Goal: Transaction & Acquisition: Purchase product/service

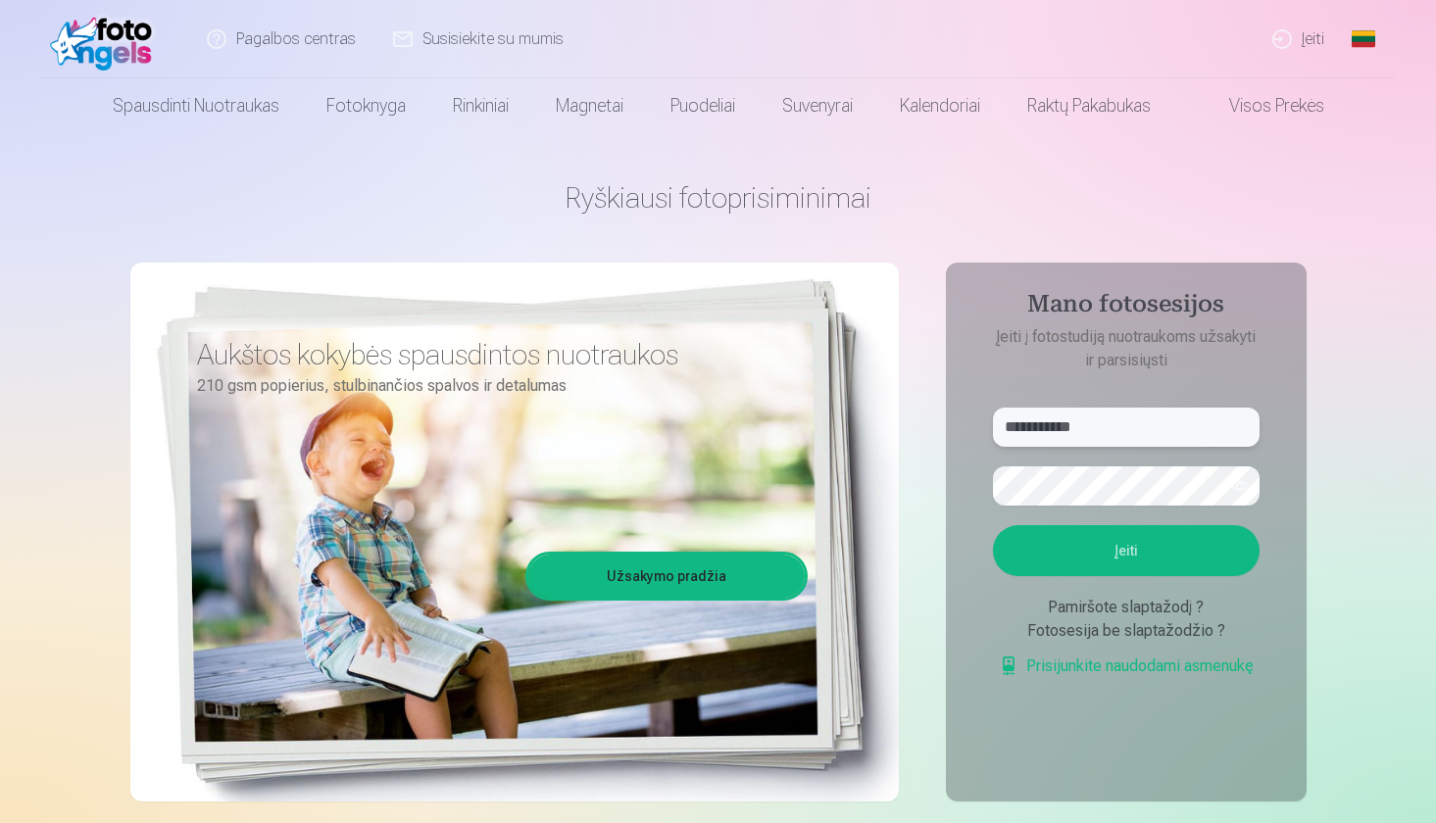
type input "**********"
click at [1189, 551] on button "Įeiti" at bounding box center [1126, 550] width 267 height 51
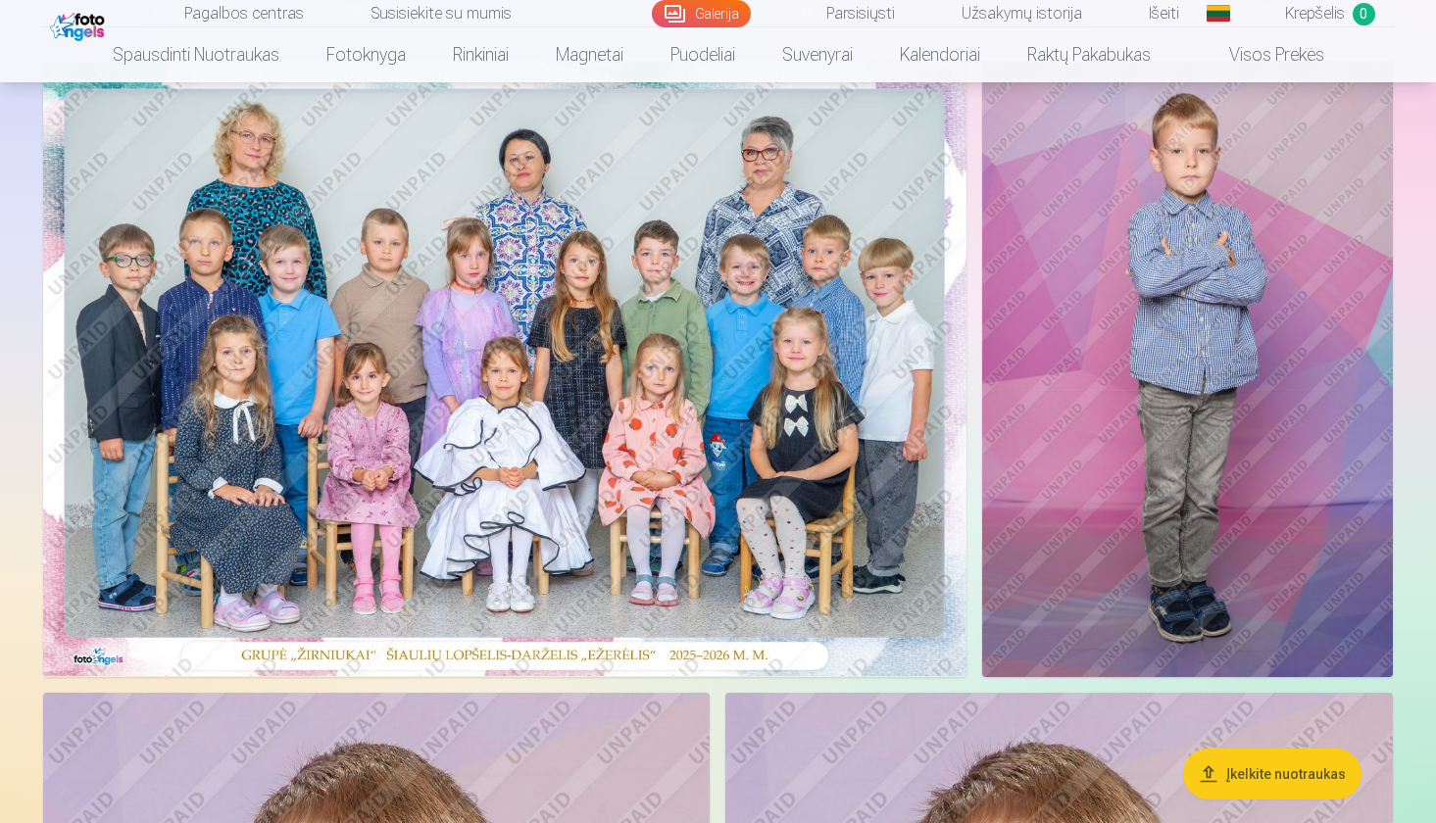
scroll to position [156, 0]
click at [722, 397] on img at bounding box center [504, 367] width 923 height 615
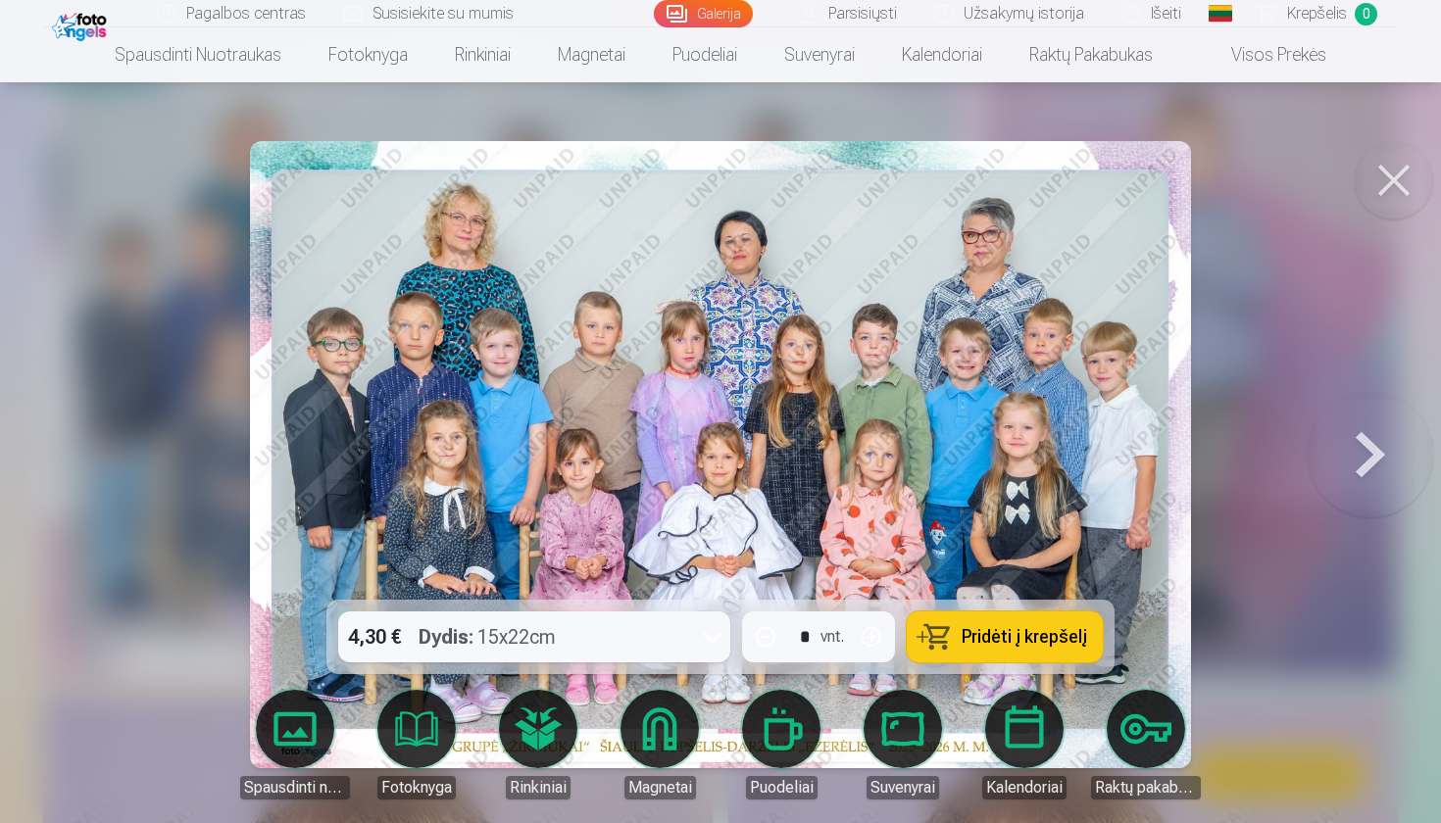
click at [988, 622] on button "Pridėti į krepšelį" at bounding box center [1005, 637] width 196 height 51
click at [1397, 184] on button at bounding box center [1393, 180] width 78 height 78
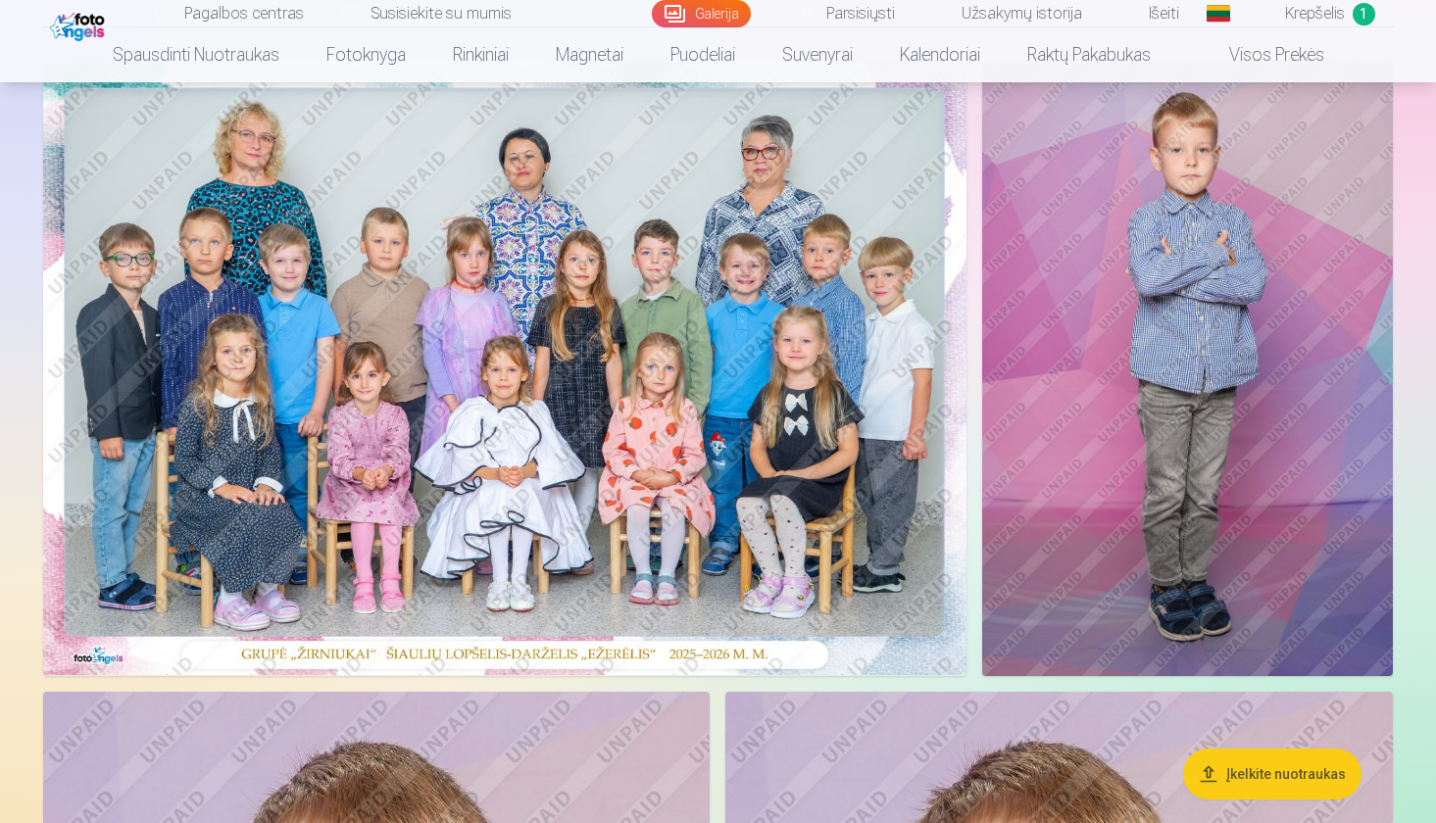
click at [1149, 272] on img at bounding box center [1187, 368] width 411 height 616
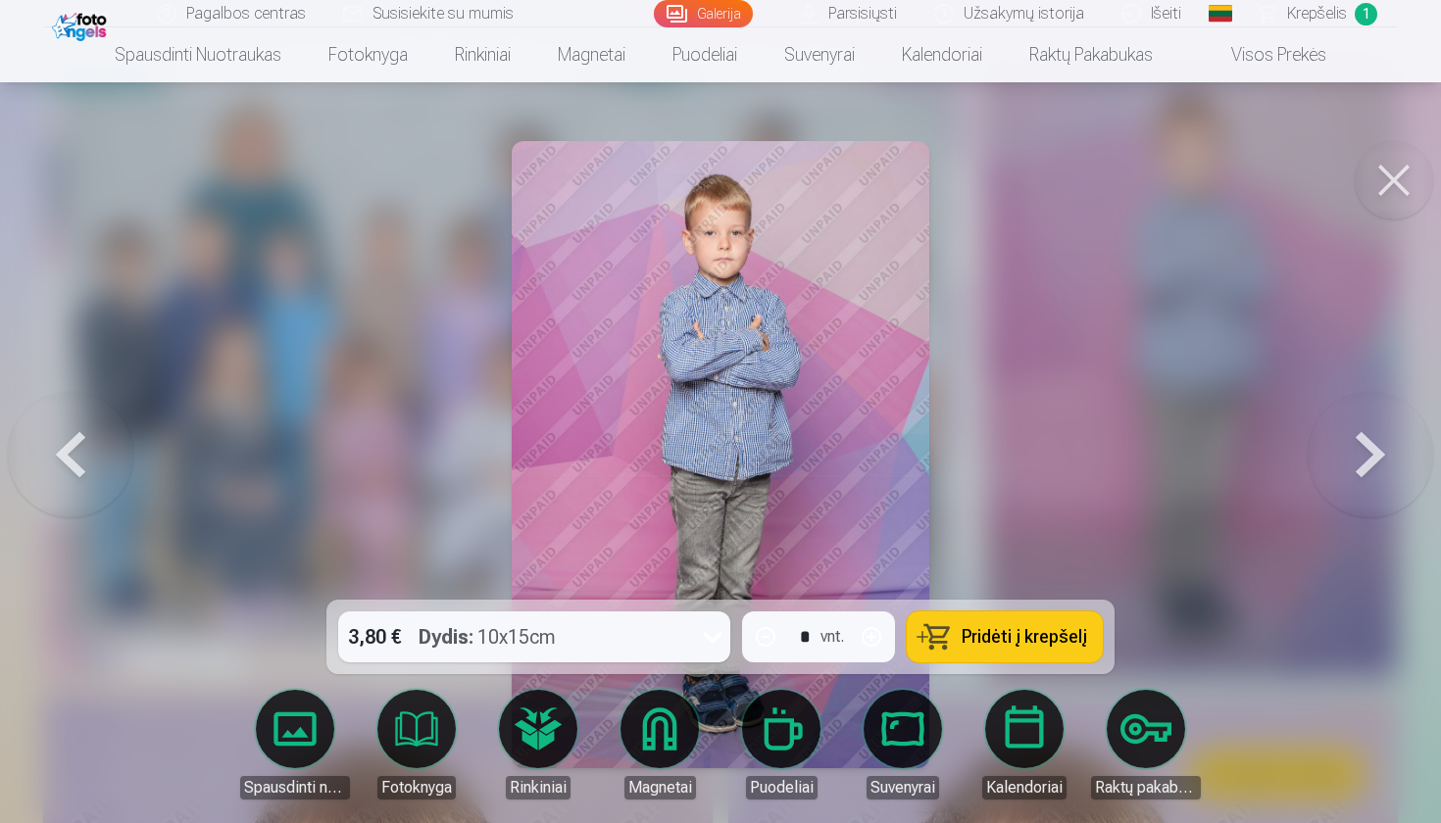
click at [761, 261] on img at bounding box center [721, 454] width 418 height 627
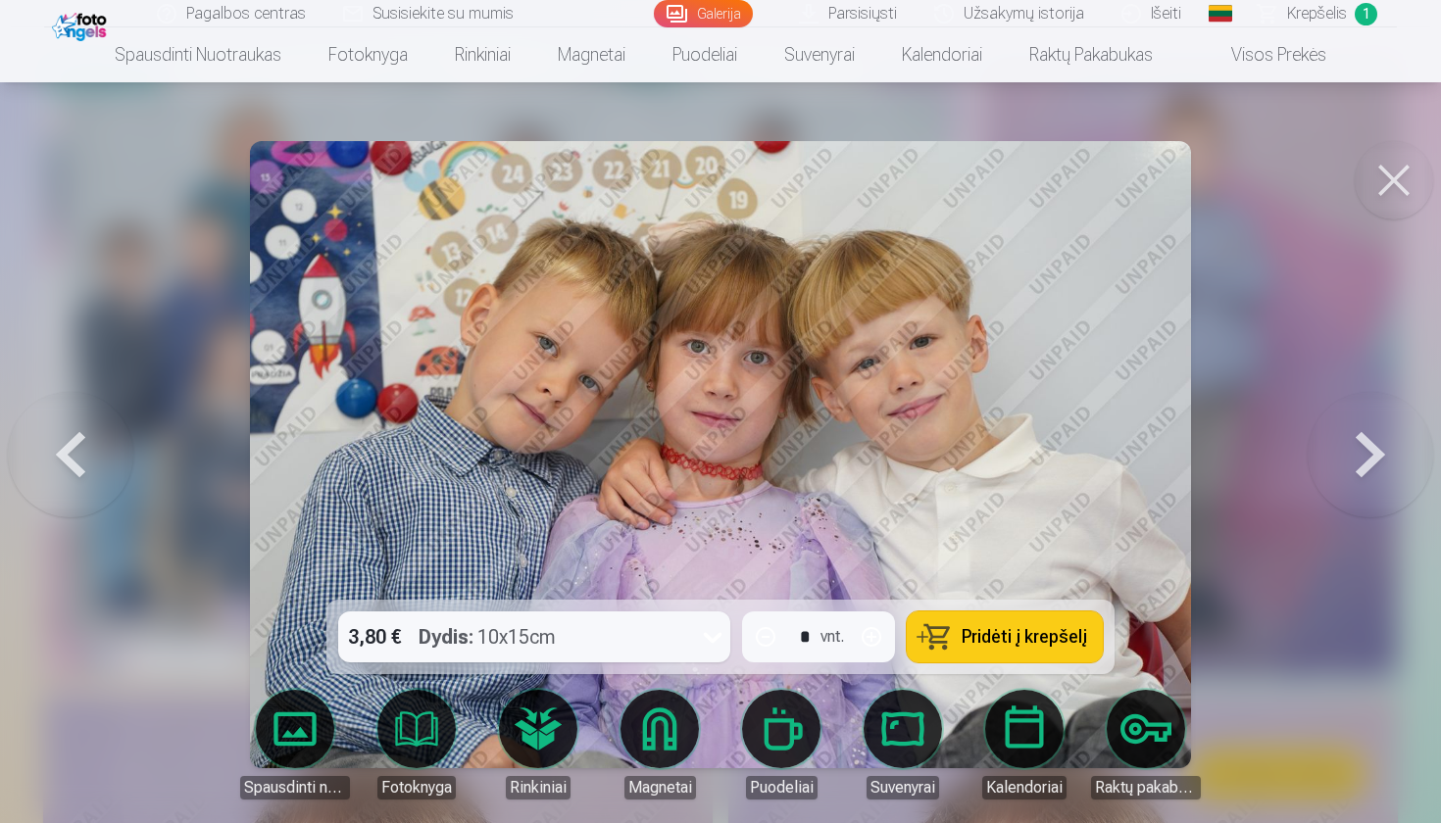
click at [1019, 642] on span "Pridėti į krepšelį" at bounding box center [1023, 637] width 125 height 18
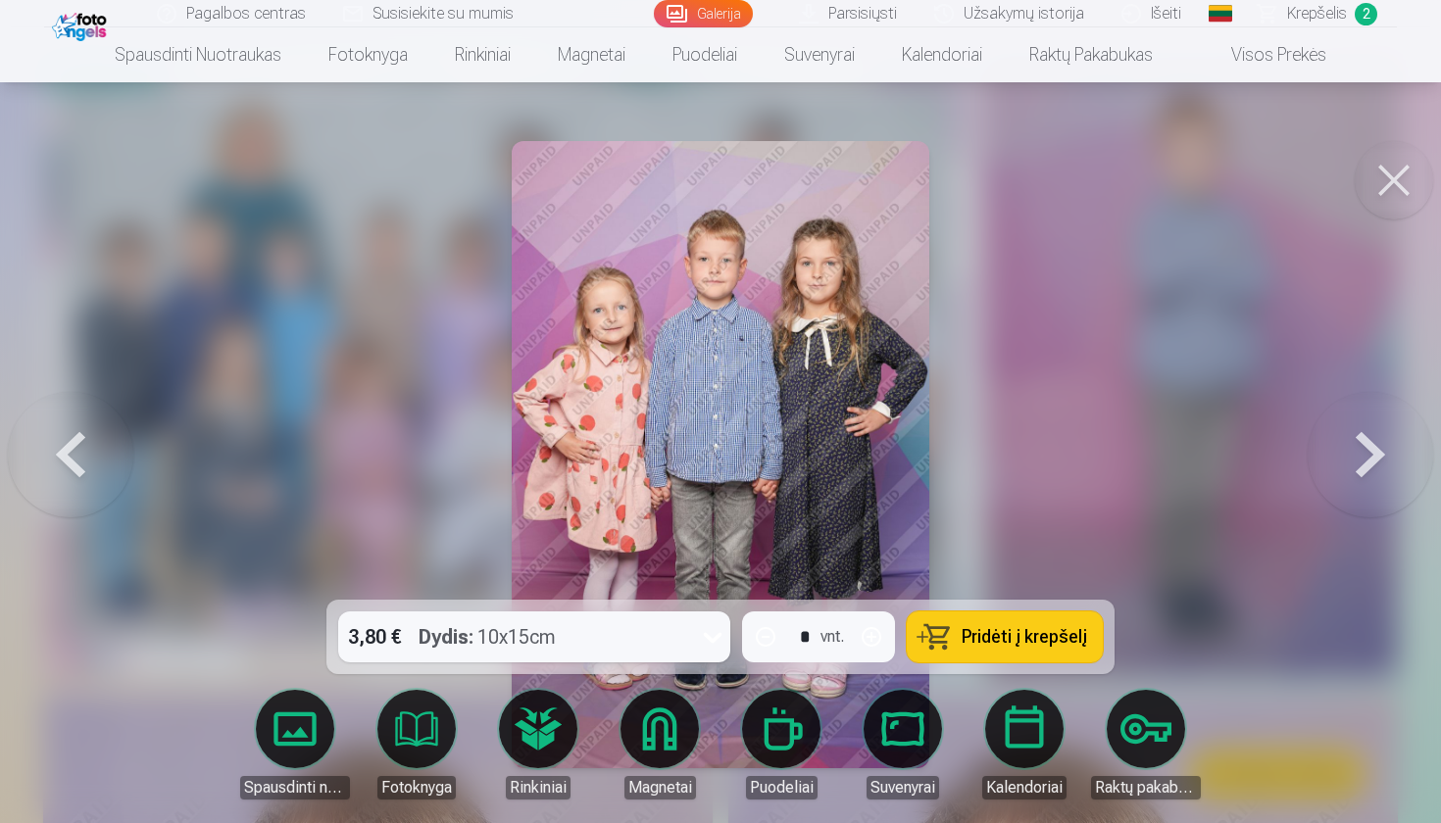
click at [1020, 642] on span "Pridėti į krepšelį" at bounding box center [1023, 637] width 125 height 18
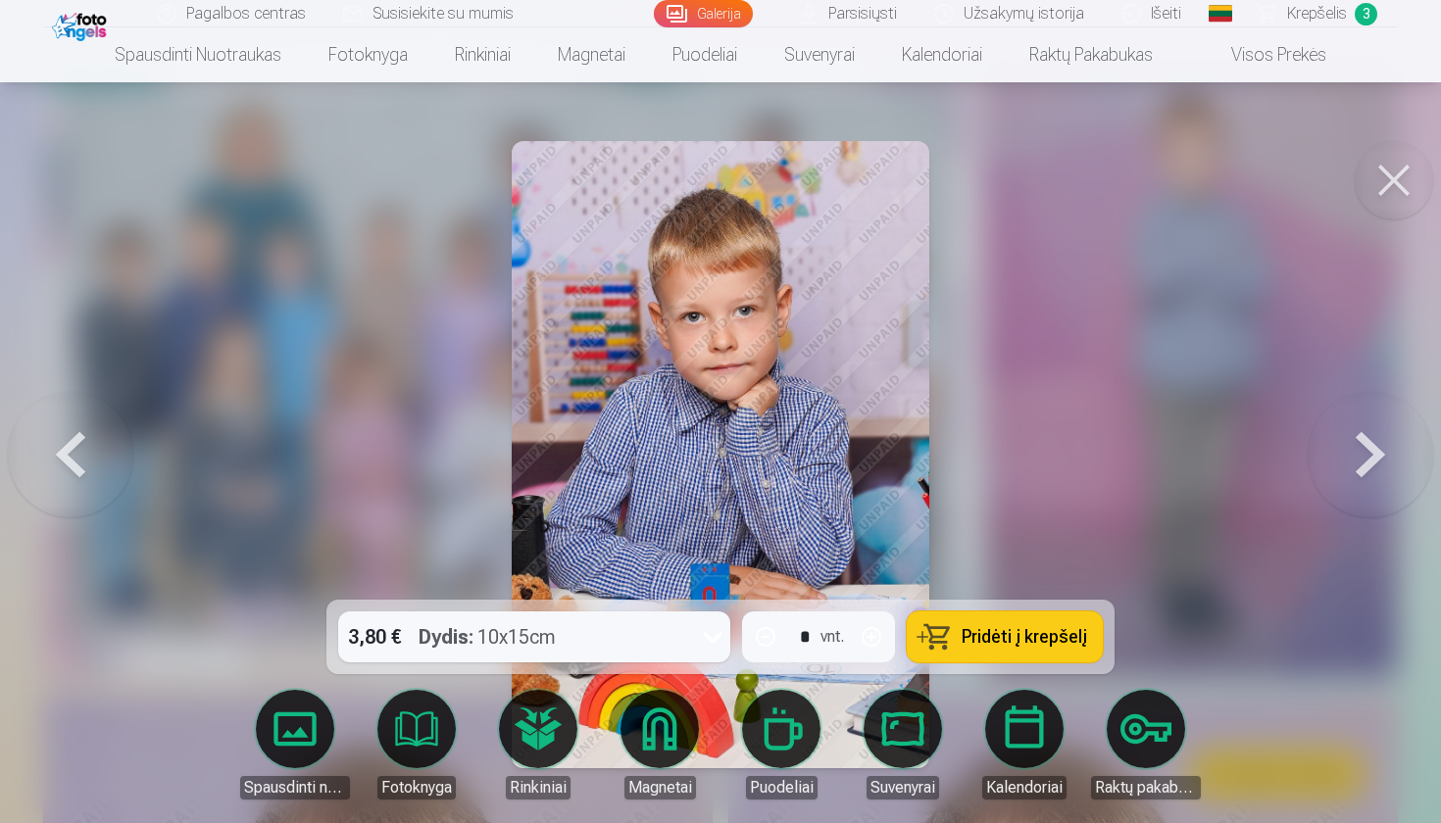
click at [1027, 634] on span "Pridėti į krepšelį" at bounding box center [1023, 637] width 125 height 18
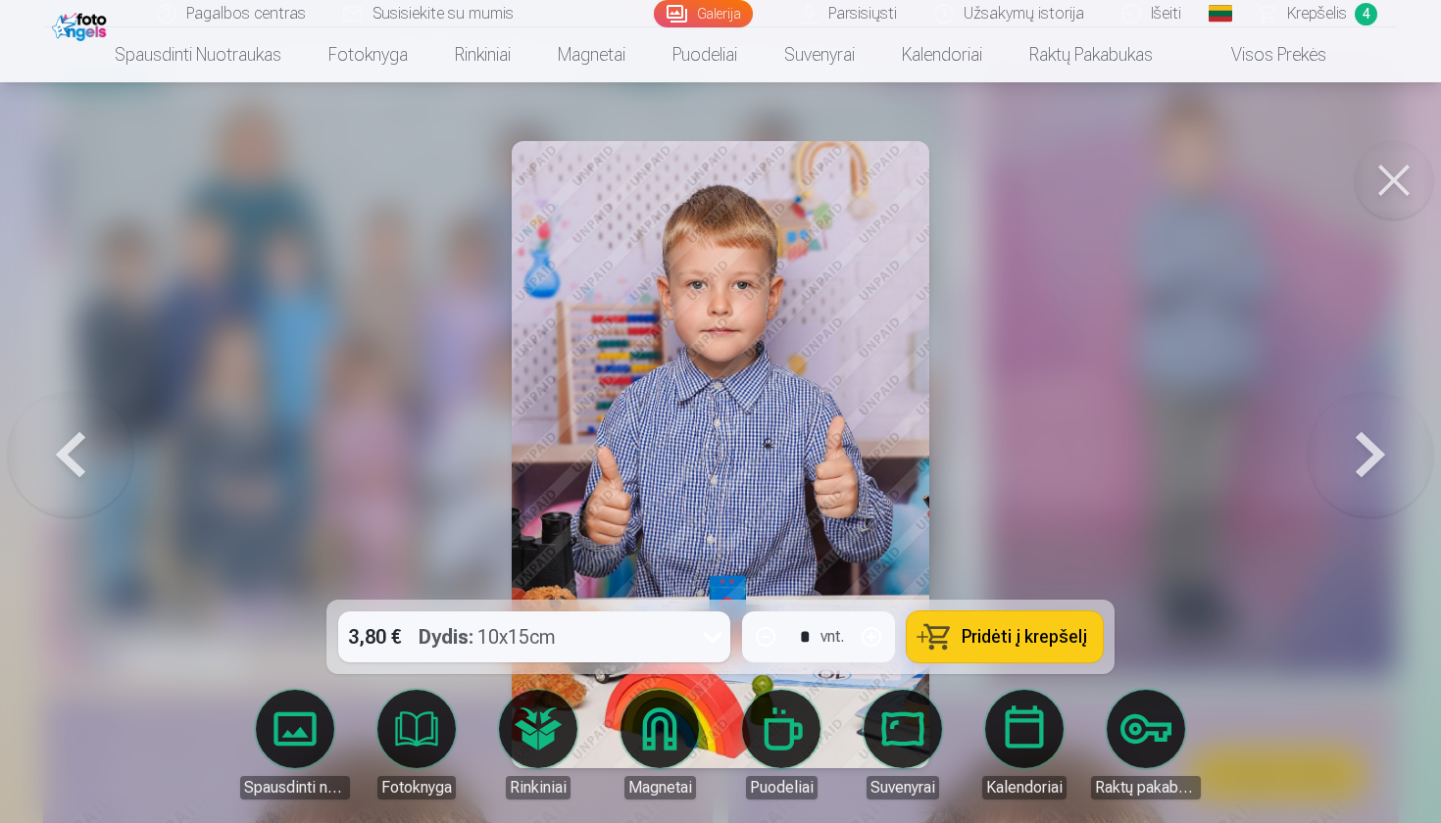
click at [1027, 634] on span "Pridėti į krepšelį" at bounding box center [1023, 637] width 125 height 18
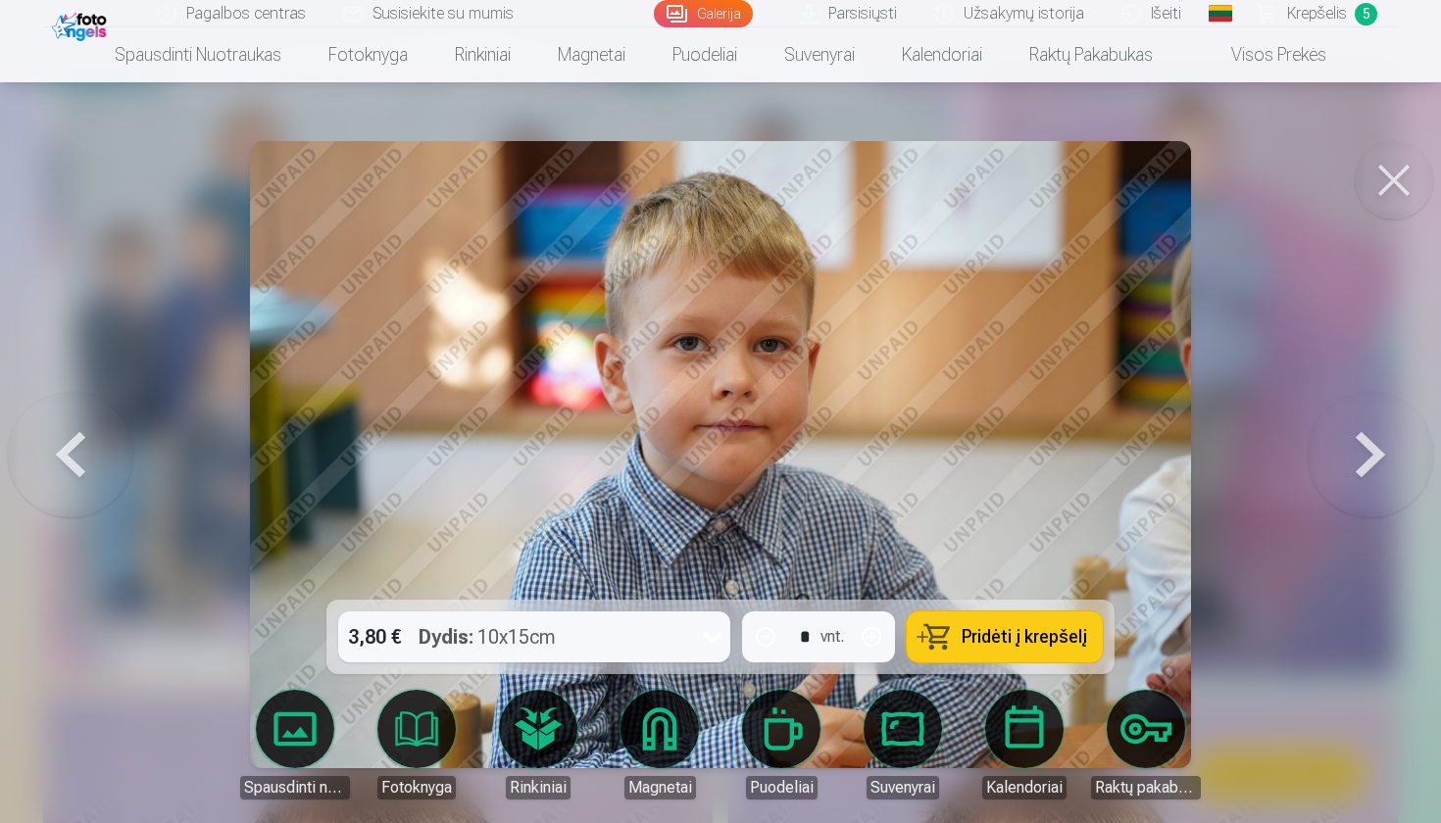
click at [1027, 634] on span "Pridėti į krepšelį" at bounding box center [1023, 637] width 125 height 18
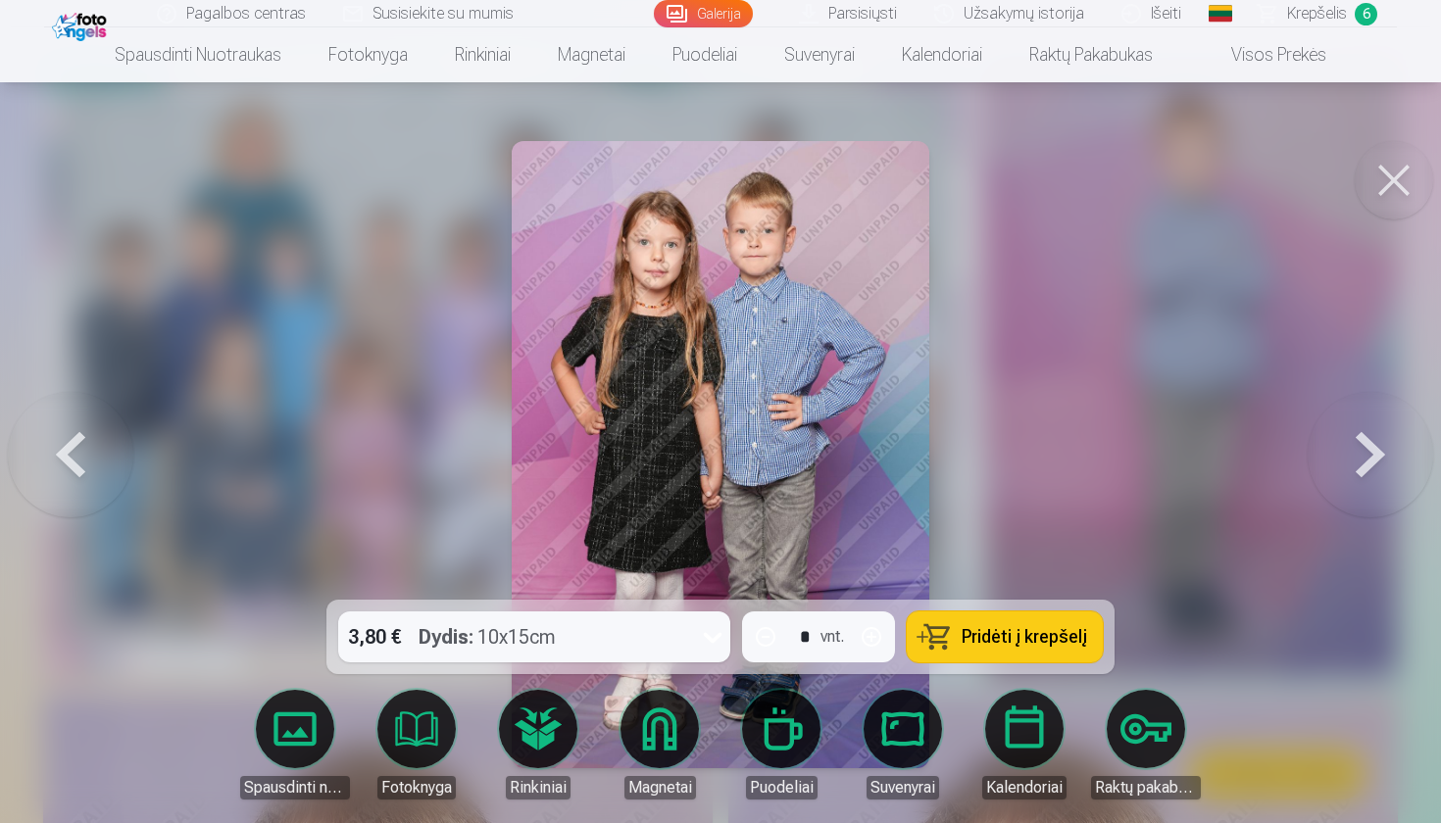
click at [1027, 634] on span "Pridėti į krepšelį" at bounding box center [1023, 637] width 125 height 18
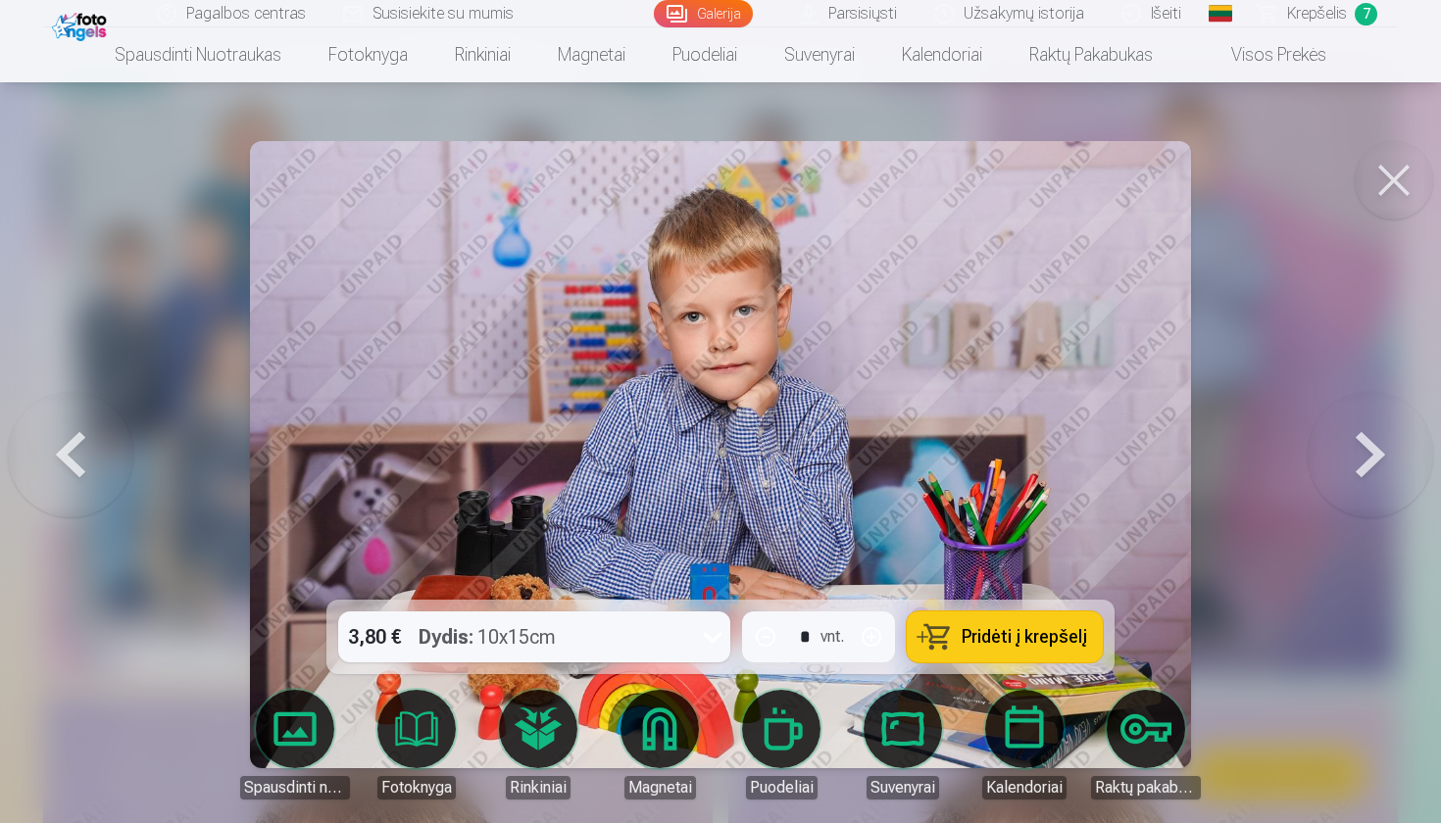
click at [1027, 634] on span "Pridėti į krepšelį" at bounding box center [1023, 637] width 125 height 18
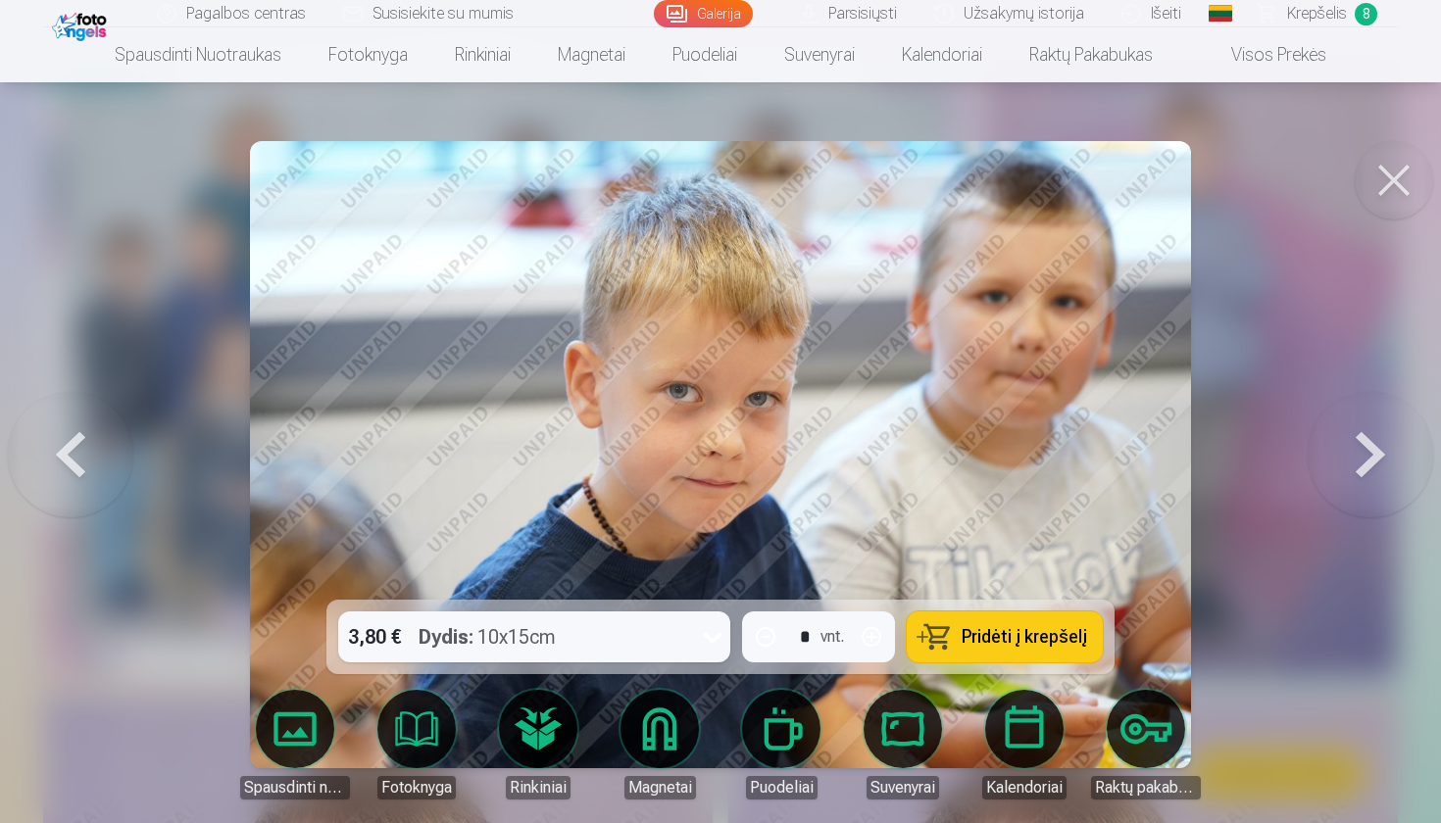
click at [1027, 634] on span "Pridėti į krepšelį" at bounding box center [1023, 637] width 125 height 18
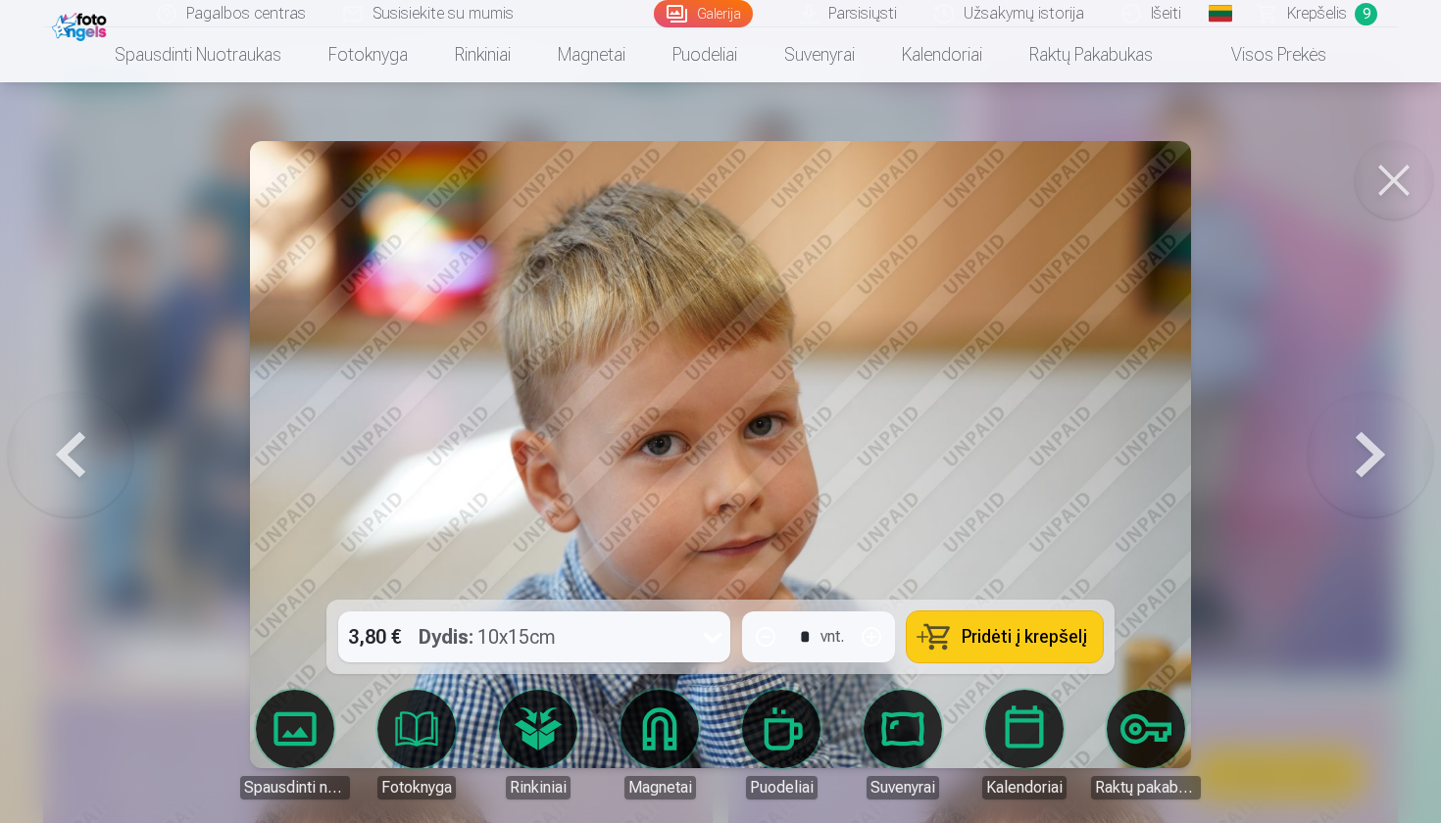
click at [1027, 634] on span "Pridėti į krepšelį" at bounding box center [1023, 637] width 125 height 18
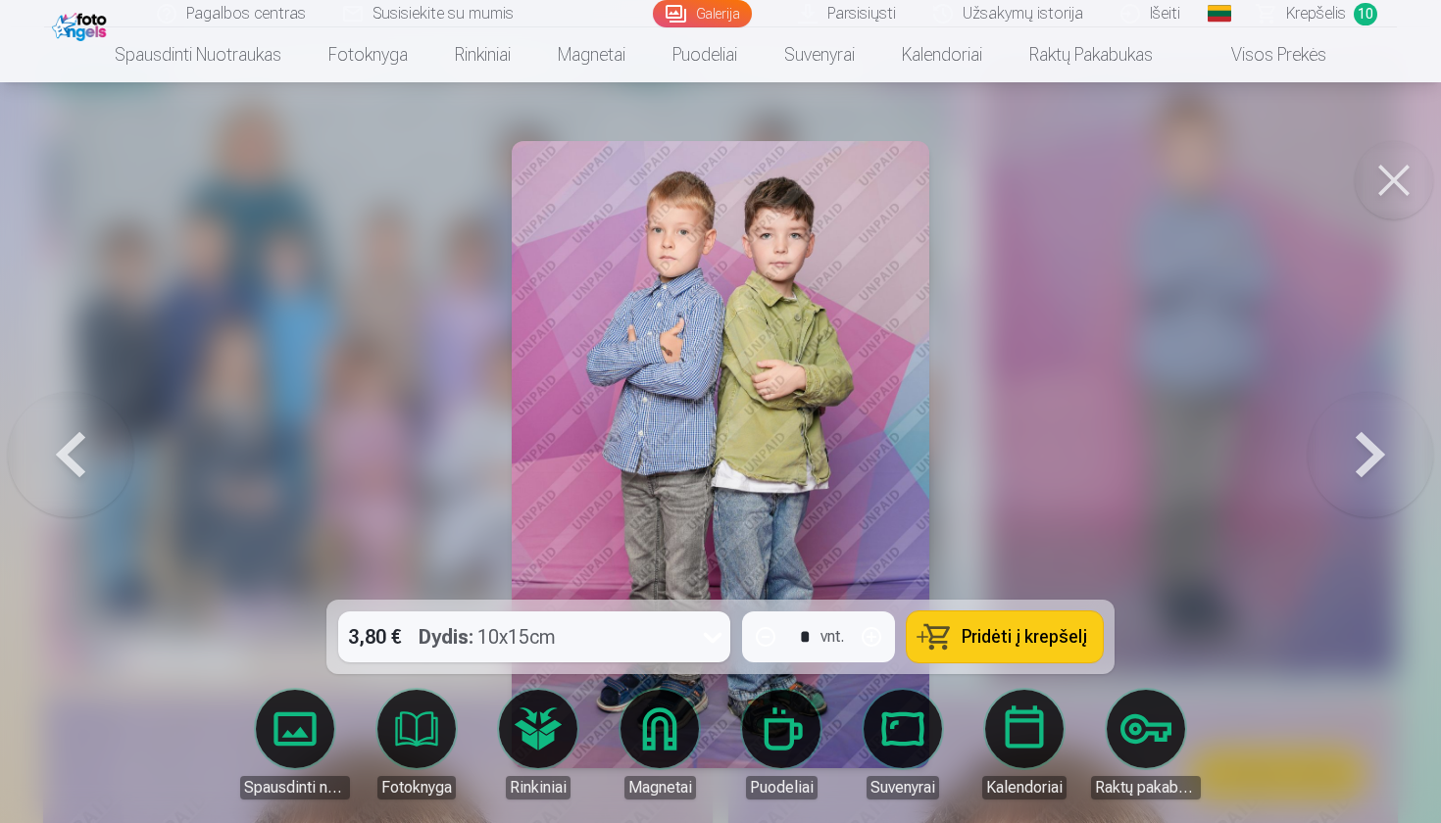
click at [1027, 634] on span "Pridėti į krepšelį" at bounding box center [1023, 637] width 125 height 18
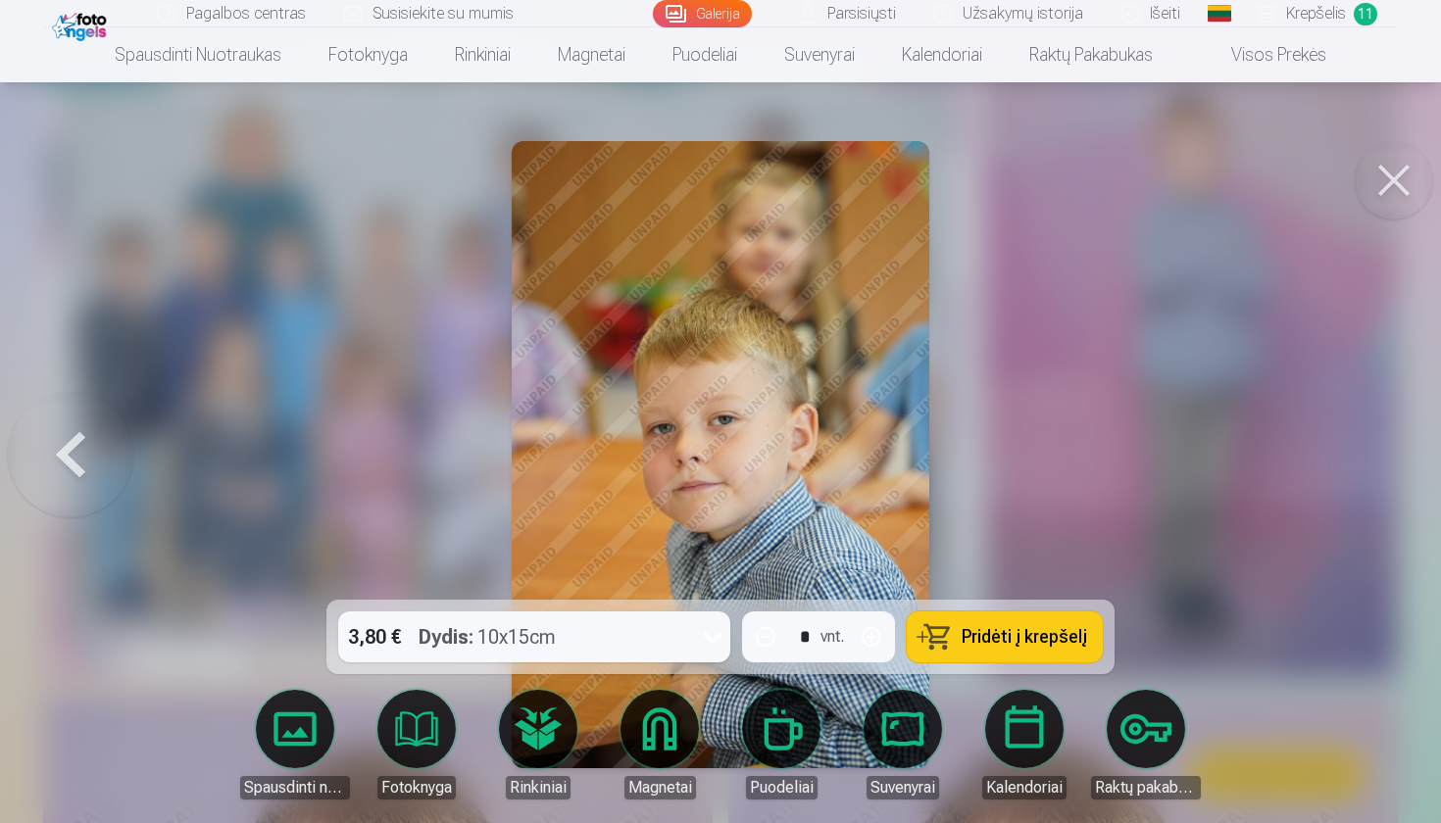
click at [1374, 177] on button at bounding box center [1393, 180] width 78 height 78
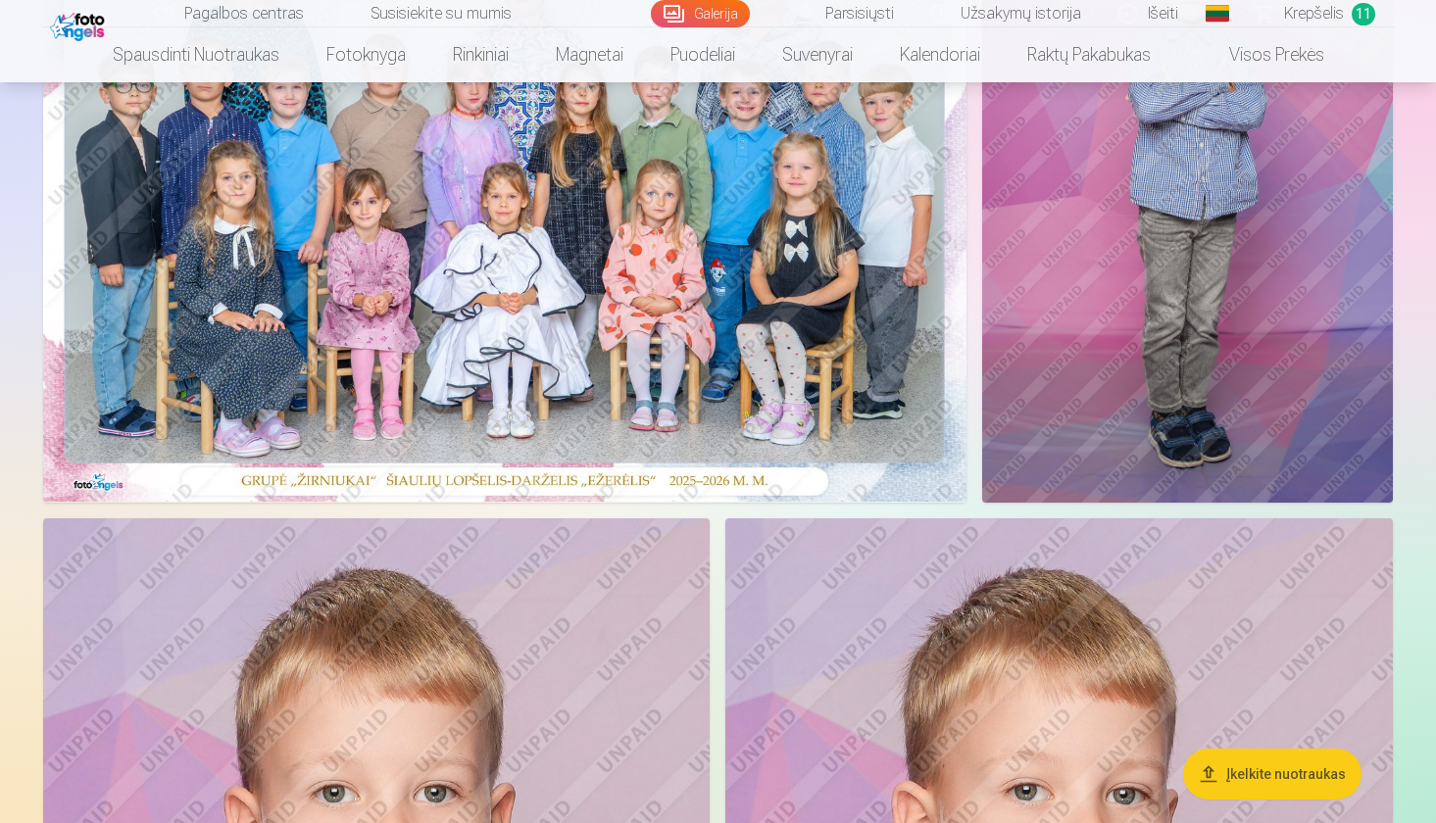
scroll to position [737, 0]
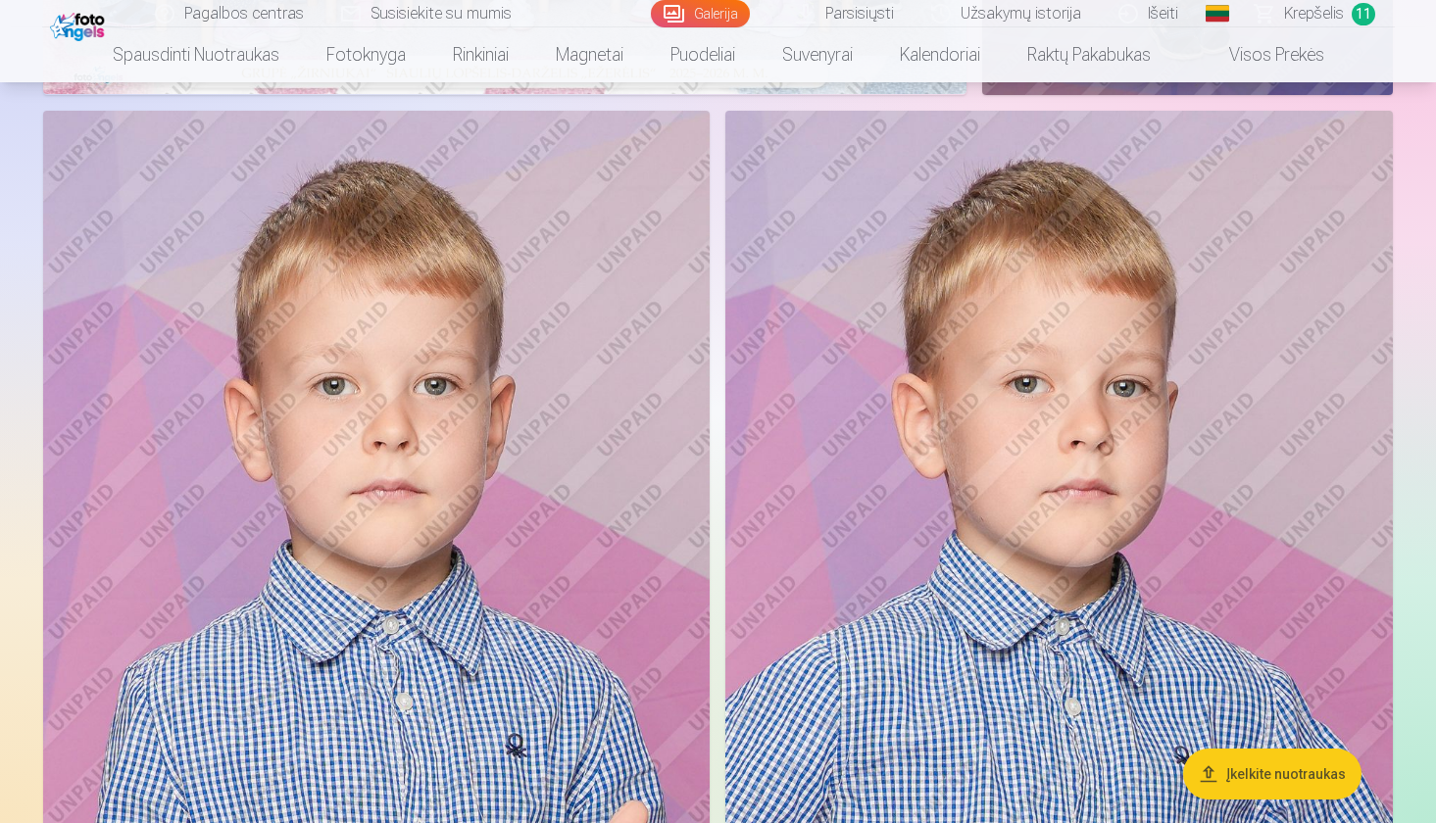
click at [1330, 25] on span "Krepšelis" at bounding box center [1314, 14] width 60 height 24
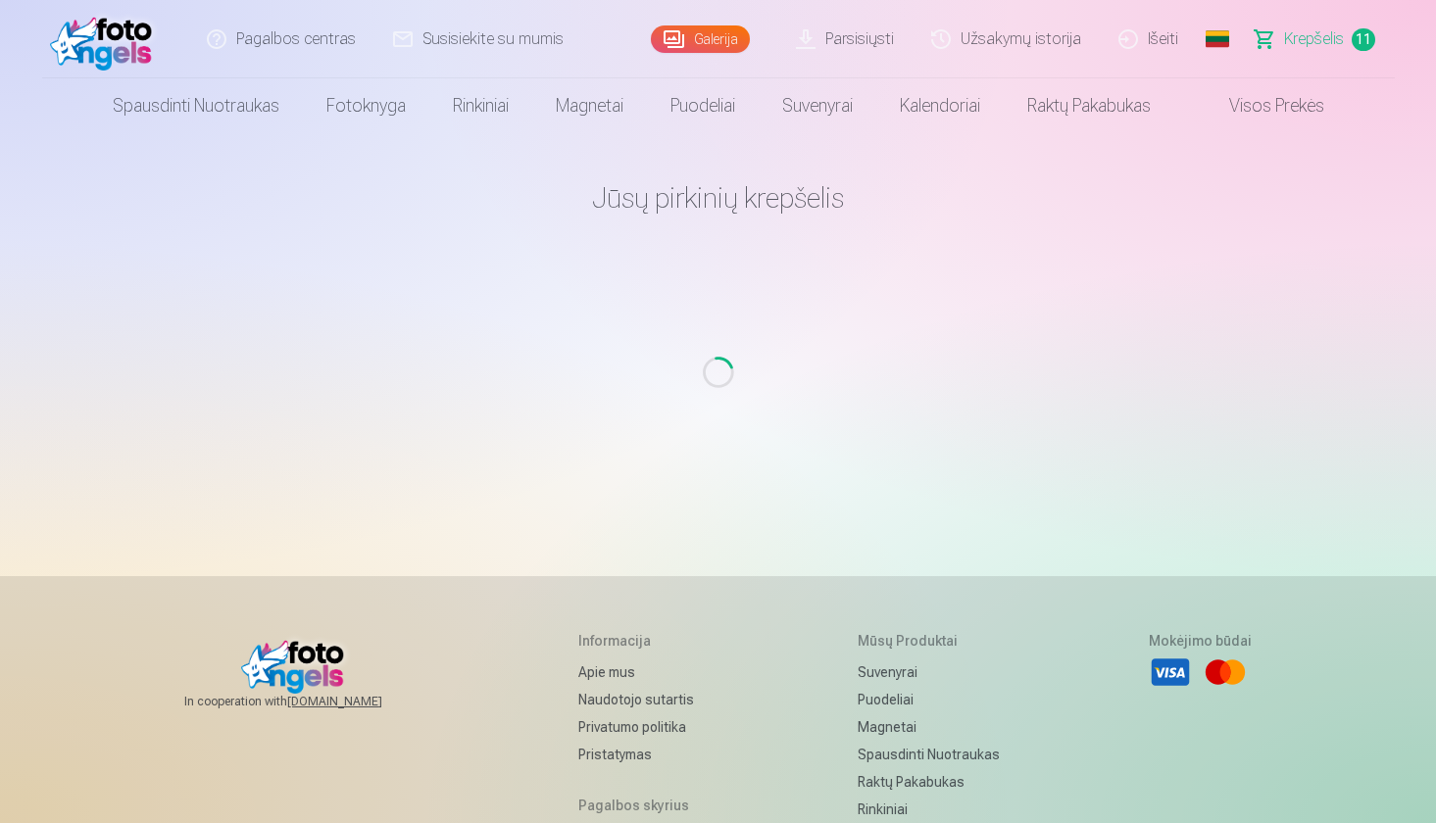
click at [1330, 25] on link "Krepšelis 11" at bounding box center [1316, 39] width 158 height 78
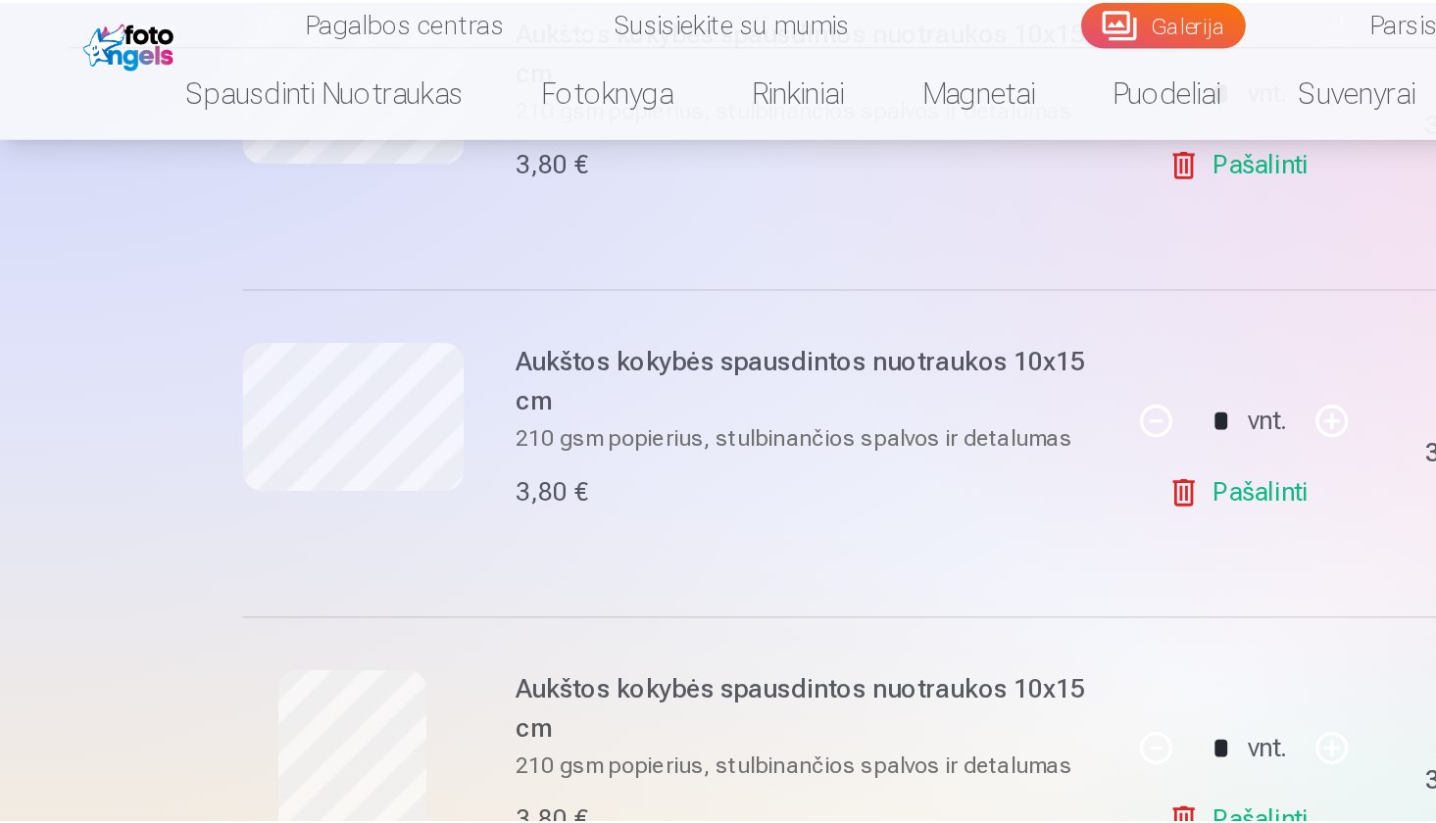
scroll to position [1866, 0]
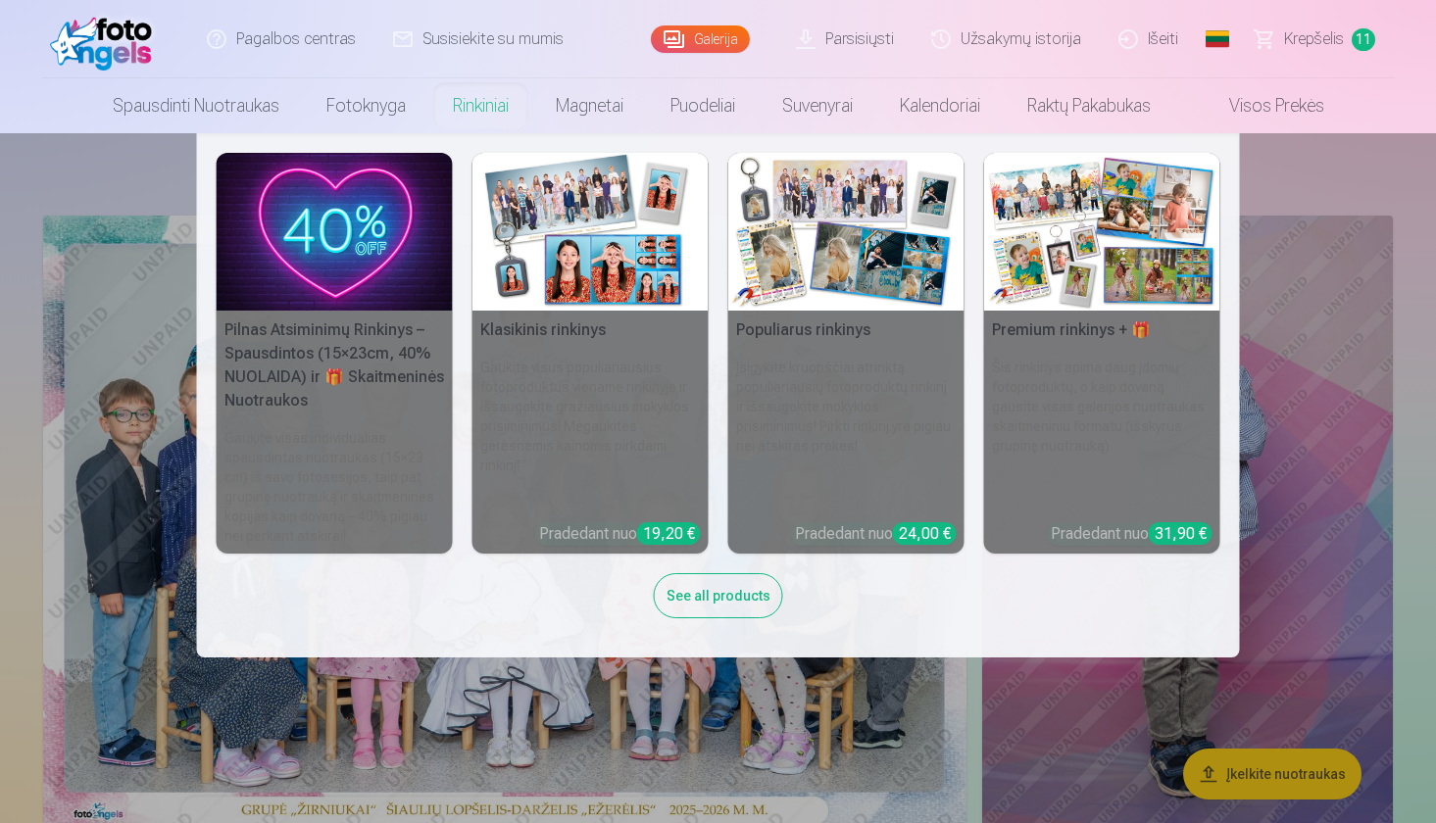
click at [401, 258] on img at bounding box center [335, 232] width 236 height 158
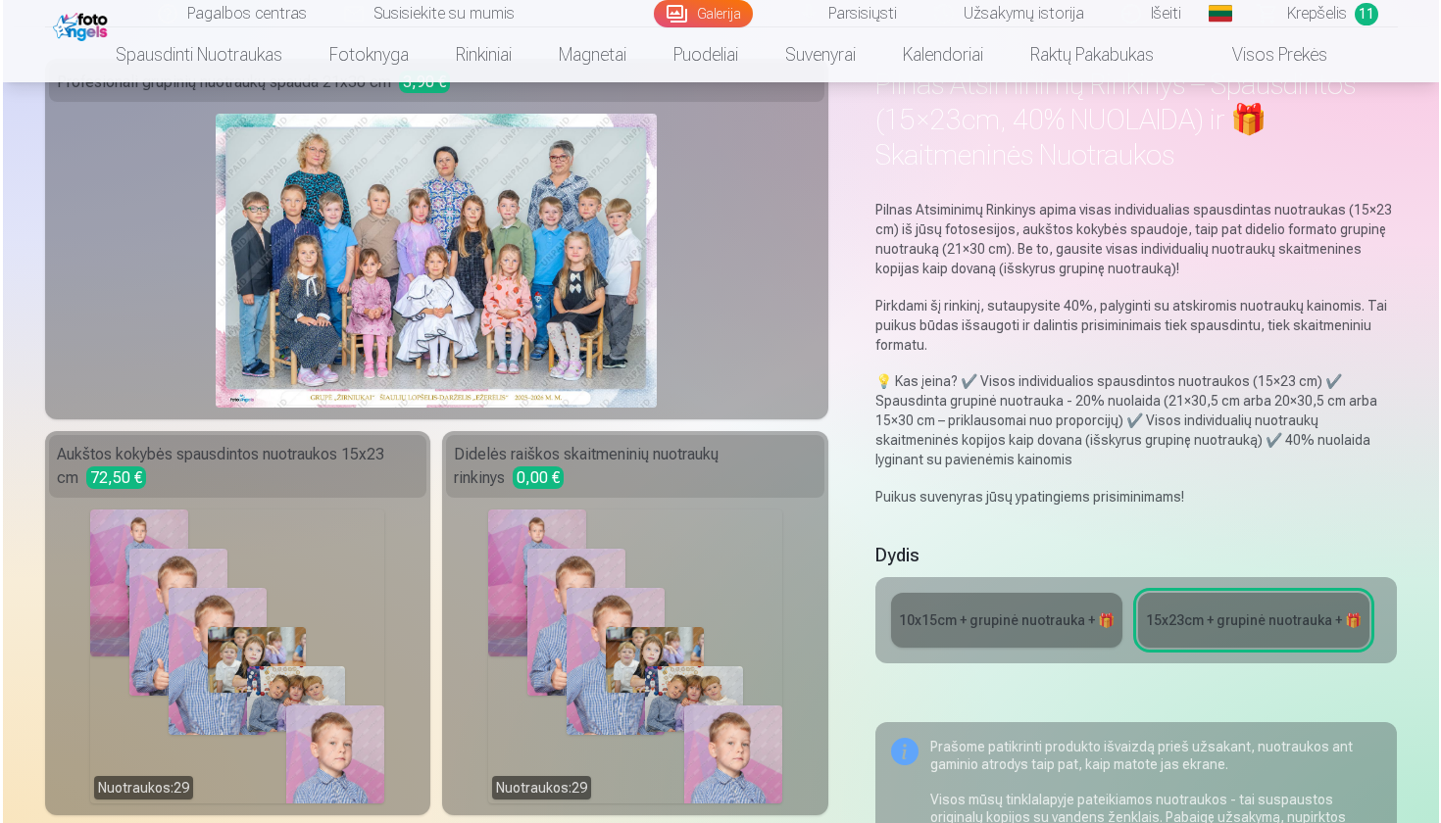
scroll to position [229, 0]
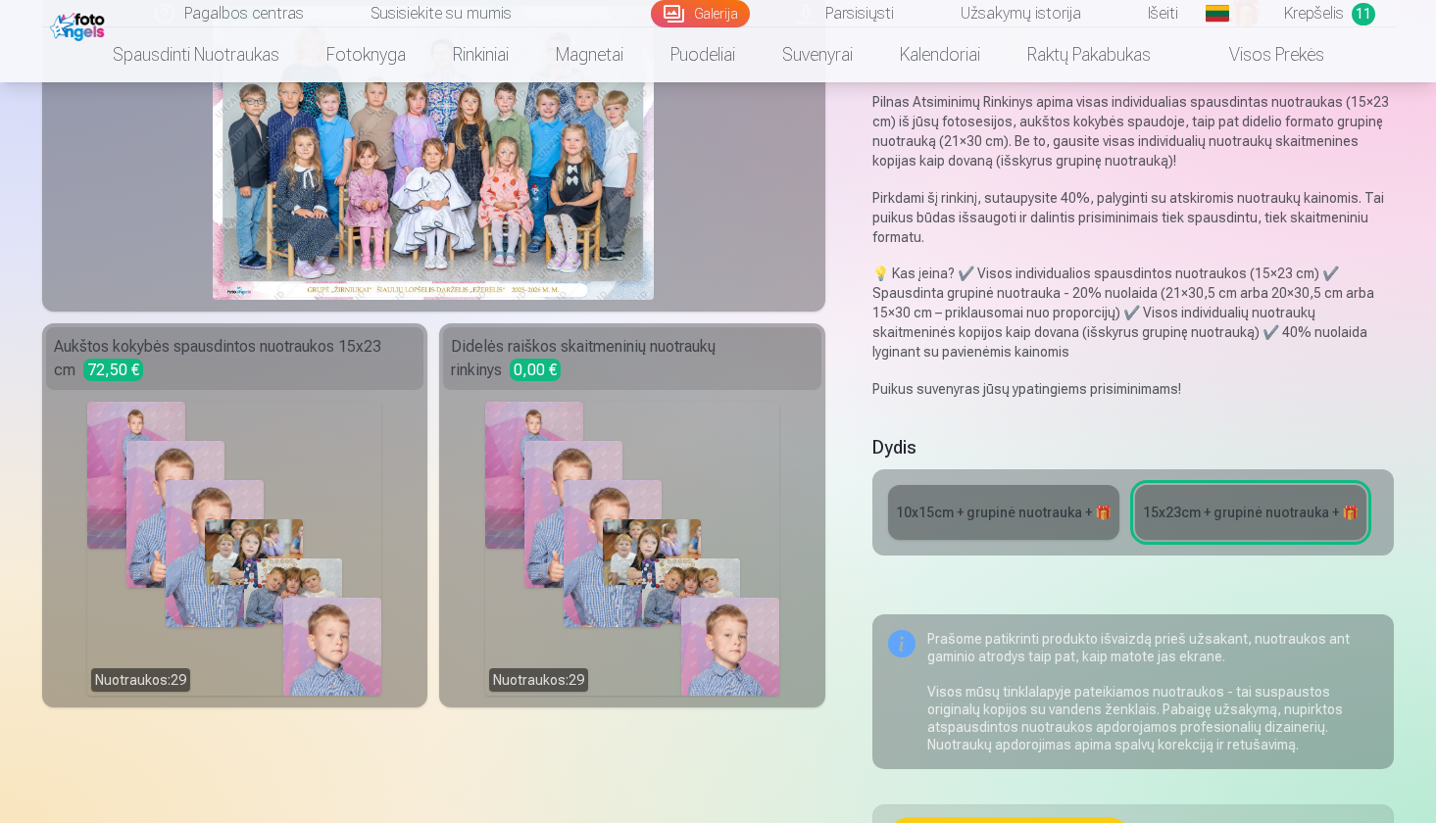
click at [664, 505] on div "Nuotraukos : 29" at bounding box center [632, 549] width 294 height 294
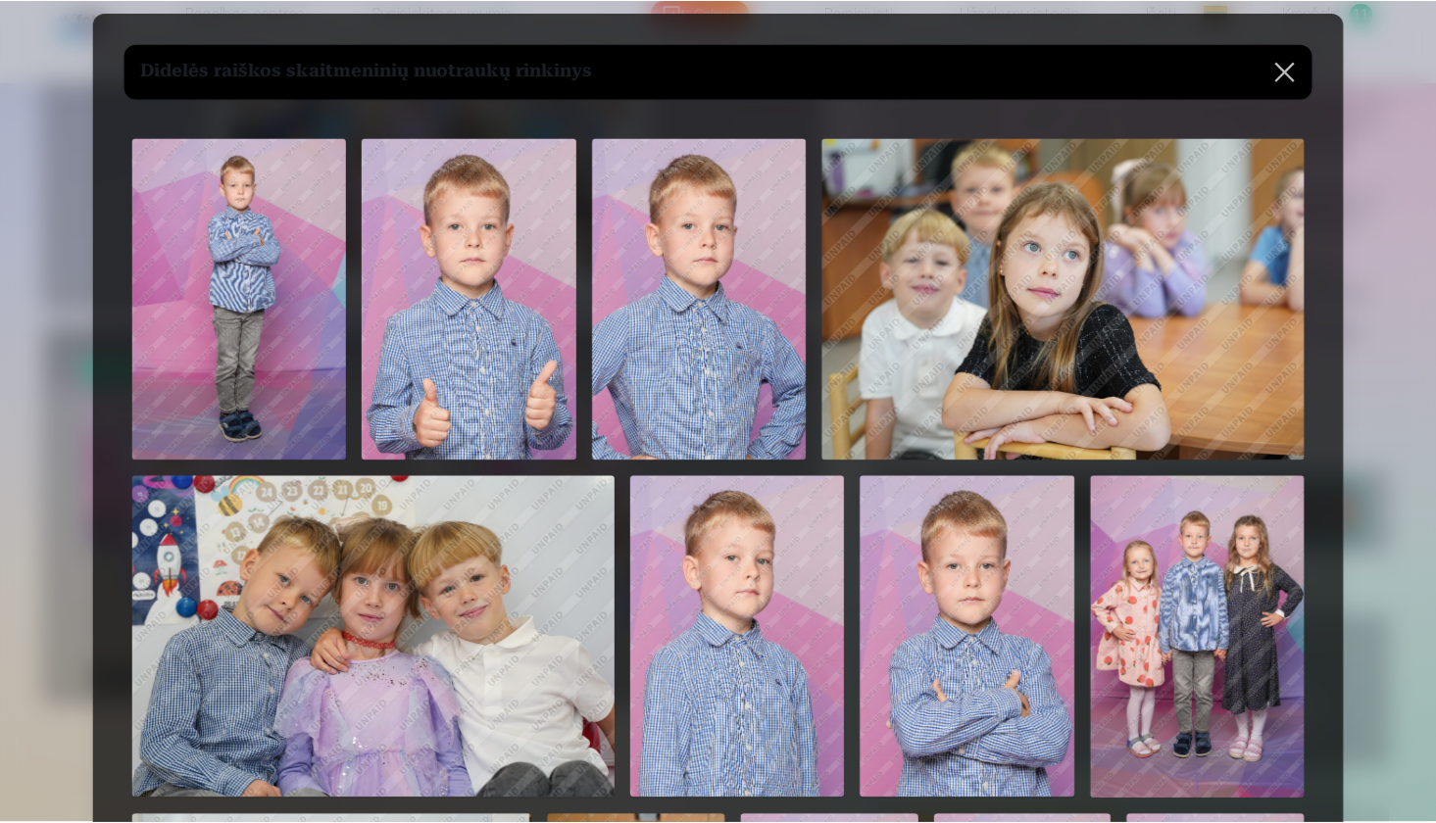
scroll to position [35, 0]
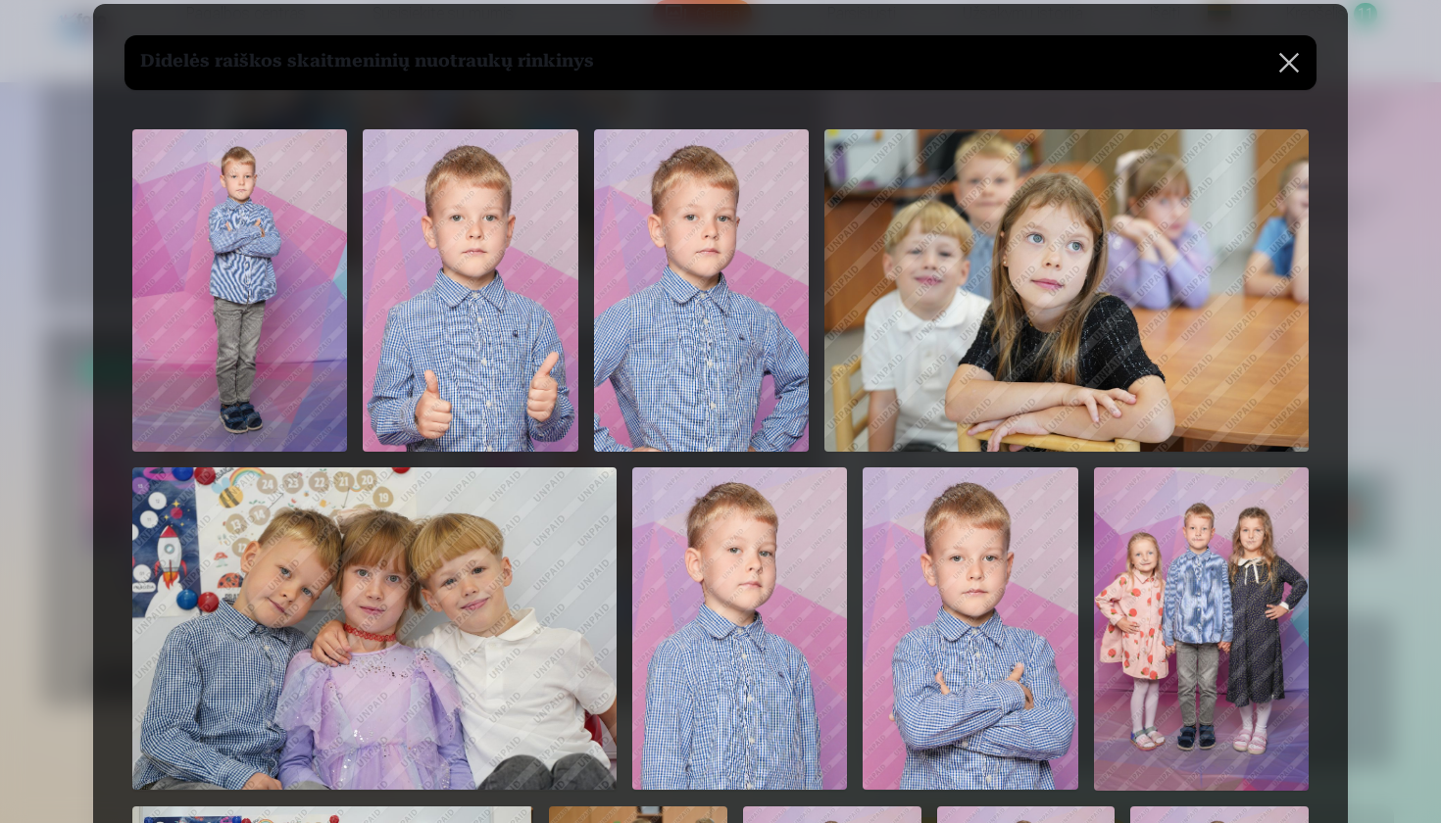
click at [734, 227] on img at bounding box center [701, 290] width 215 height 322
click at [1289, 54] on button at bounding box center [1288, 62] width 55 height 55
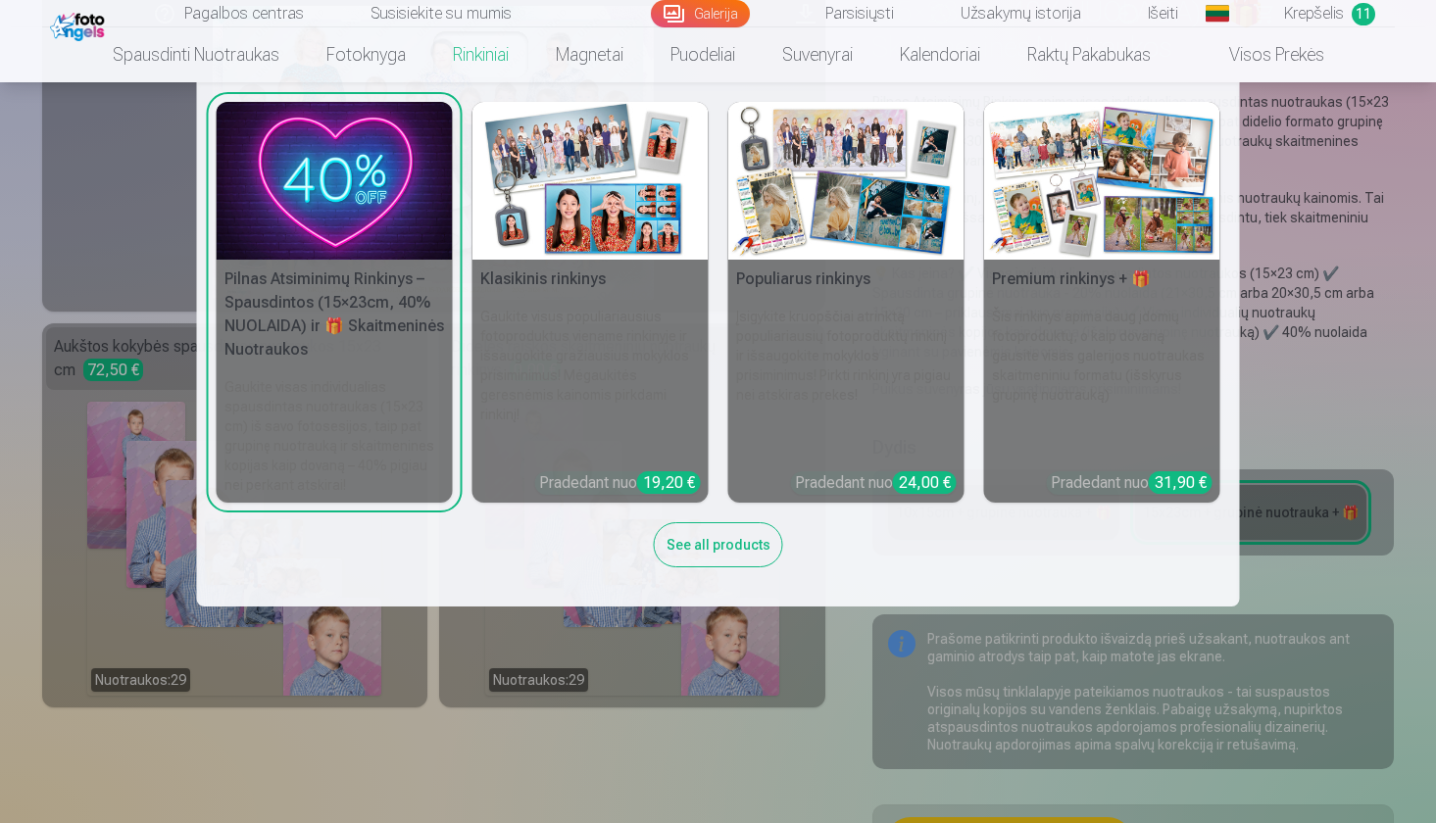
click at [640, 216] on img at bounding box center [590, 181] width 236 height 158
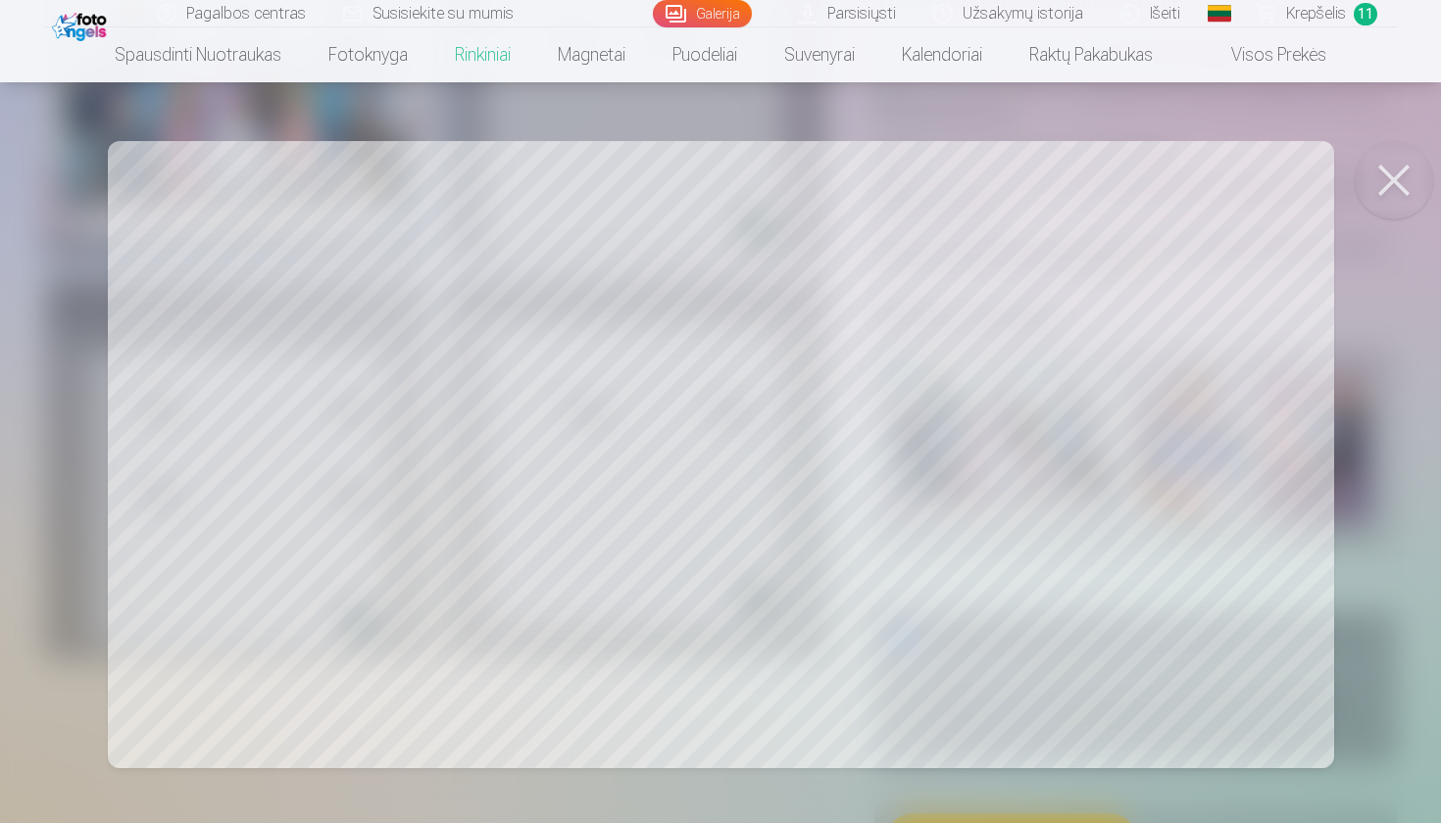
click at [1065, 541] on div at bounding box center [720, 411] width 1441 height 823
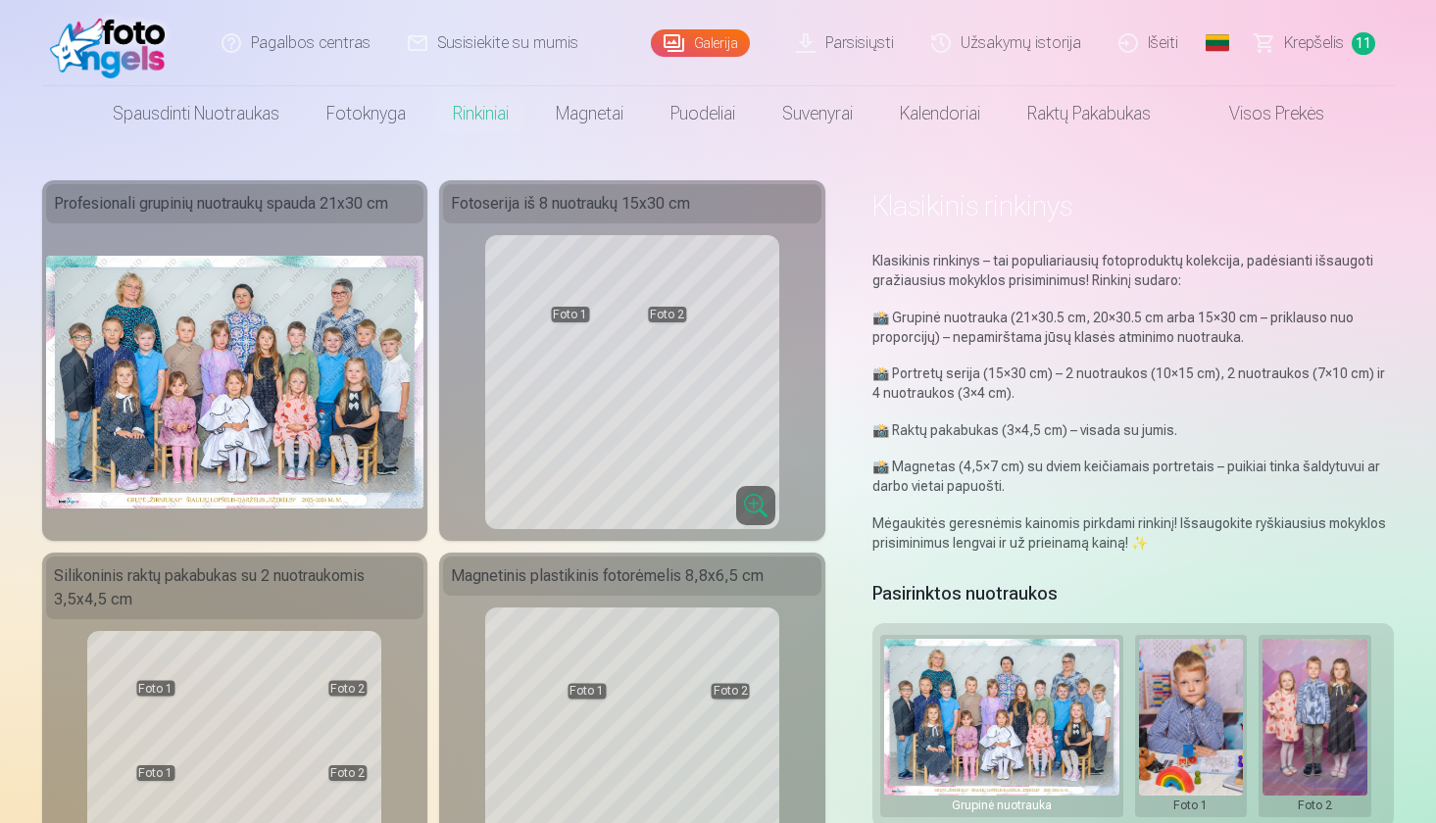
scroll to position [-1, 0]
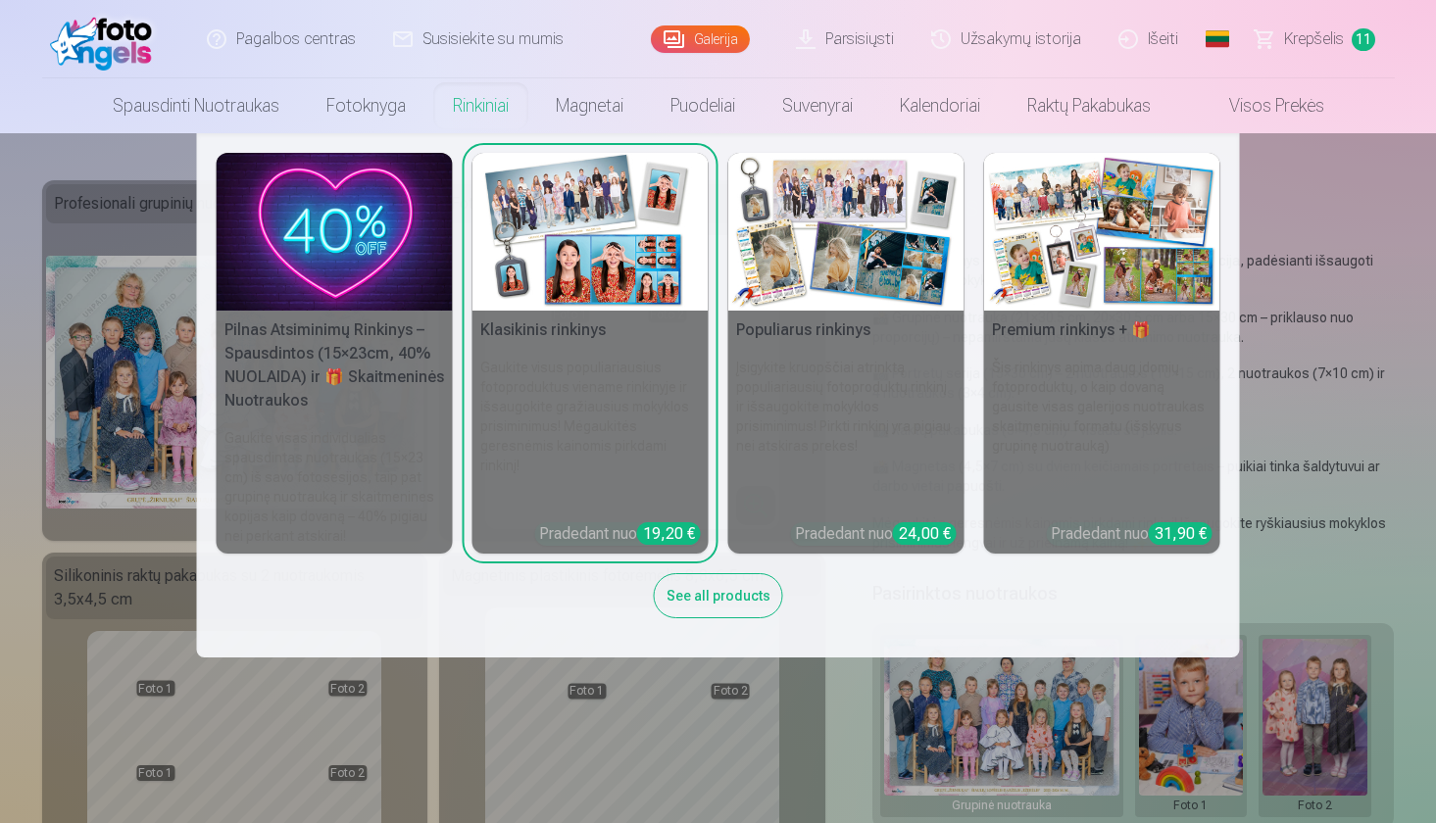
click at [828, 245] on img at bounding box center [846, 232] width 236 height 158
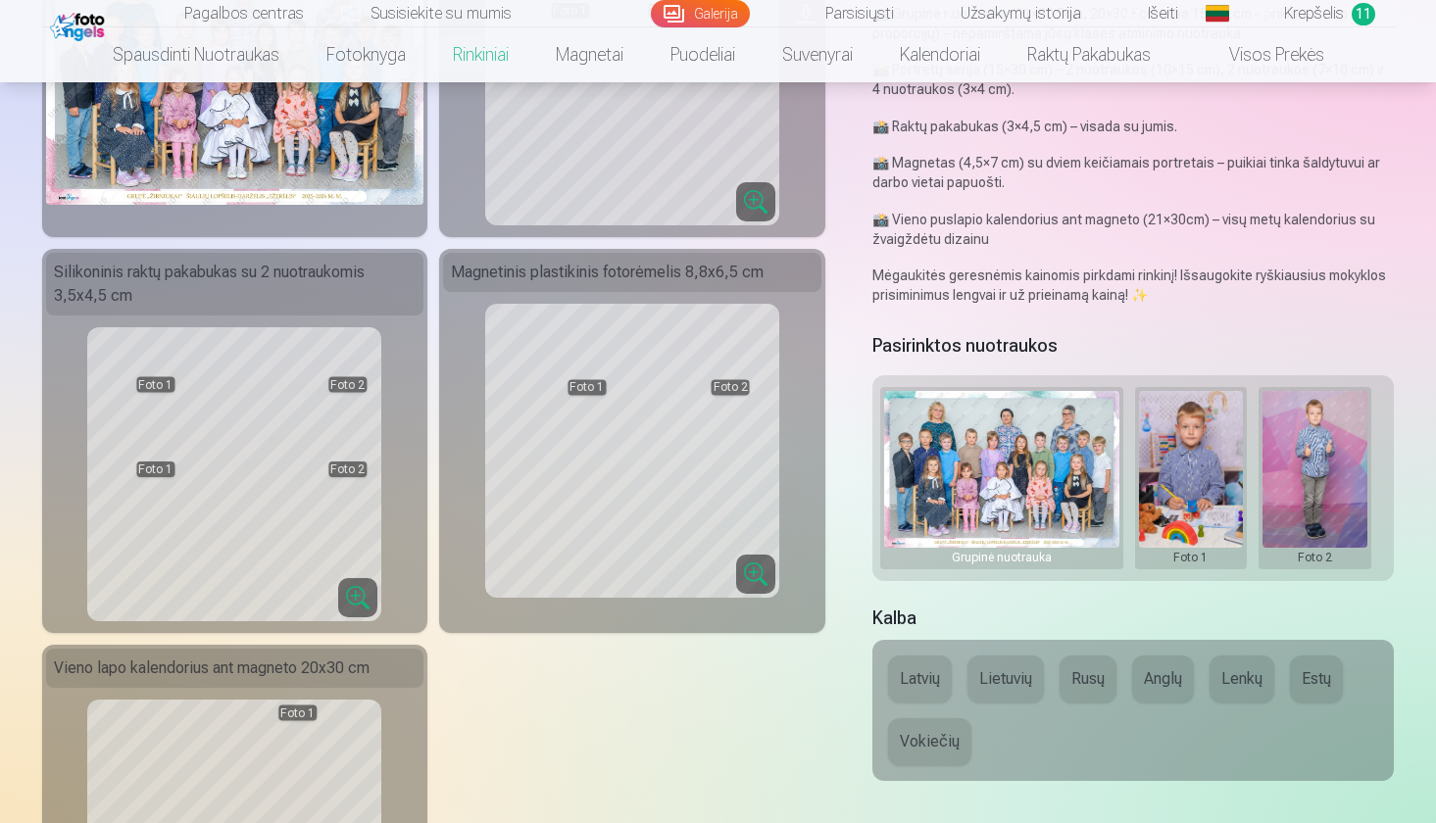
click at [1209, 466] on button at bounding box center [1191, 478] width 105 height 174
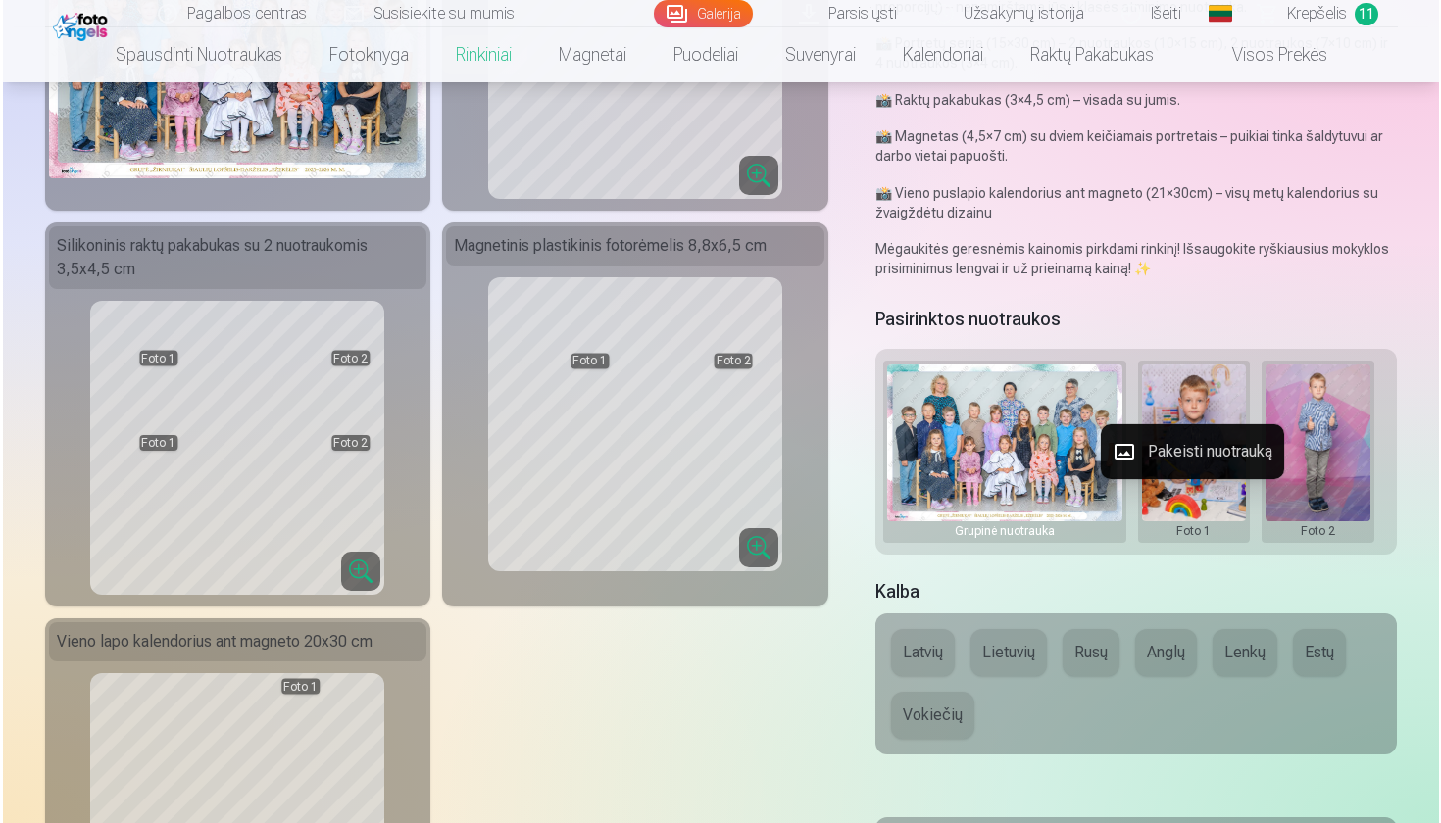
scroll to position [325, 0]
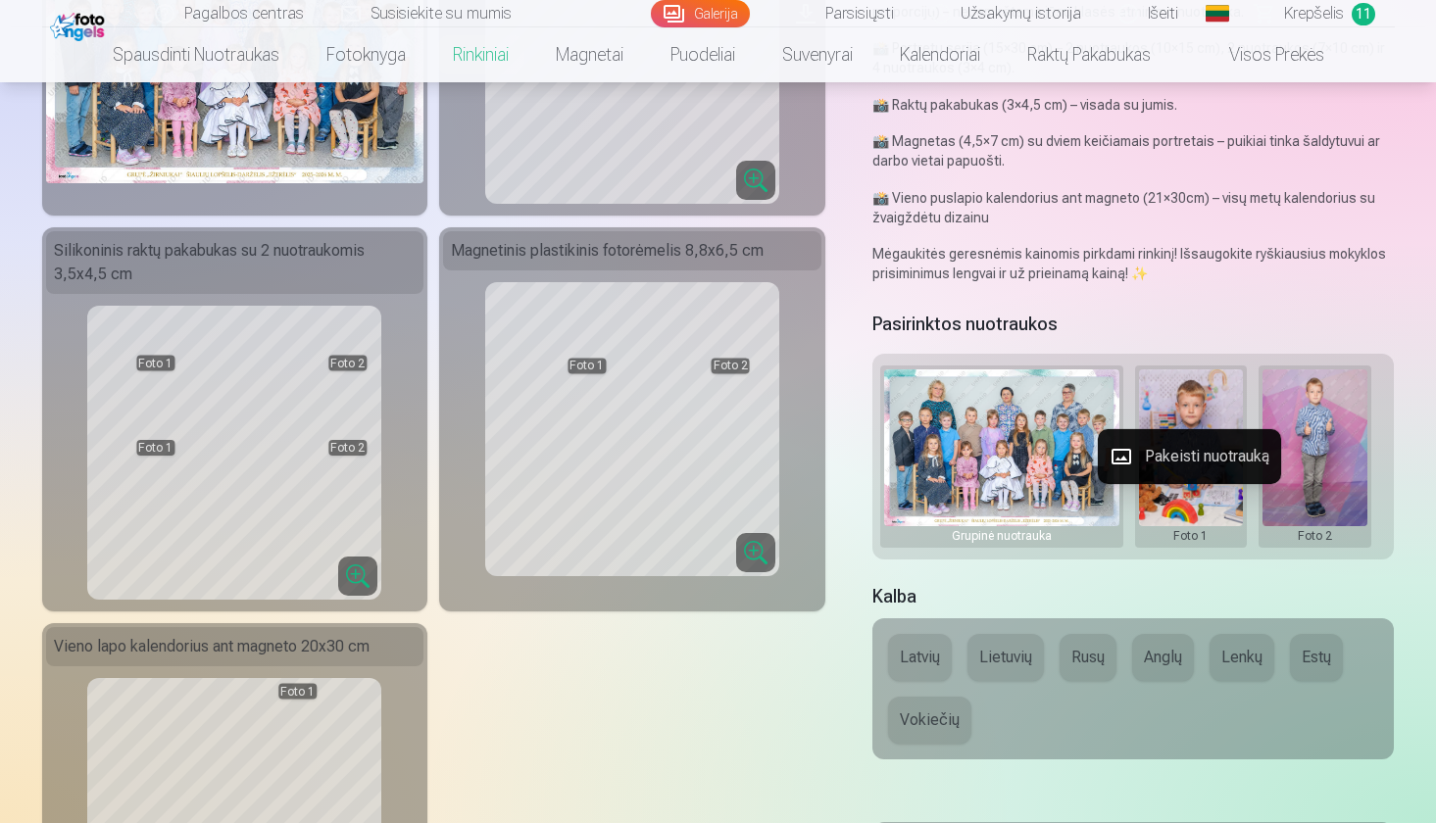
click at [1185, 445] on button "Pakeisti nuotrauką" at bounding box center [1189, 456] width 183 height 55
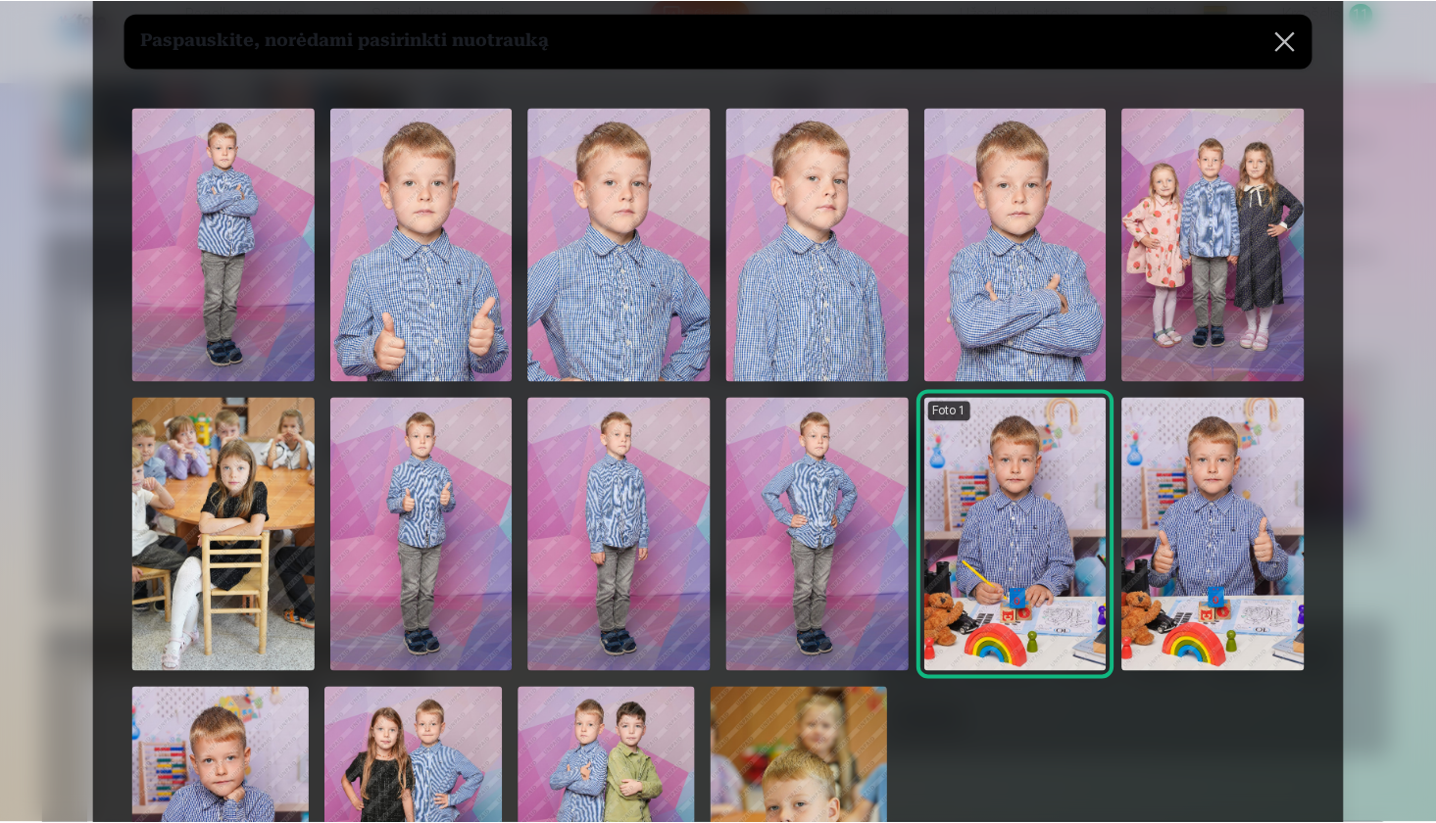
scroll to position [46, 0]
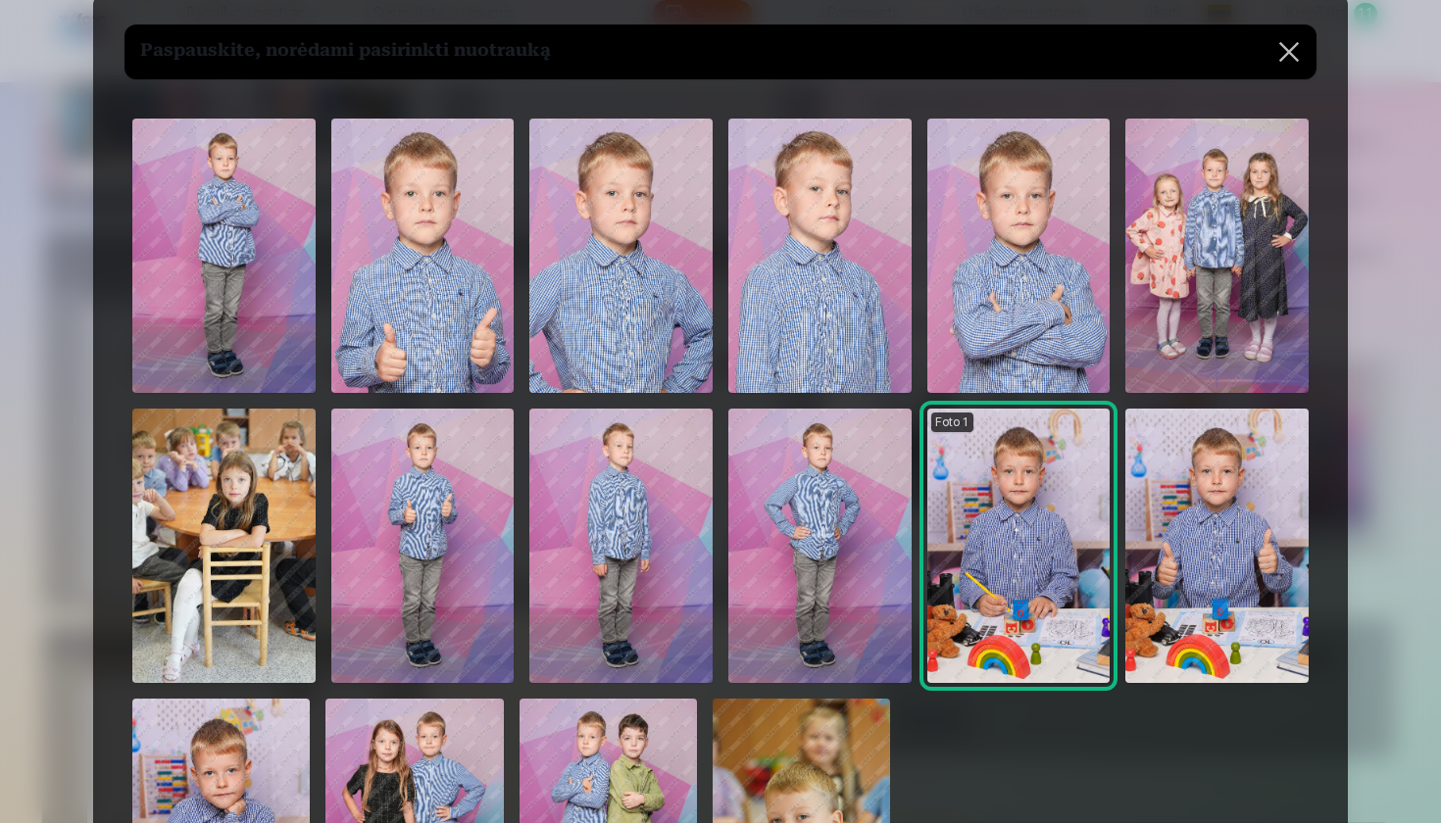
click at [1285, 47] on button at bounding box center [1288, 52] width 55 height 55
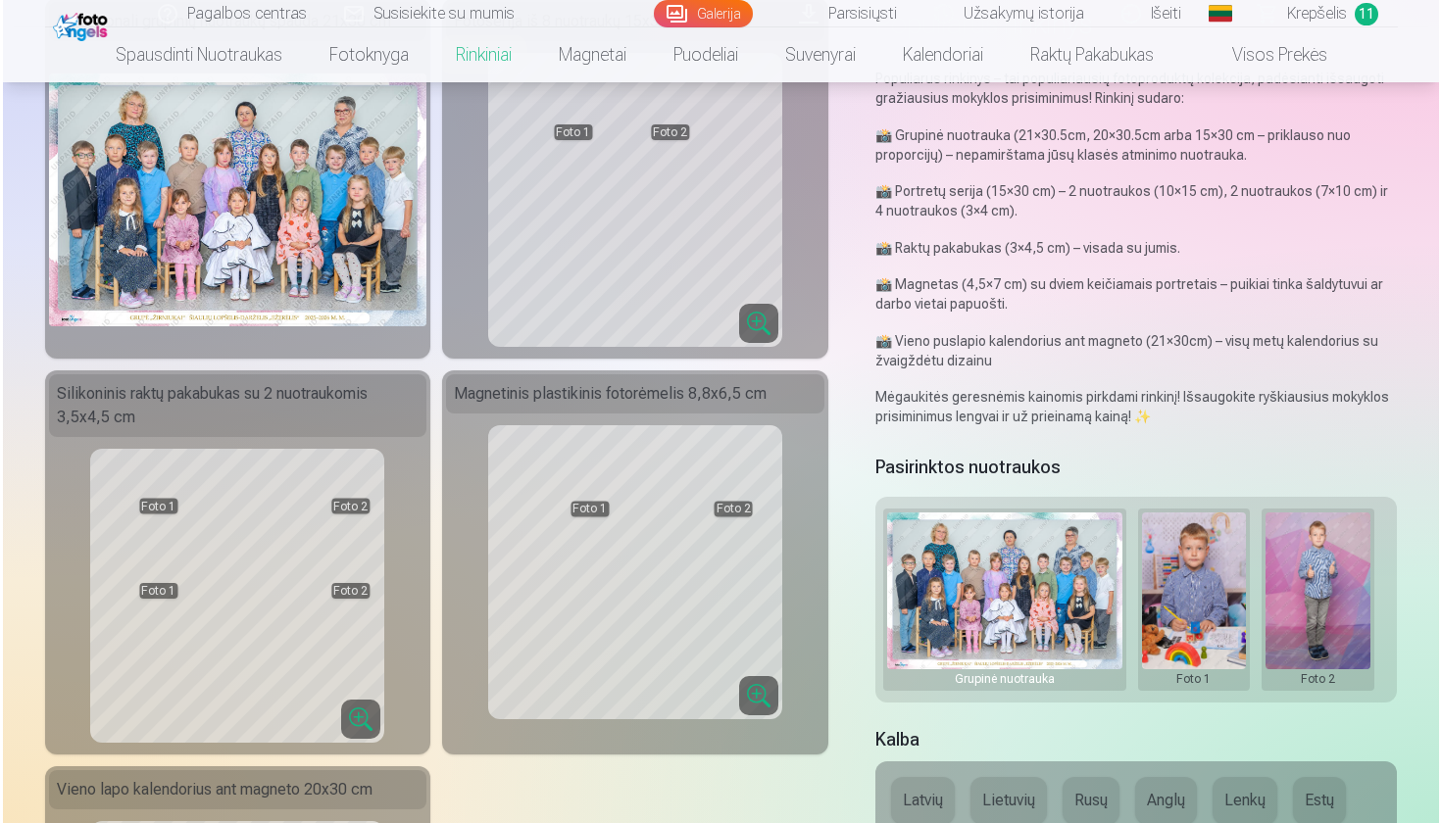
scroll to position [168, 0]
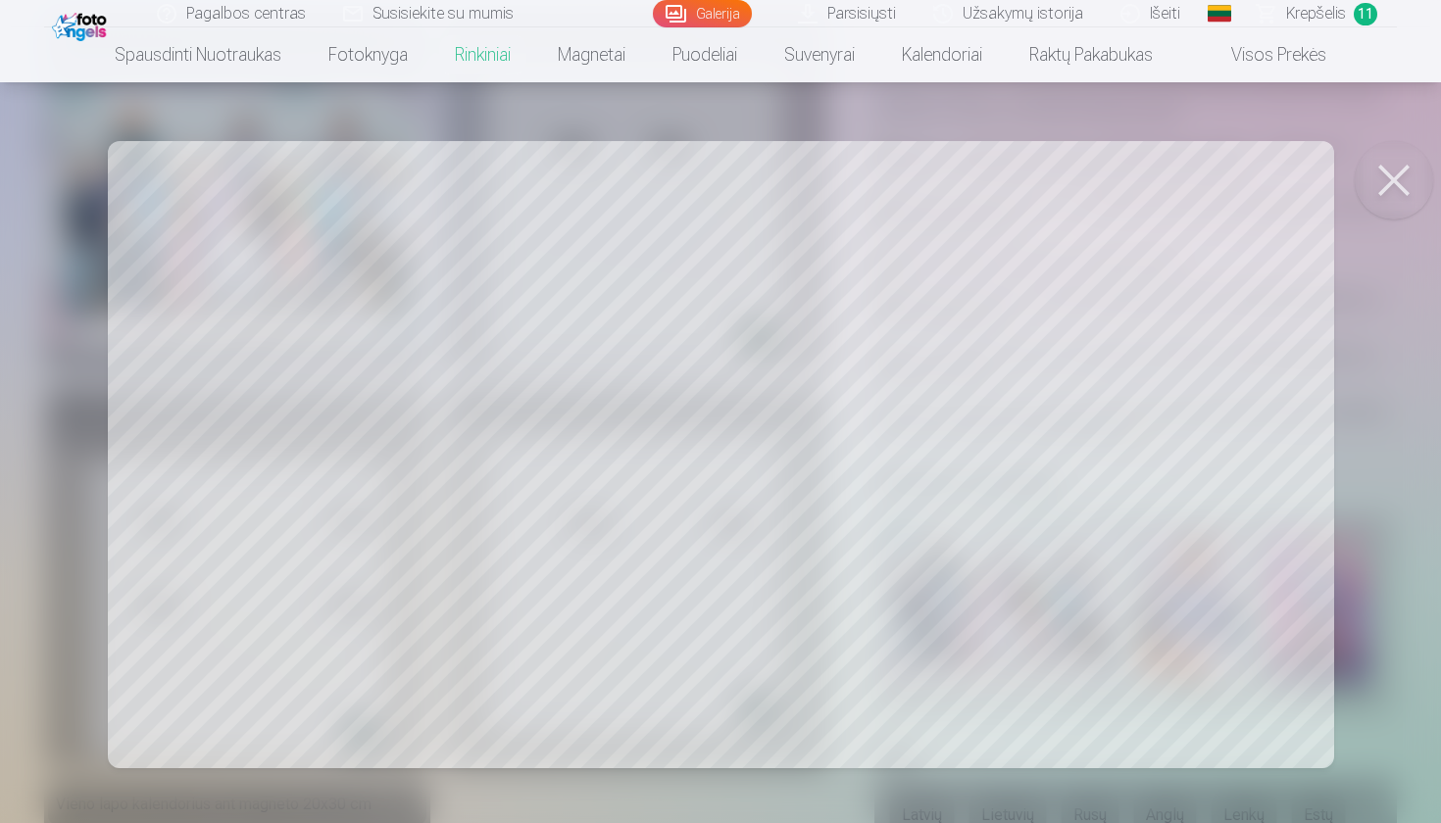
click at [774, 393] on div at bounding box center [720, 411] width 1441 height 823
click at [1169, 353] on div at bounding box center [720, 411] width 1441 height 823
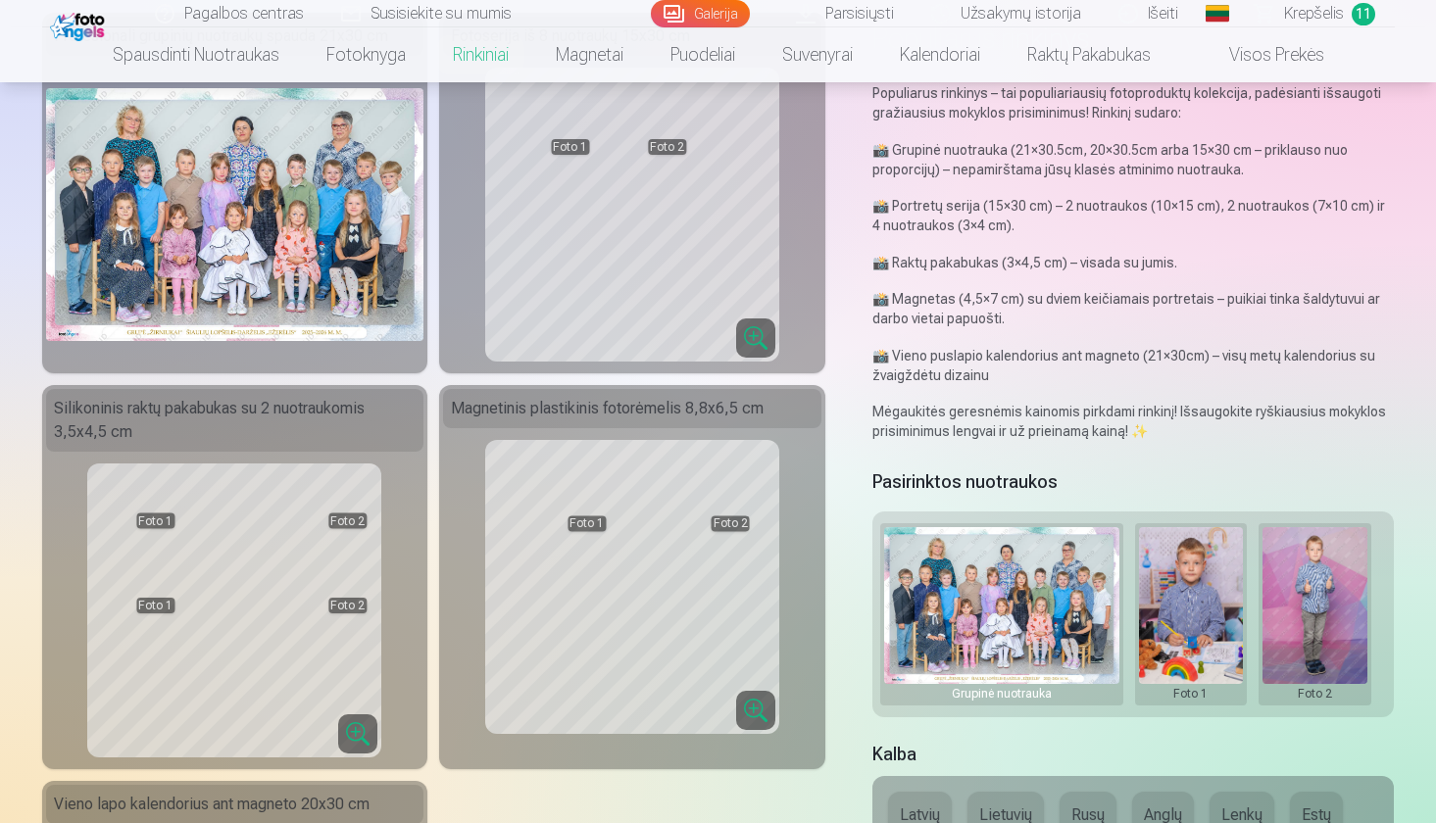
click at [1206, 610] on button at bounding box center [1191, 614] width 105 height 174
click at [1201, 610] on button "Pakeisti nuotrauką" at bounding box center [1189, 614] width 183 height 55
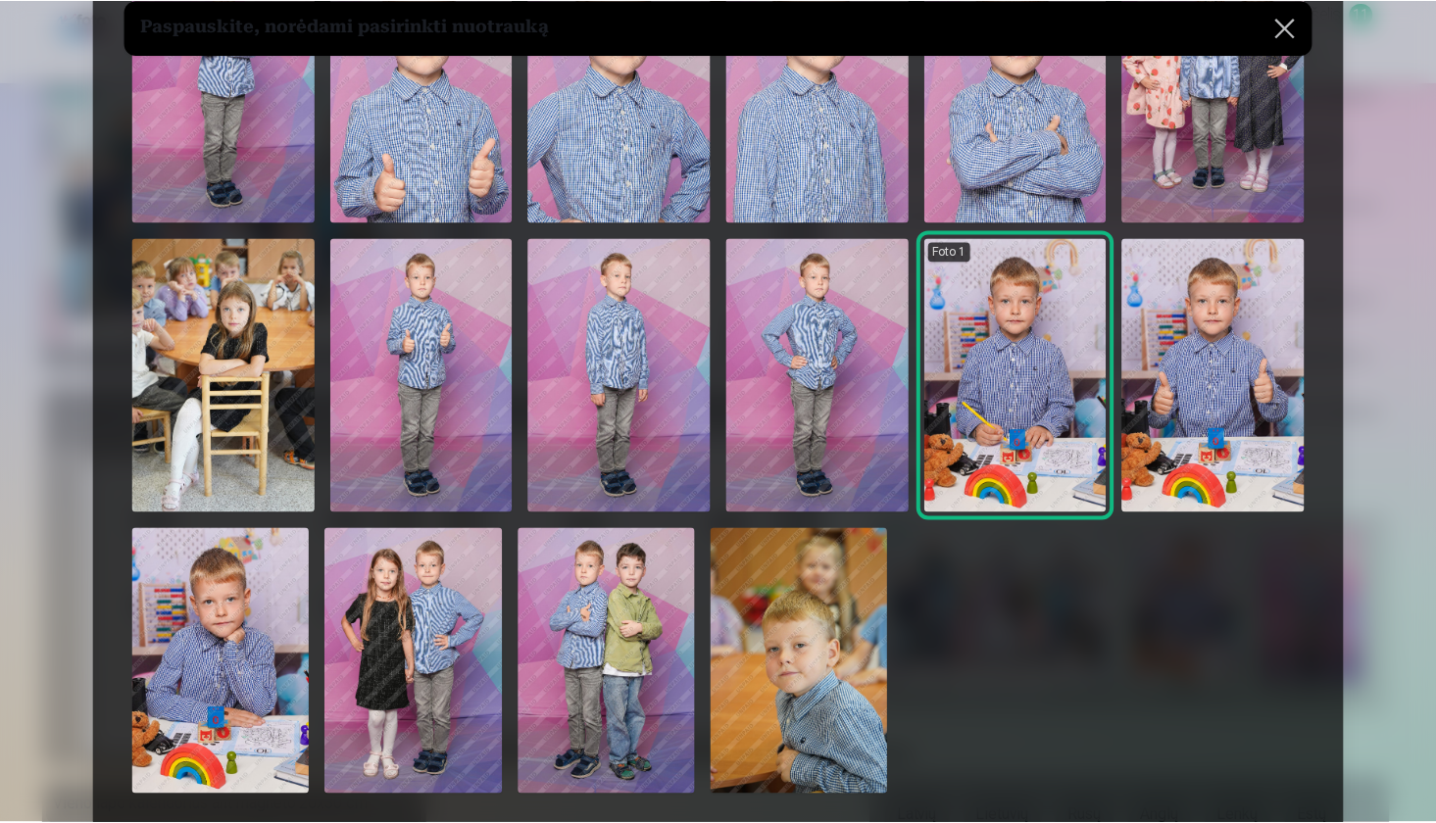
scroll to position [193, 0]
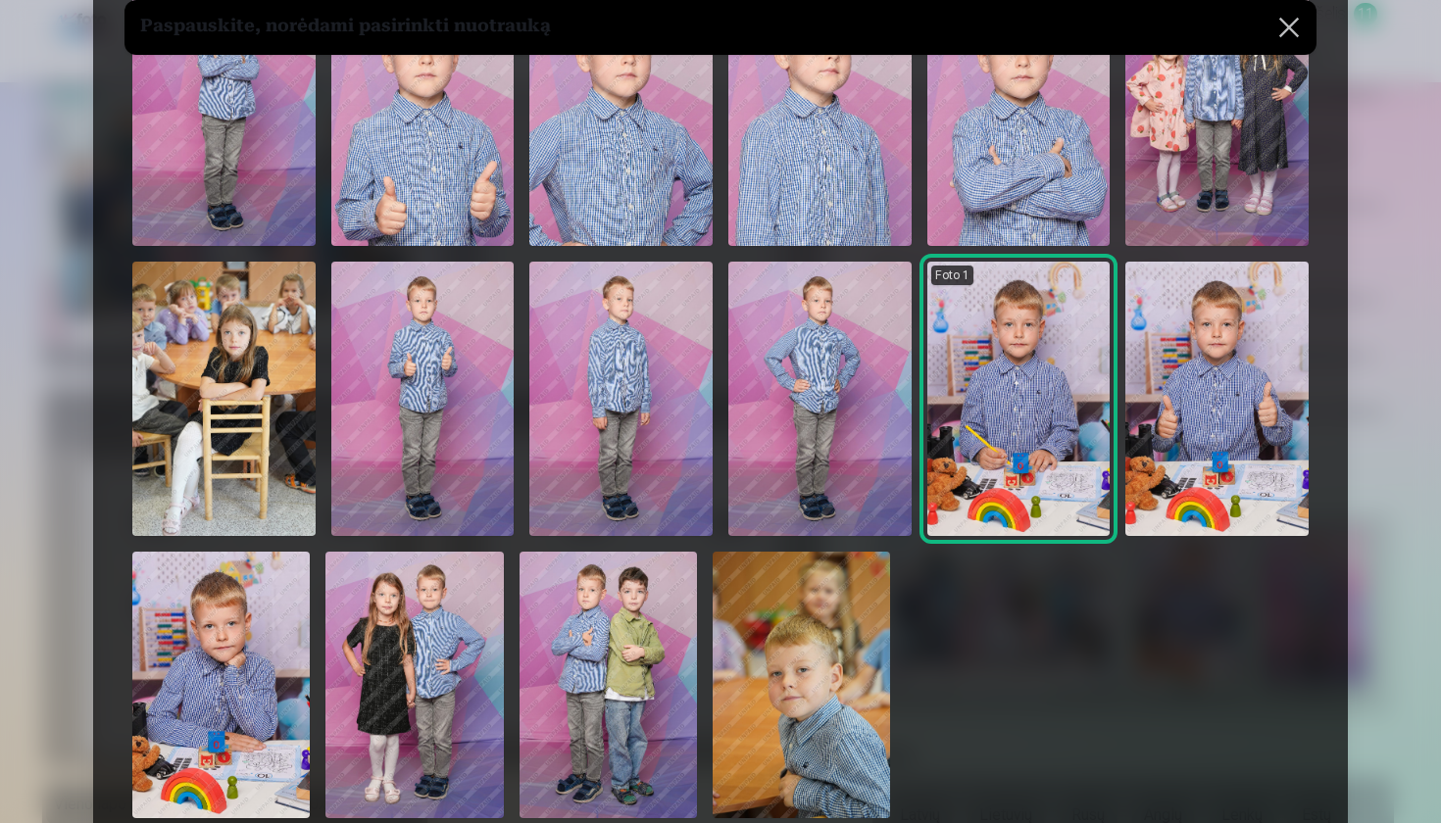
click at [229, 692] on img at bounding box center [220, 685] width 177 height 267
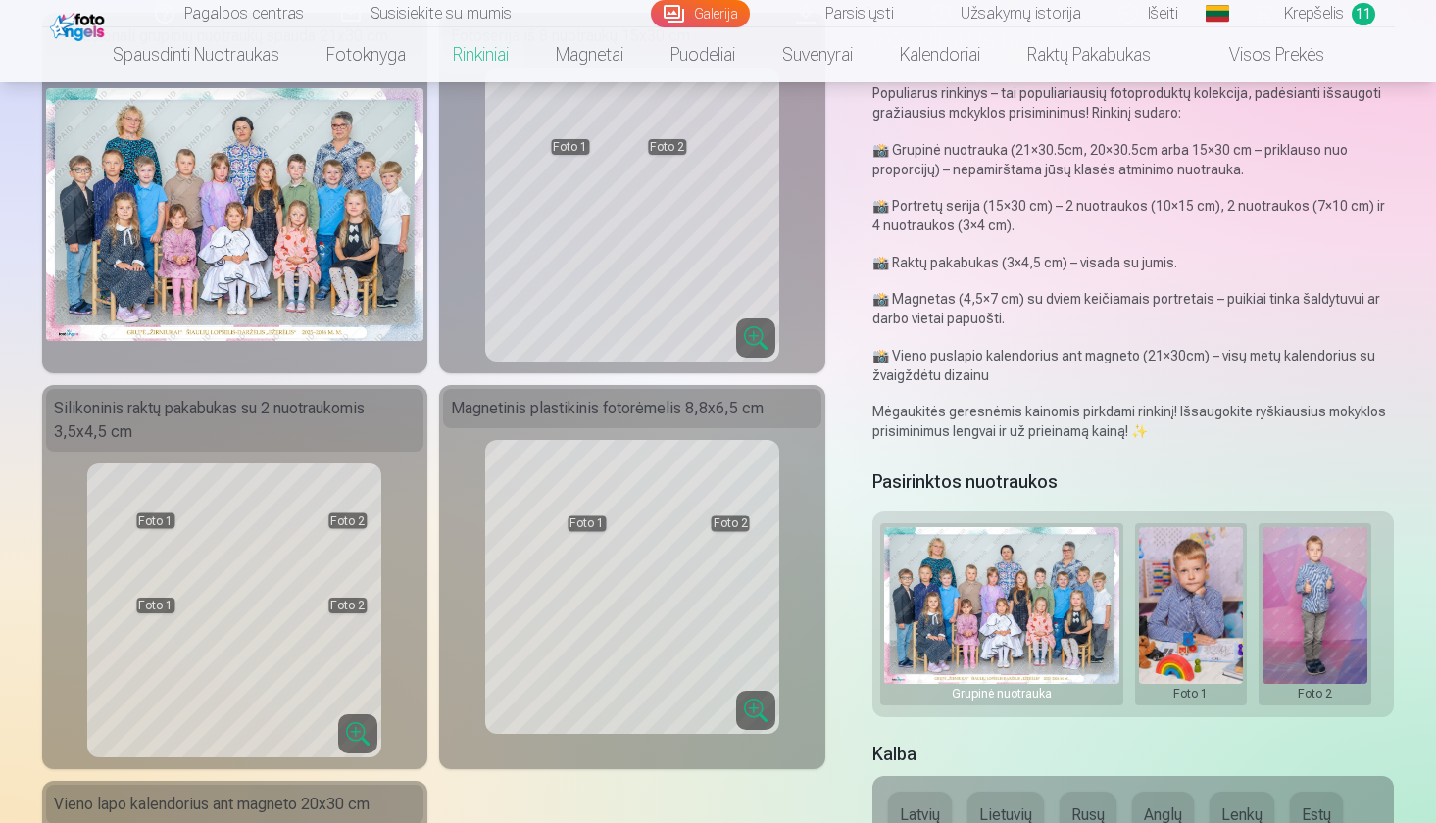
click at [1318, 561] on button at bounding box center [1314, 614] width 105 height 174
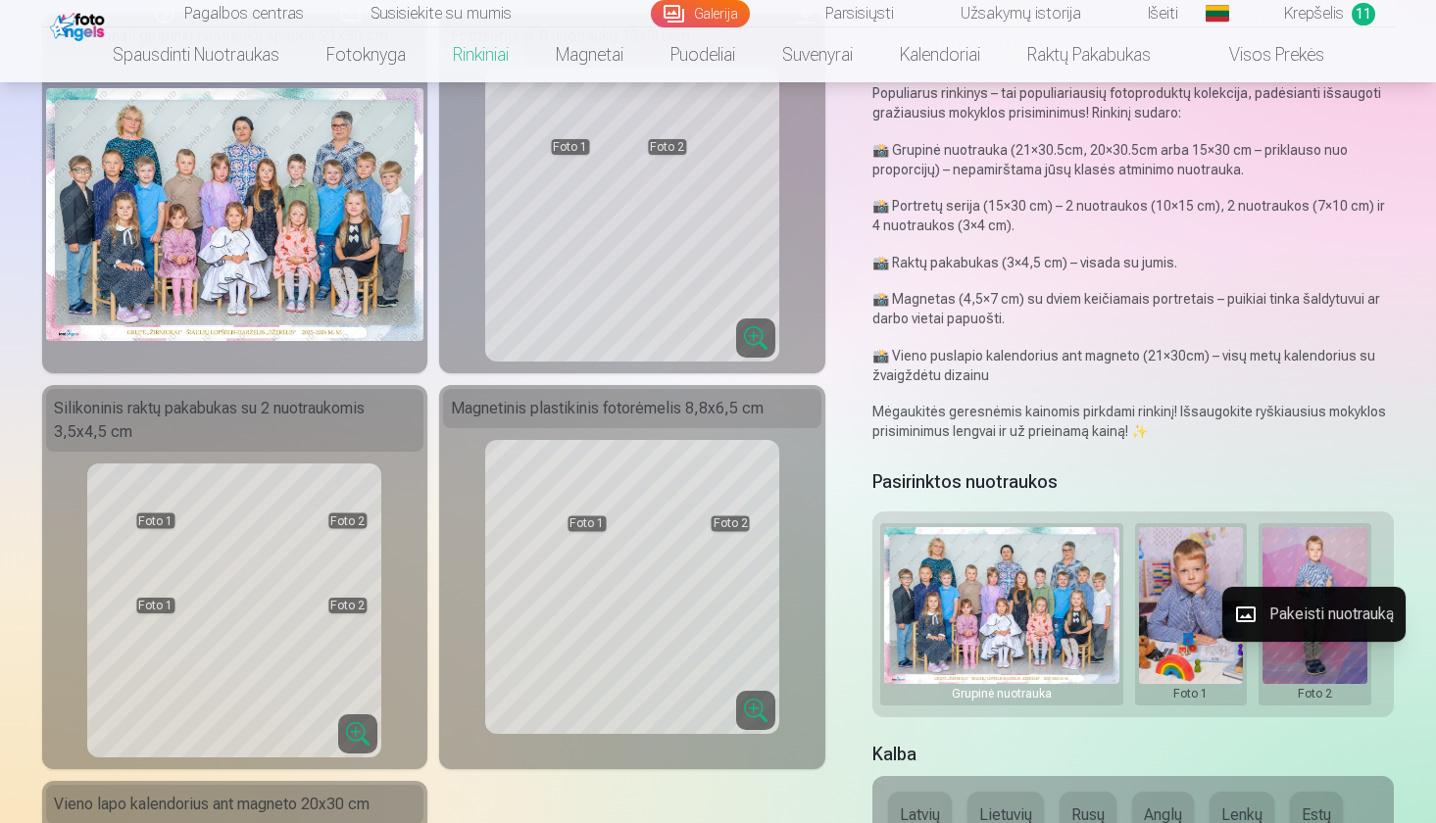
click at [1319, 605] on button "Pakeisti nuotrauką" at bounding box center [1313, 614] width 183 height 55
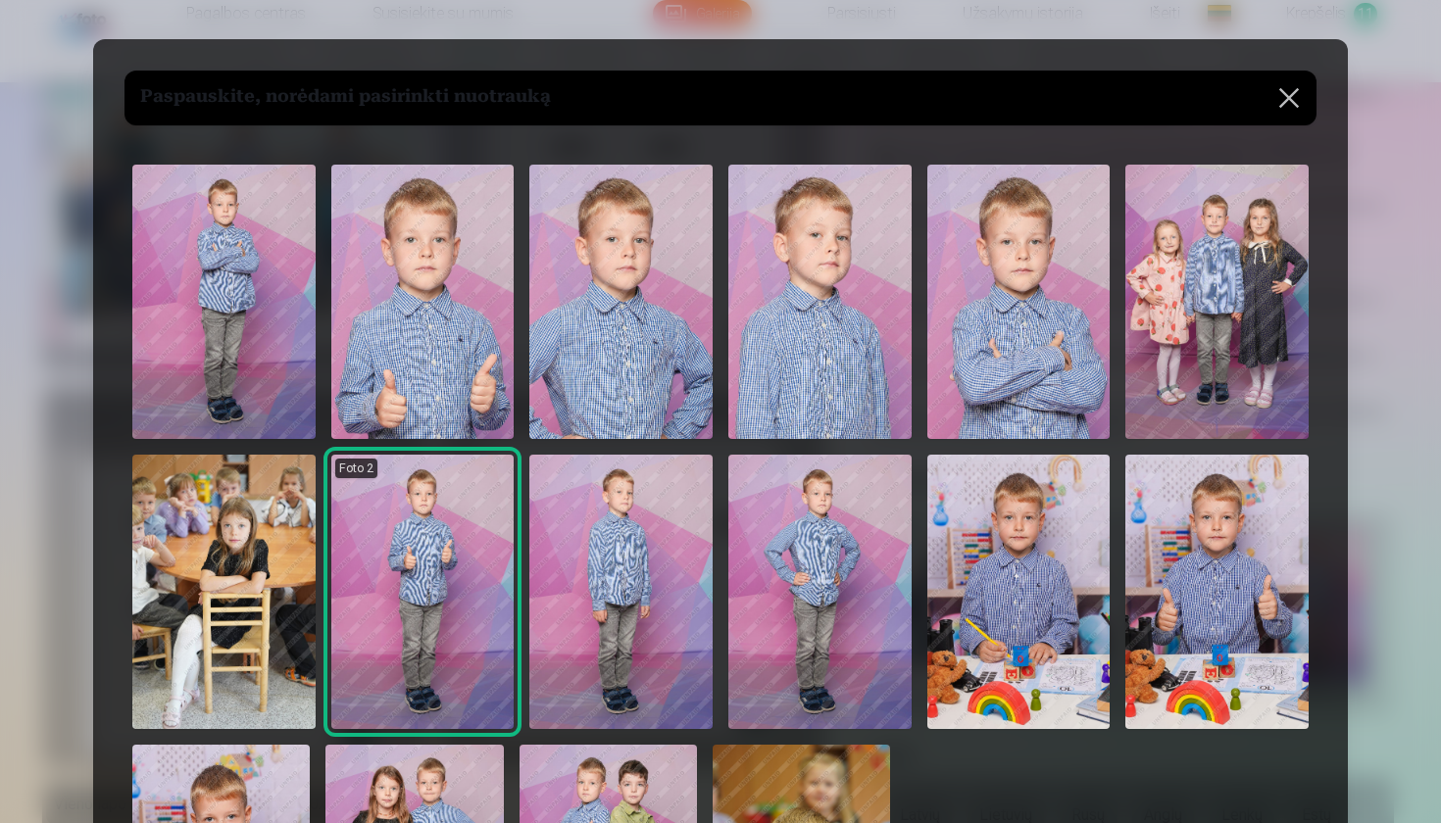
click at [1047, 341] on img at bounding box center [1018, 302] width 183 height 274
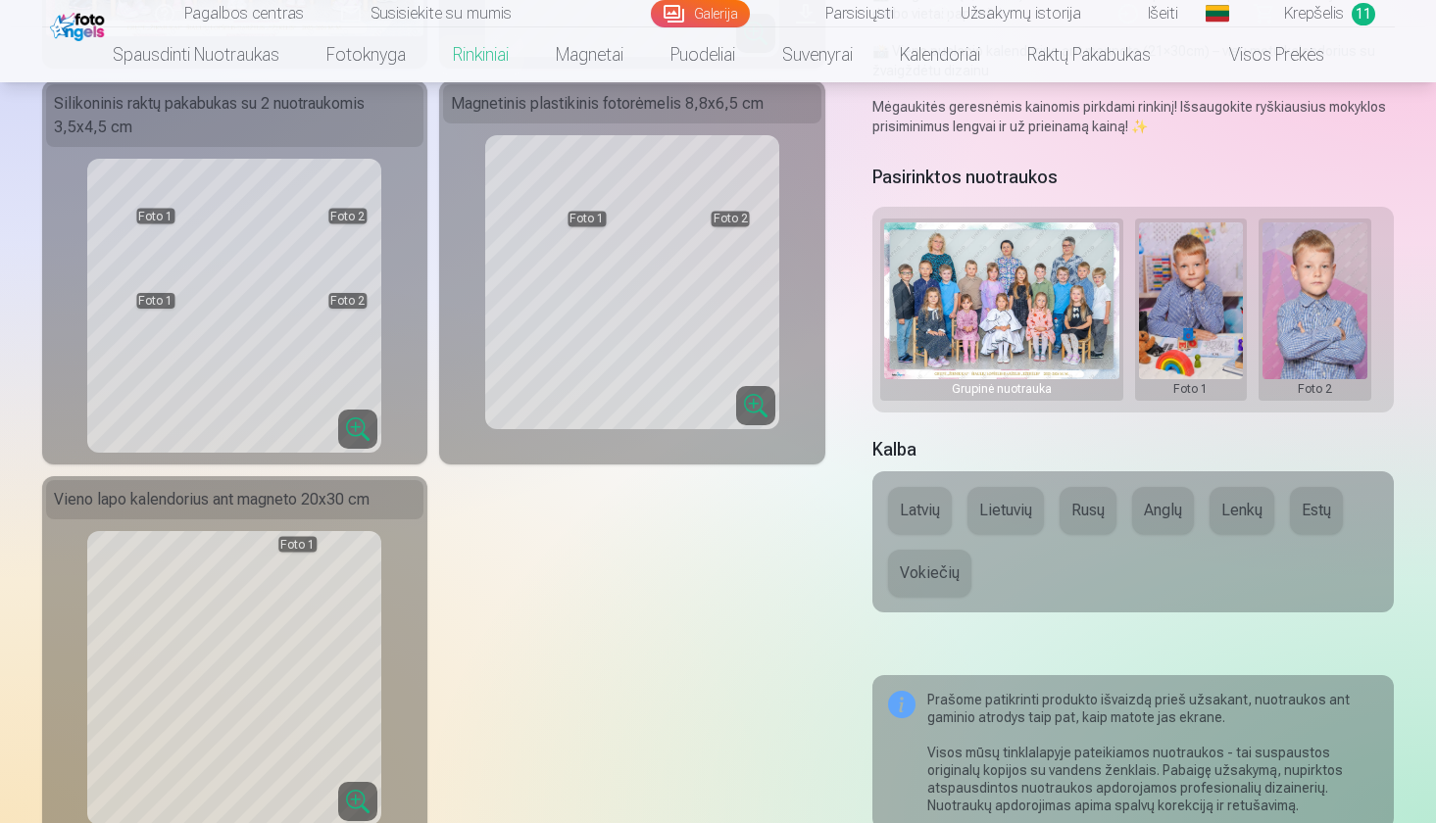
scroll to position [475, 0]
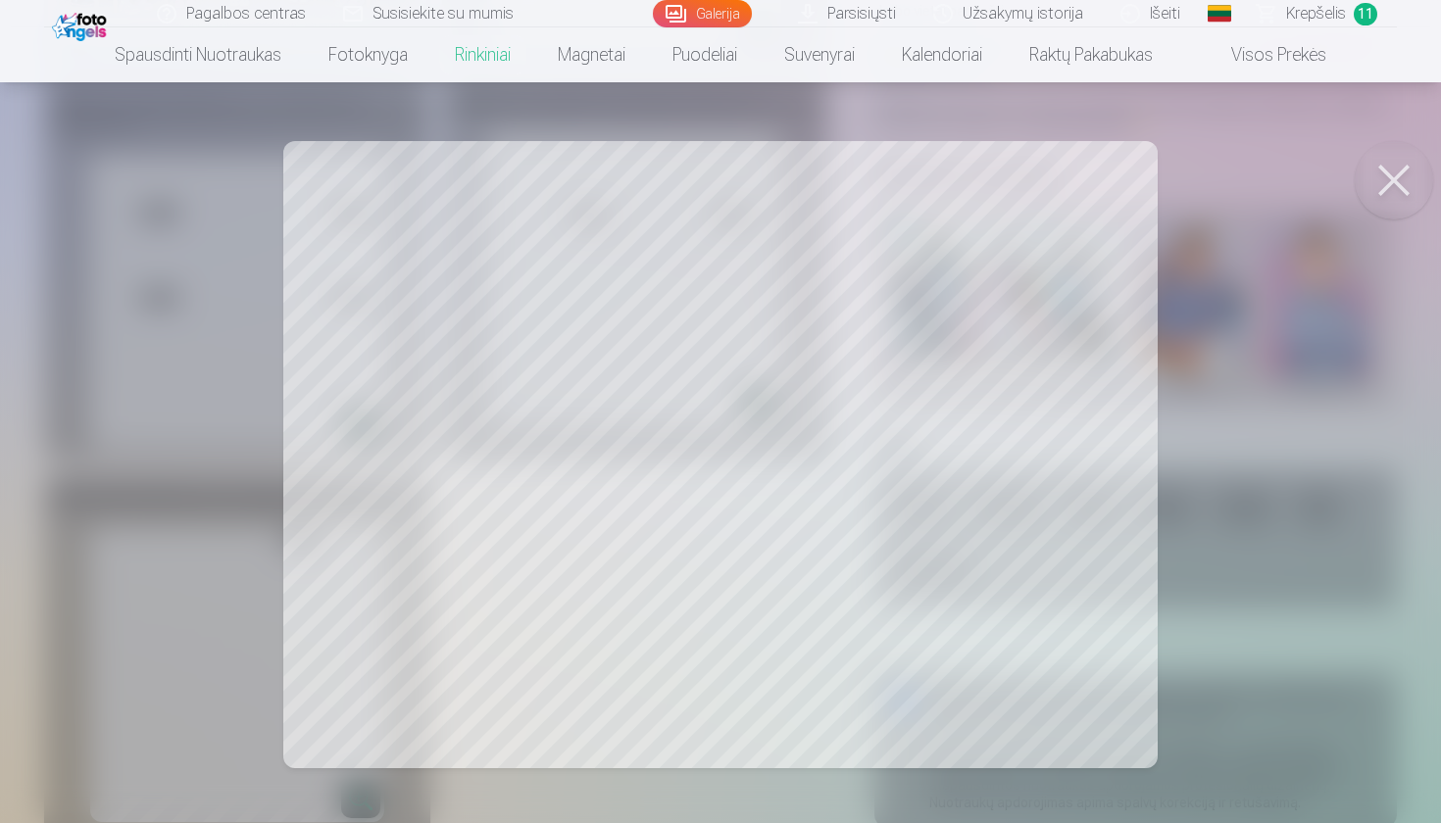
click at [1401, 159] on button at bounding box center [1393, 180] width 78 height 78
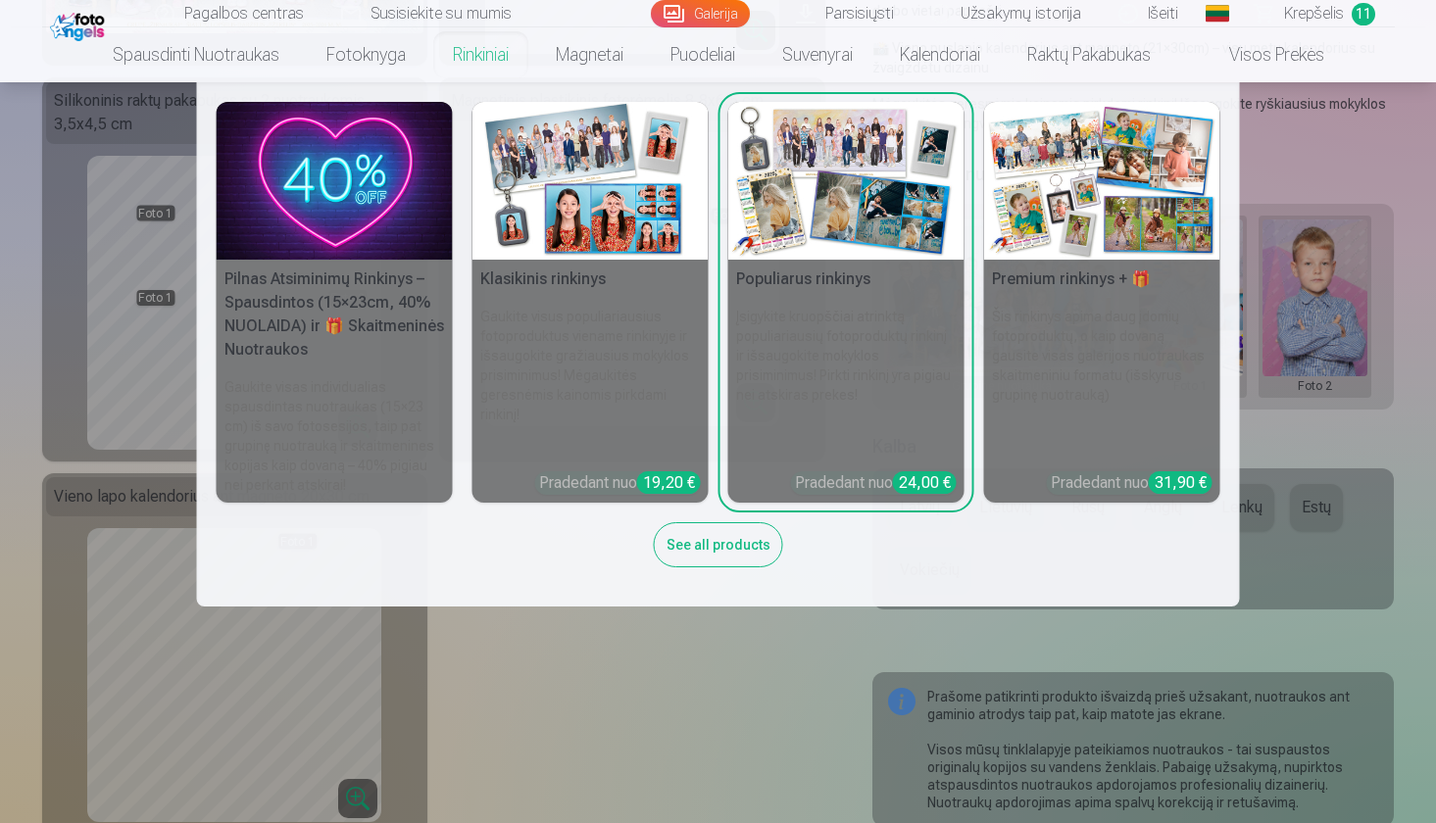
click at [550, 177] on img at bounding box center [590, 181] width 236 height 158
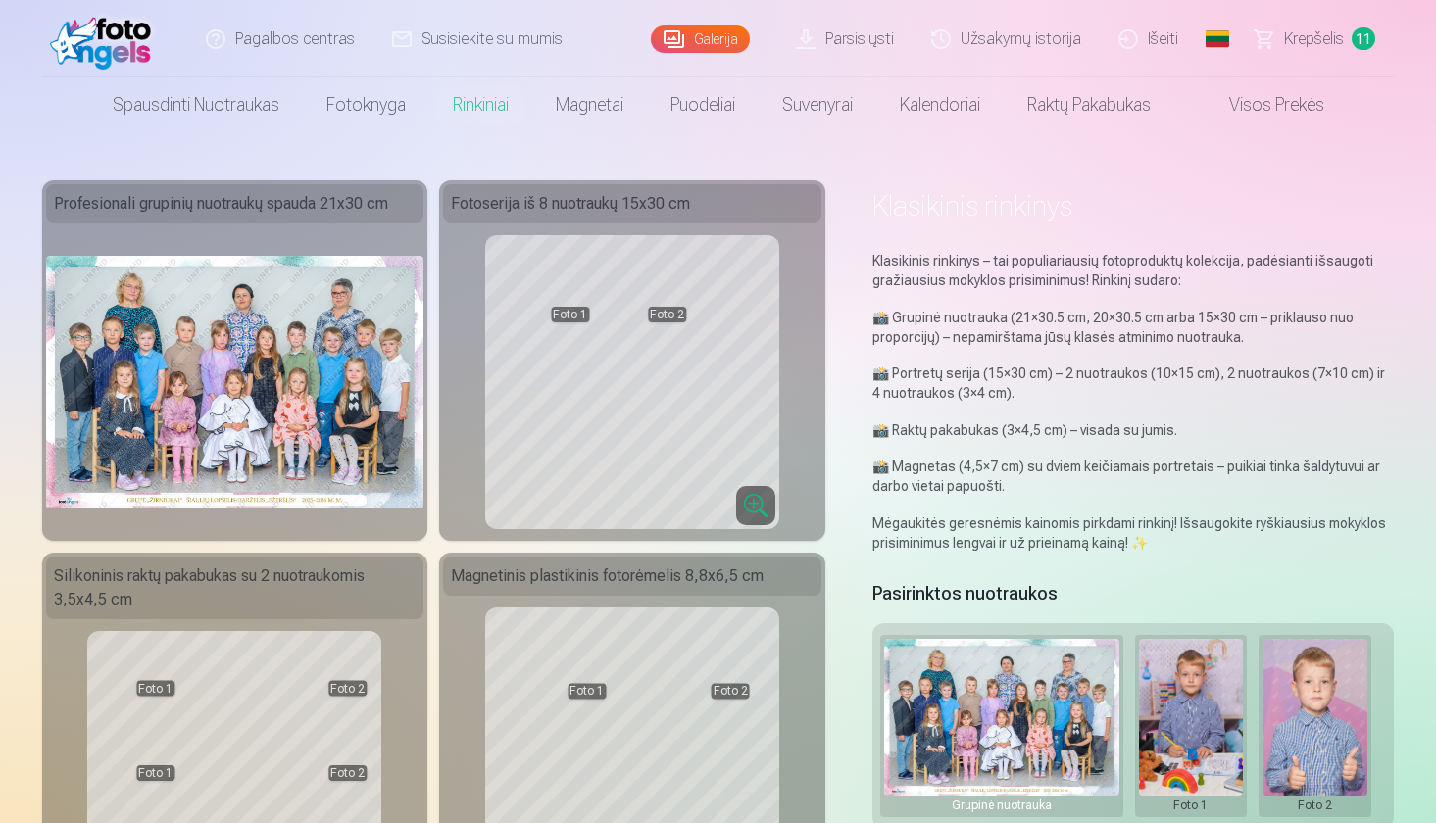
scroll to position [2, 0]
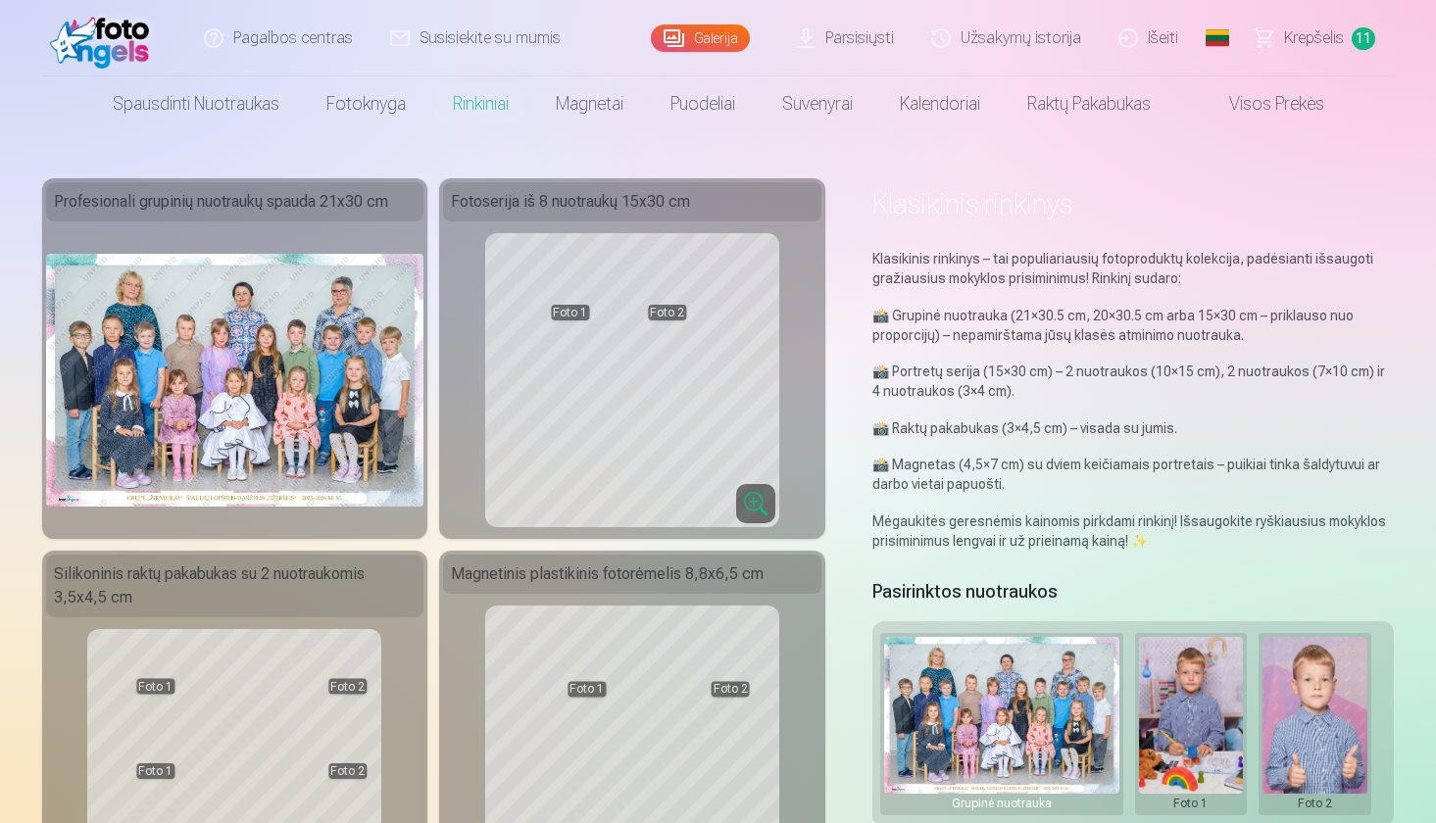
click at [1342, 51] on link "Krepšelis 11" at bounding box center [1316, 38] width 158 height 76
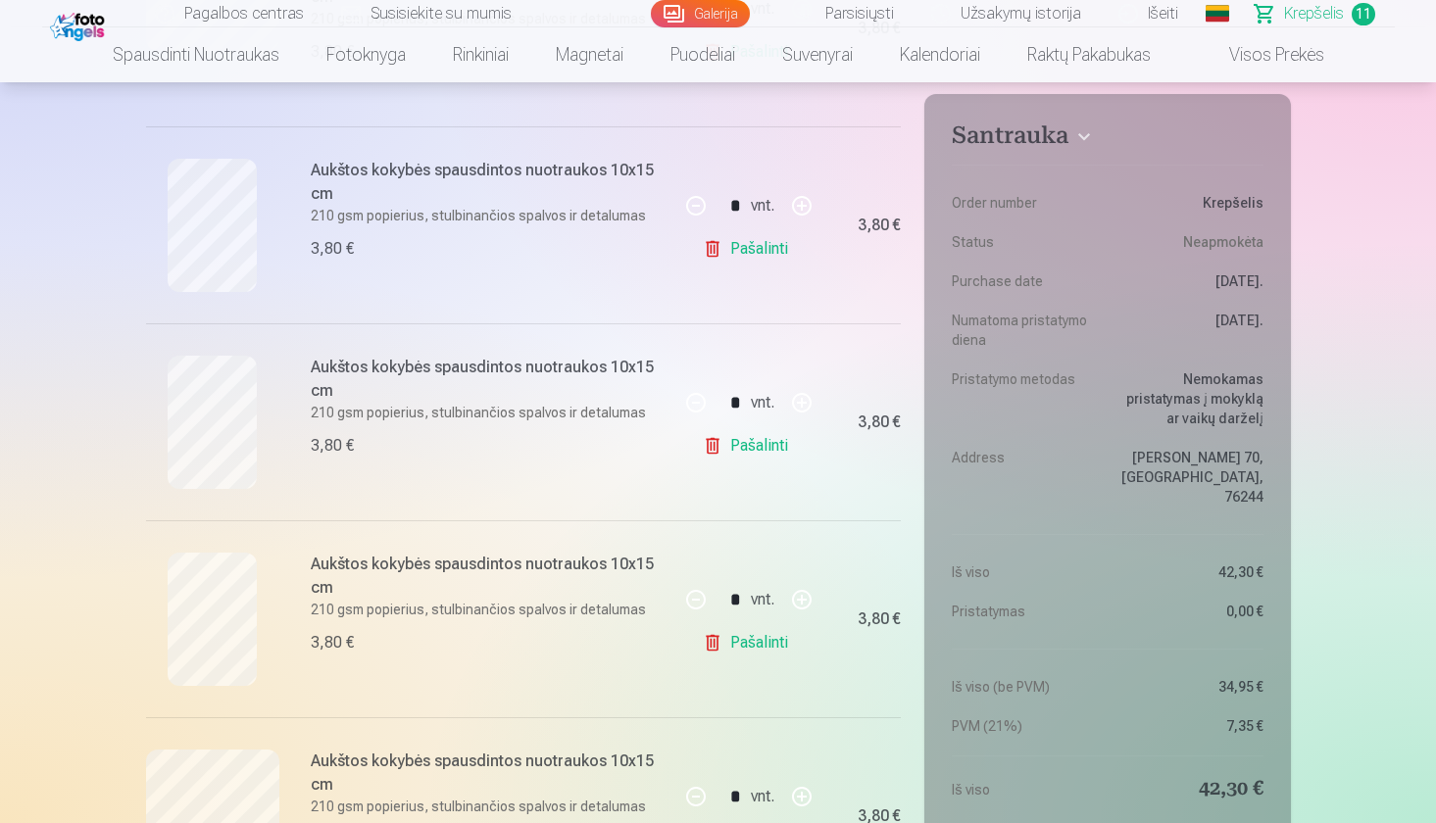
scroll to position [381, 0]
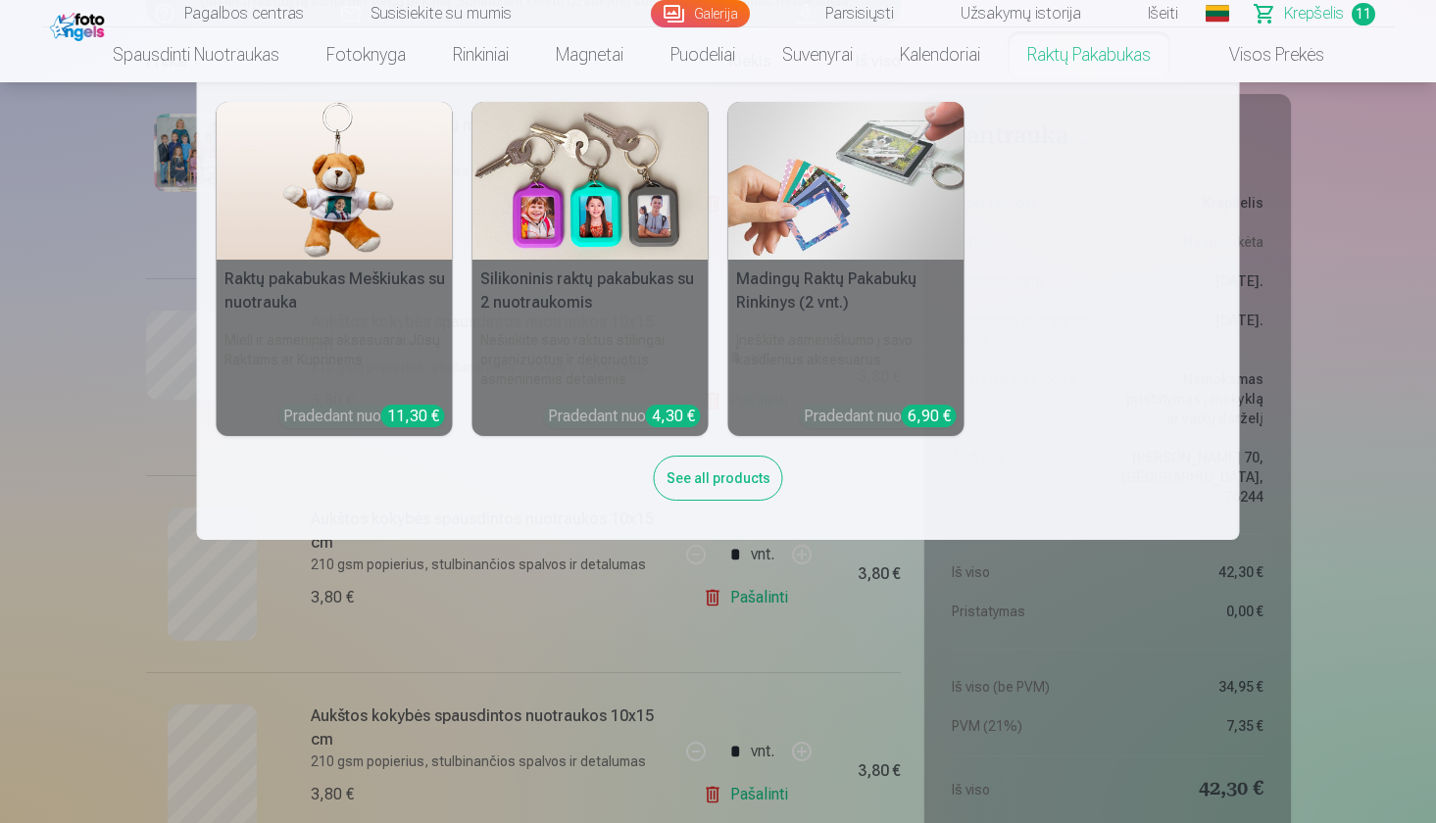
click at [1095, 58] on link "Raktų pakabukas" at bounding box center [1089, 54] width 171 height 55
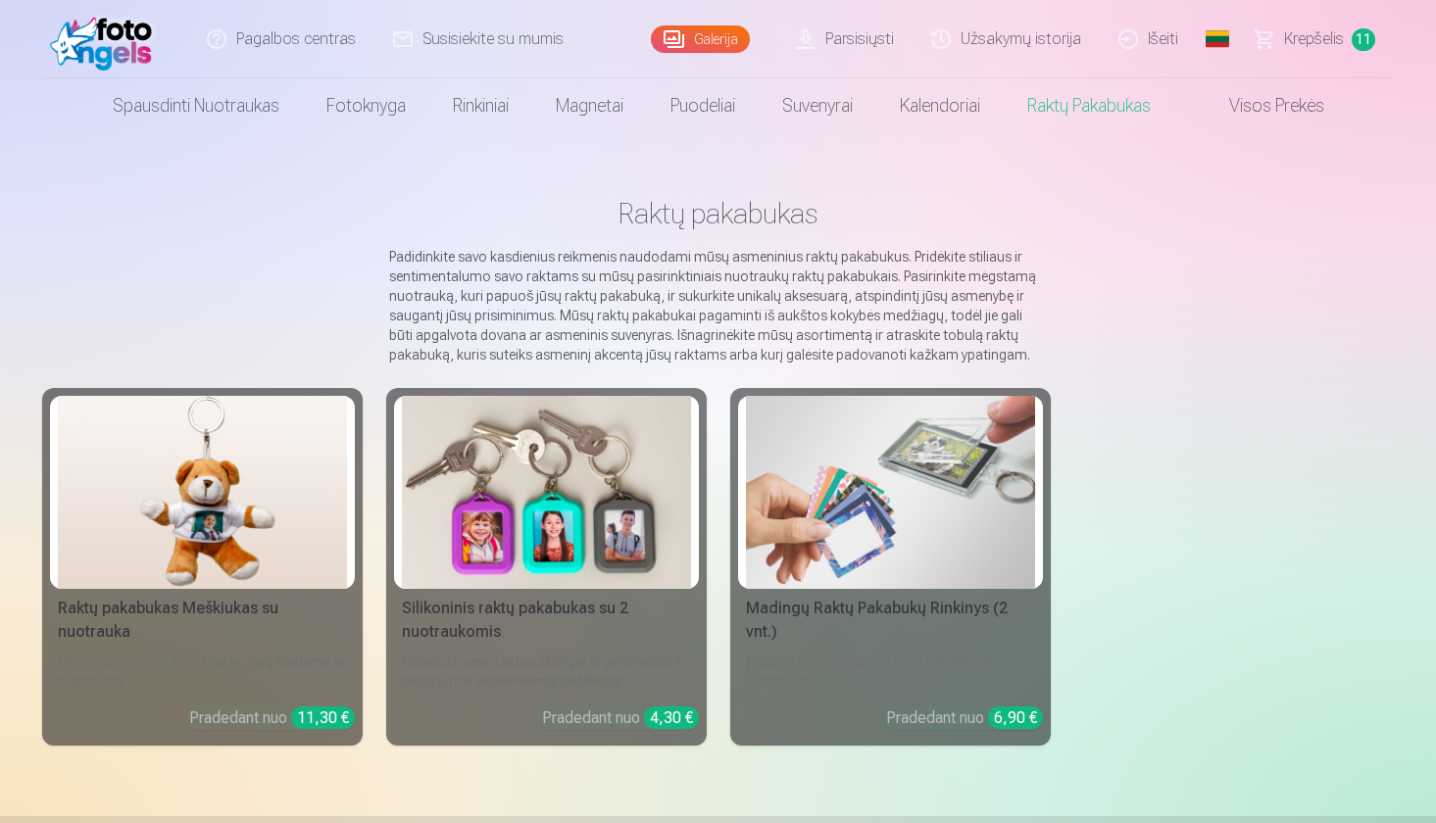
click at [611, 535] on img at bounding box center [546, 492] width 289 height 193
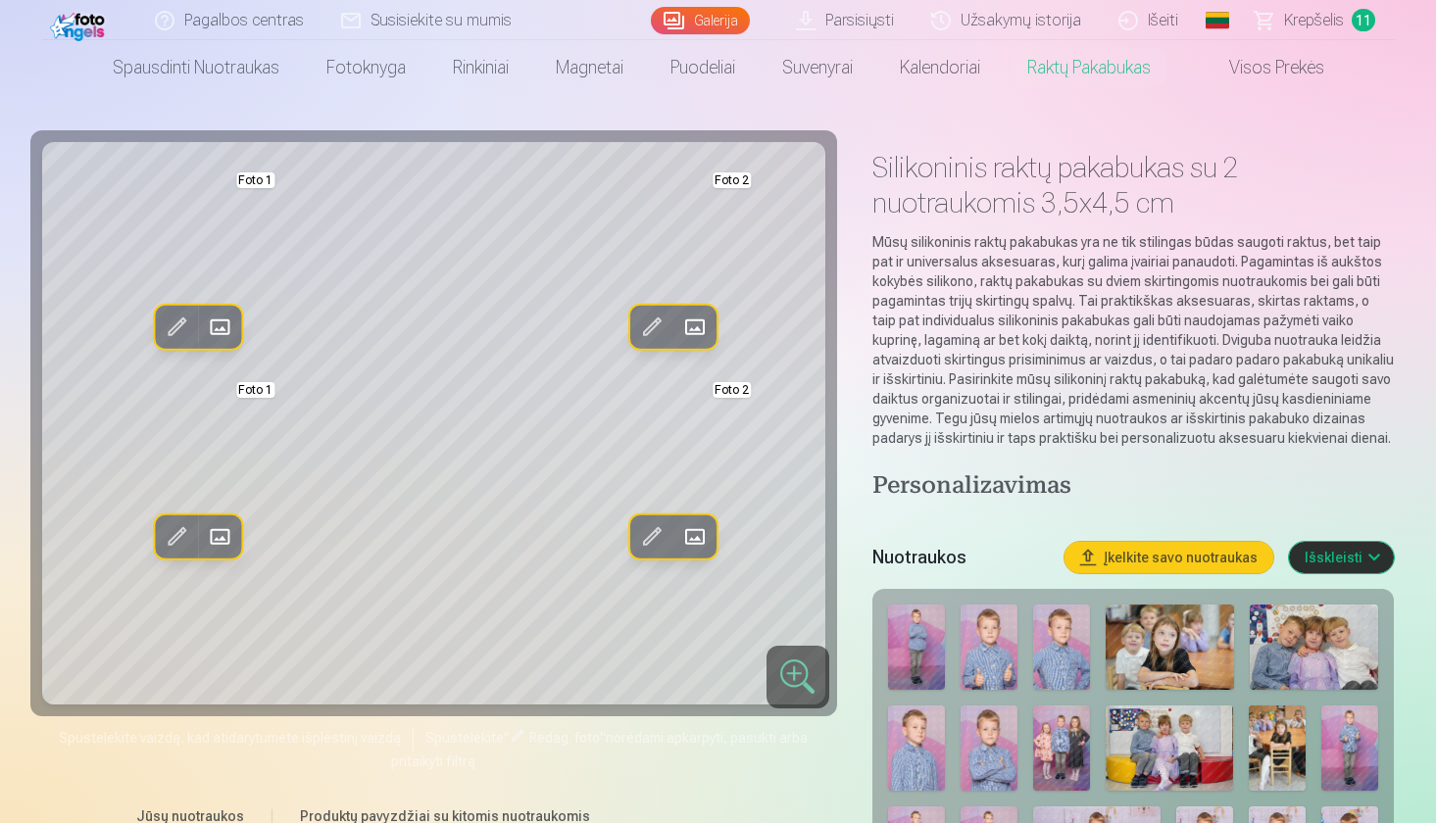
scroll to position [38, 0]
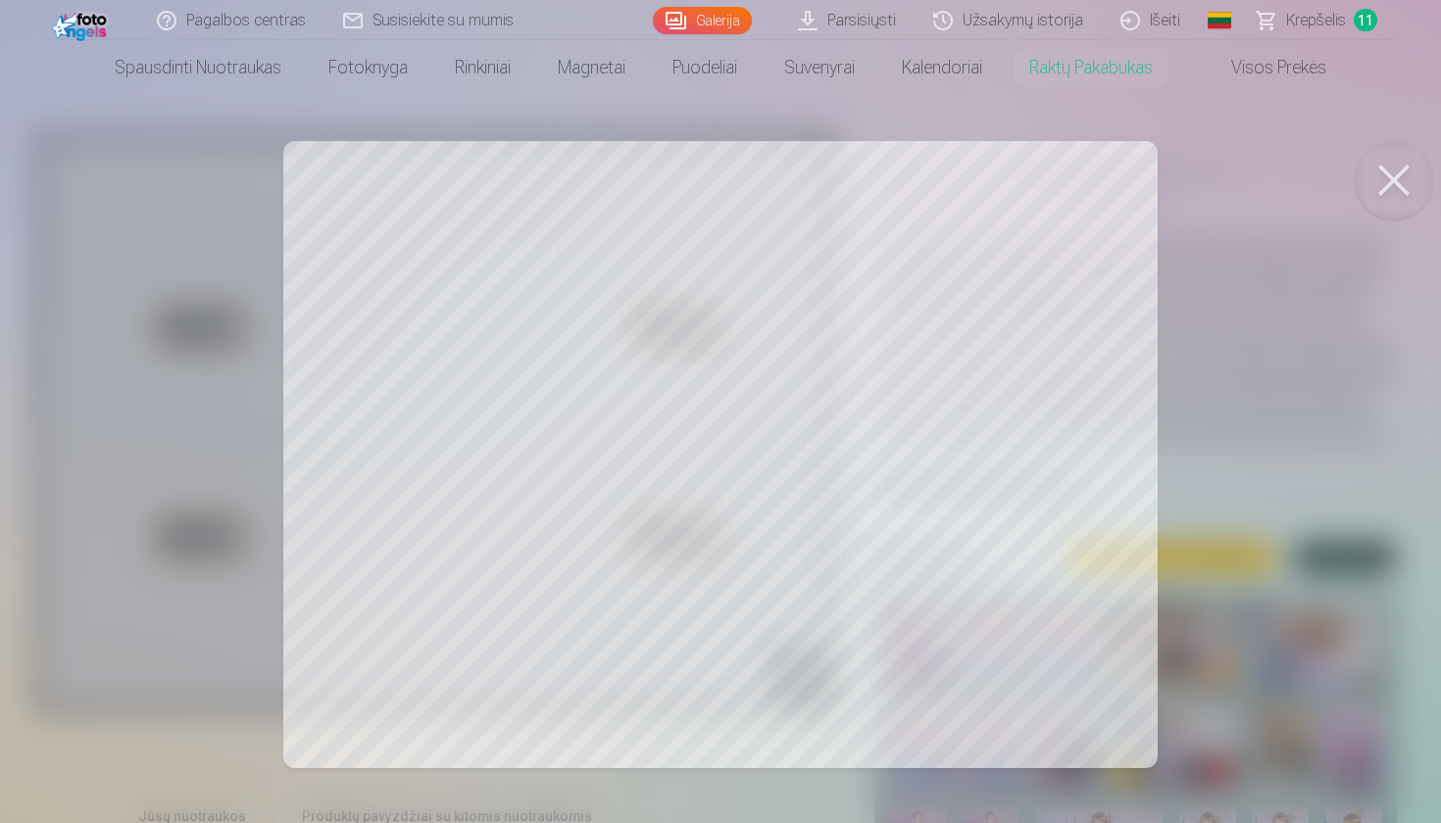
click at [1407, 184] on button at bounding box center [1393, 180] width 78 height 78
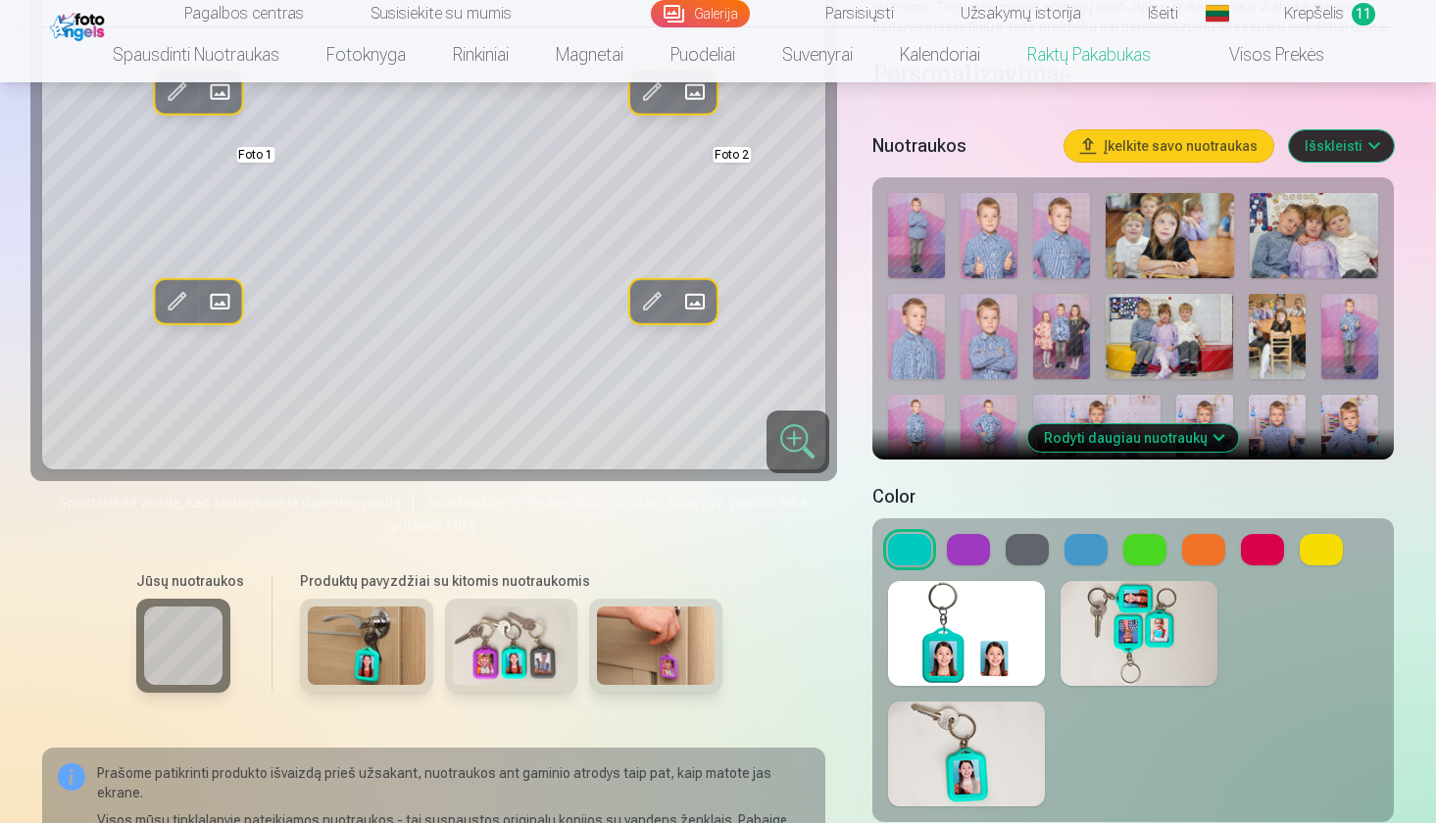
scroll to position [475, 0]
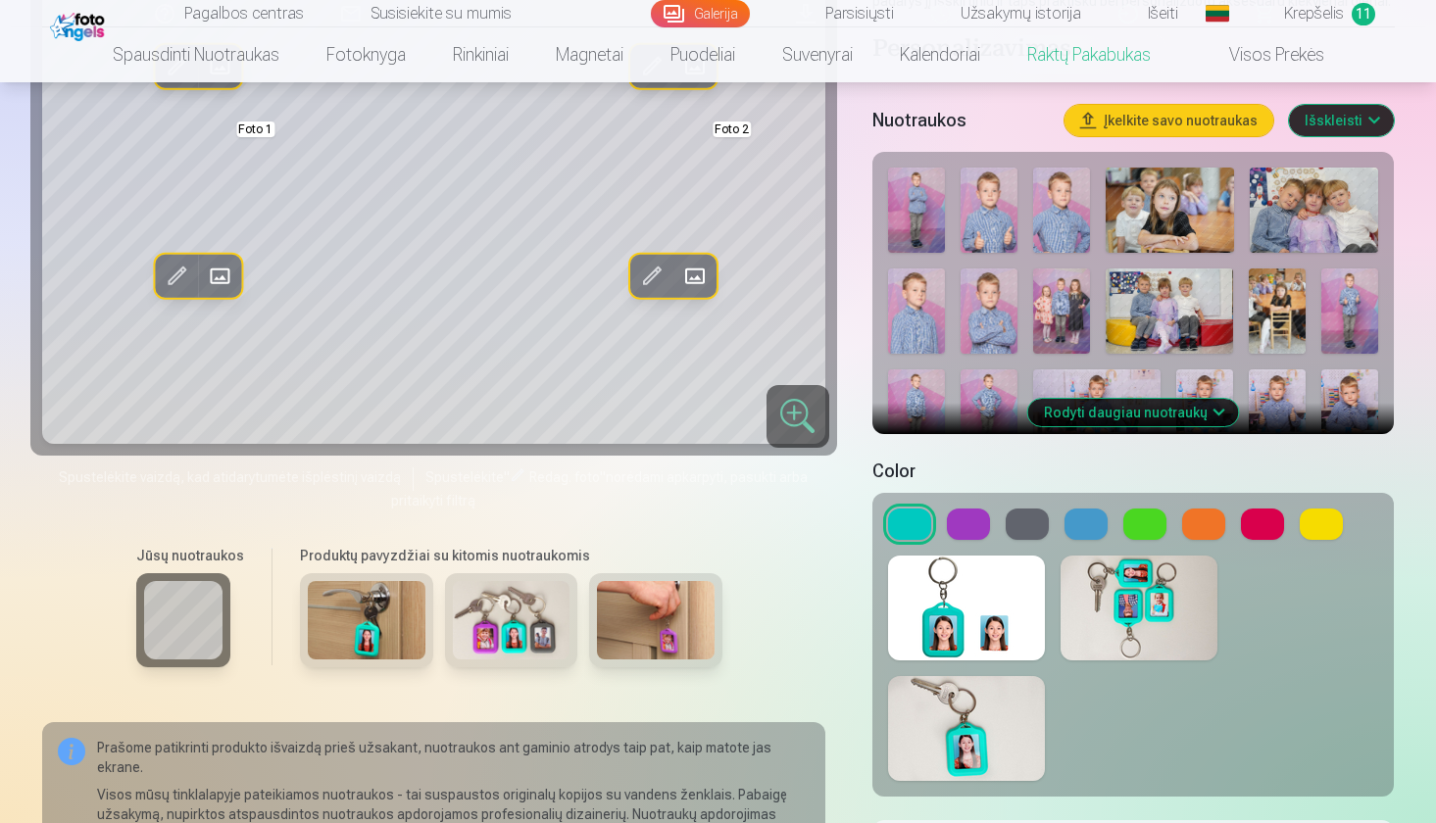
click at [968, 524] on button at bounding box center [968, 524] width 43 height 31
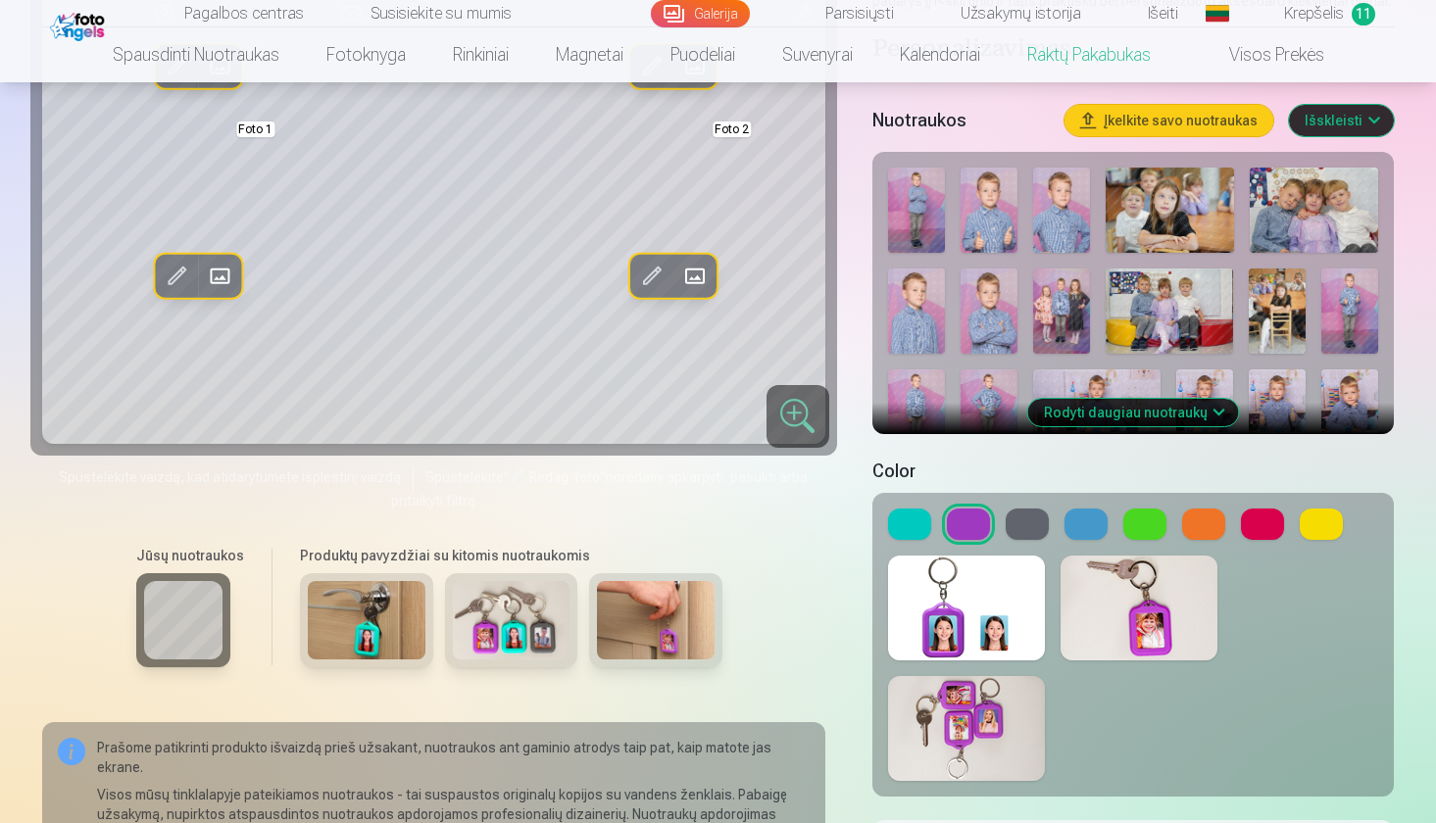
click at [1028, 520] on button at bounding box center [1027, 524] width 43 height 31
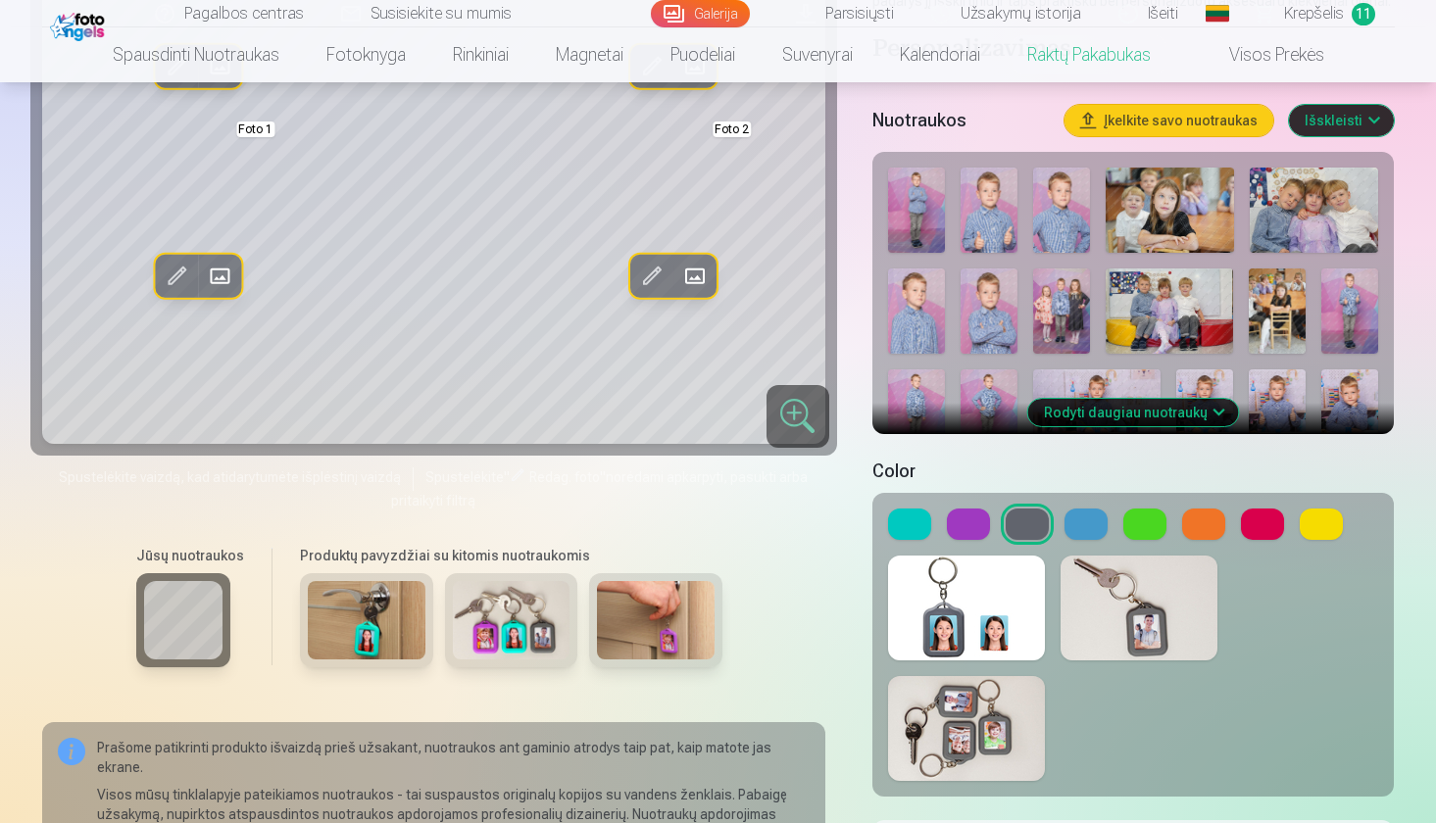
click at [1073, 526] on button at bounding box center [1085, 524] width 43 height 31
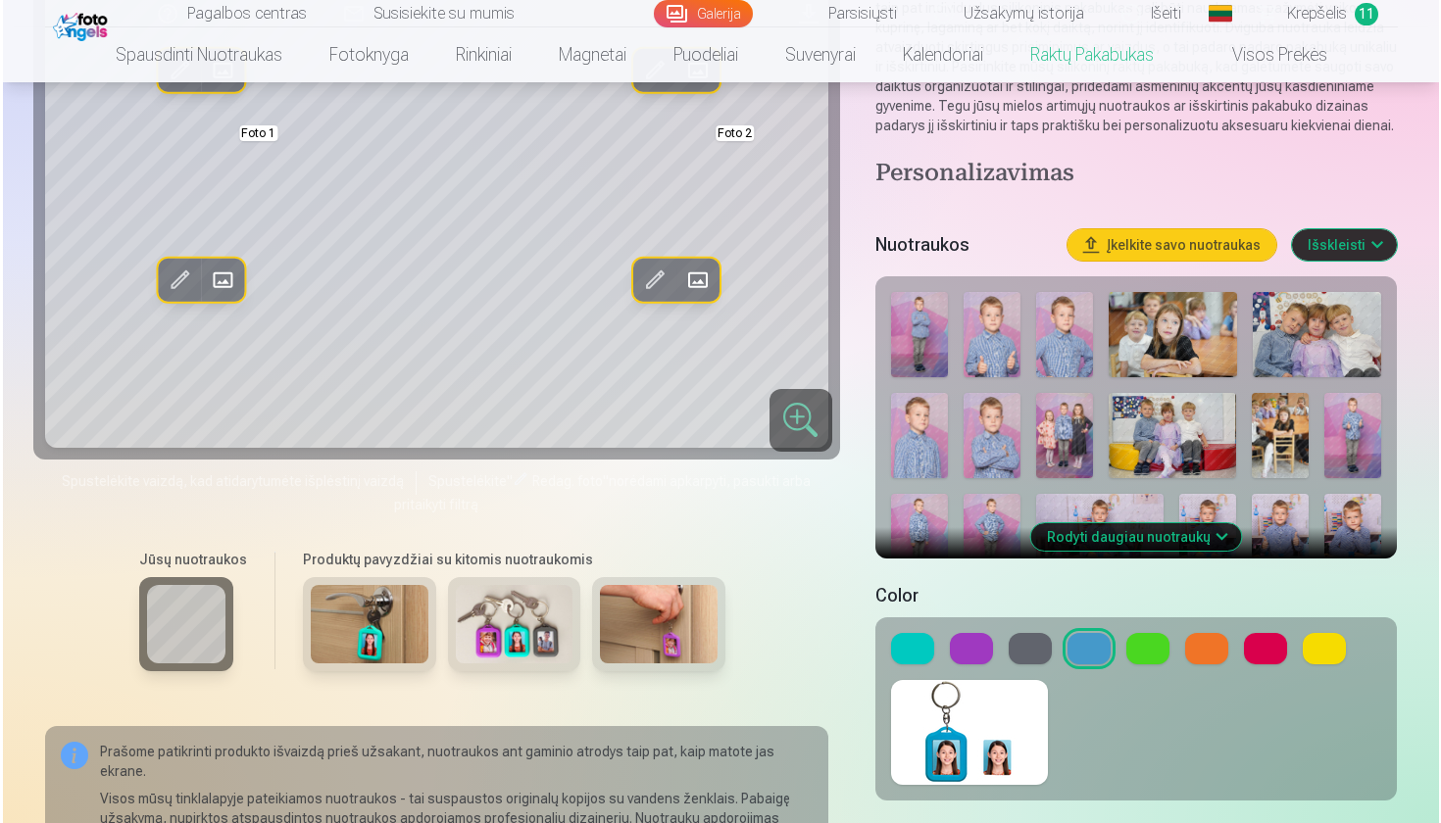
scroll to position [348, 0]
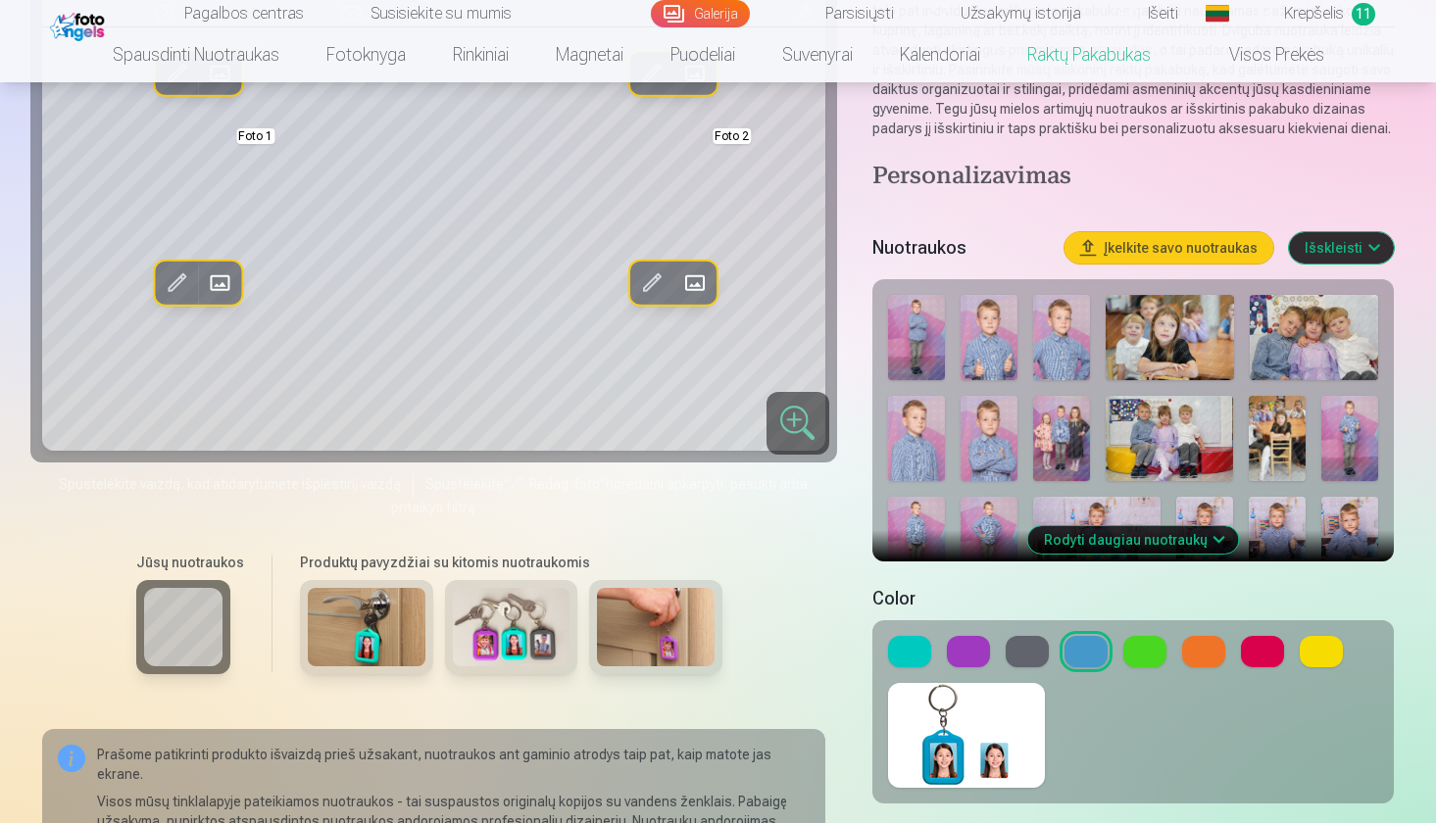
click at [1146, 656] on button at bounding box center [1144, 651] width 43 height 31
click at [1209, 664] on button at bounding box center [1203, 651] width 43 height 31
click at [1274, 655] on button at bounding box center [1262, 651] width 43 height 31
click at [1317, 650] on button at bounding box center [1321, 651] width 43 height 31
click at [1080, 653] on button at bounding box center [1085, 651] width 43 height 31
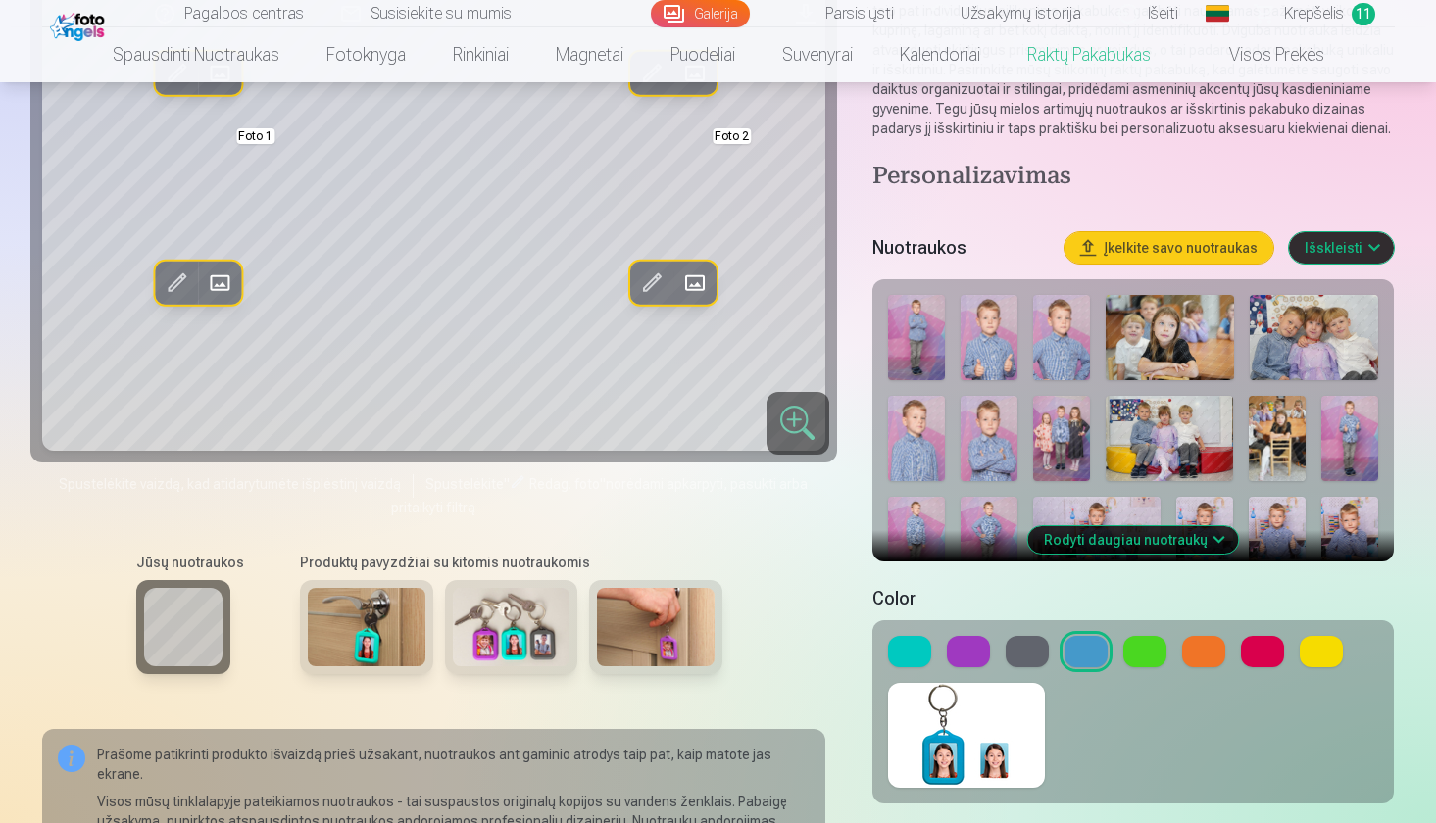
click at [1132, 654] on button at bounding box center [1144, 651] width 43 height 31
click at [960, 657] on button at bounding box center [968, 651] width 43 height 31
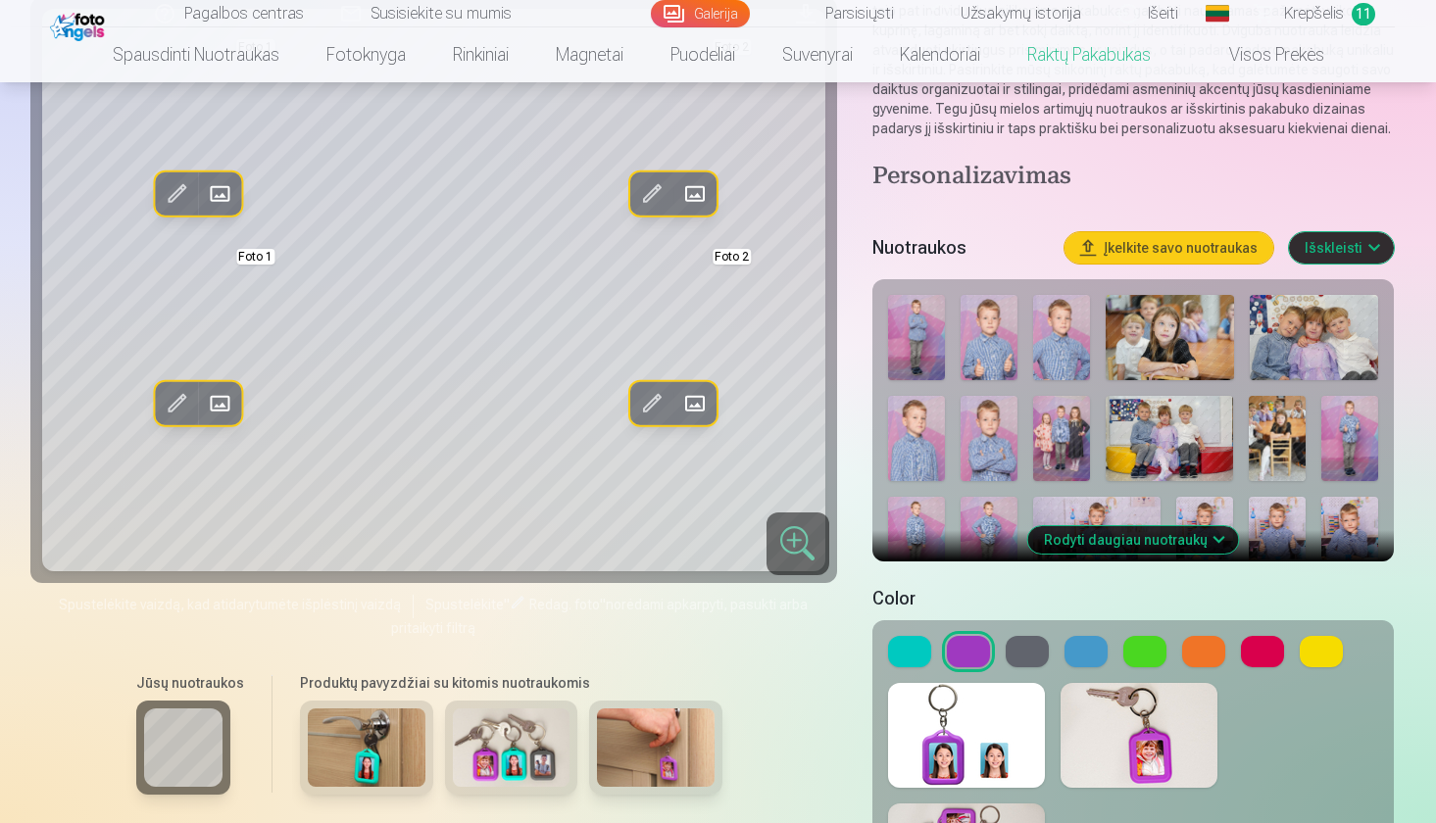
click at [1097, 655] on button at bounding box center [1085, 651] width 43 height 31
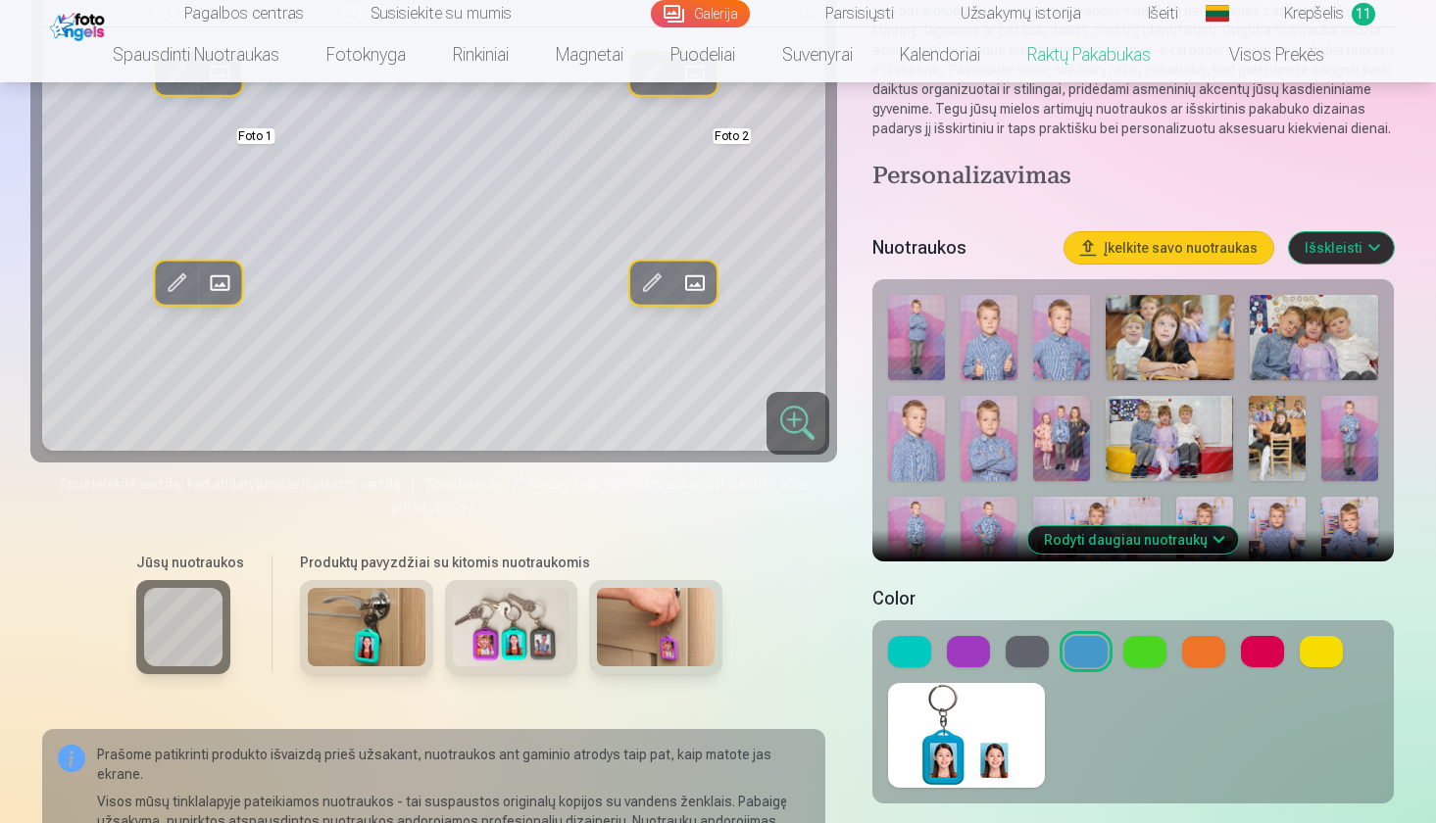
click at [962, 651] on button at bounding box center [968, 651] width 43 height 31
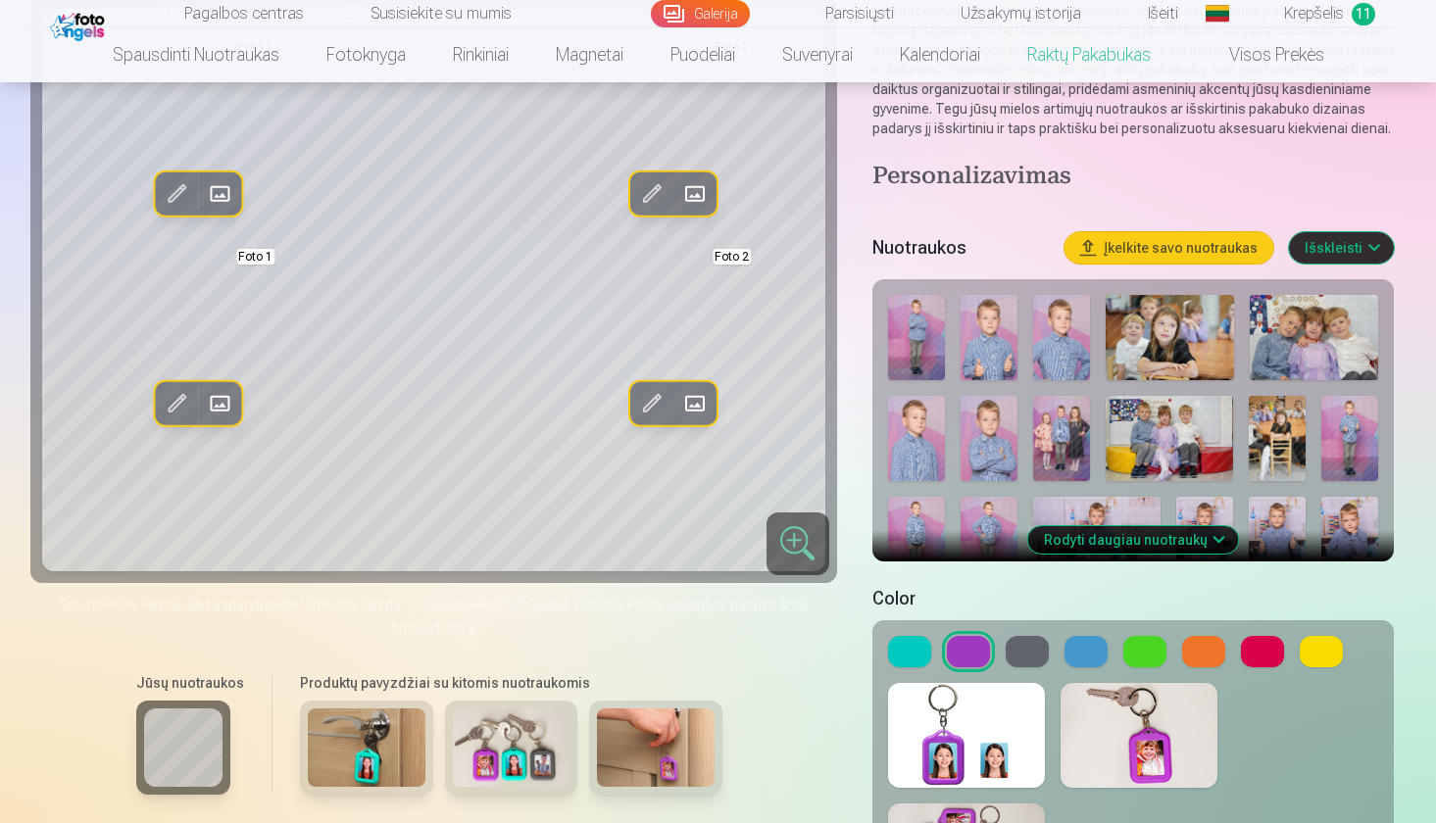
click at [692, 210] on span at bounding box center [694, 193] width 31 height 31
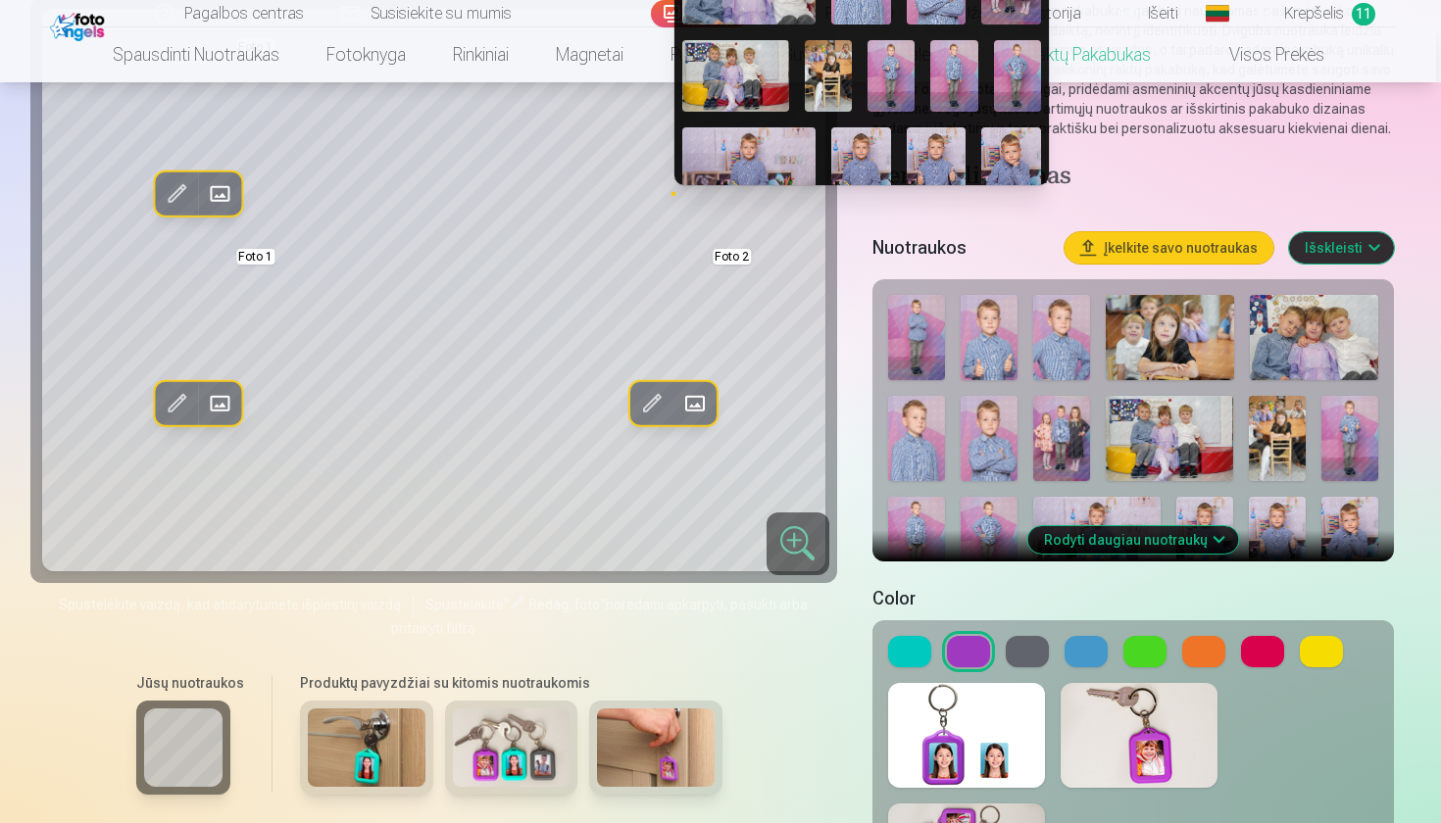
scroll to position [0, 0]
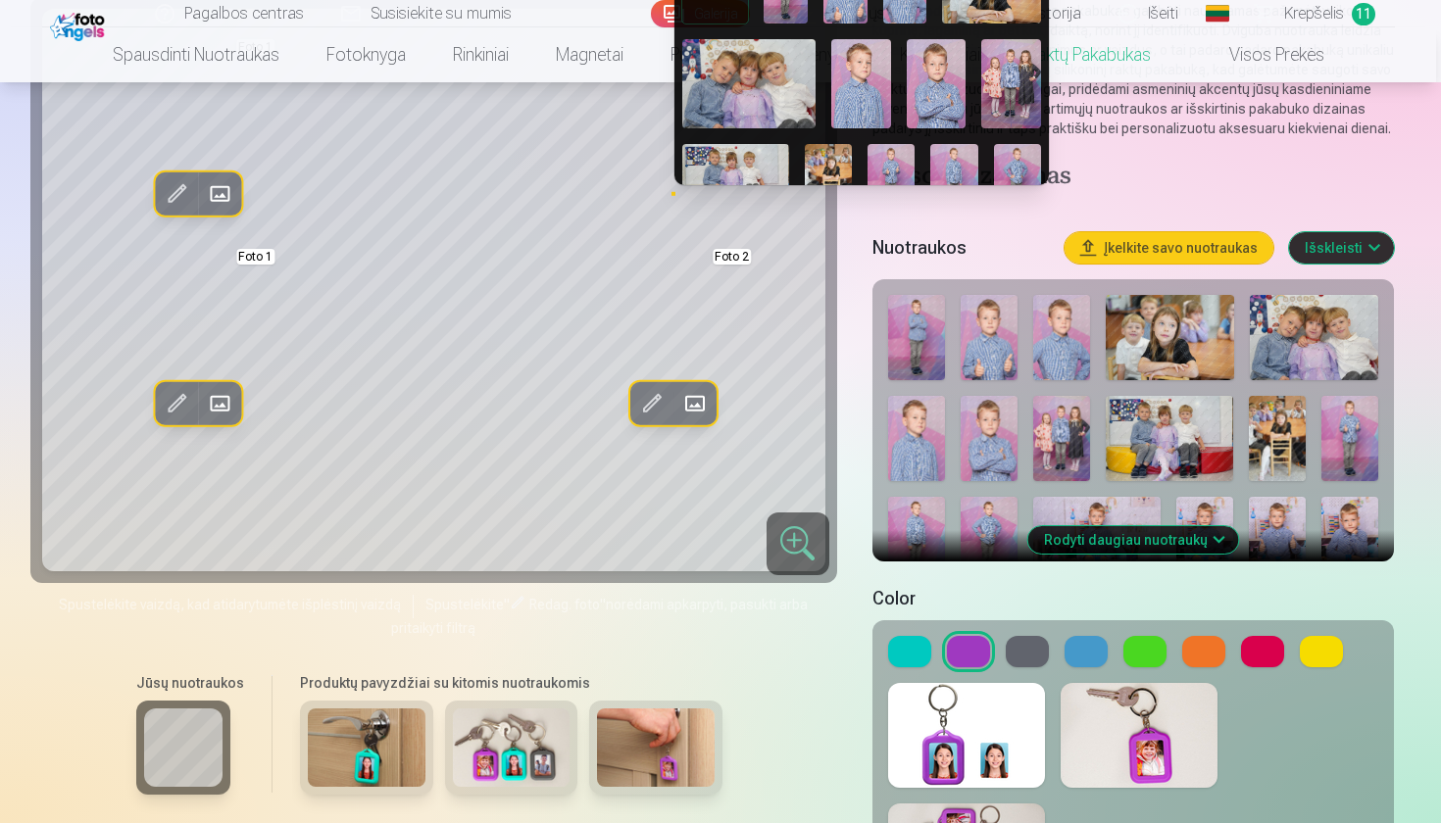
click at [1009, 83] on img at bounding box center [1011, 83] width 60 height 89
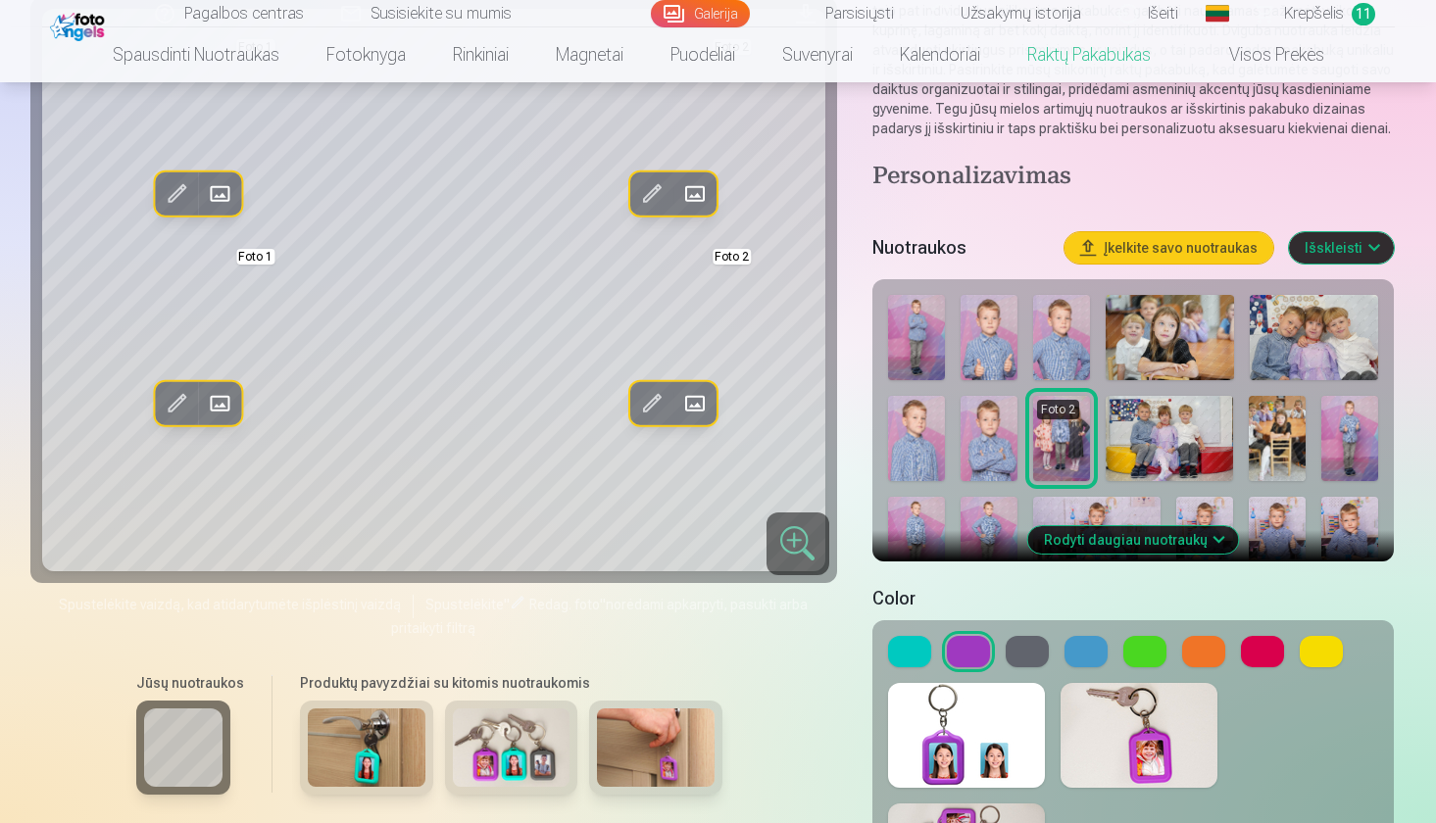
click at [219, 418] on span at bounding box center [219, 403] width 31 height 31
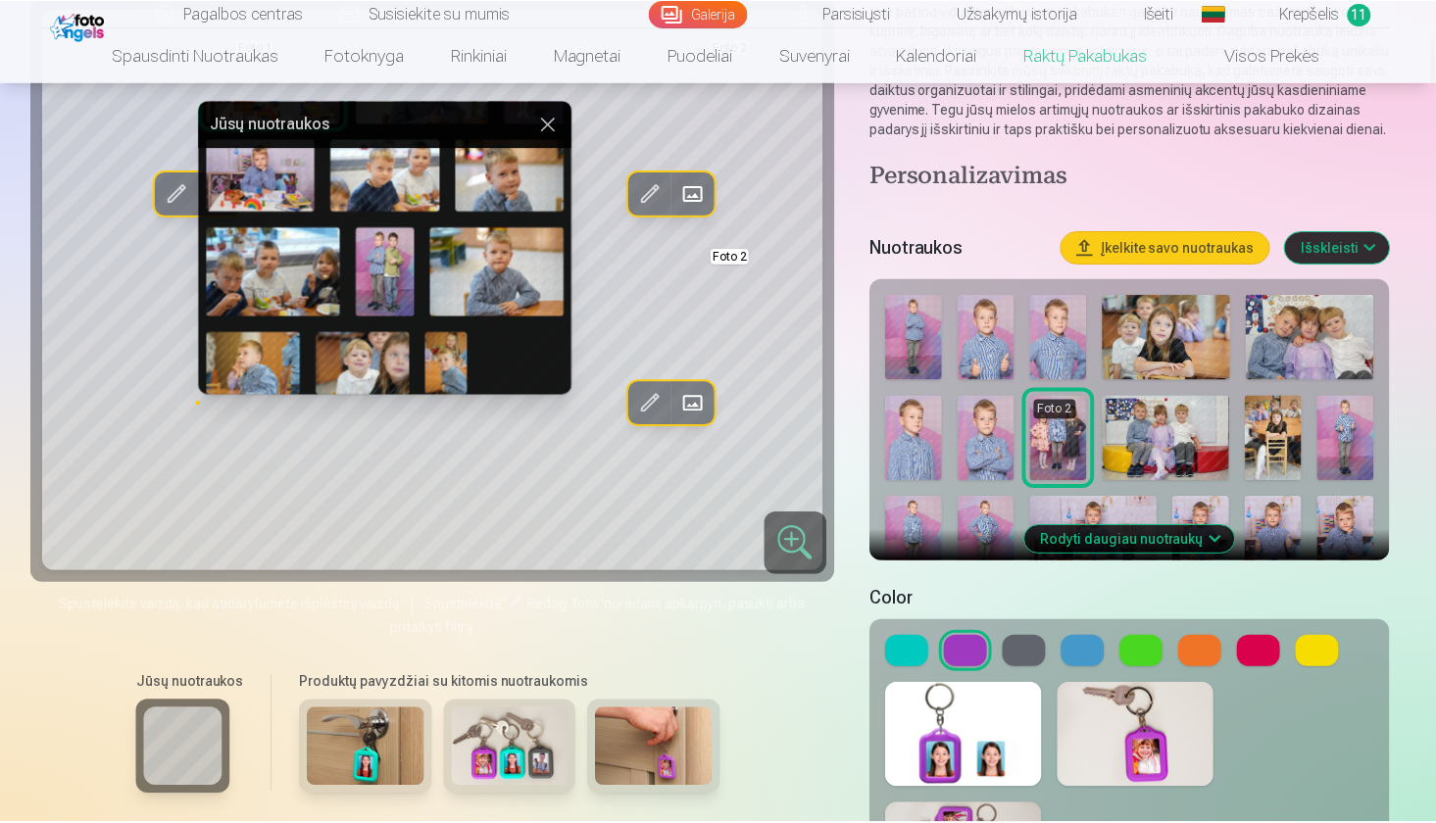
scroll to position [511, 0]
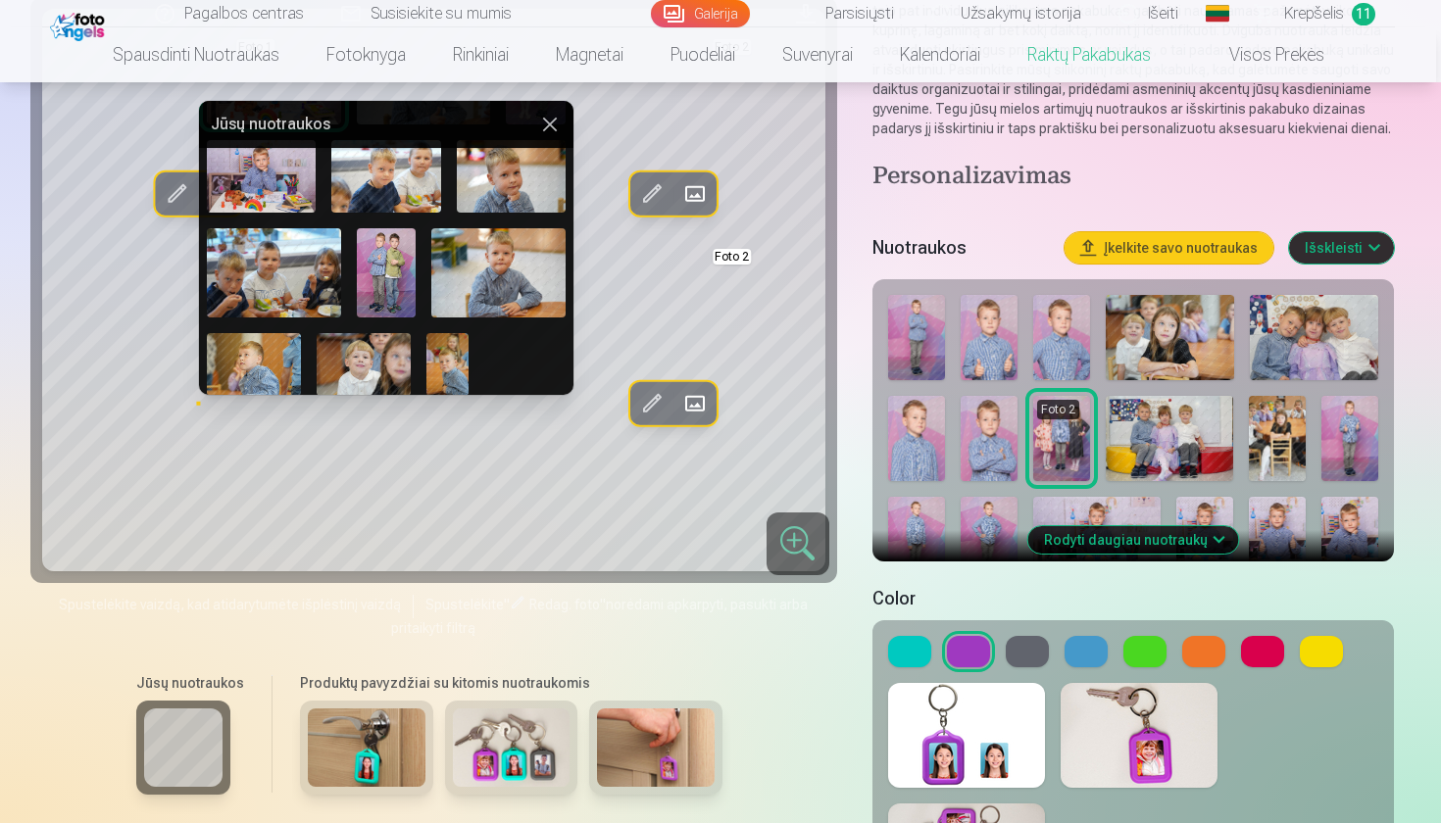
click at [392, 268] on img at bounding box center [387, 272] width 60 height 89
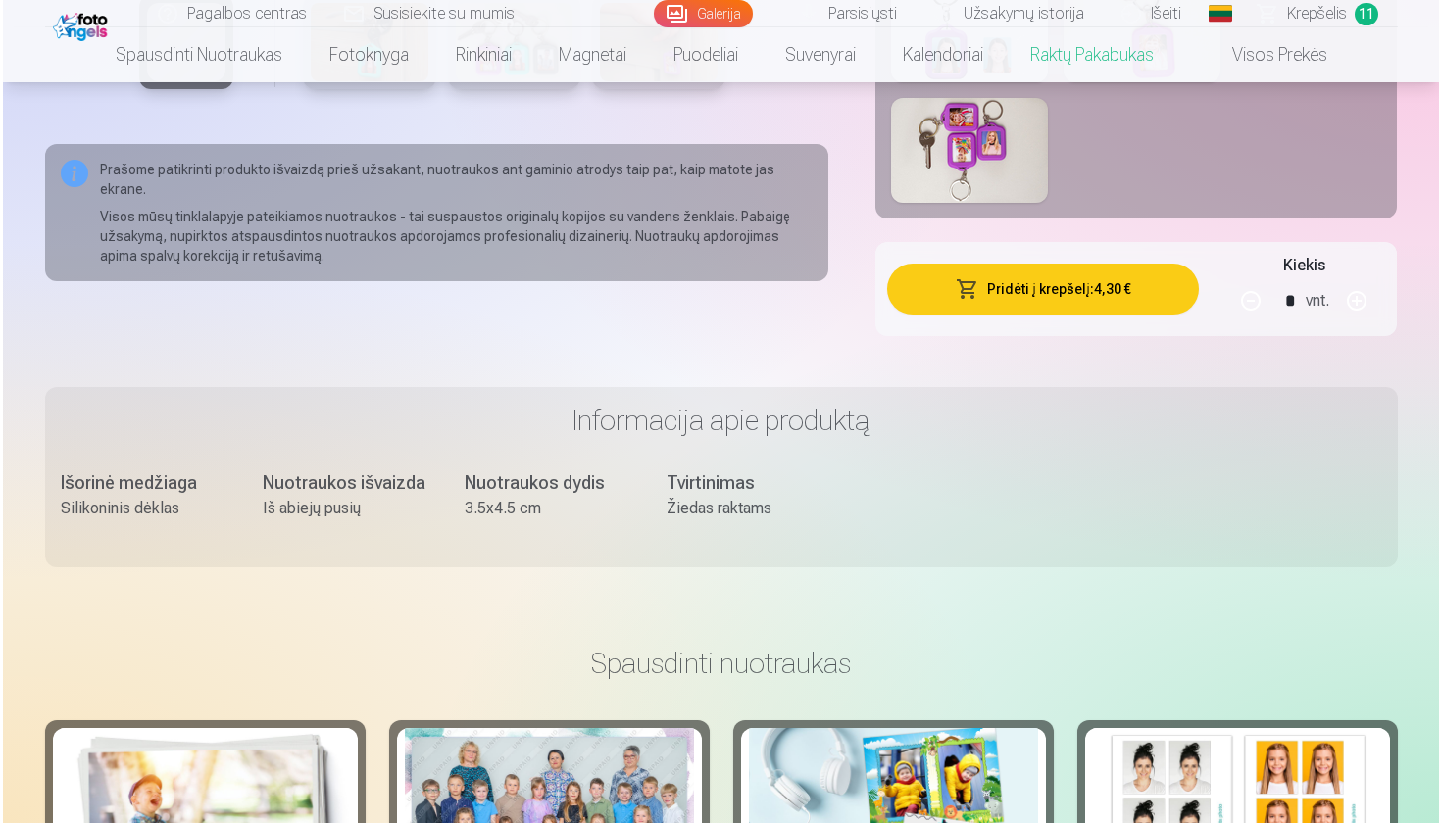
scroll to position [967, 0]
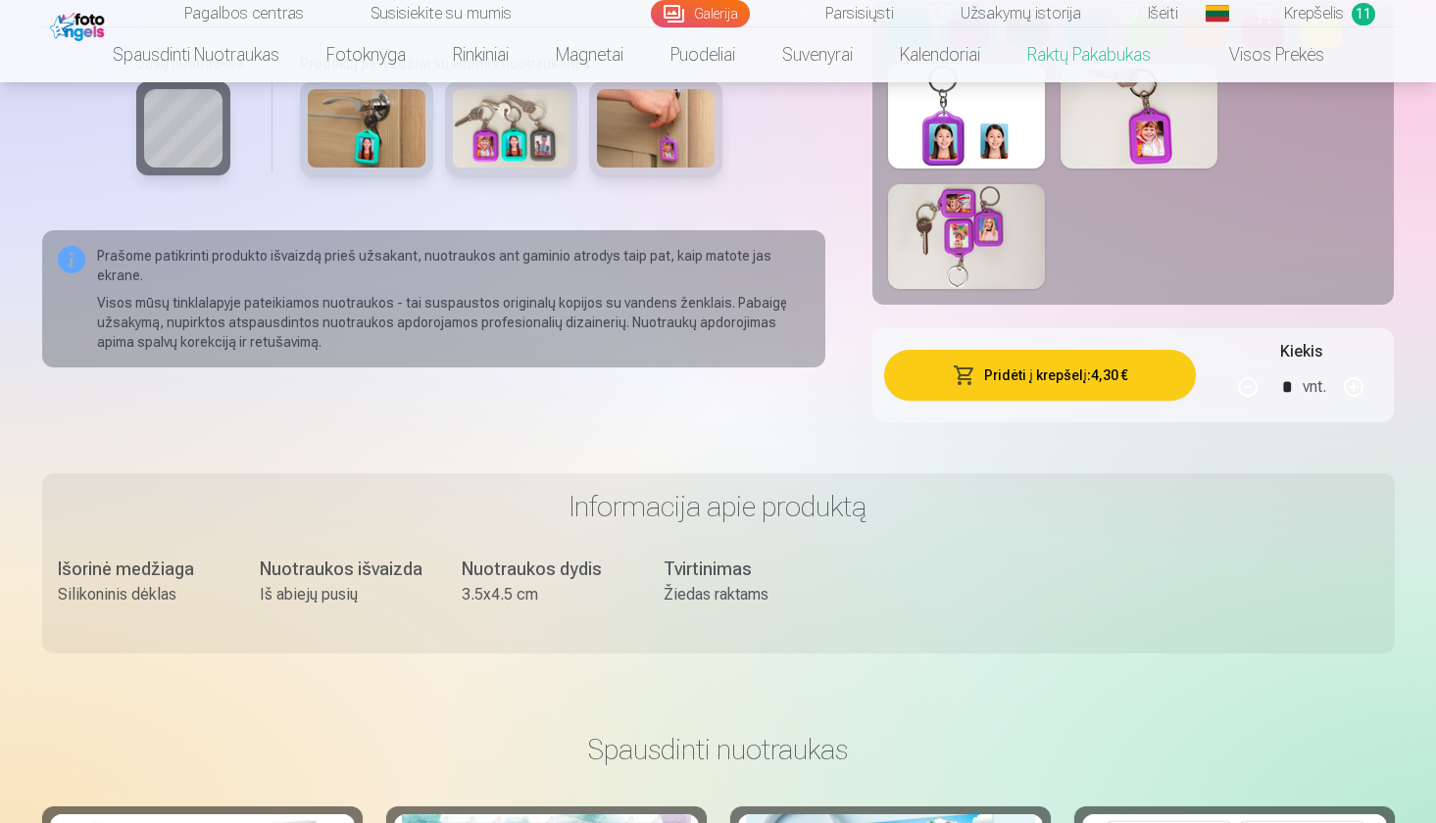
click at [1083, 373] on button "Pridėti į krepšelį : 4,30 €" at bounding box center [1040, 375] width 313 height 51
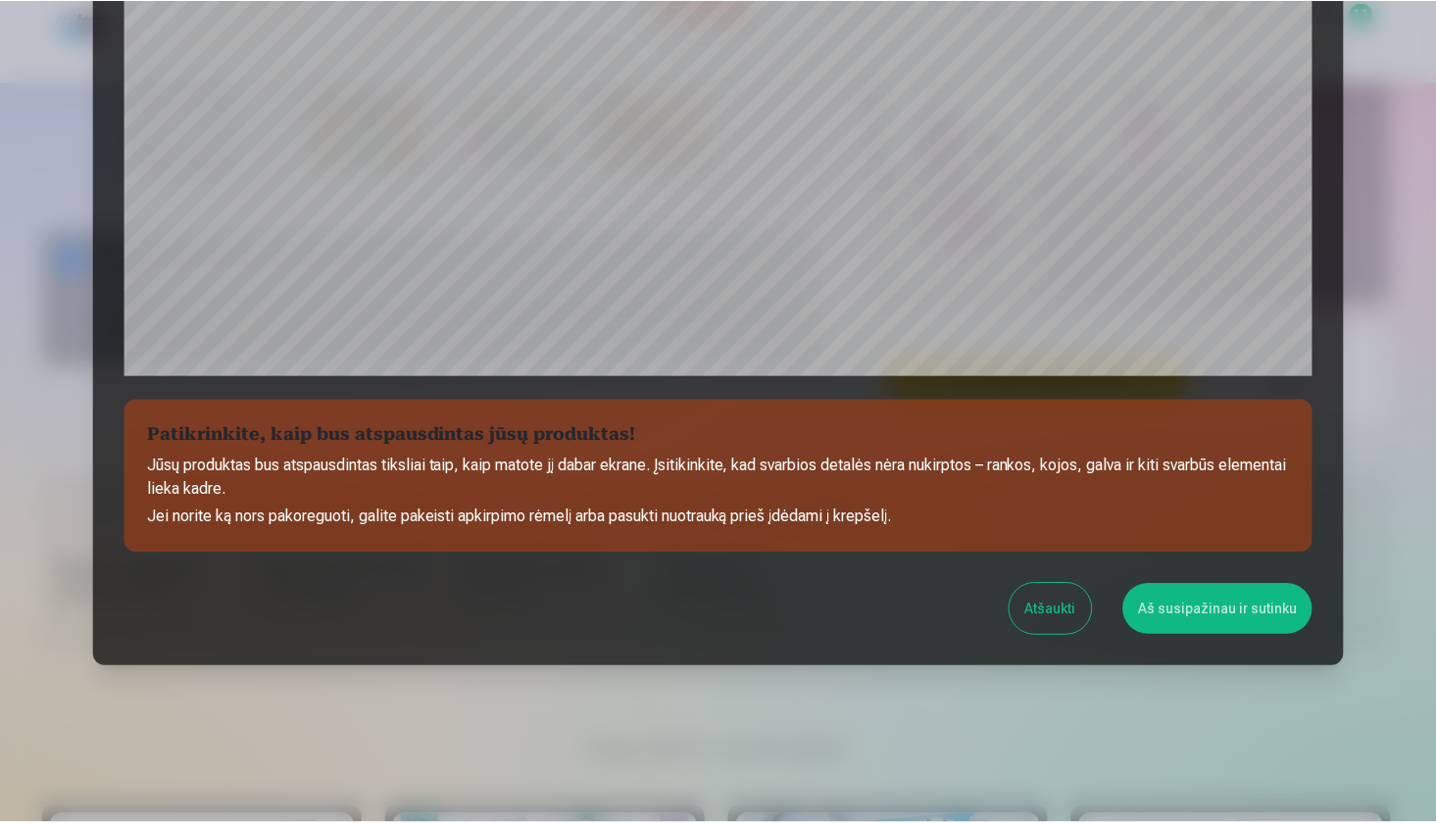
scroll to position [588, 0]
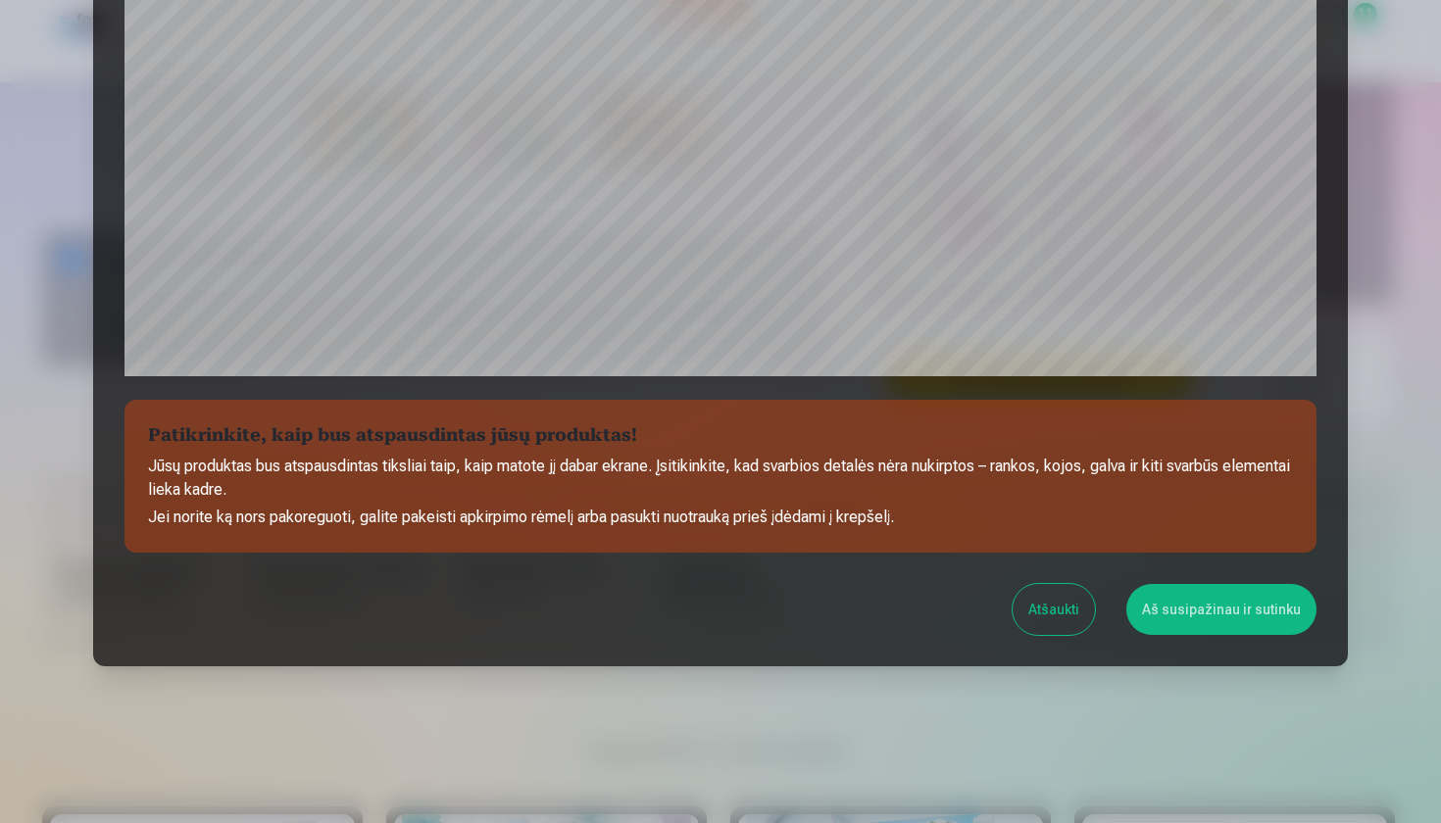
click at [1275, 610] on button "Aš susipažinau ir sutinku" at bounding box center [1221, 609] width 190 height 51
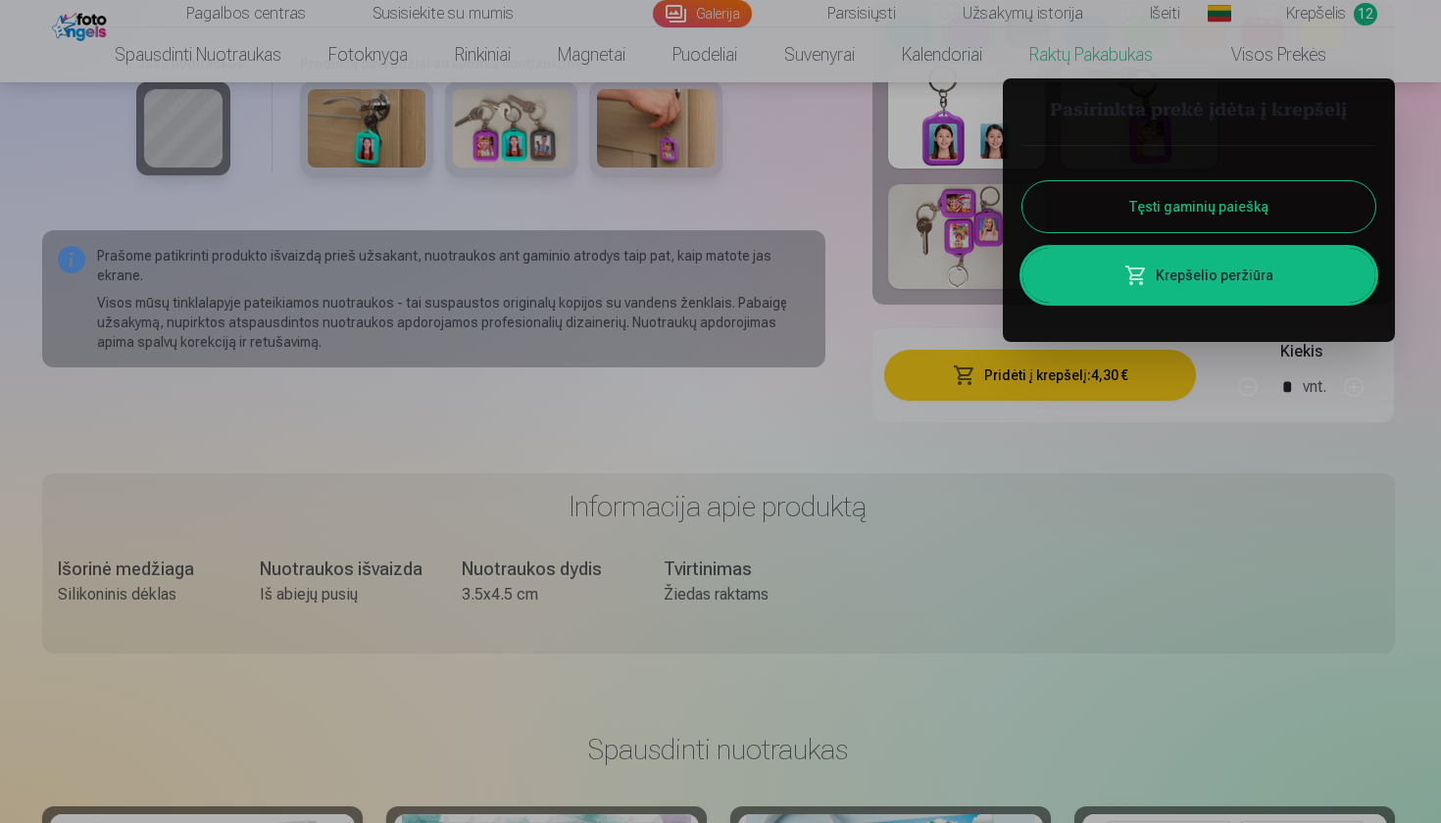
click at [1313, 10] on div at bounding box center [720, 411] width 1441 height 823
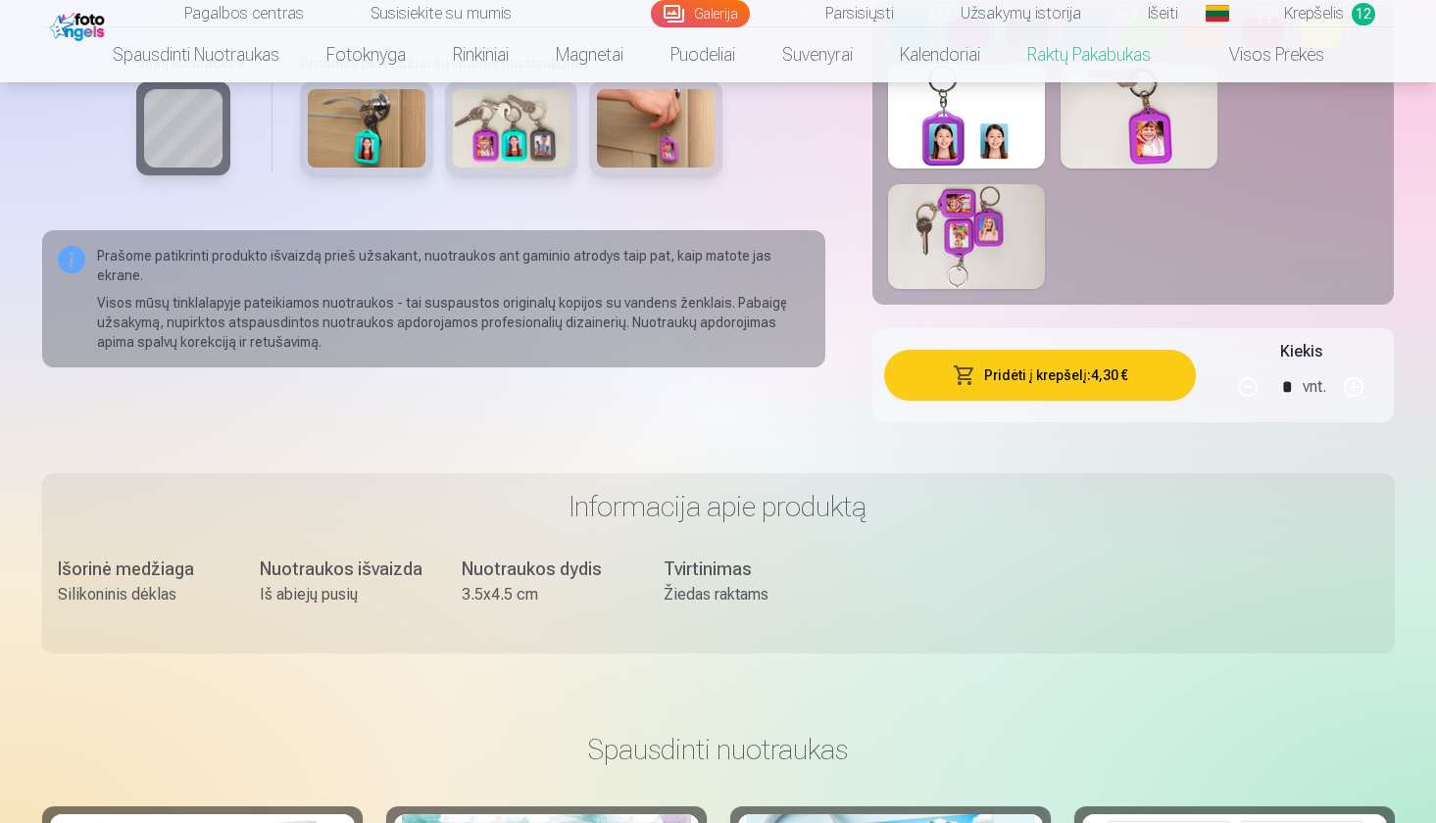
click at [1313, 10] on span "Krepšelis" at bounding box center [1314, 14] width 60 height 24
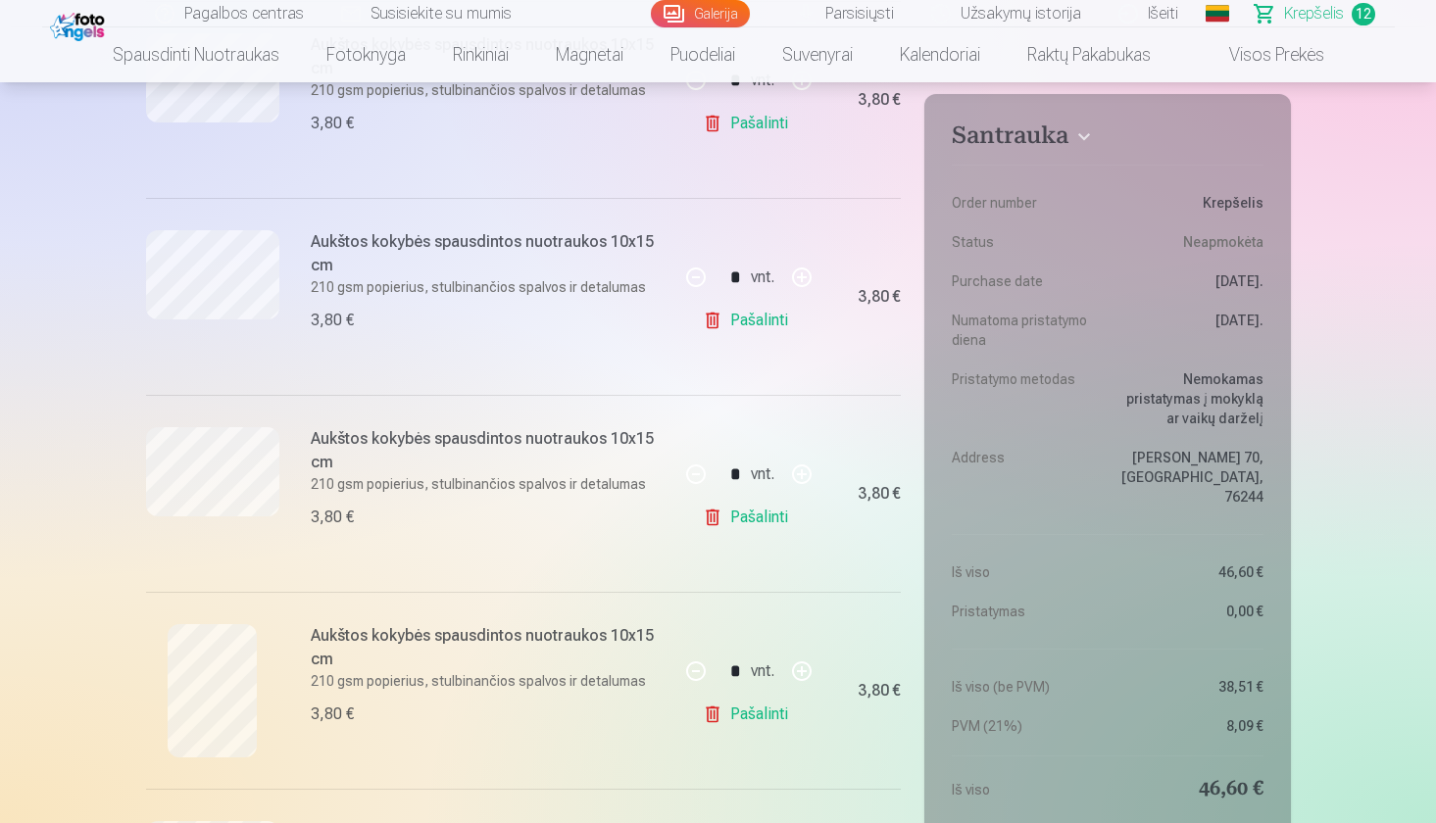
scroll to position [1797, 0]
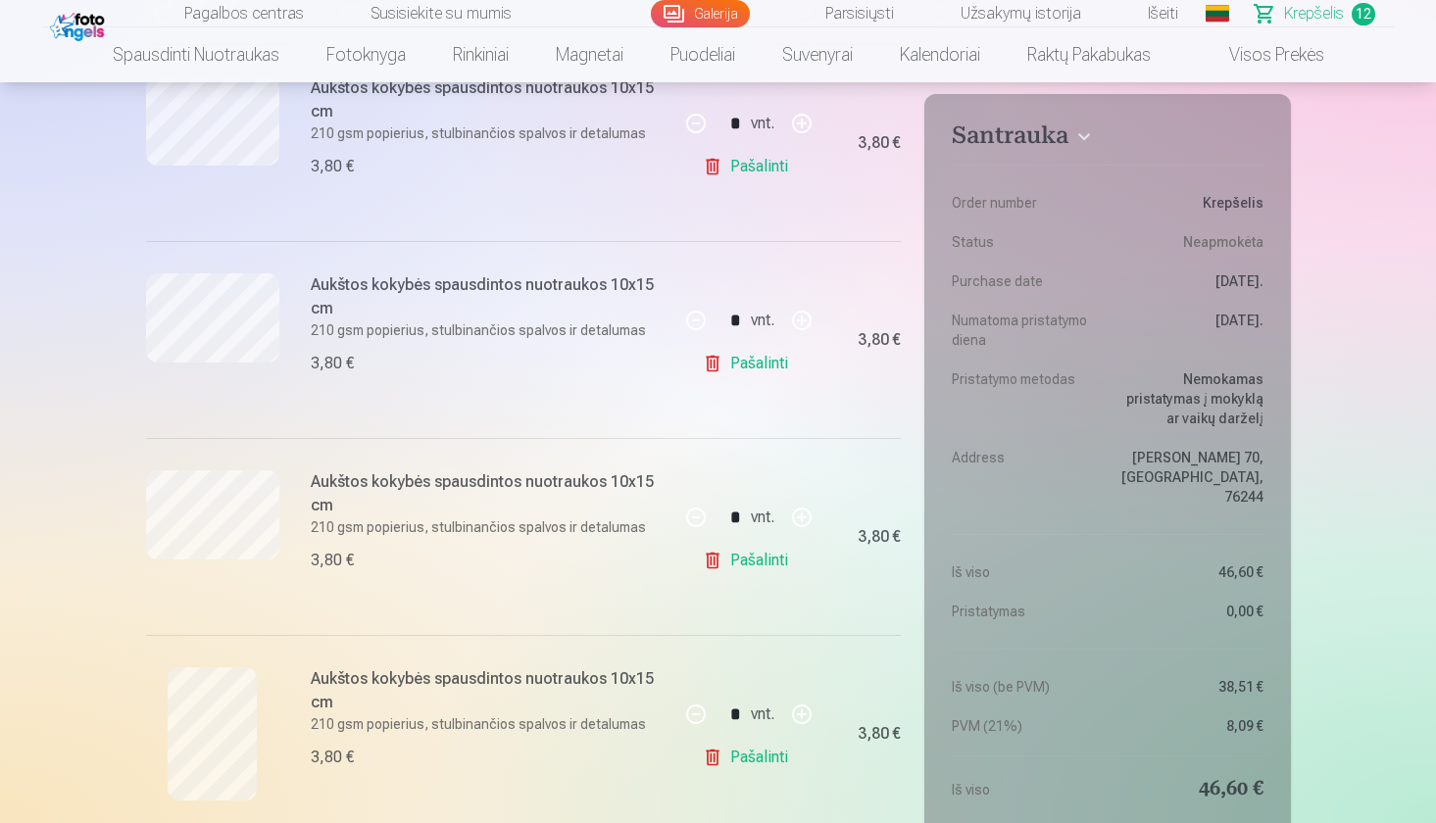
click at [754, 761] on link "Pašalinti" at bounding box center [749, 757] width 93 height 39
click at [736, 562] on link "Pašalinti" at bounding box center [749, 560] width 93 height 39
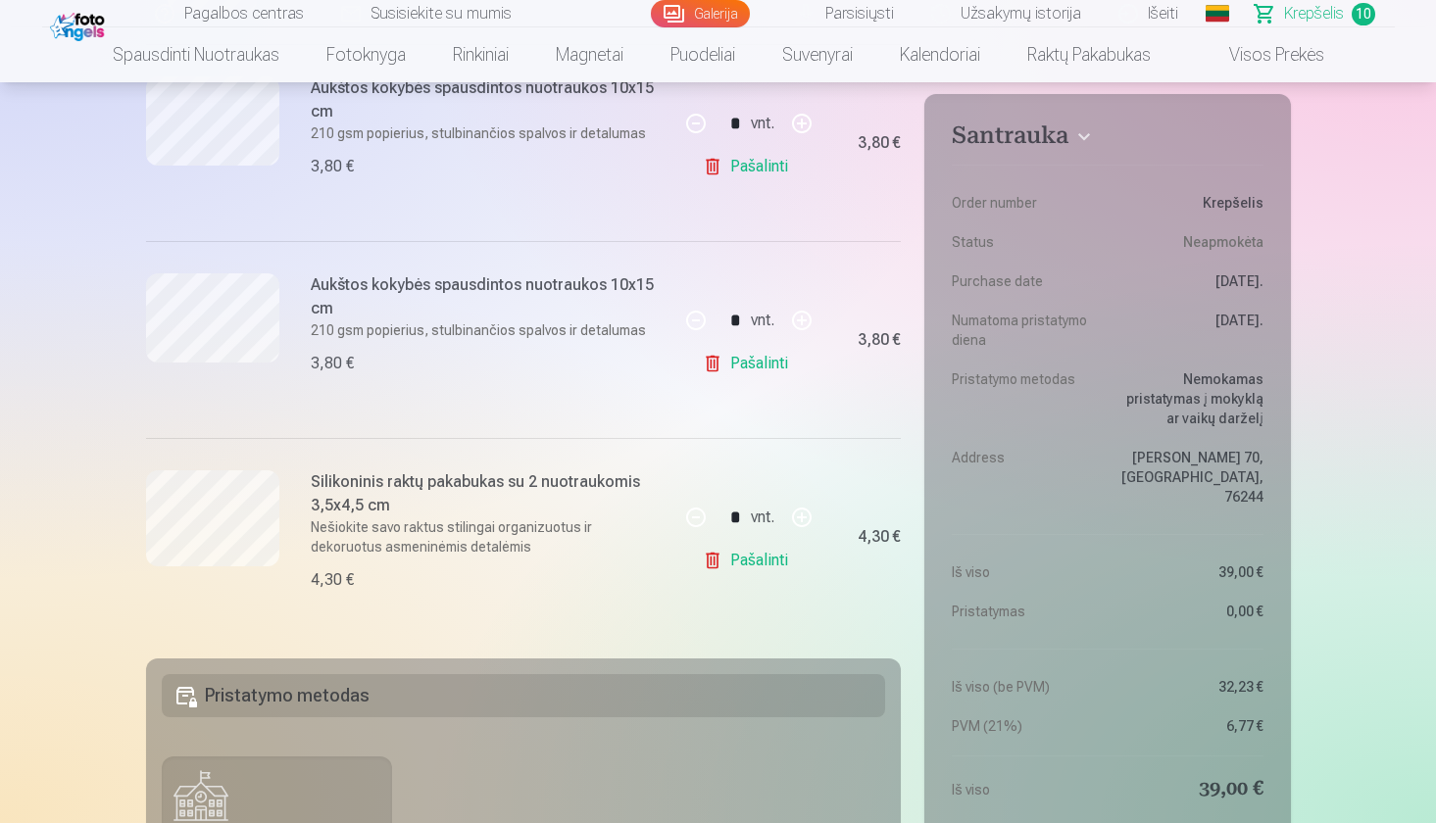
click at [746, 355] on link "Pašalinti" at bounding box center [749, 363] width 93 height 39
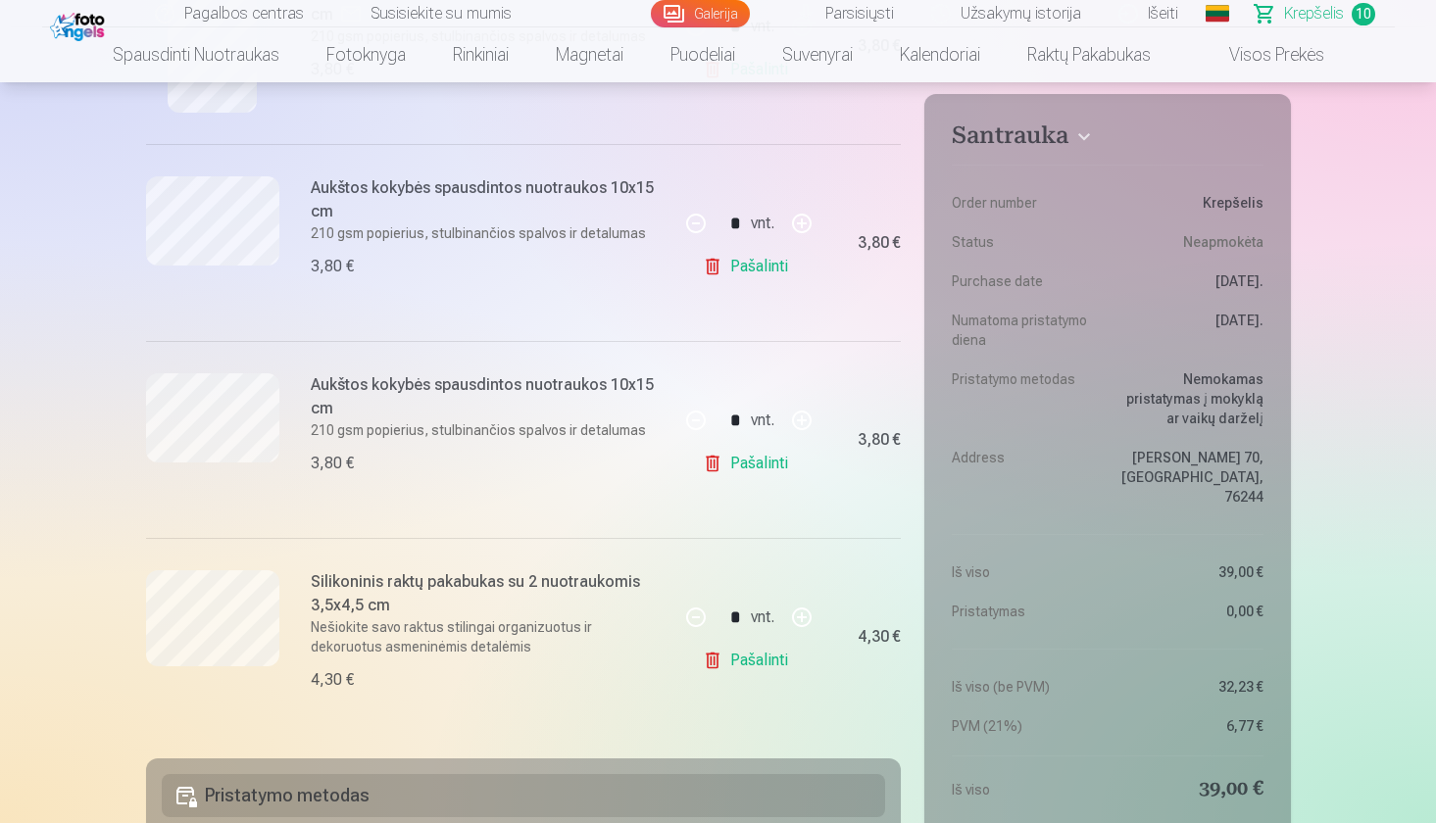
scroll to position [1650, 0]
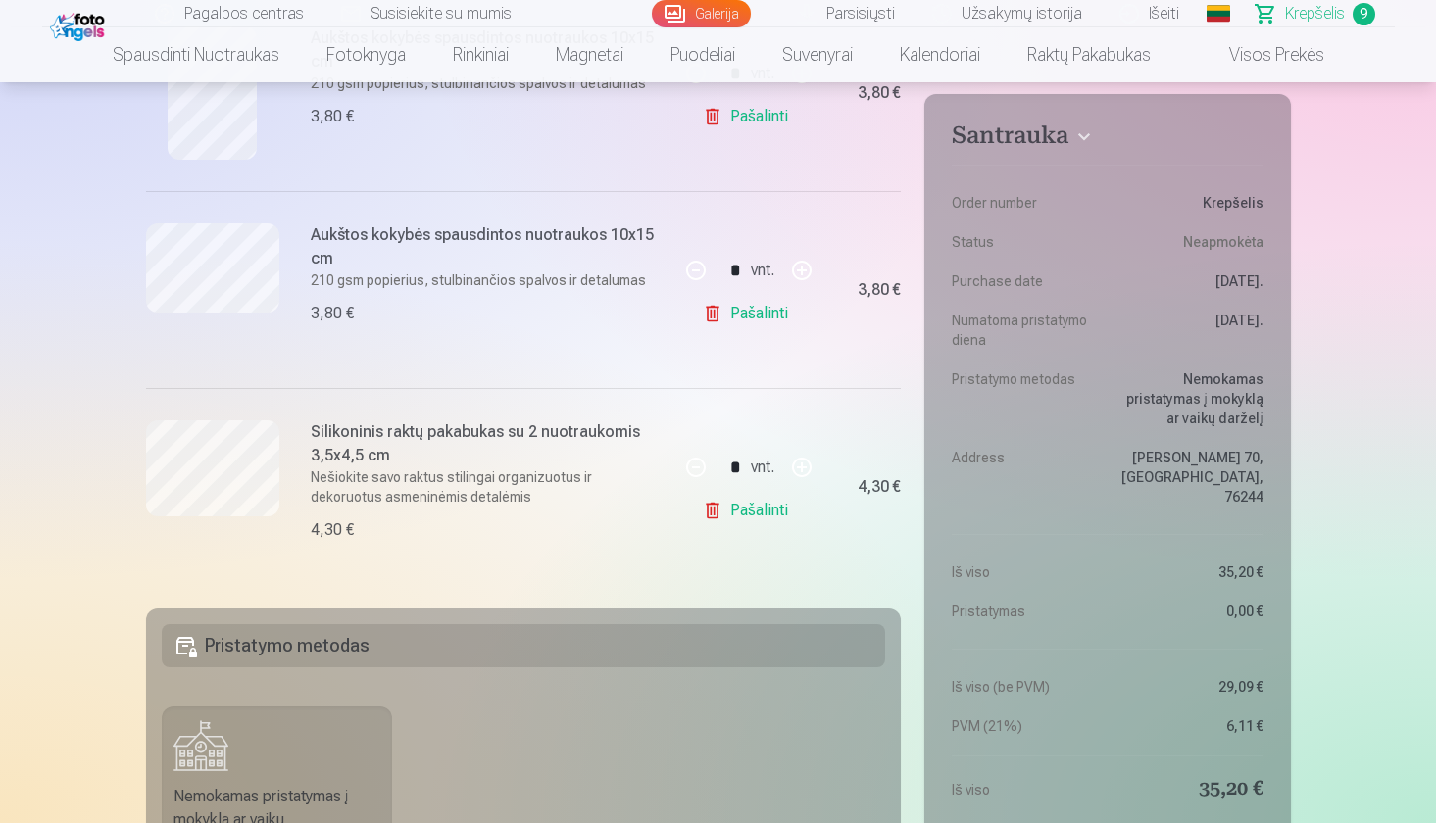
click at [744, 317] on link "Pašalinti" at bounding box center [749, 313] width 93 height 39
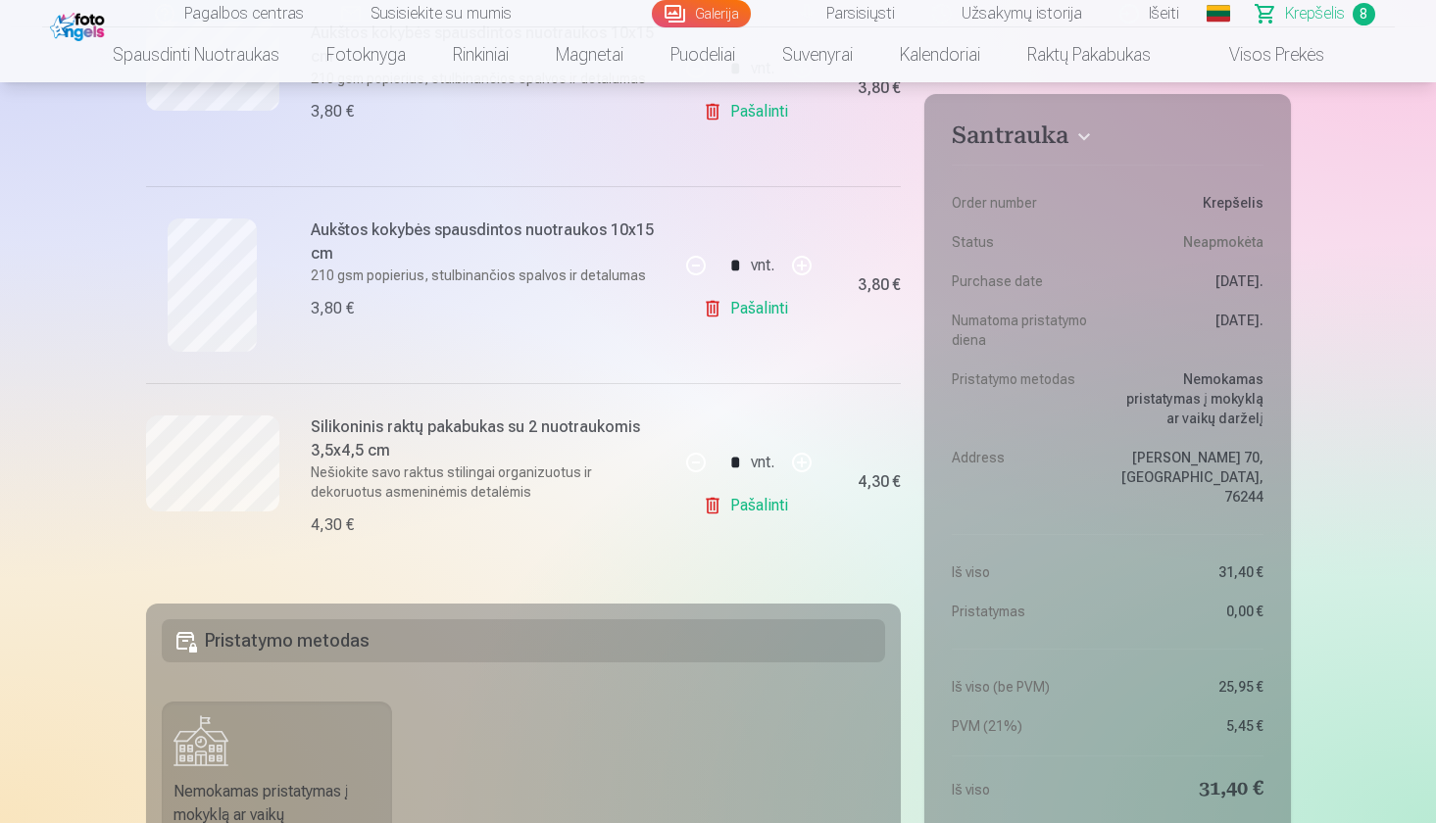
scroll to position [1458, 1]
click at [744, 317] on link "Pašalinti" at bounding box center [749, 308] width 93 height 39
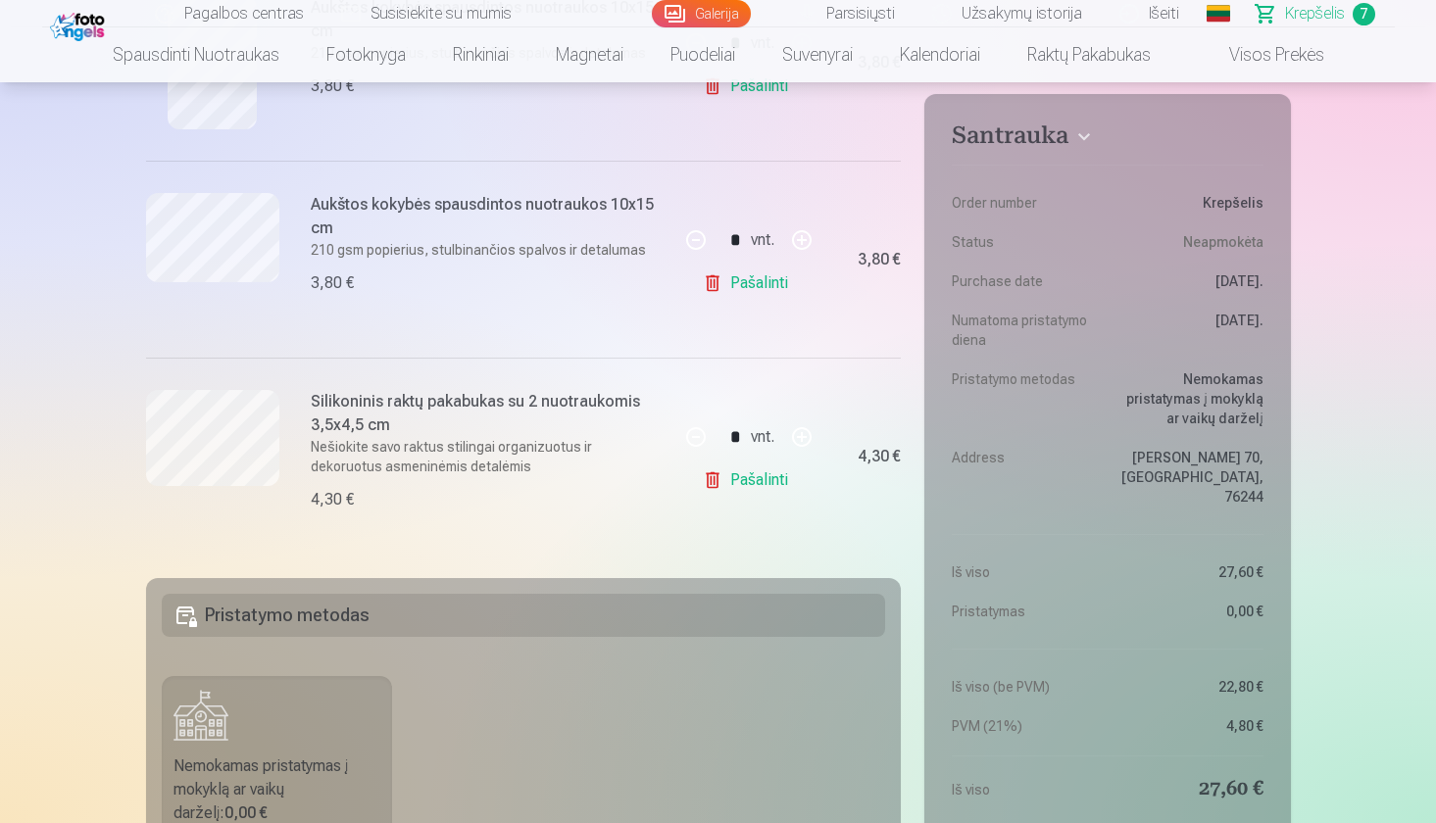
scroll to position [1133, 0]
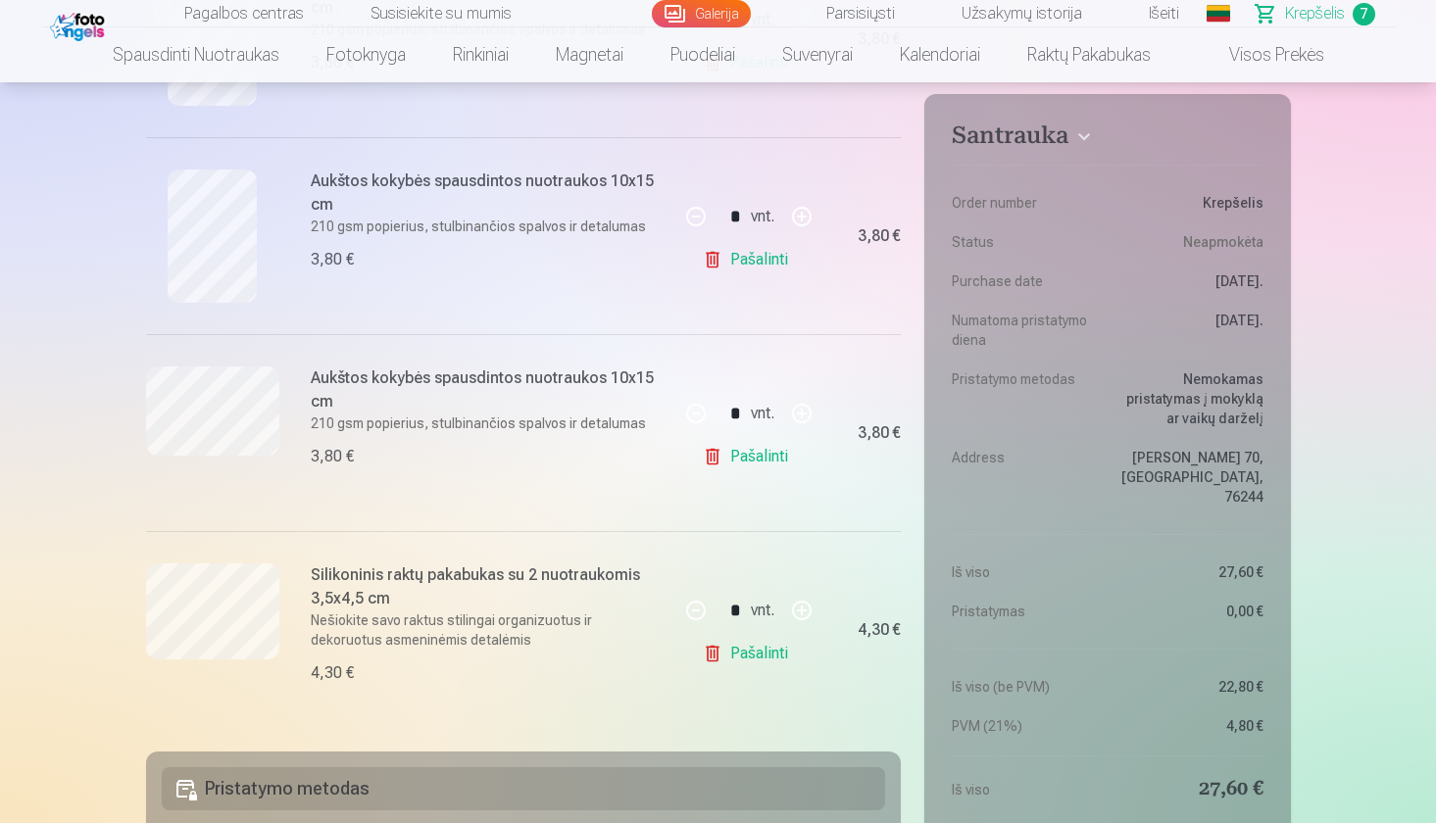
click at [746, 466] on link "Pašalinti" at bounding box center [749, 456] width 93 height 39
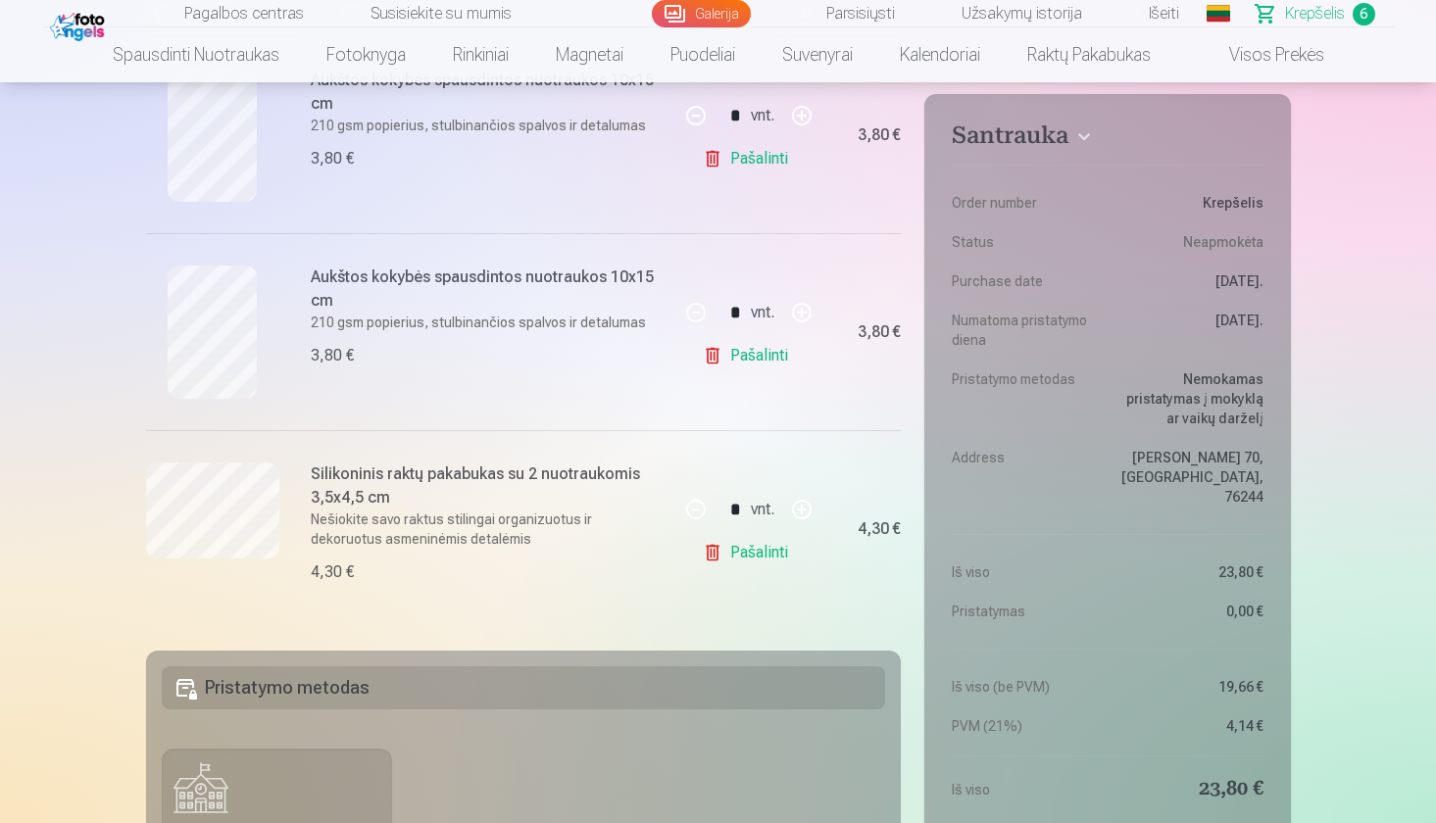
scroll to position [1031, 0]
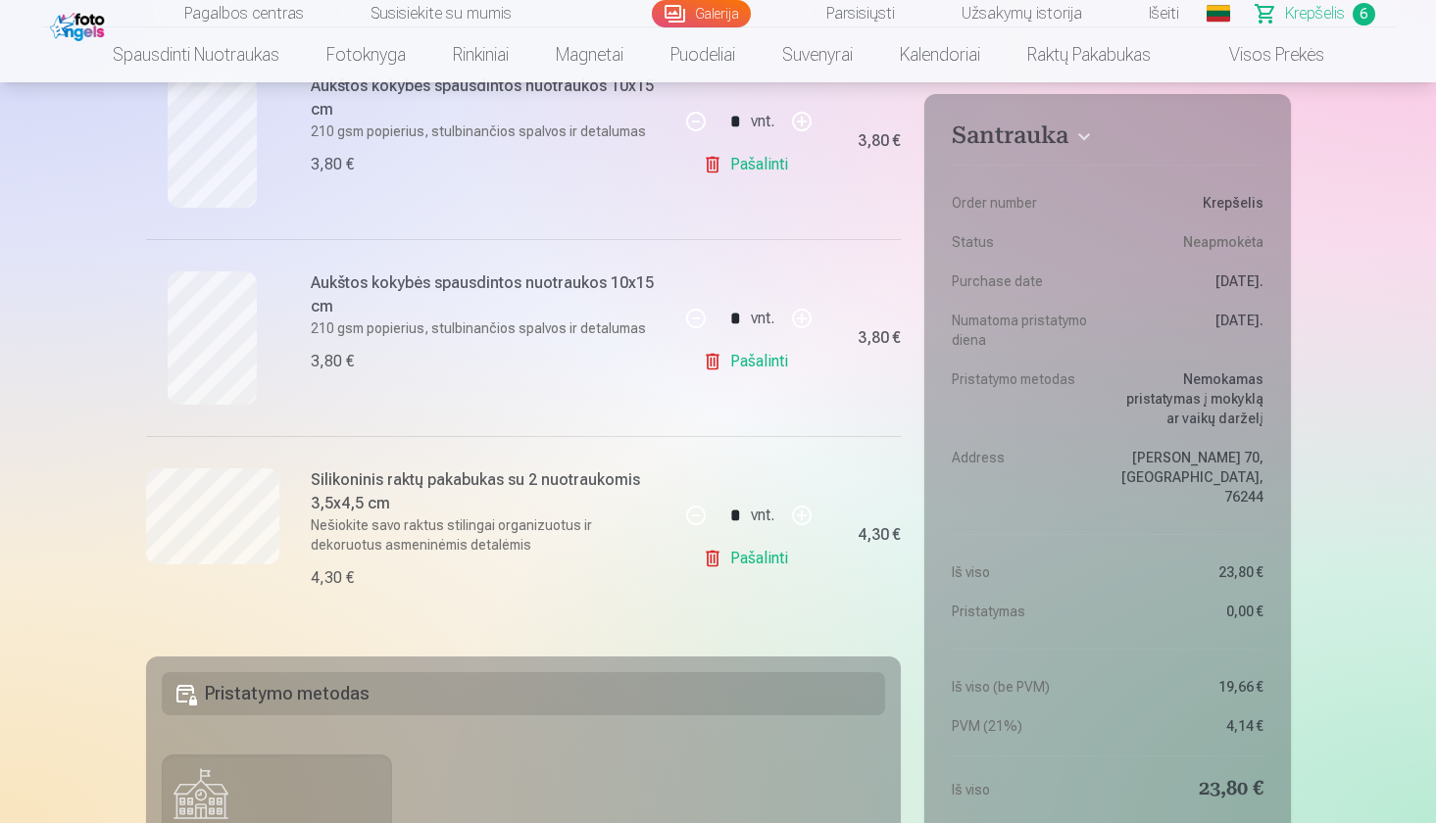
click at [734, 357] on link "Pašalinti" at bounding box center [749, 361] width 93 height 39
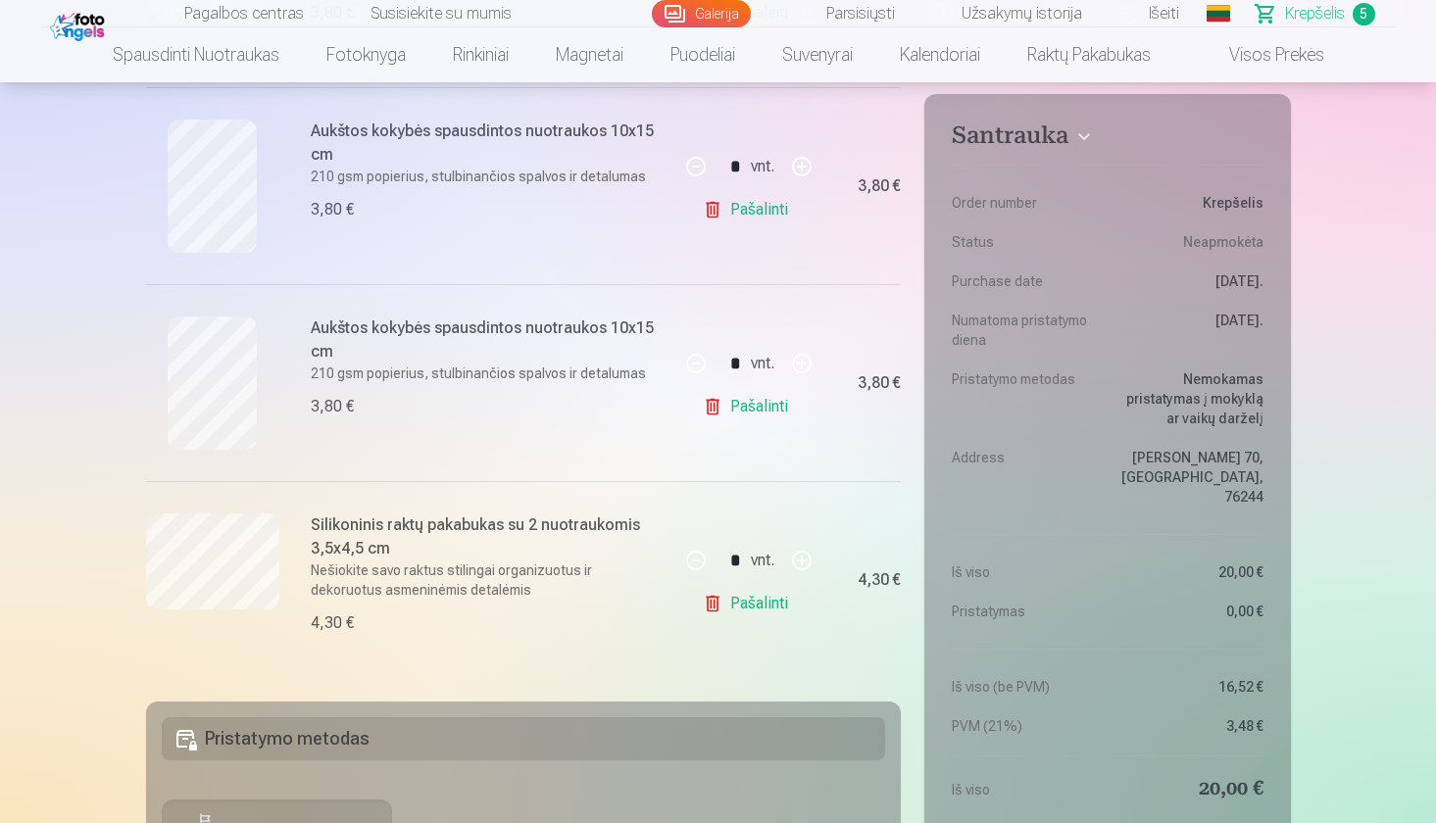
scroll to position [765, 0]
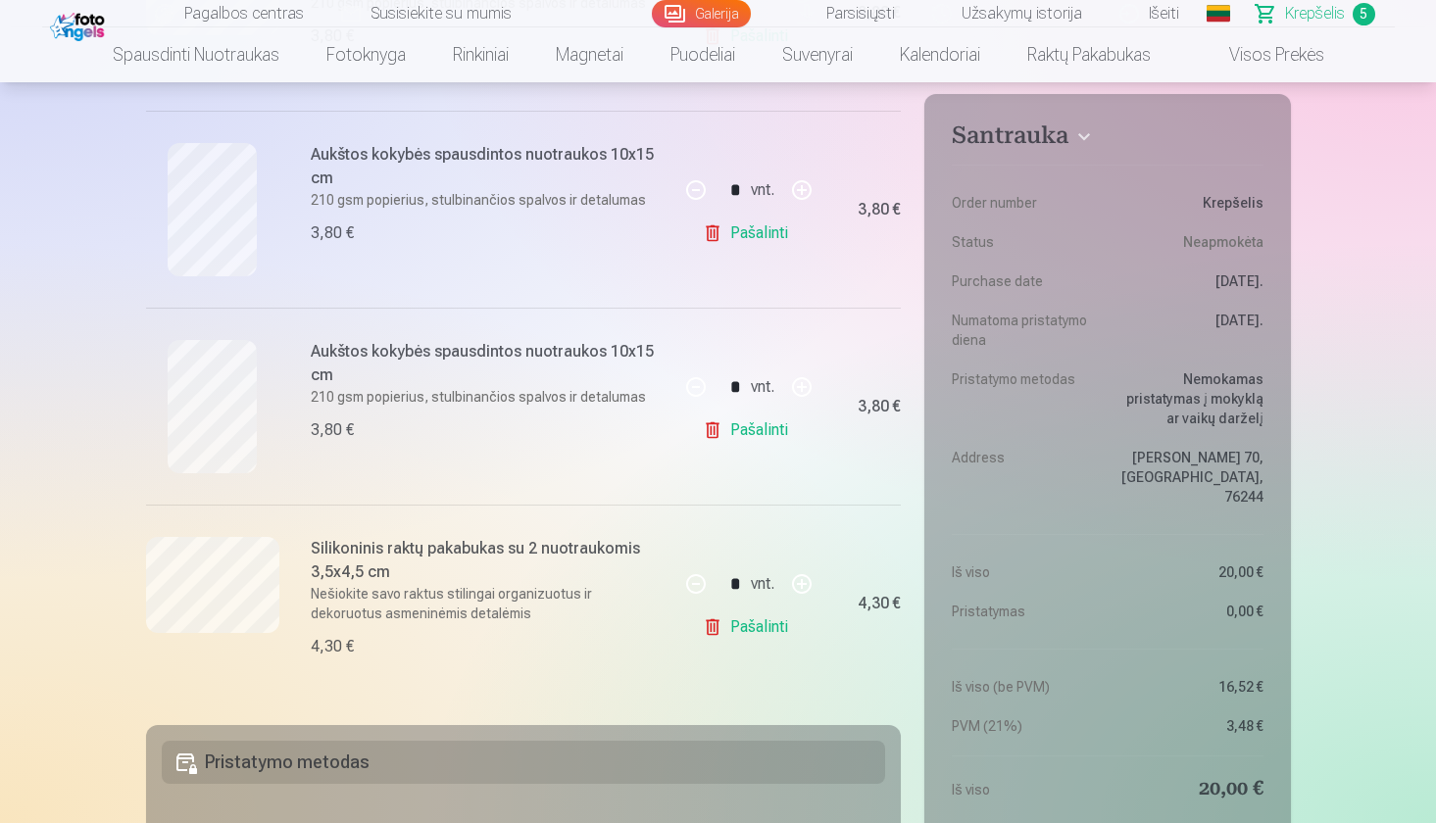
click at [735, 419] on link "Pašalinti" at bounding box center [749, 430] width 93 height 39
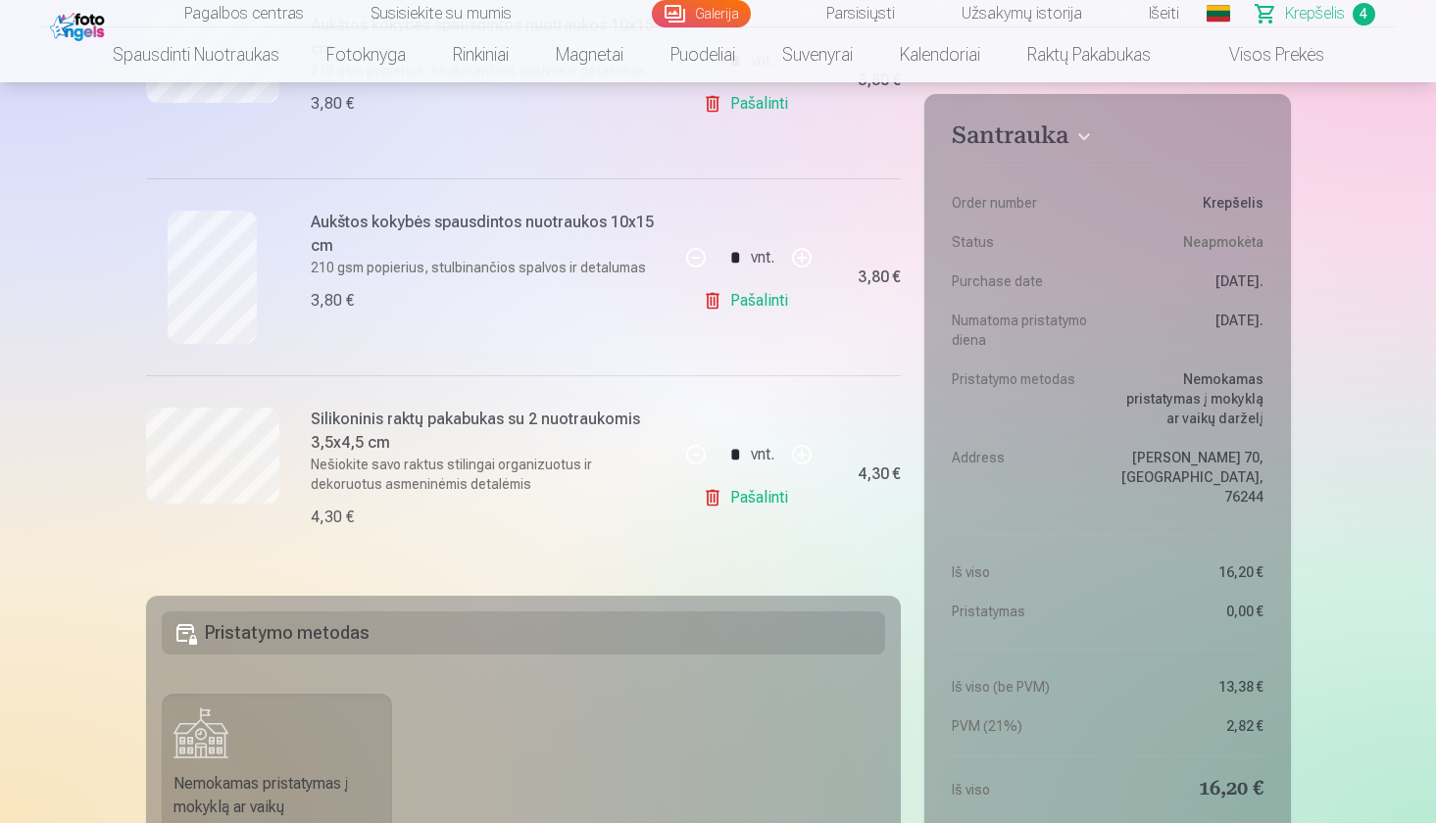
scroll to position [627, 0]
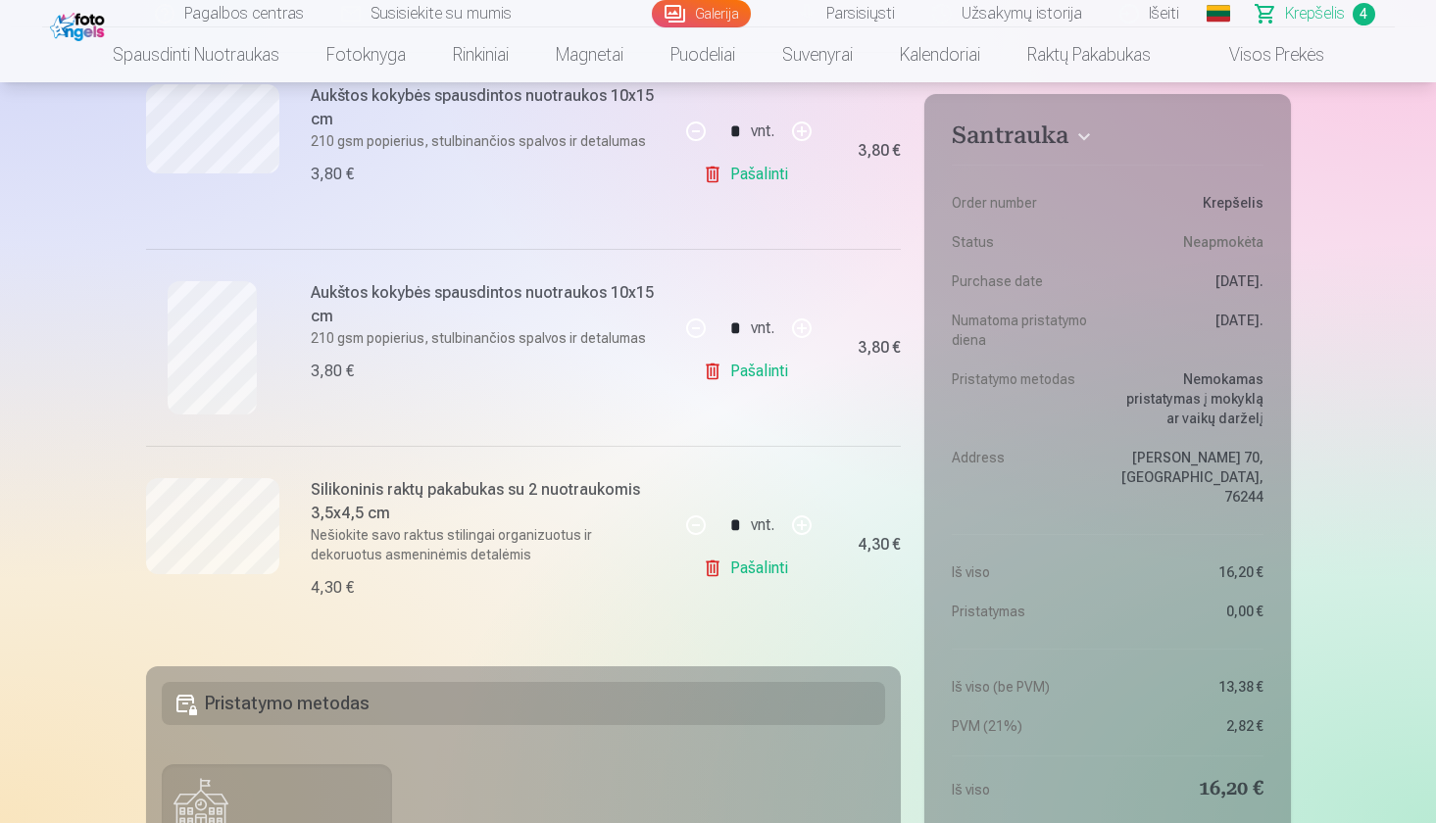
click at [743, 376] on link "Pašalinti" at bounding box center [749, 371] width 93 height 39
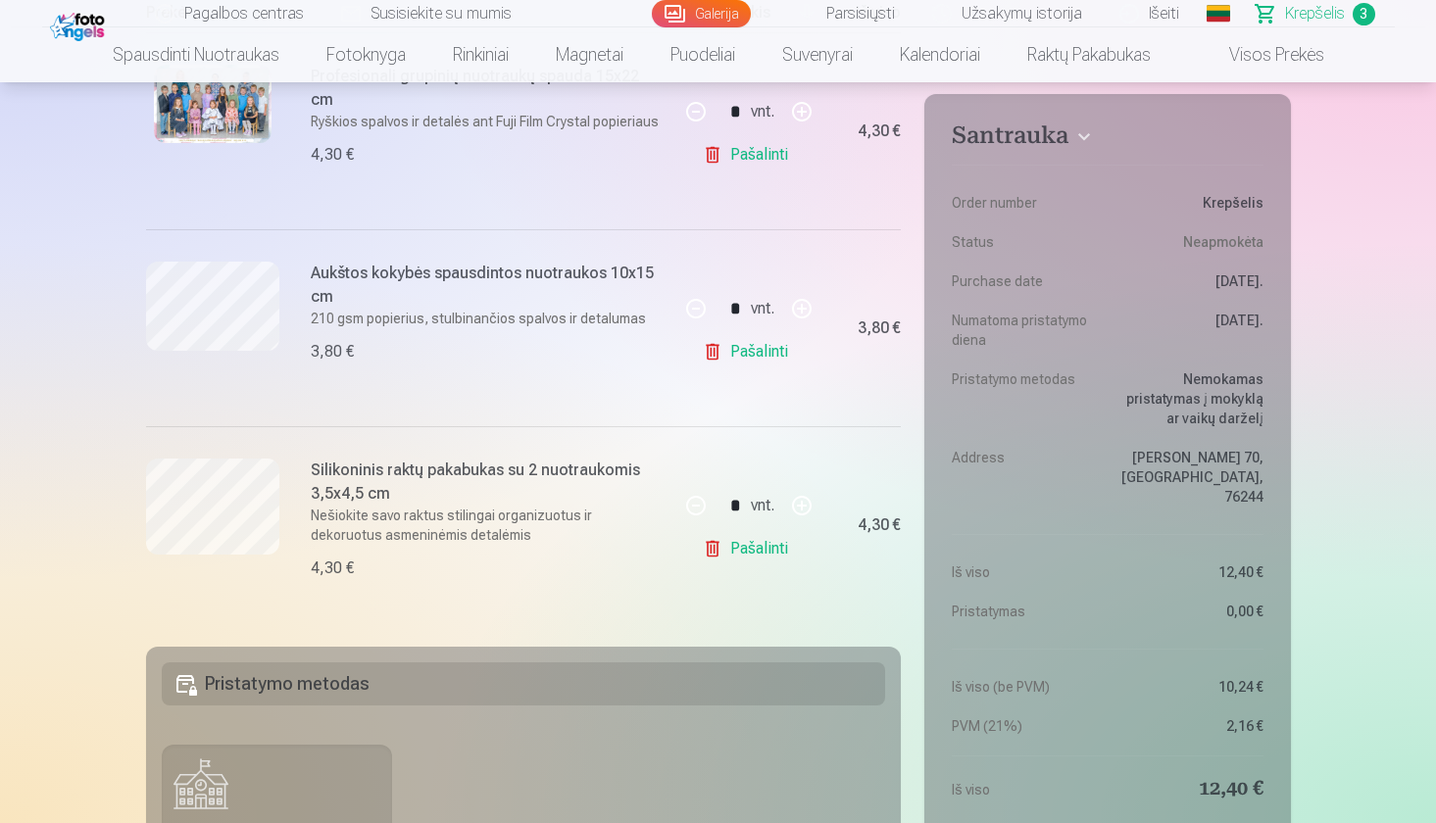
scroll to position [441, 0]
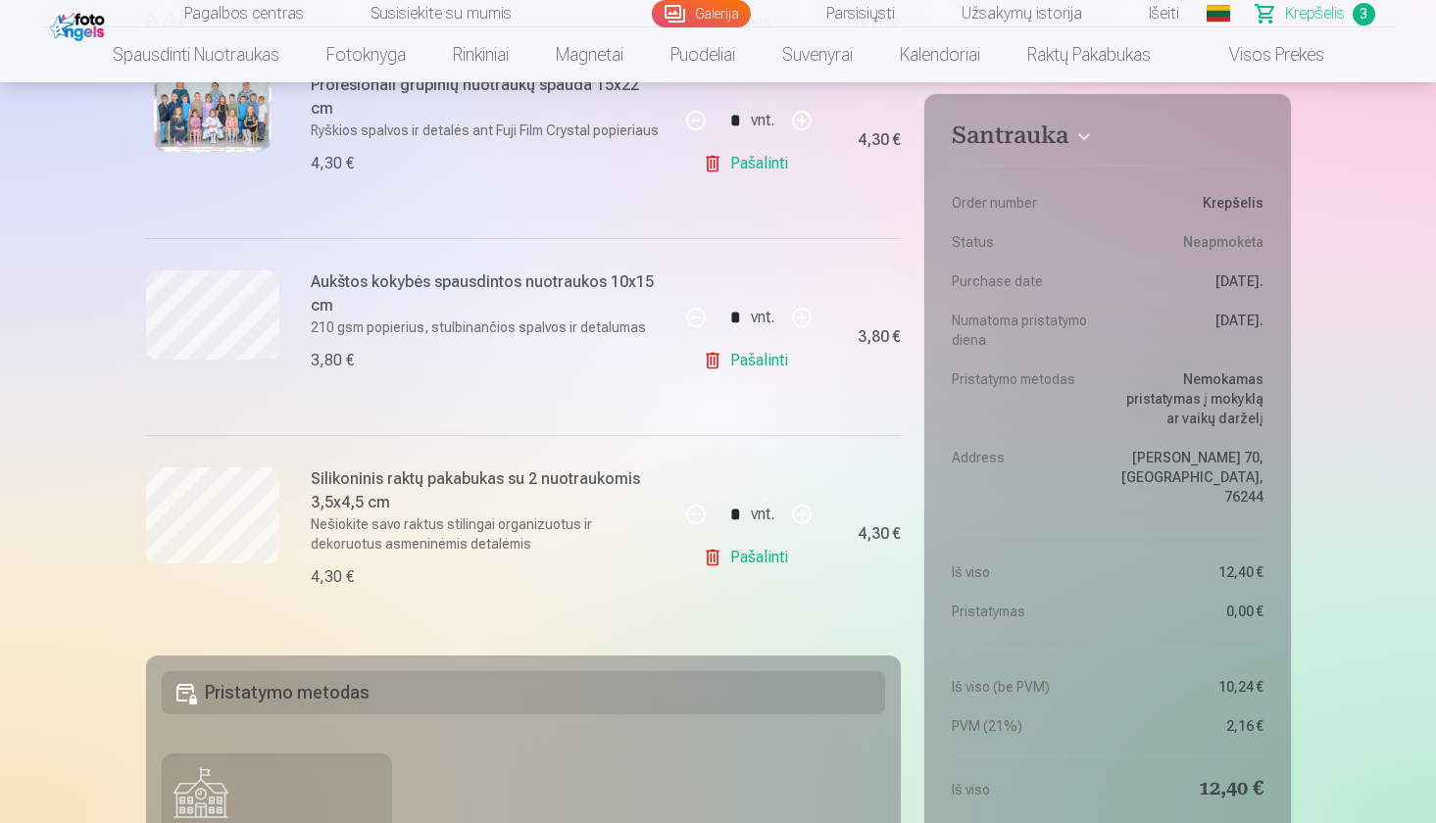
click at [743, 369] on link "Pašalinti" at bounding box center [749, 360] width 93 height 39
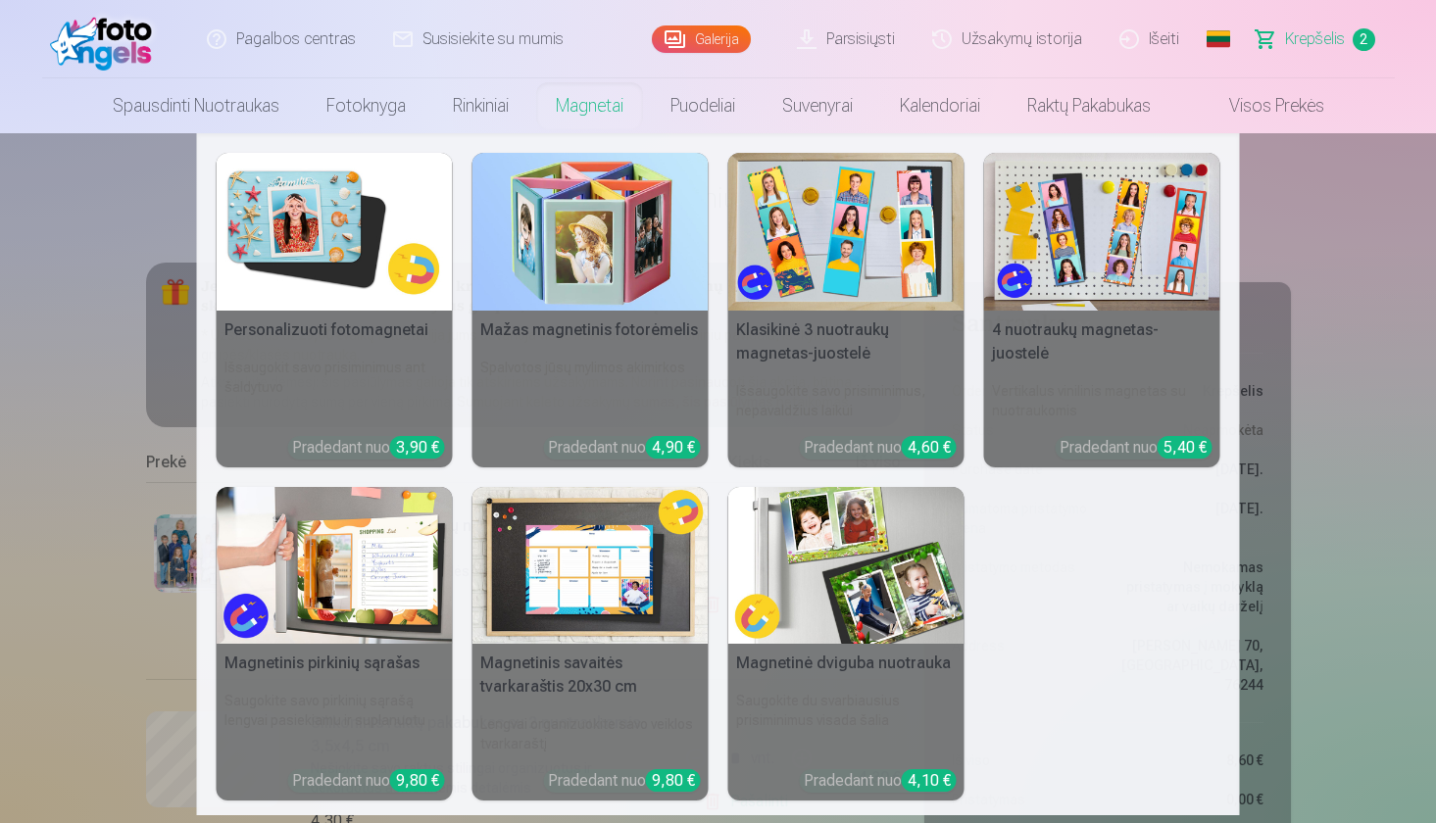
scroll to position [0, 0]
click at [402, 281] on img at bounding box center [335, 232] width 236 height 158
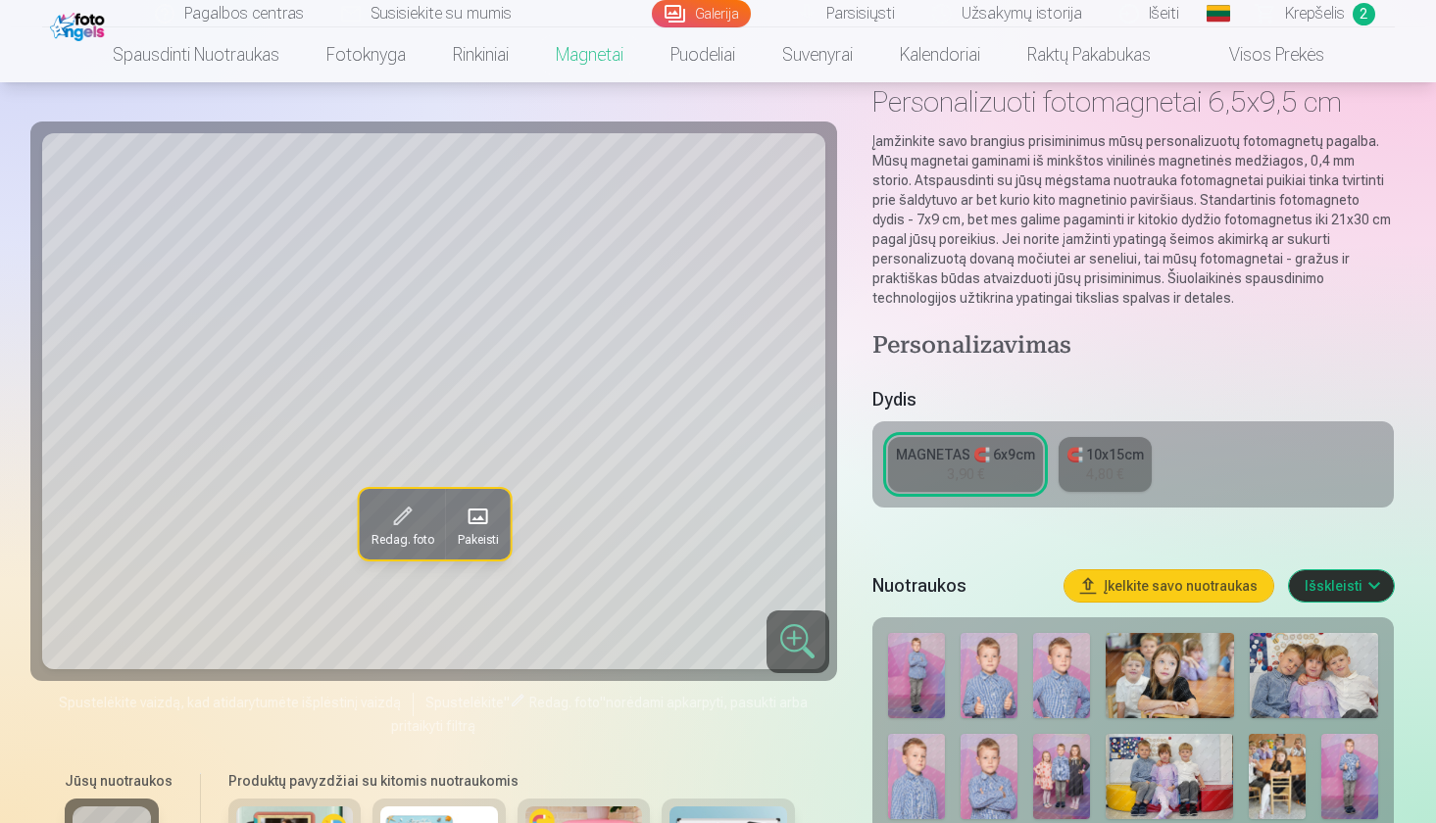
scroll to position [99, 0]
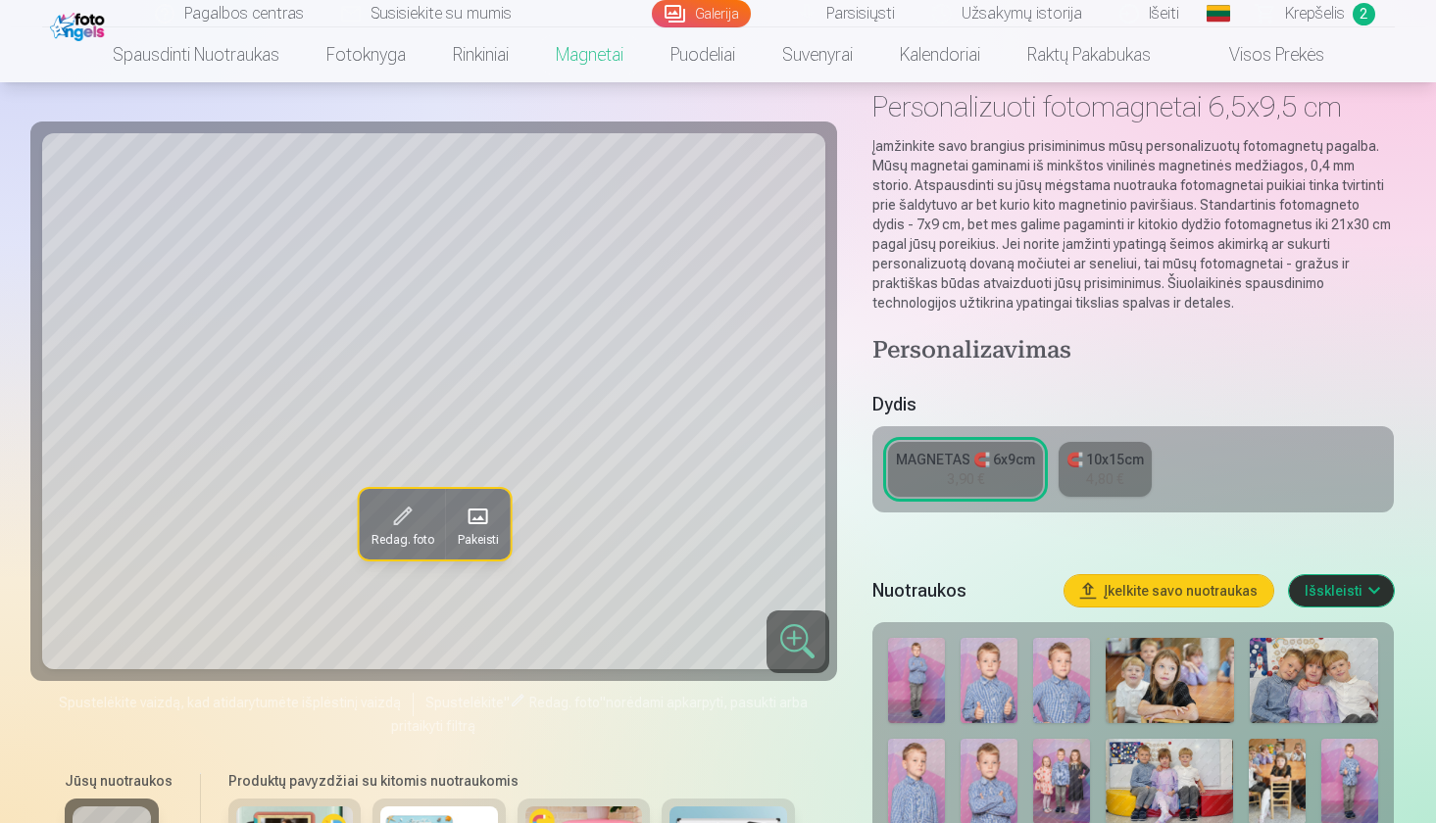
click at [1101, 452] on div "🧲 10x15cm" at bounding box center [1104, 460] width 77 height 20
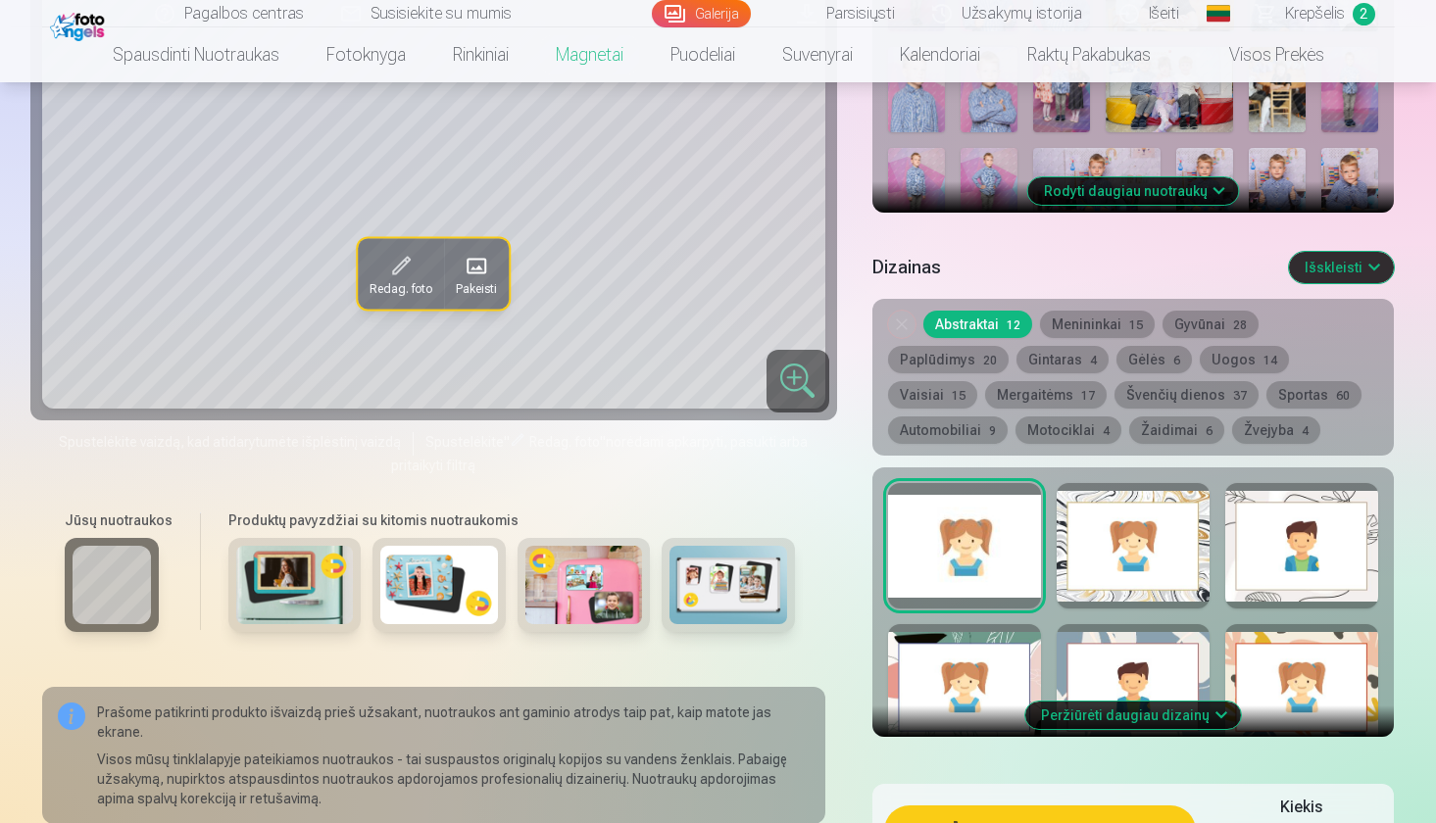
scroll to position [861, 0]
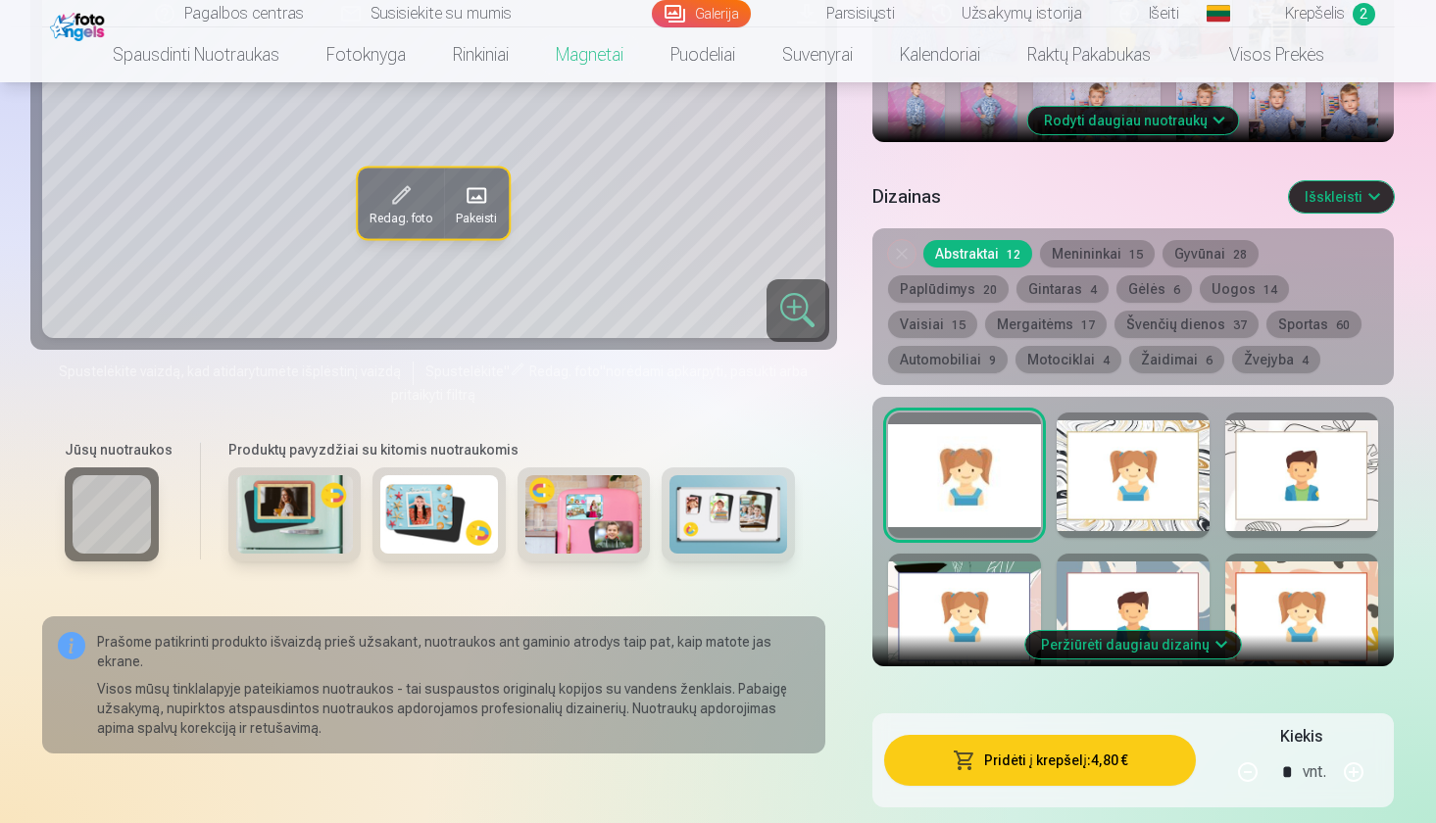
click at [592, 548] on img at bounding box center [584, 513] width 118 height 78
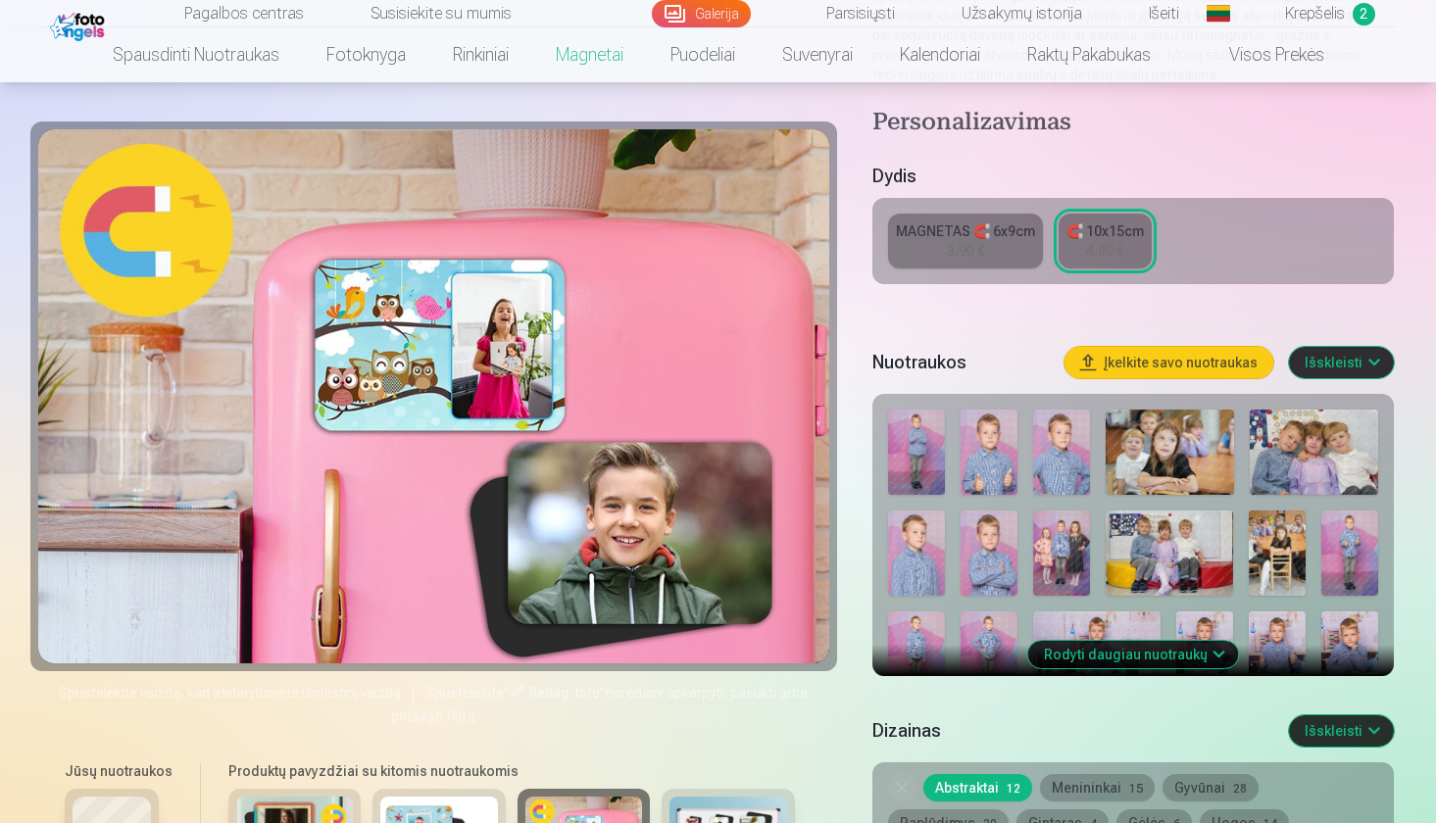
scroll to position [326, 0]
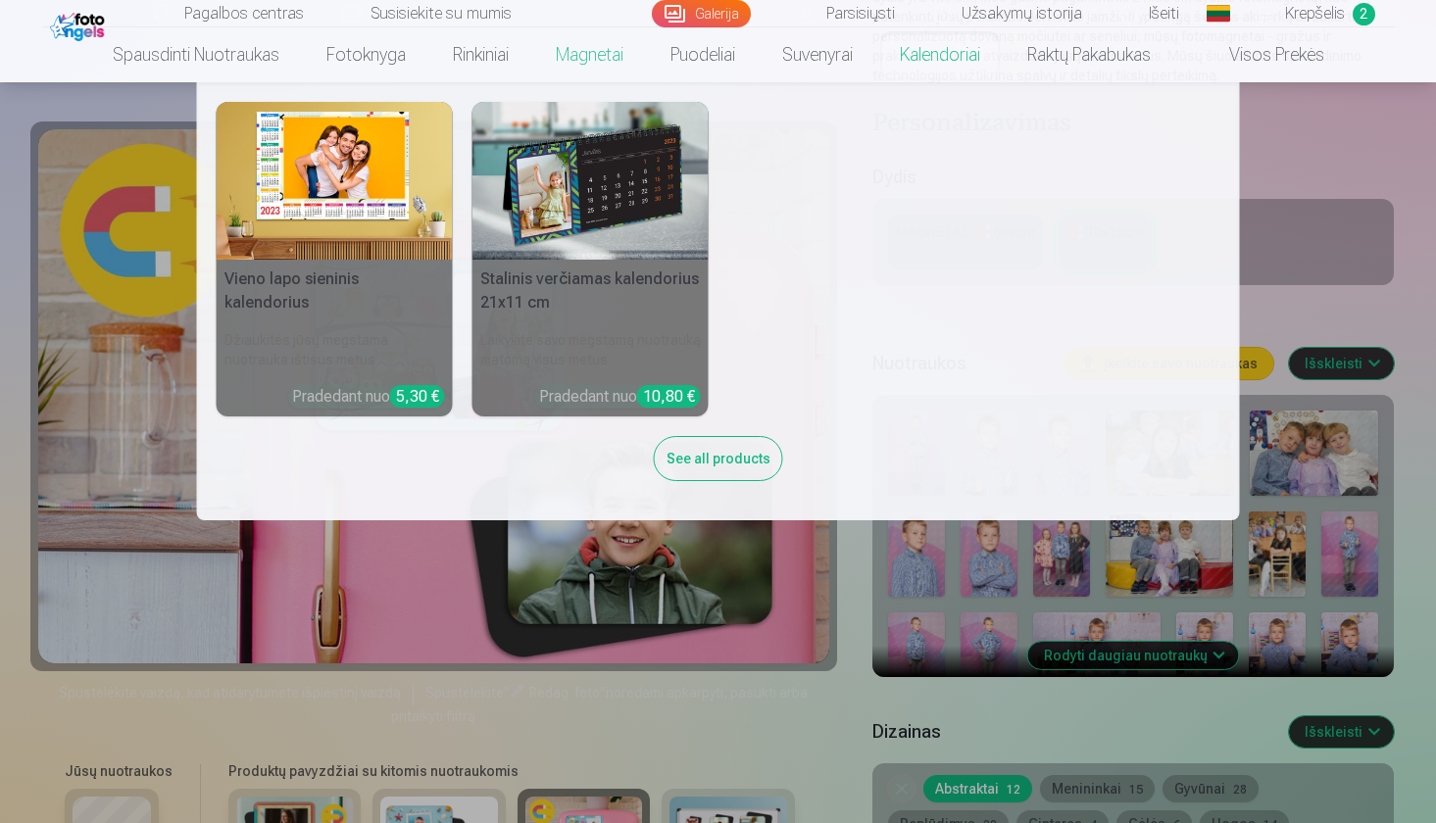
click at [964, 55] on link "Kalendoriai" at bounding box center [939, 54] width 127 height 55
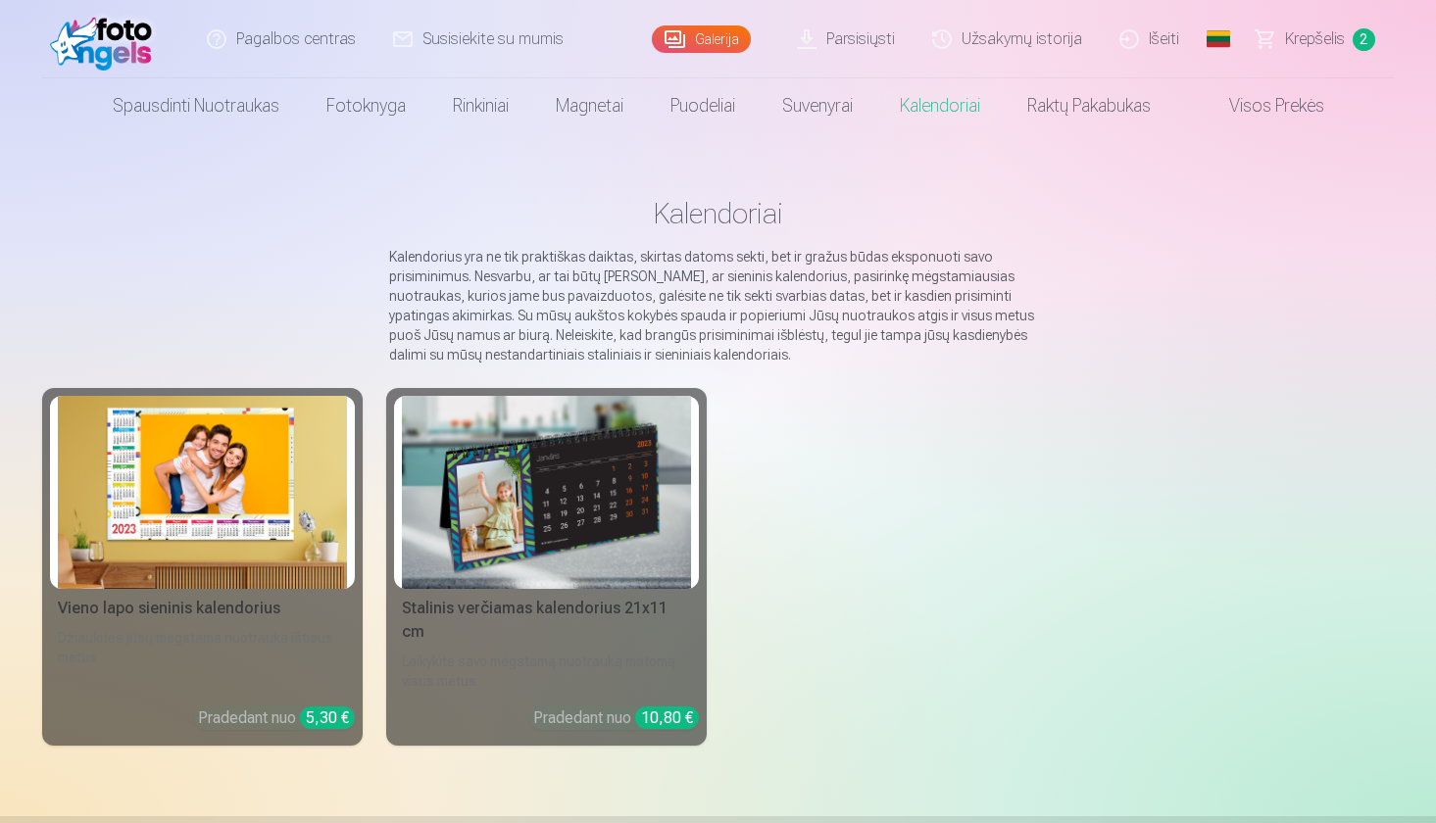
click at [192, 480] on img at bounding box center [202, 492] width 289 height 193
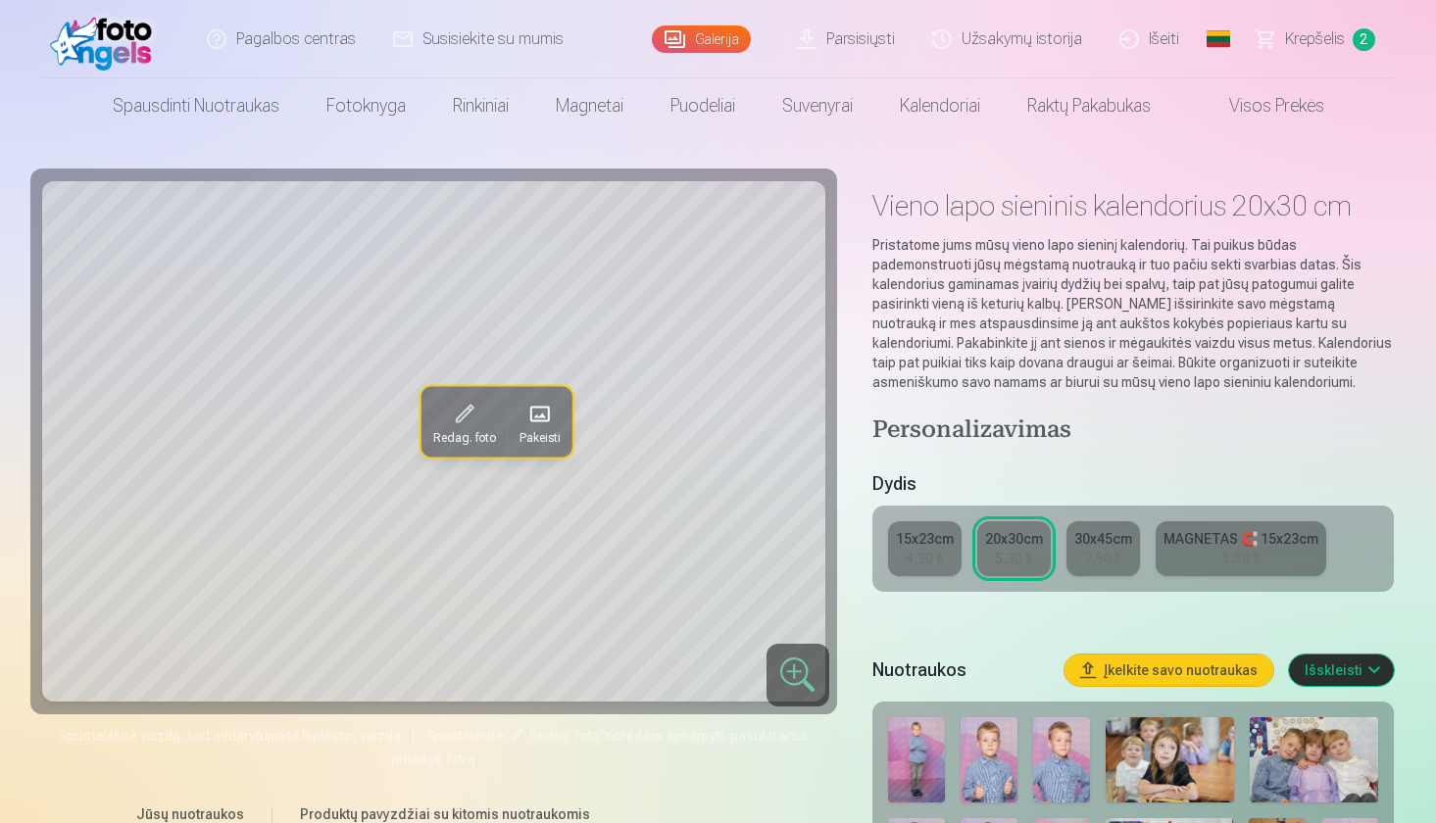
click at [559, 412] on button "Pakeisti" at bounding box center [539, 422] width 65 height 71
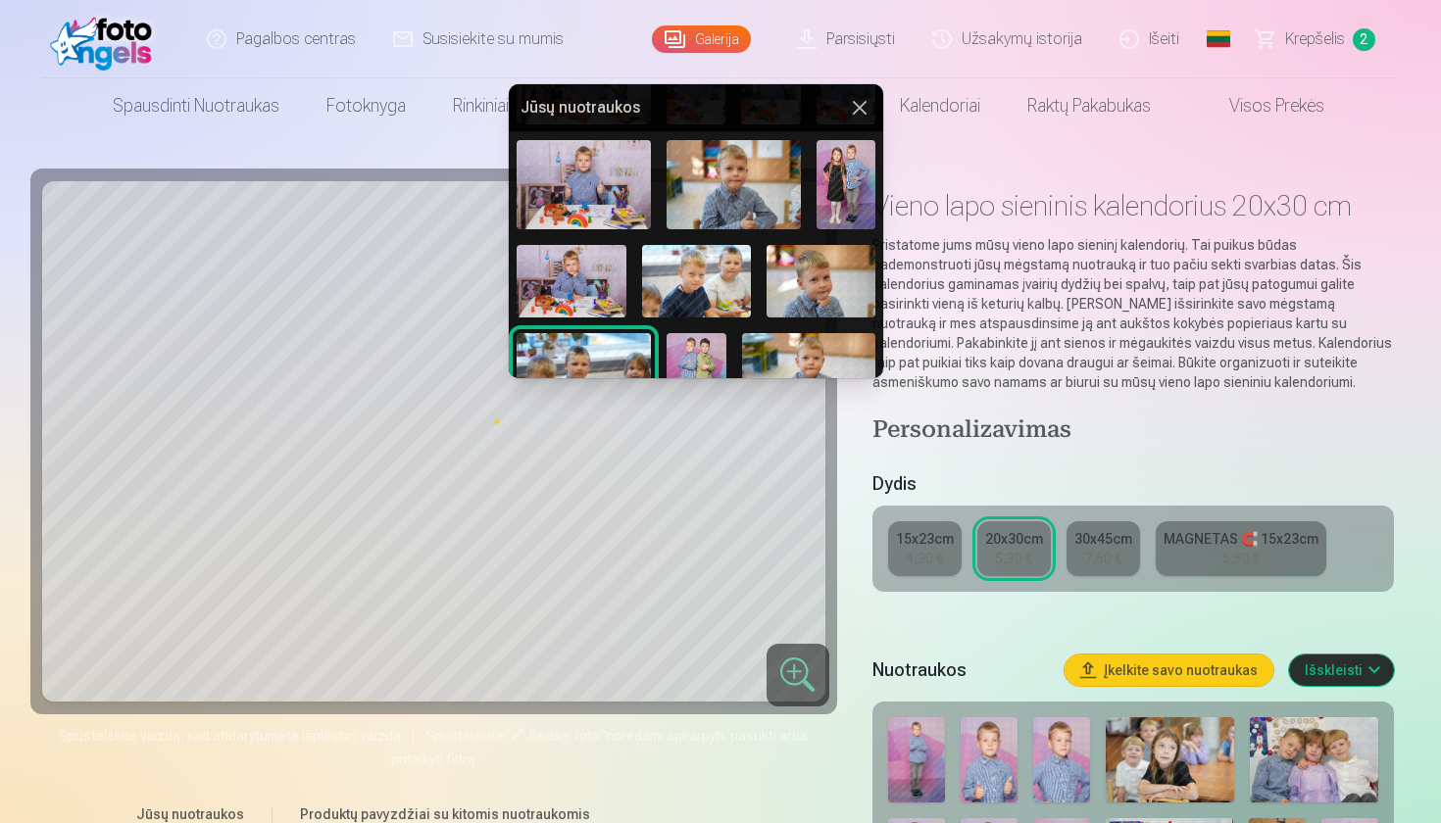
scroll to position [391, 0]
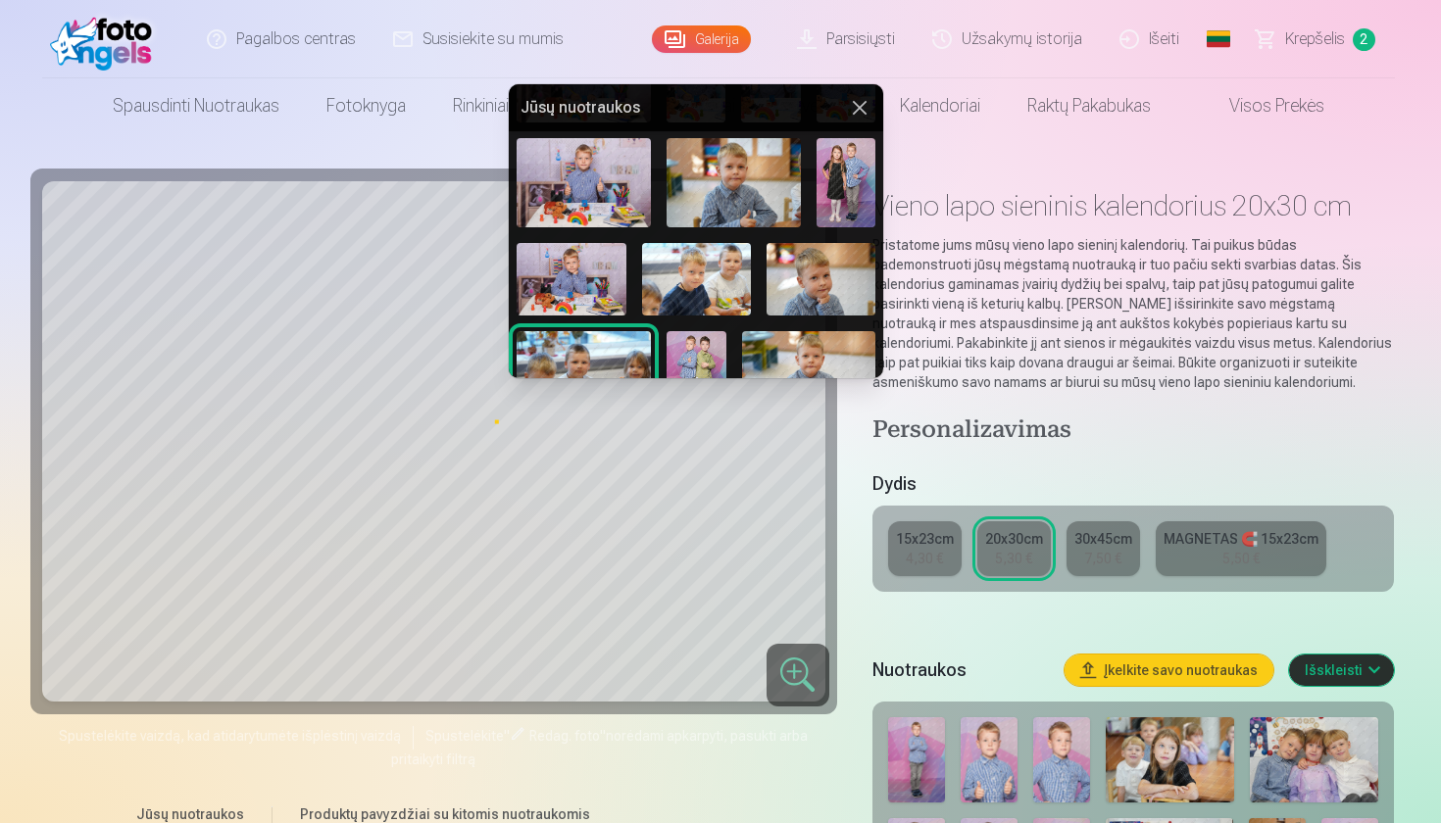
click at [855, 256] on img at bounding box center [820, 279] width 109 height 73
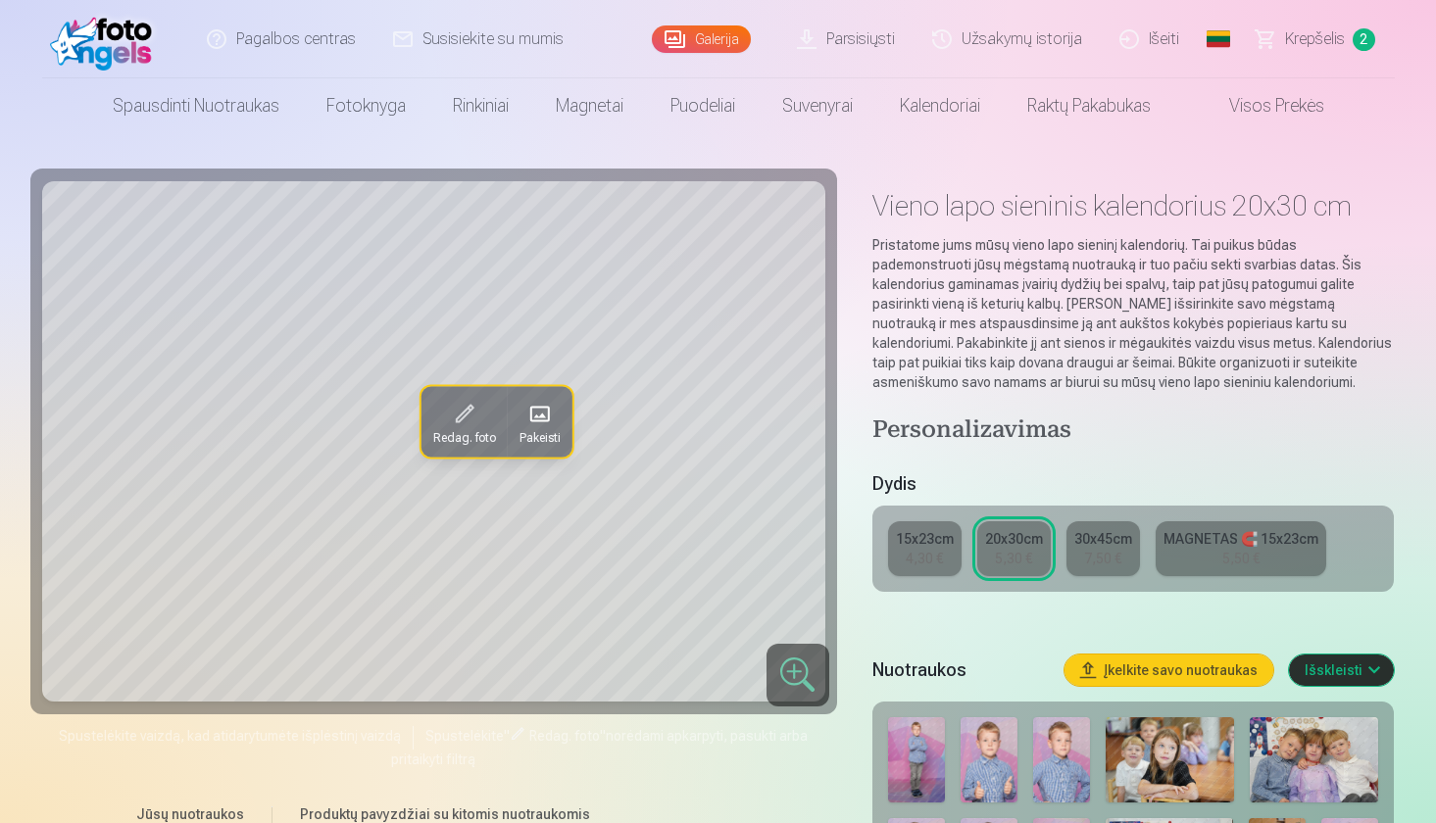
click at [542, 418] on span at bounding box center [538, 414] width 31 height 31
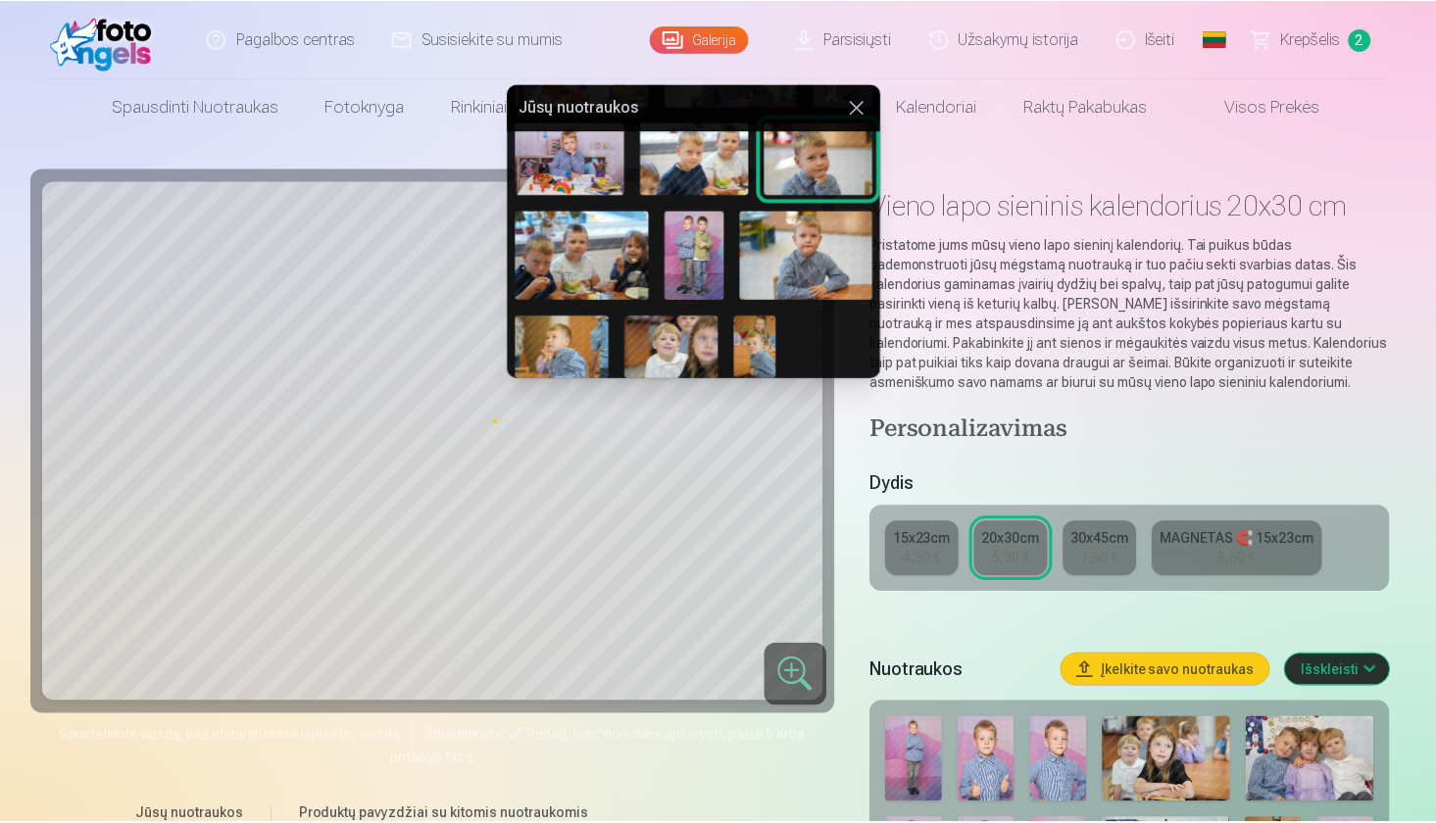
scroll to position [511, 0]
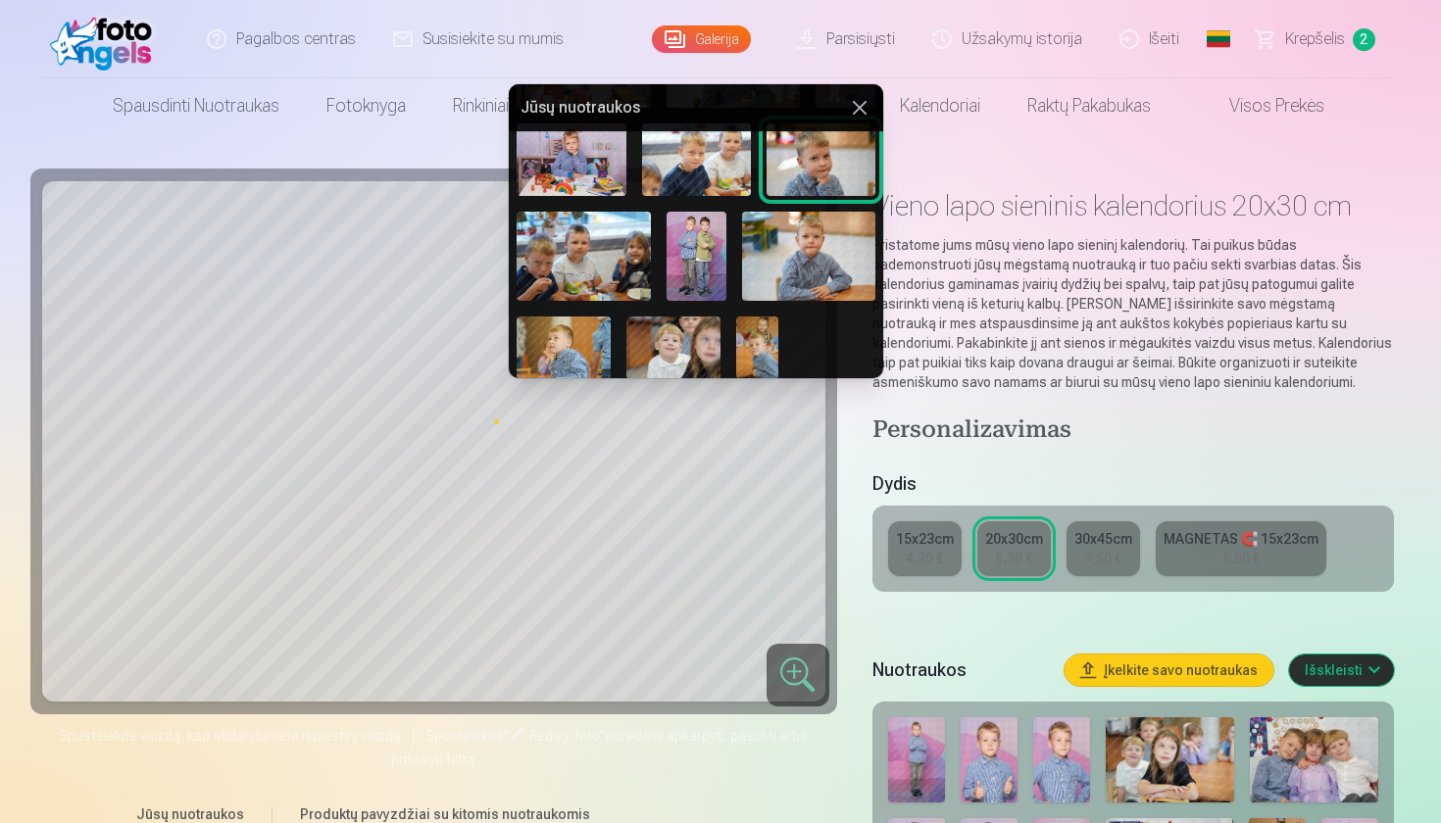
click at [790, 248] on img at bounding box center [809, 256] width 134 height 89
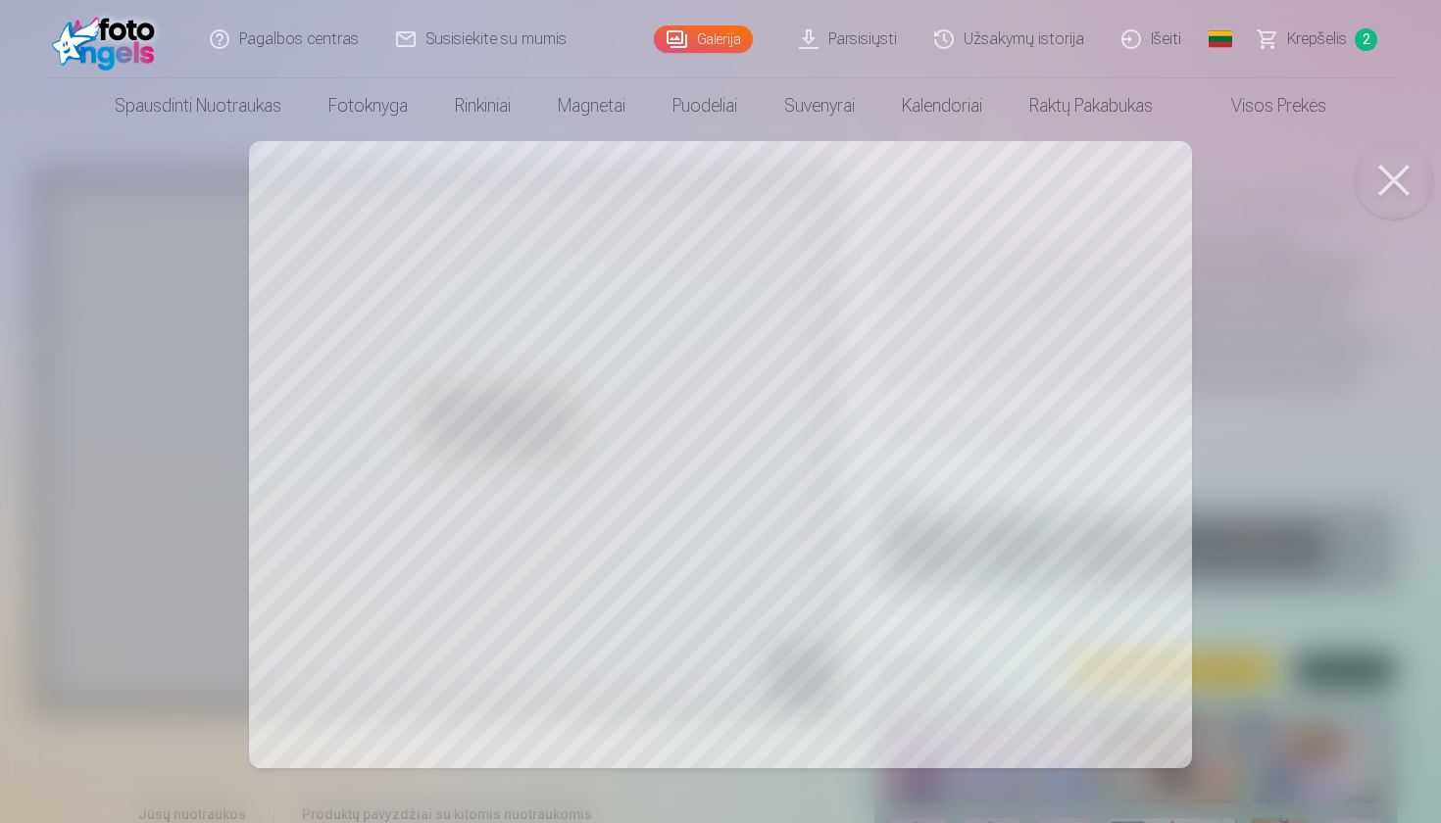
click at [1377, 182] on button at bounding box center [1393, 180] width 78 height 78
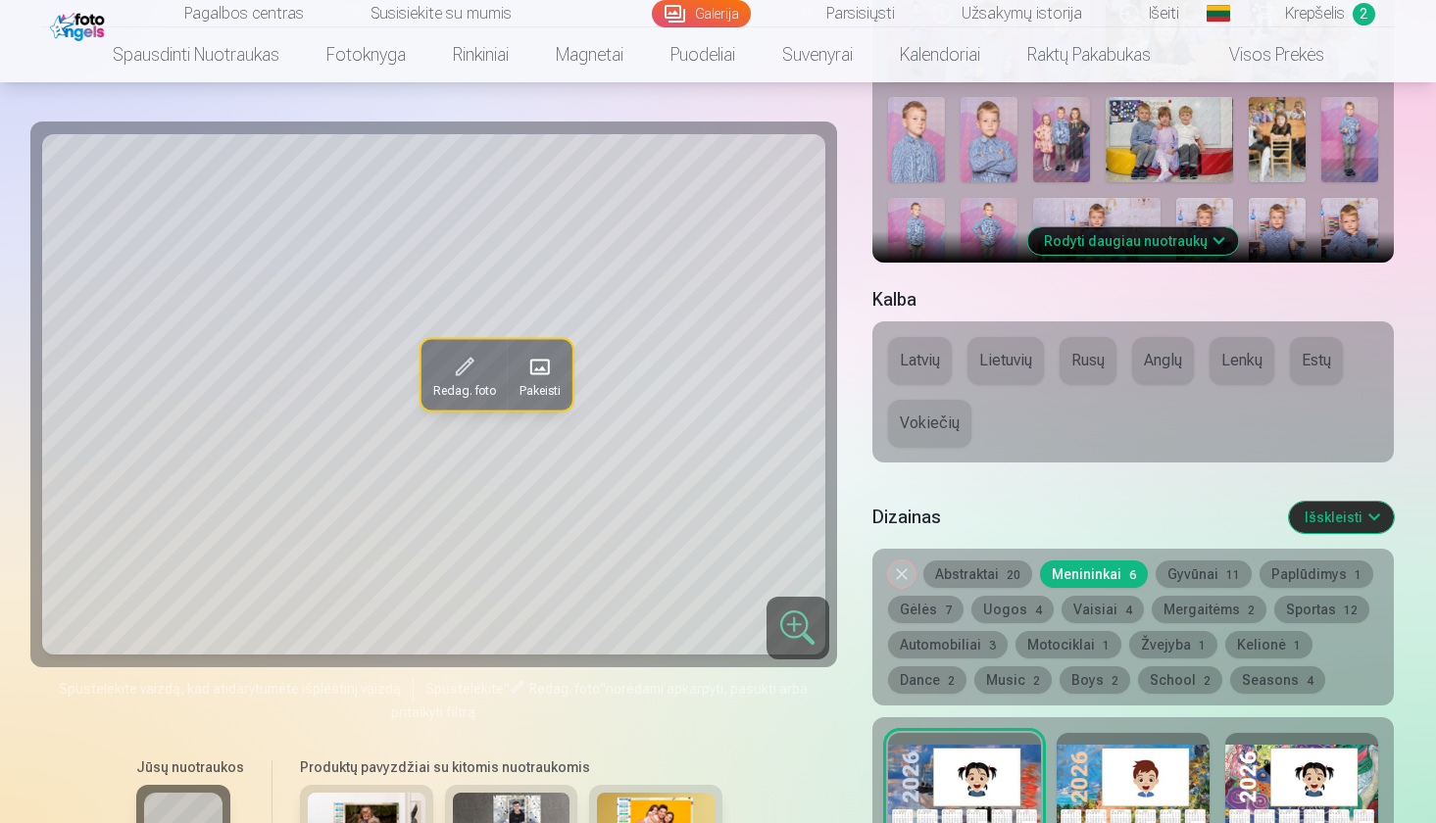
scroll to position [680, 0]
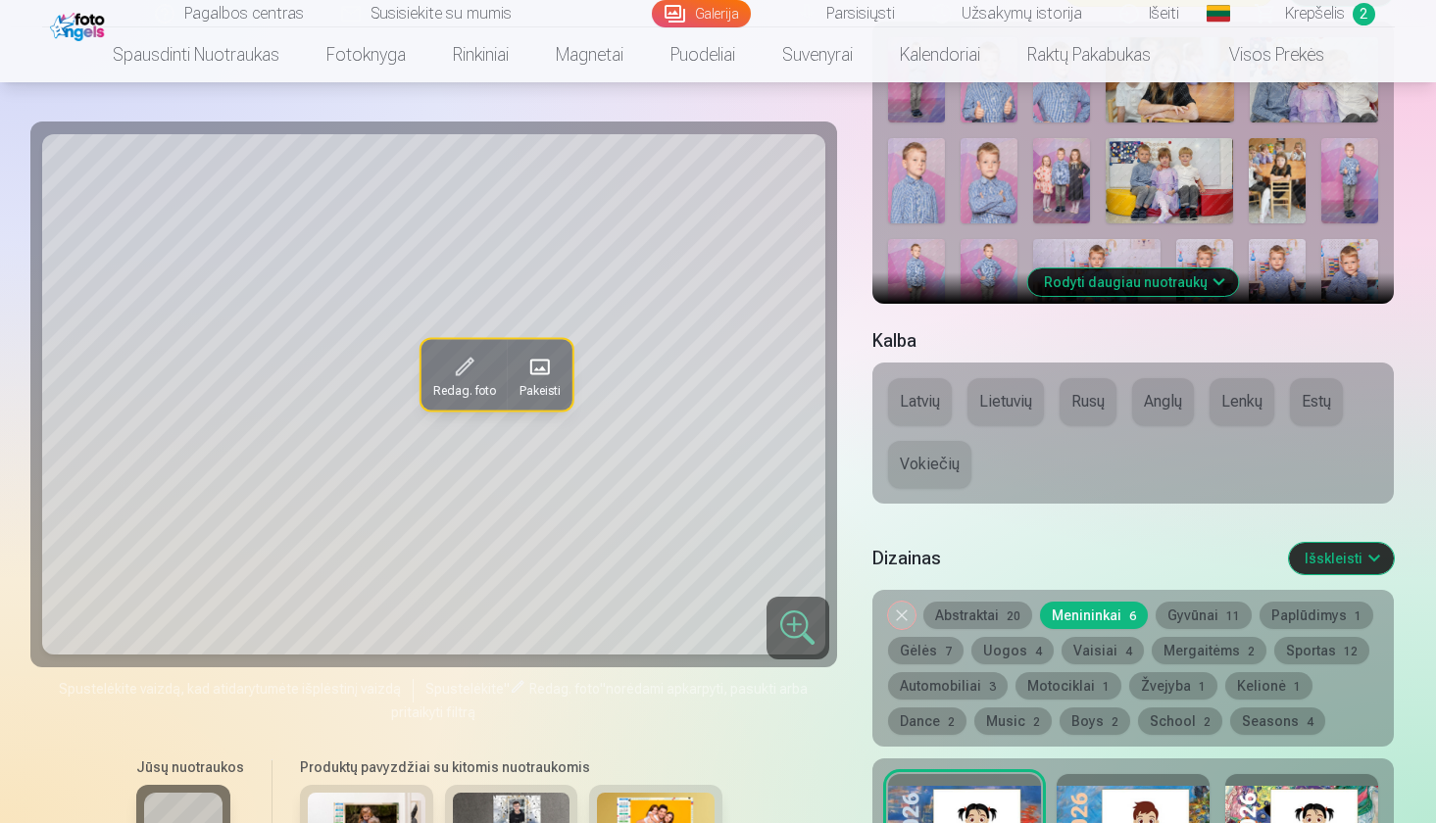
click at [1002, 610] on button "Abstraktai 20" at bounding box center [977, 615] width 109 height 27
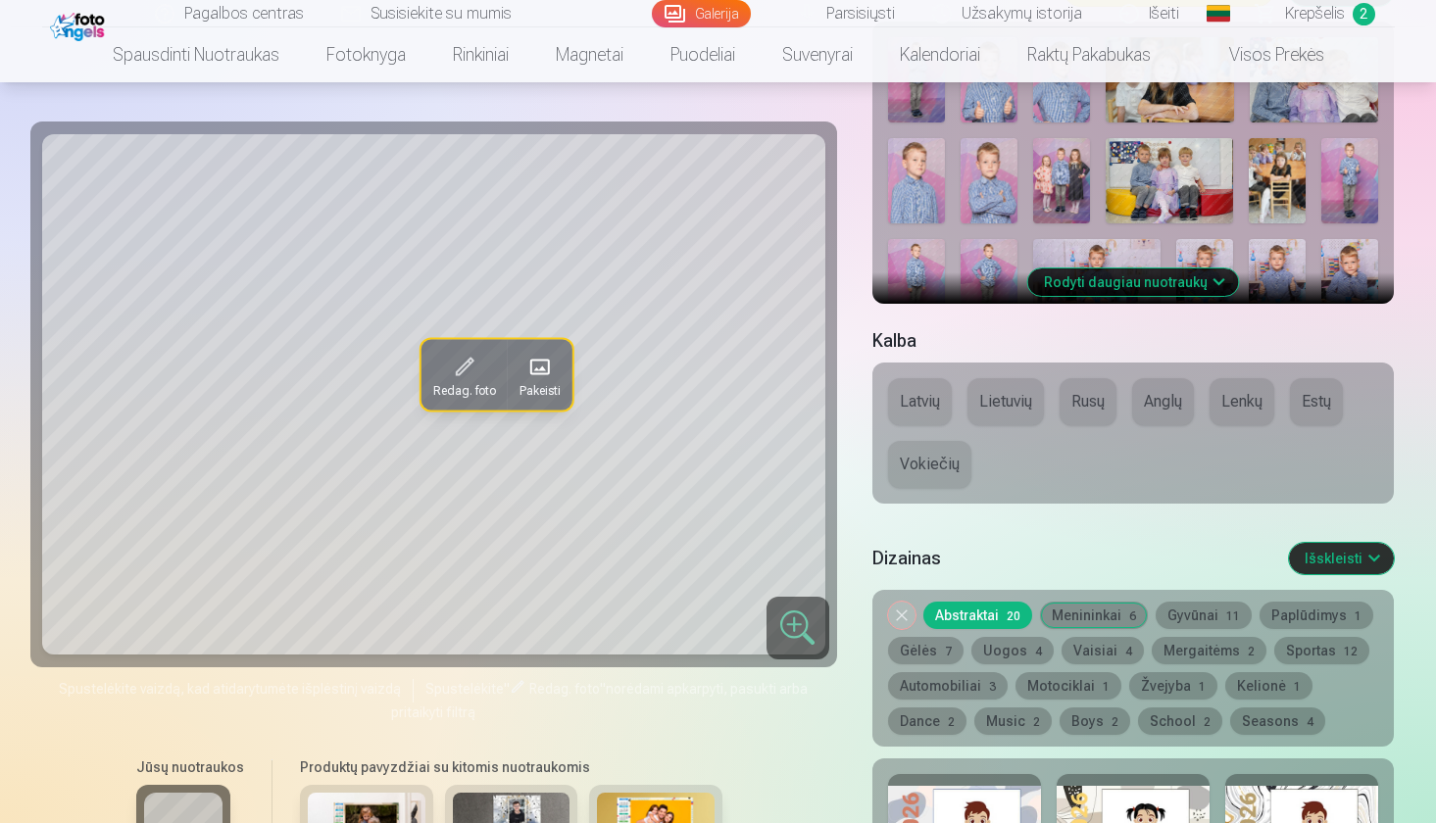
click at [1197, 616] on button "Gyvūnai 11" at bounding box center [1204, 615] width 96 height 27
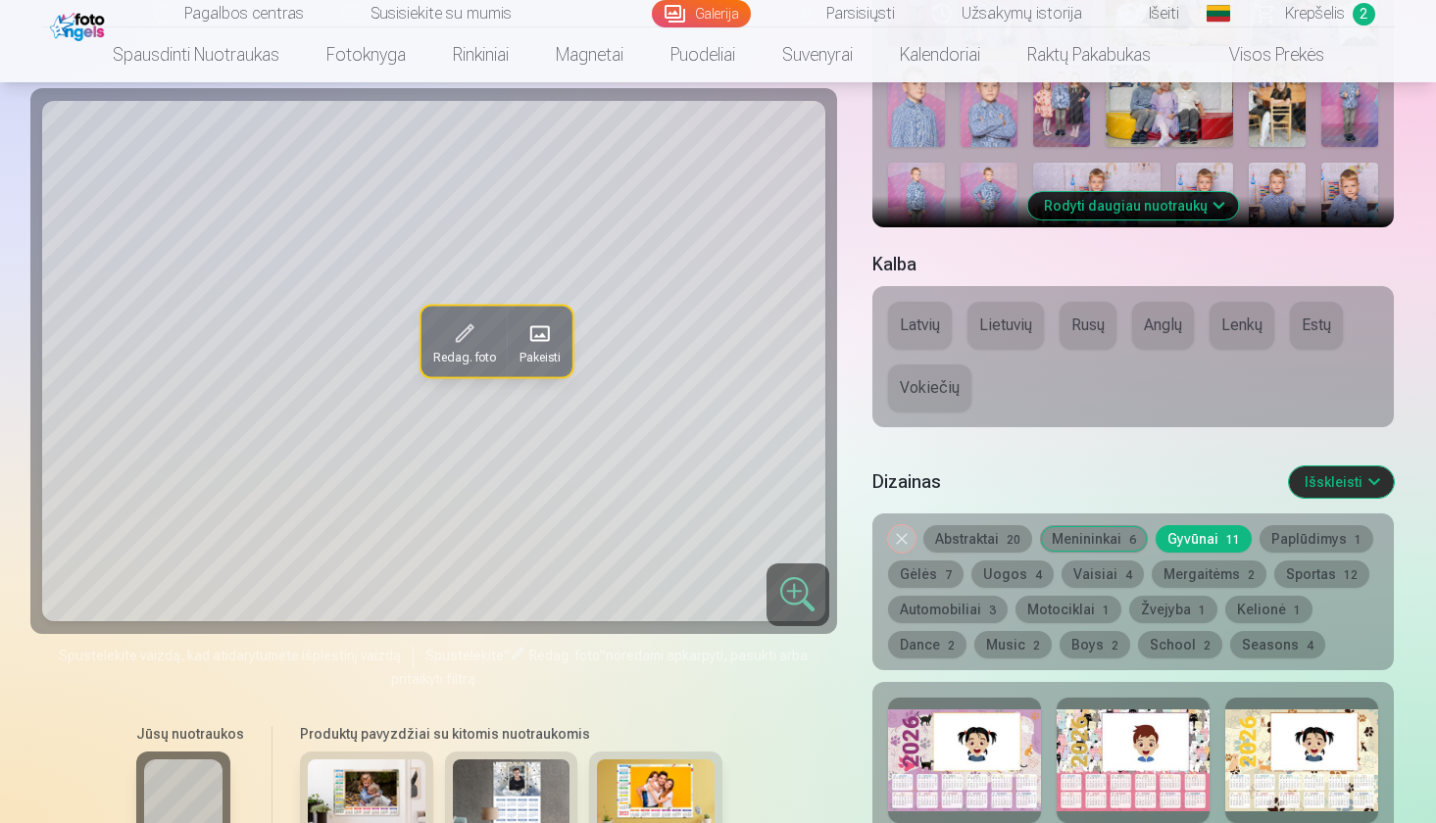
scroll to position [931, 0]
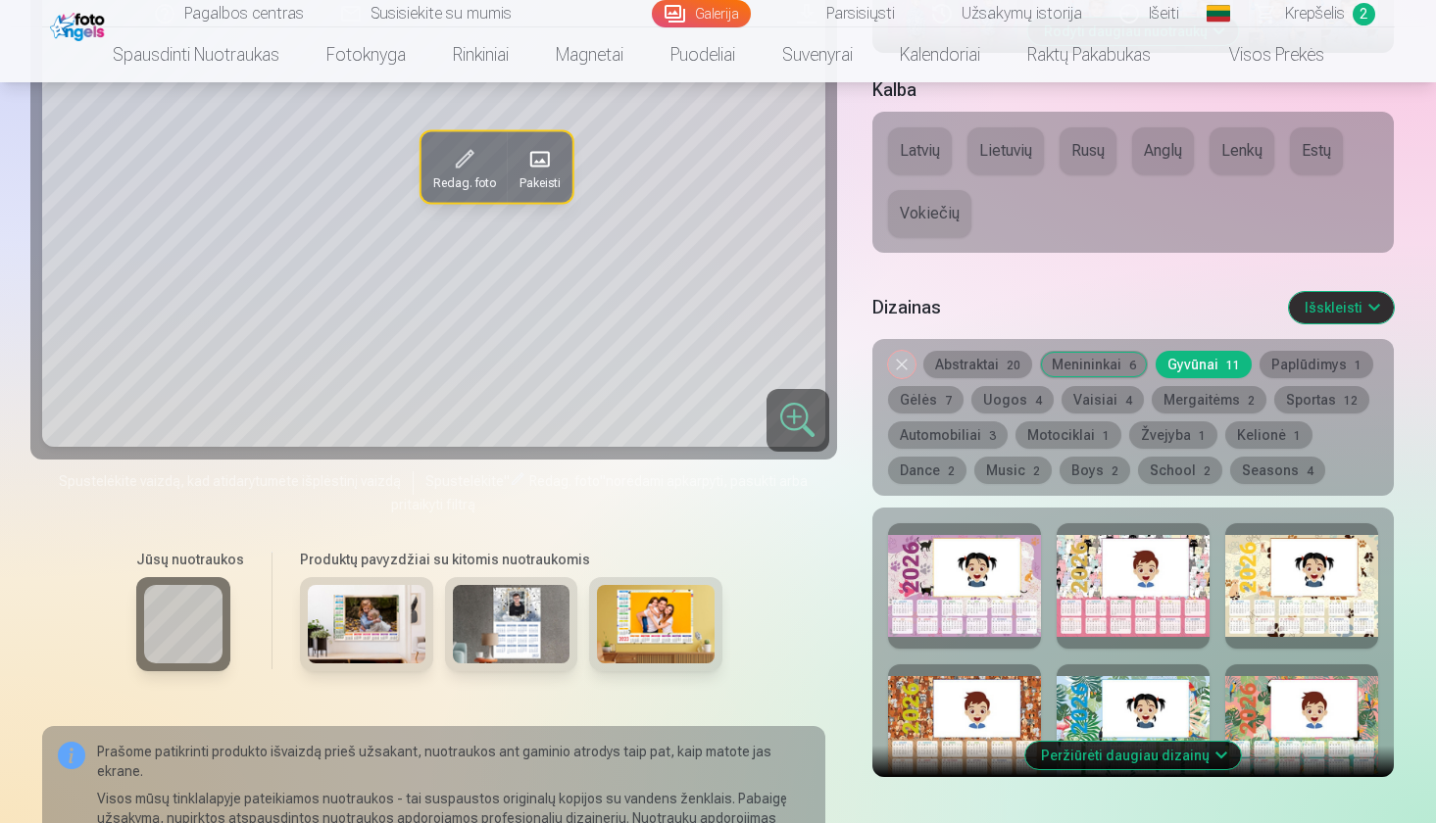
click at [1307, 404] on button "Sportas 12" at bounding box center [1321, 399] width 95 height 27
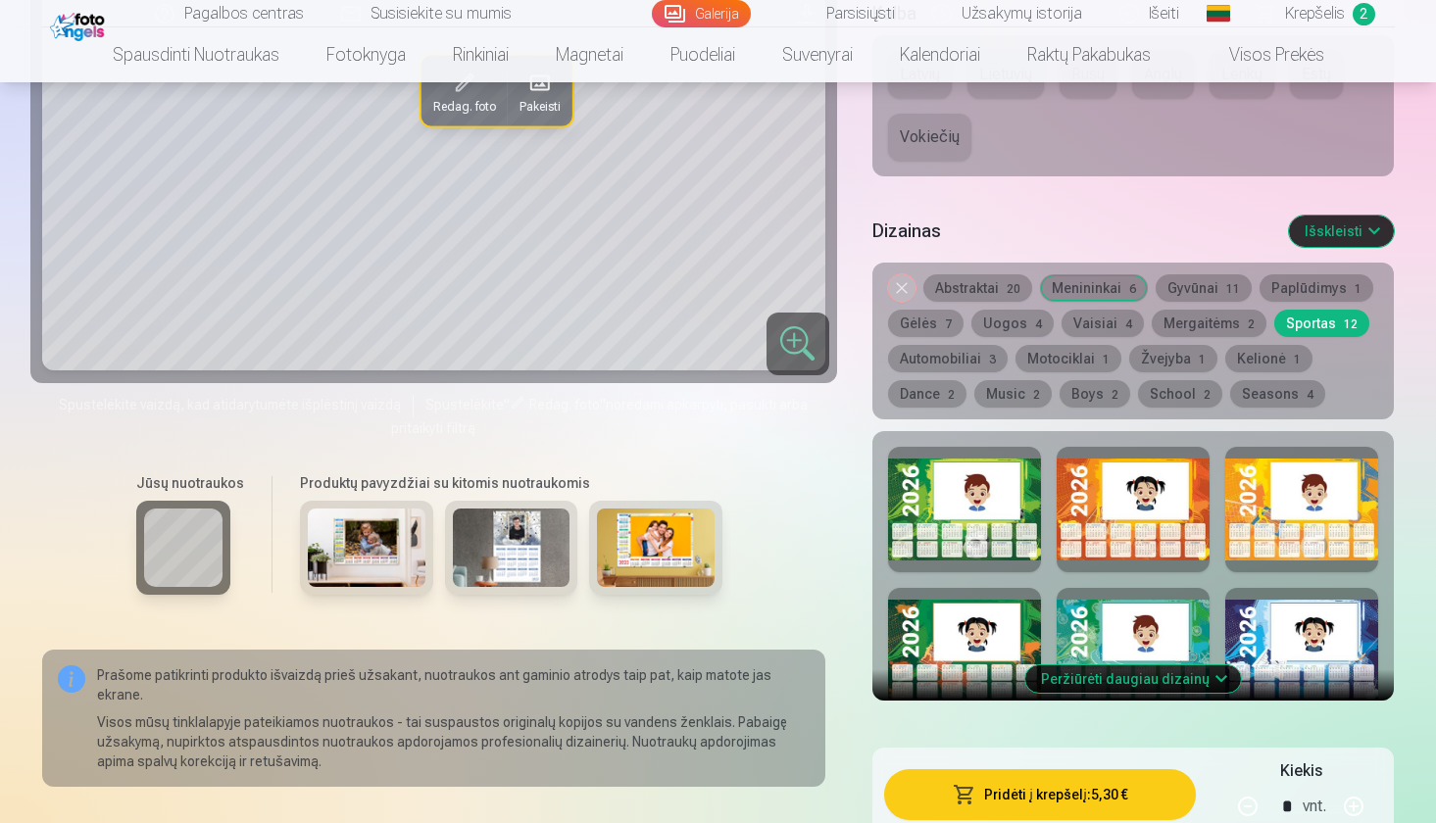
scroll to position [1008, 0]
click at [1151, 680] on button "Peržiūrėti daugiau dizainų" at bounding box center [1133, 678] width 216 height 27
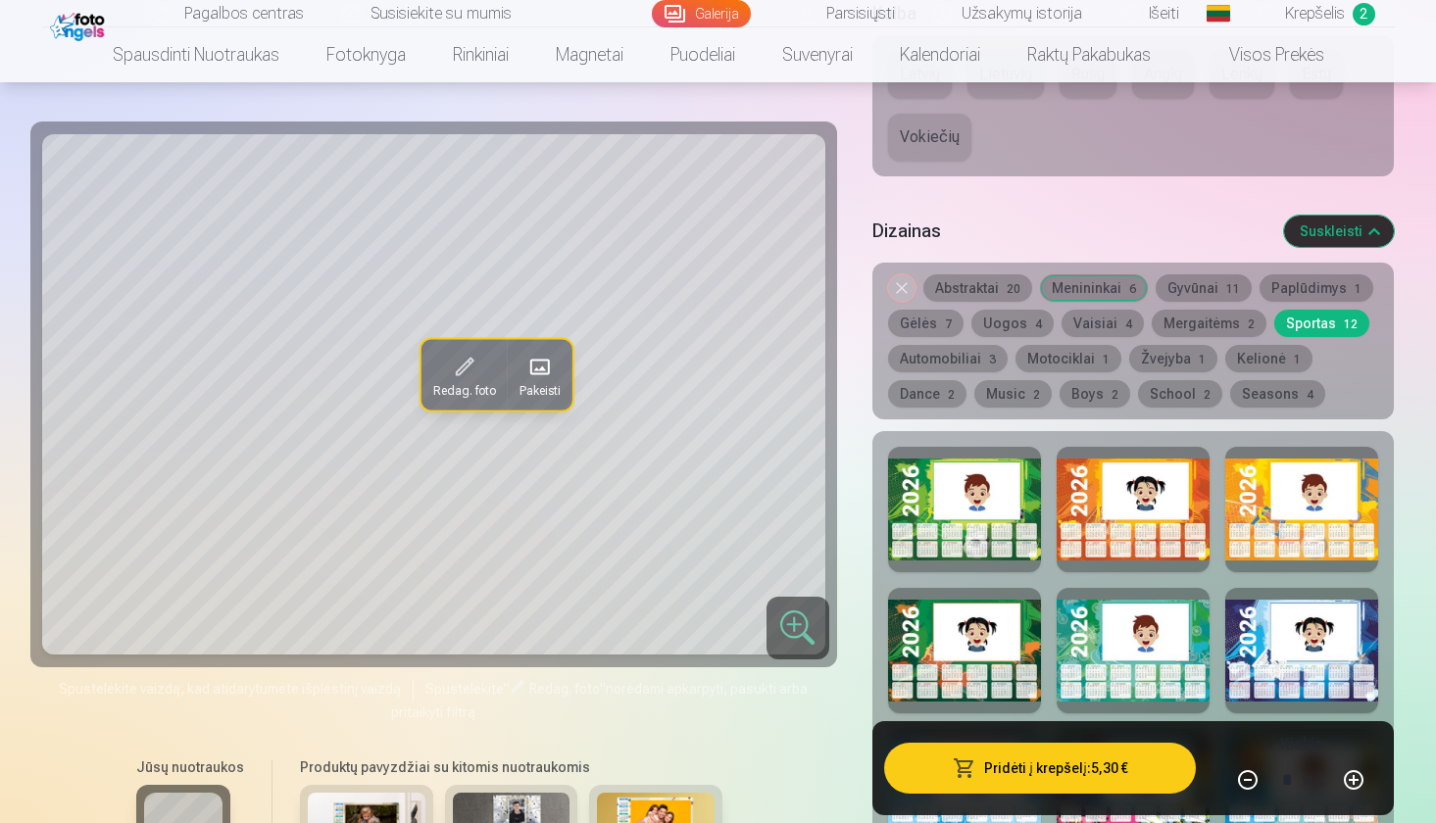
scroll to position [1011, 0]
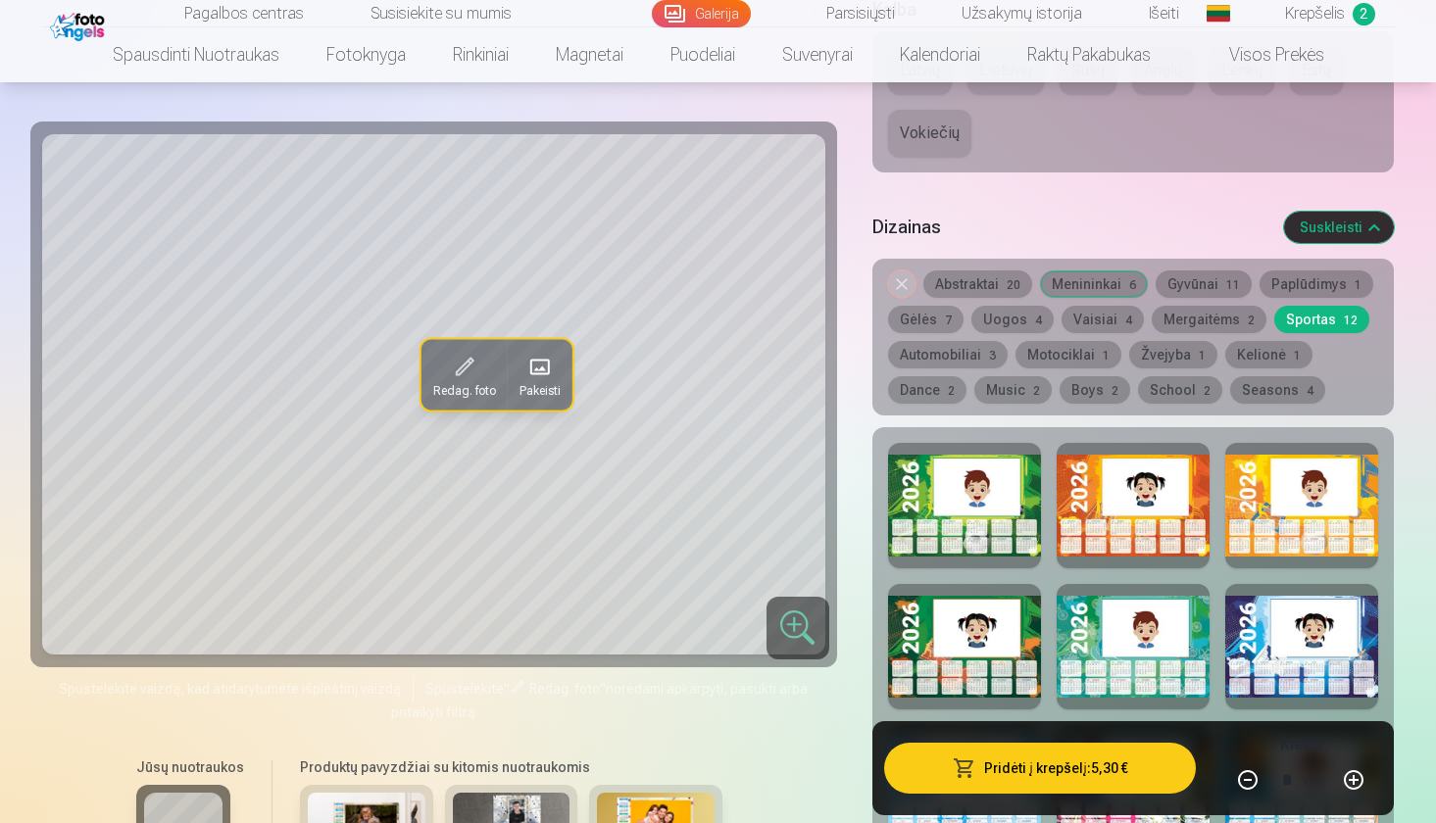
click at [1013, 634] on div at bounding box center [964, 646] width 153 height 125
click at [1118, 630] on div at bounding box center [1133, 646] width 153 height 125
click at [973, 529] on div at bounding box center [964, 505] width 153 height 125
click at [1356, 775] on button "button" at bounding box center [1353, 780] width 47 height 47
type input "*"
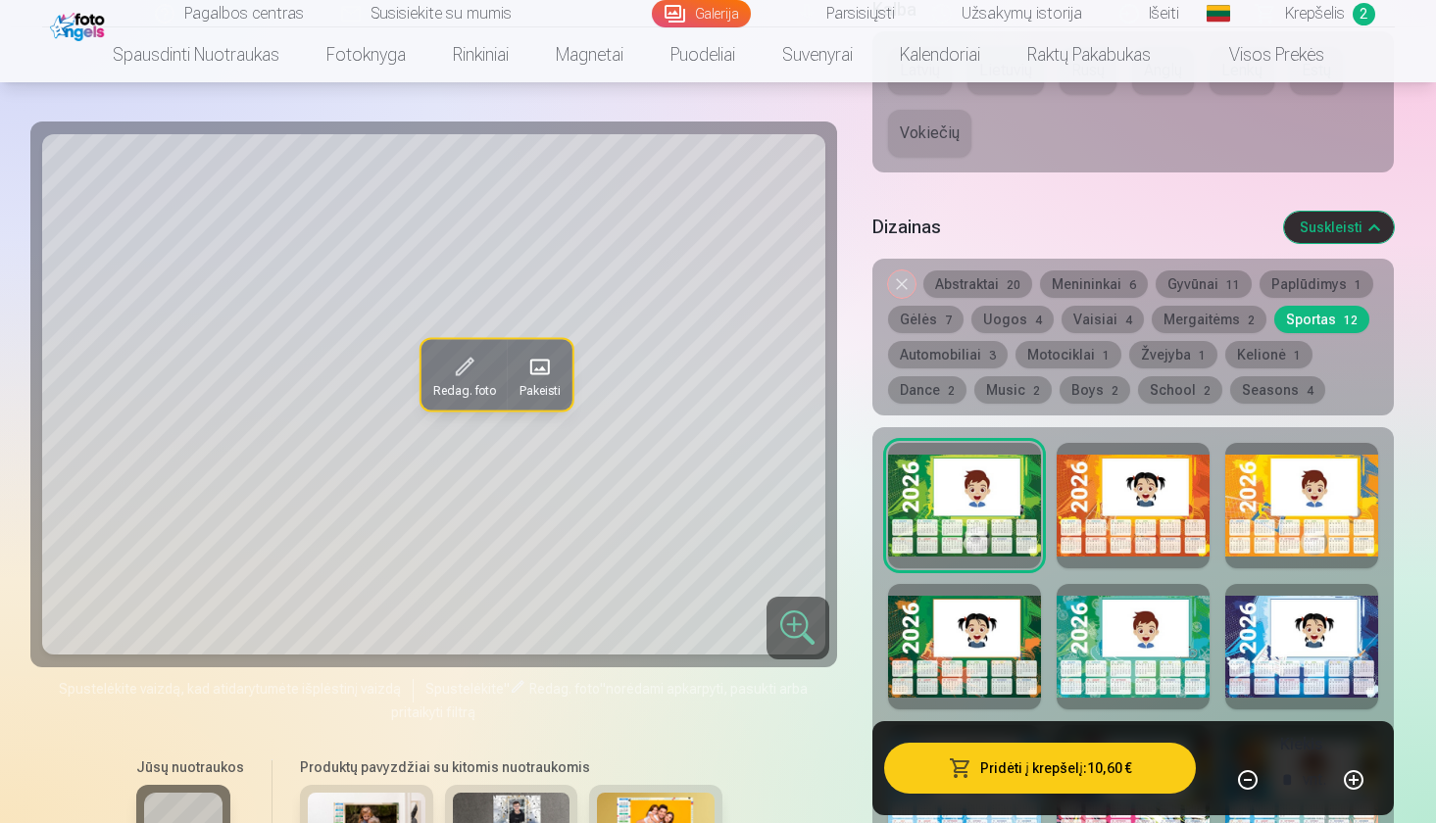
click at [1090, 767] on button "Pridėti į krepšelį : 10,60 €" at bounding box center [1040, 768] width 313 height 51
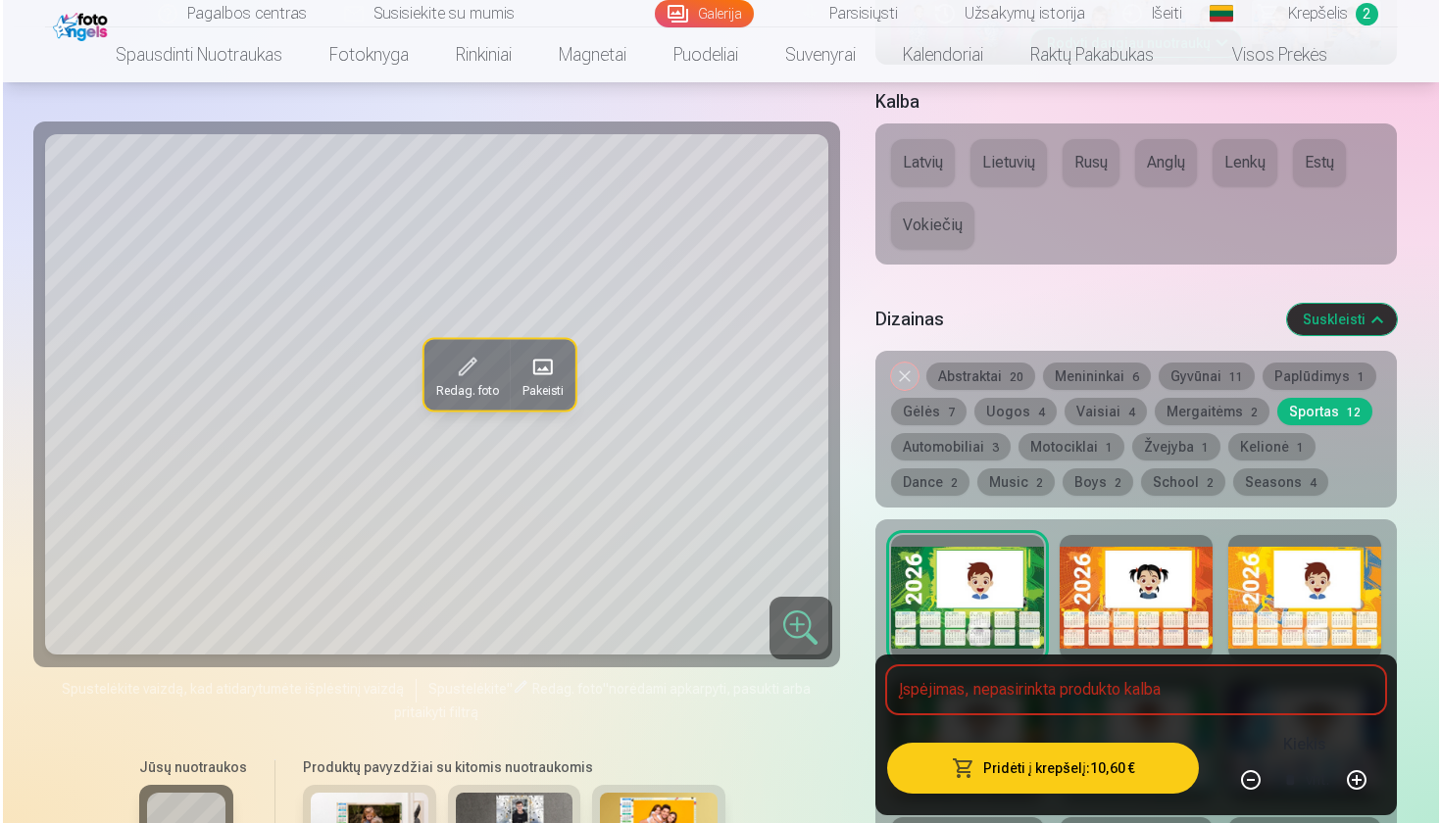
scroll to position [920, 0]
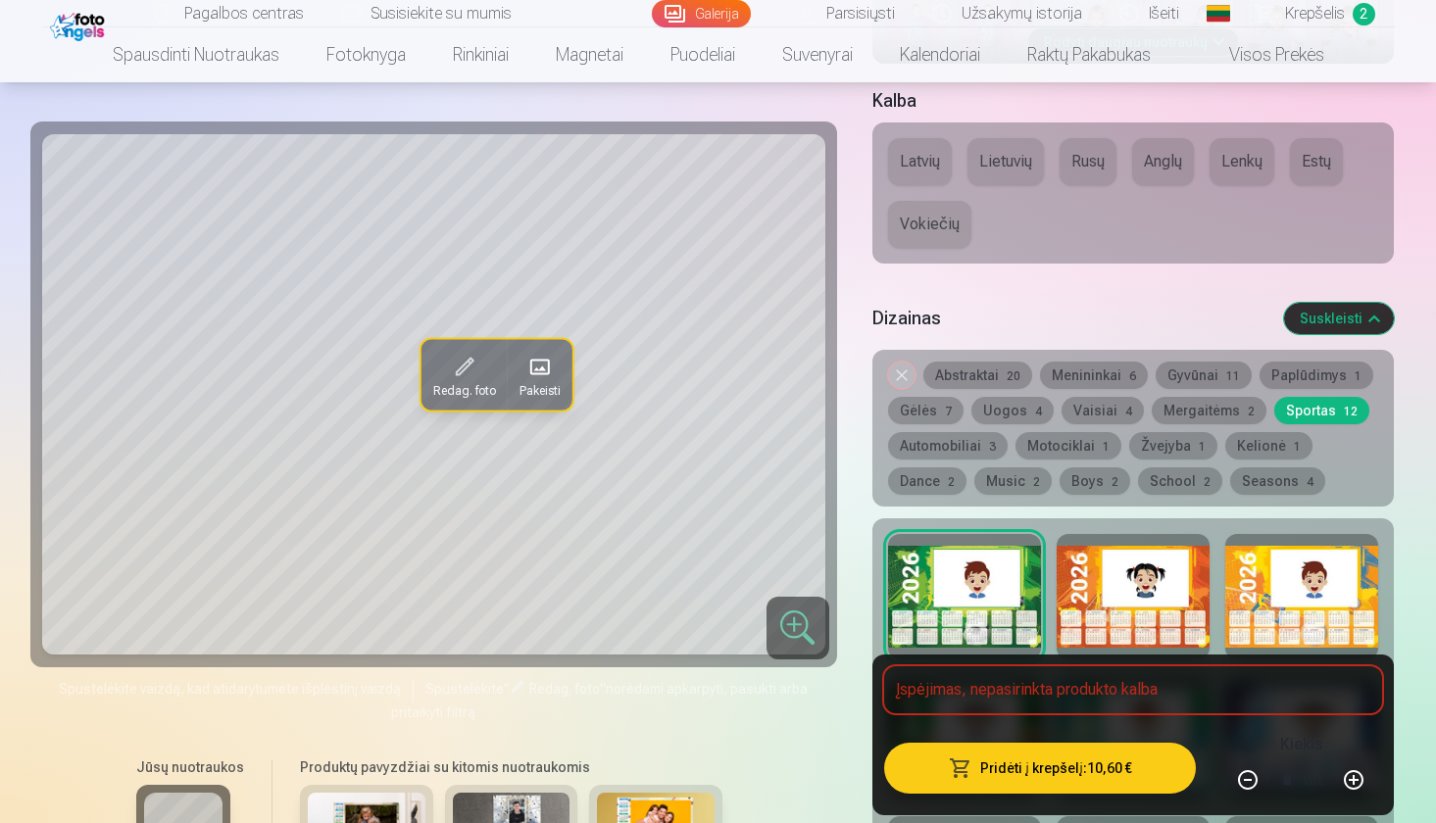
click at [1001, 160] on button "Lietuvių" at bounding box center [1005, 161] width 76 height 47
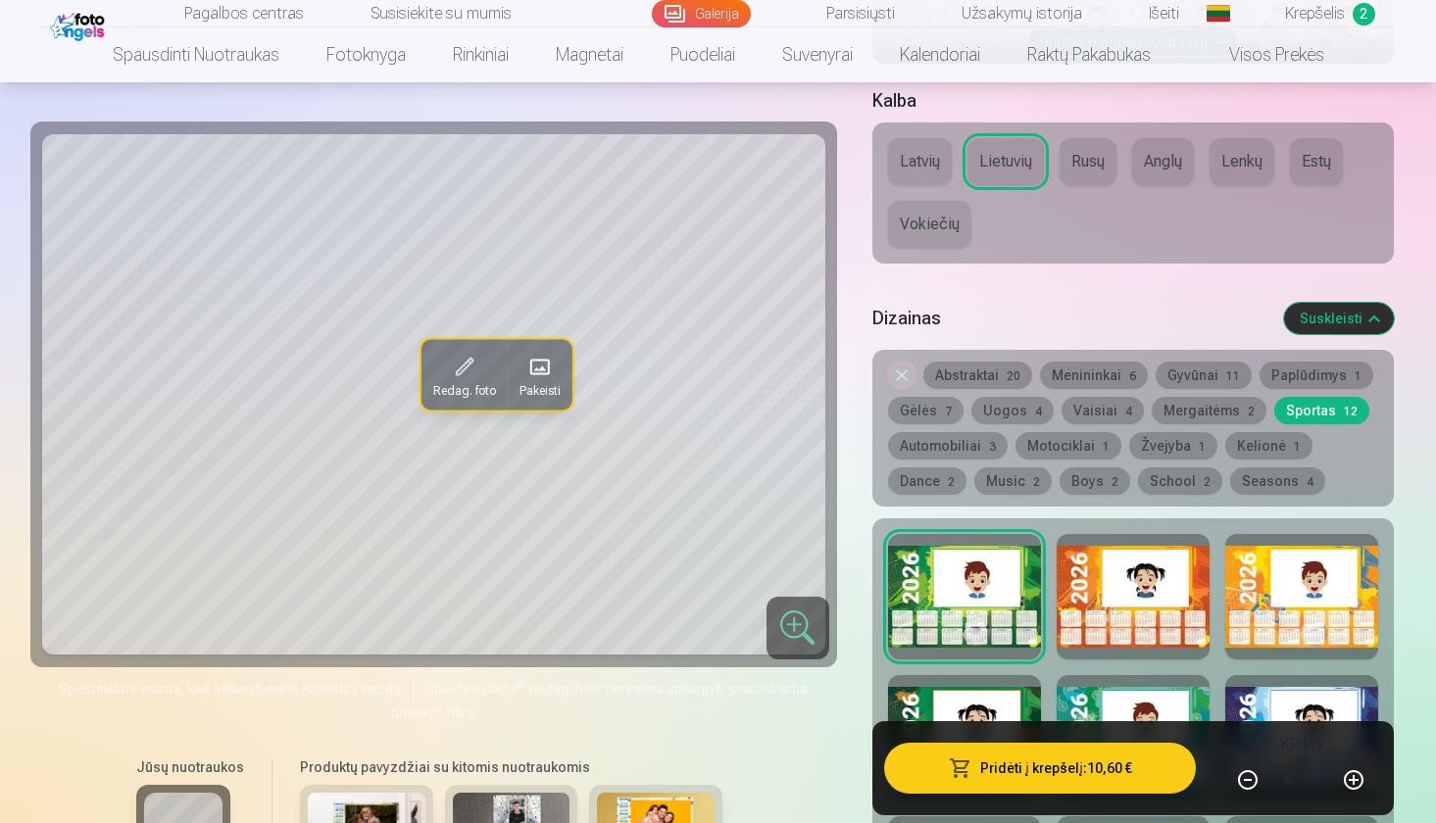
click at [1072, 763] on button "Pridėti į krepšelį : 10,60 €" at bounding box center [1040, 768] width 313 height 51
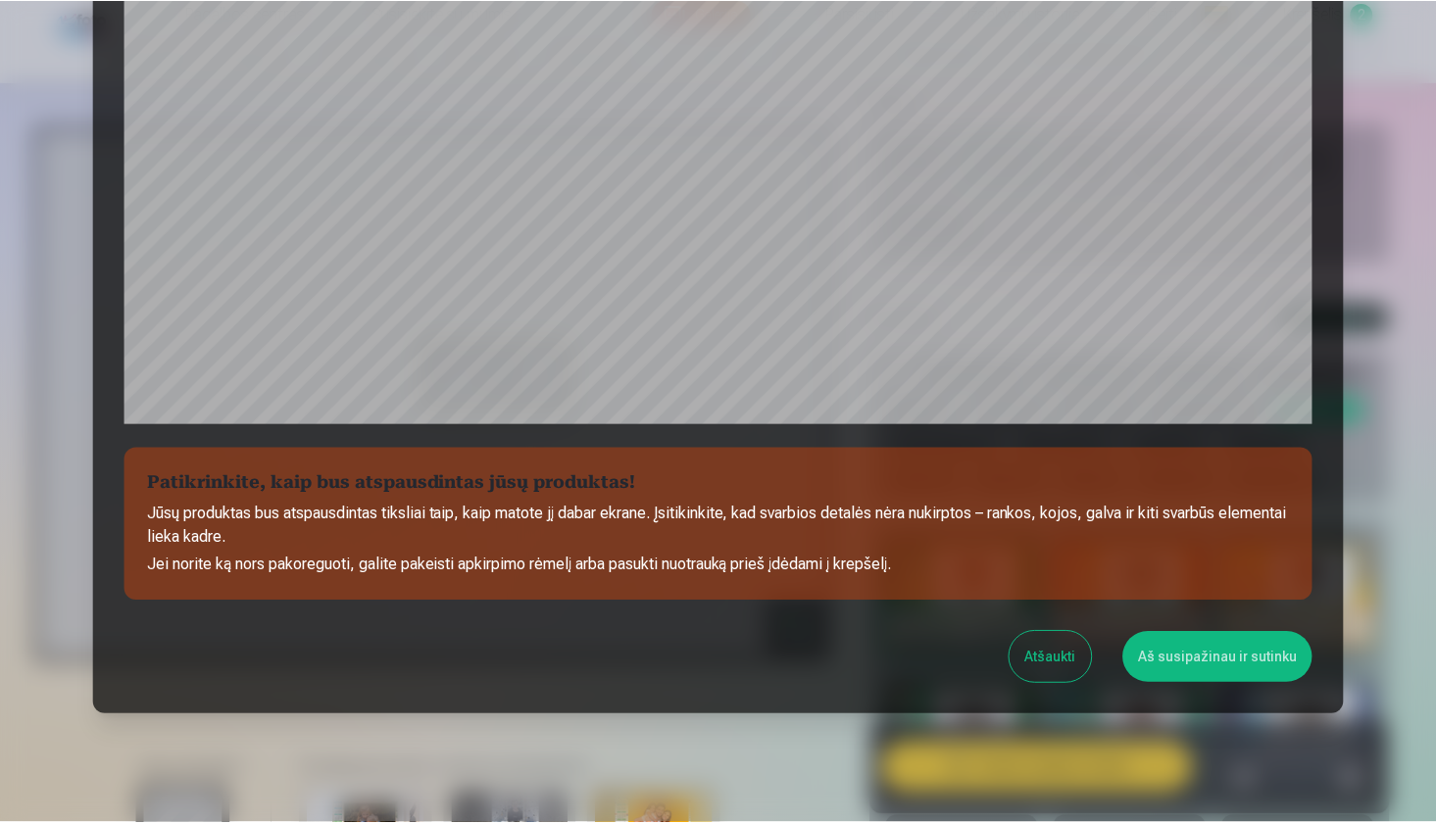
scroll to position [588, 0]
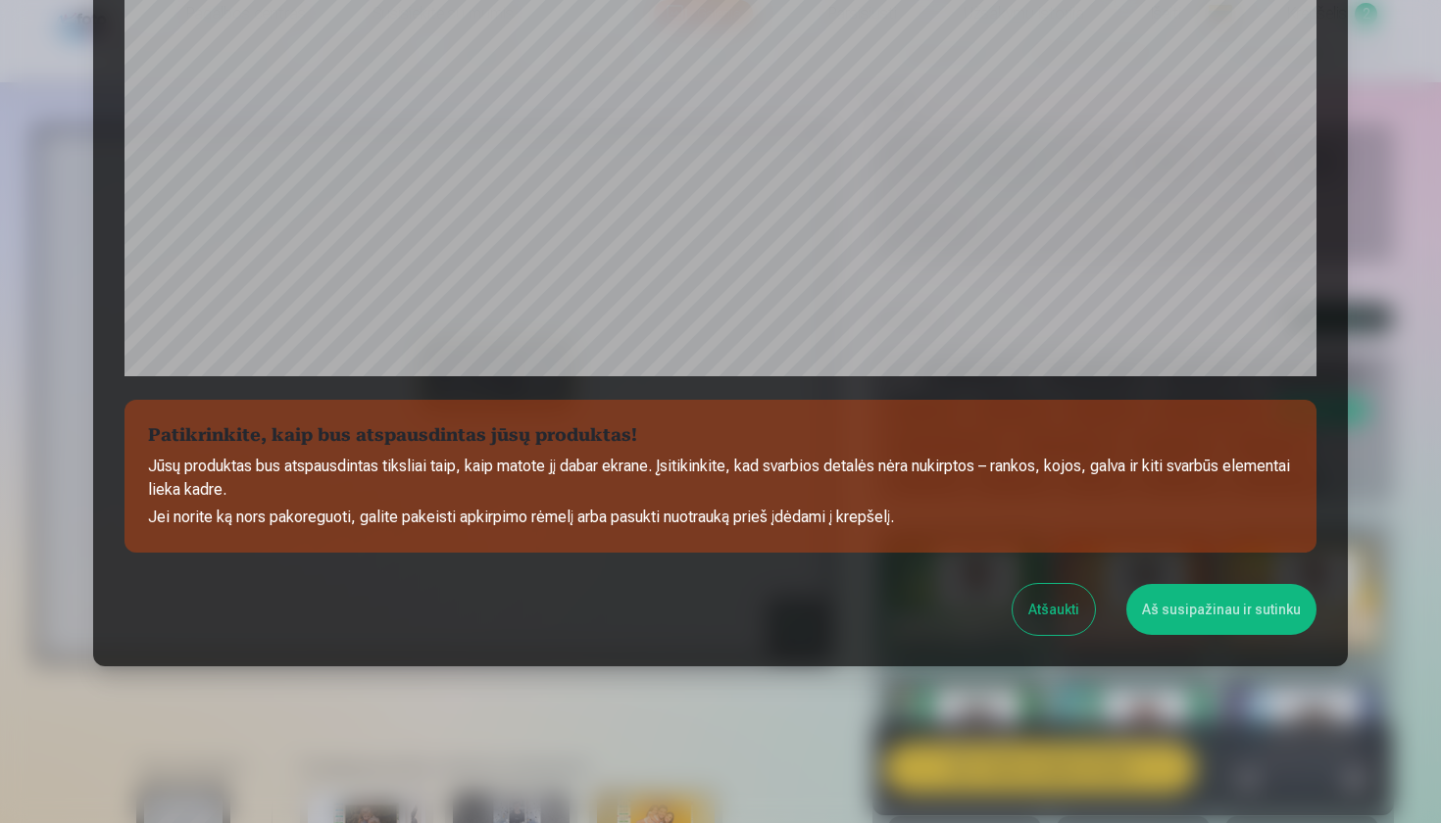
click at [1191, 606] on button "Aš susipažinau ir sutinku" at bounding box center [1221, 609] width 190 height 51
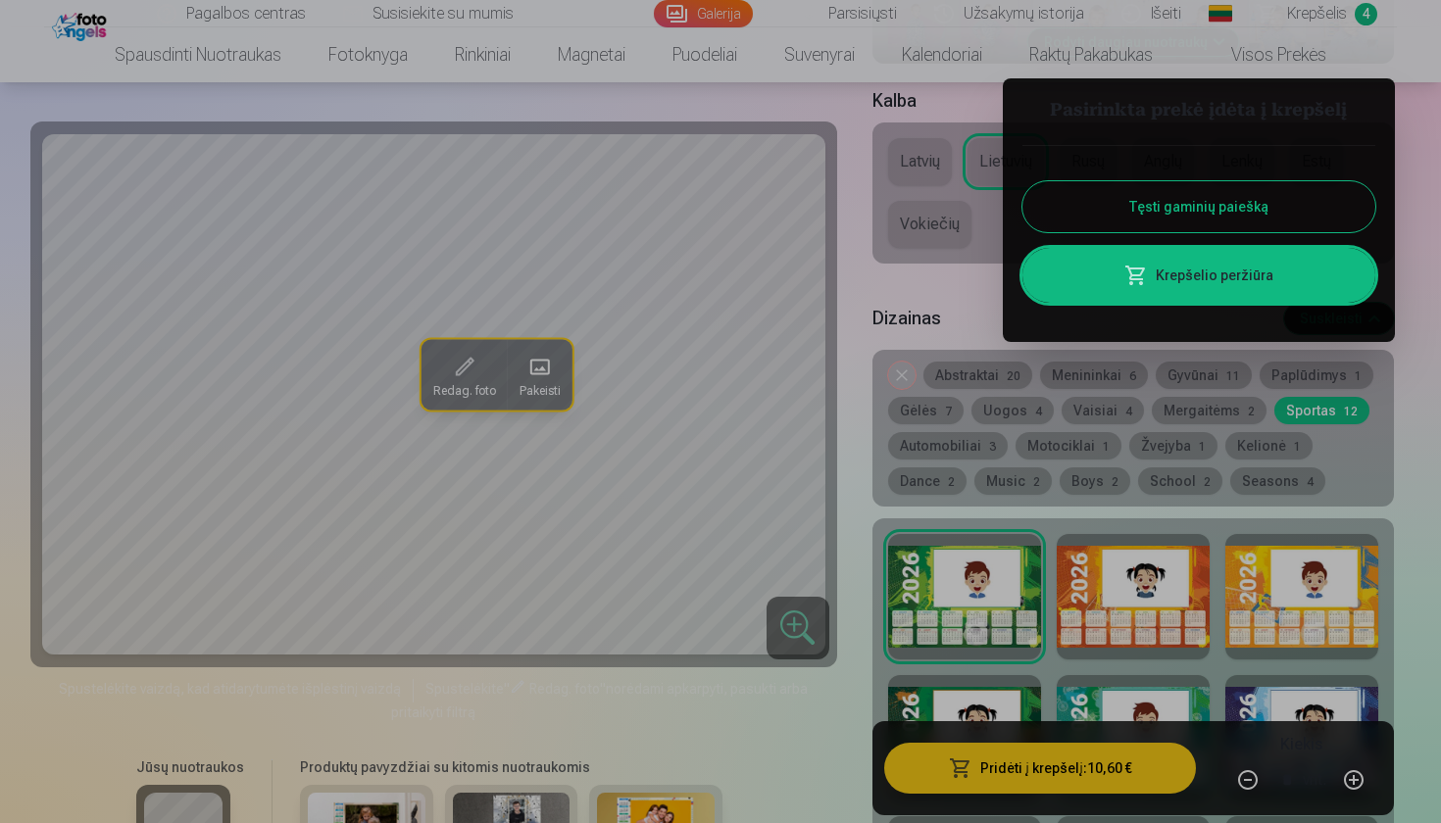
click at [1294, 19] on div at bounding box center [720, 411] width 1441 height 823
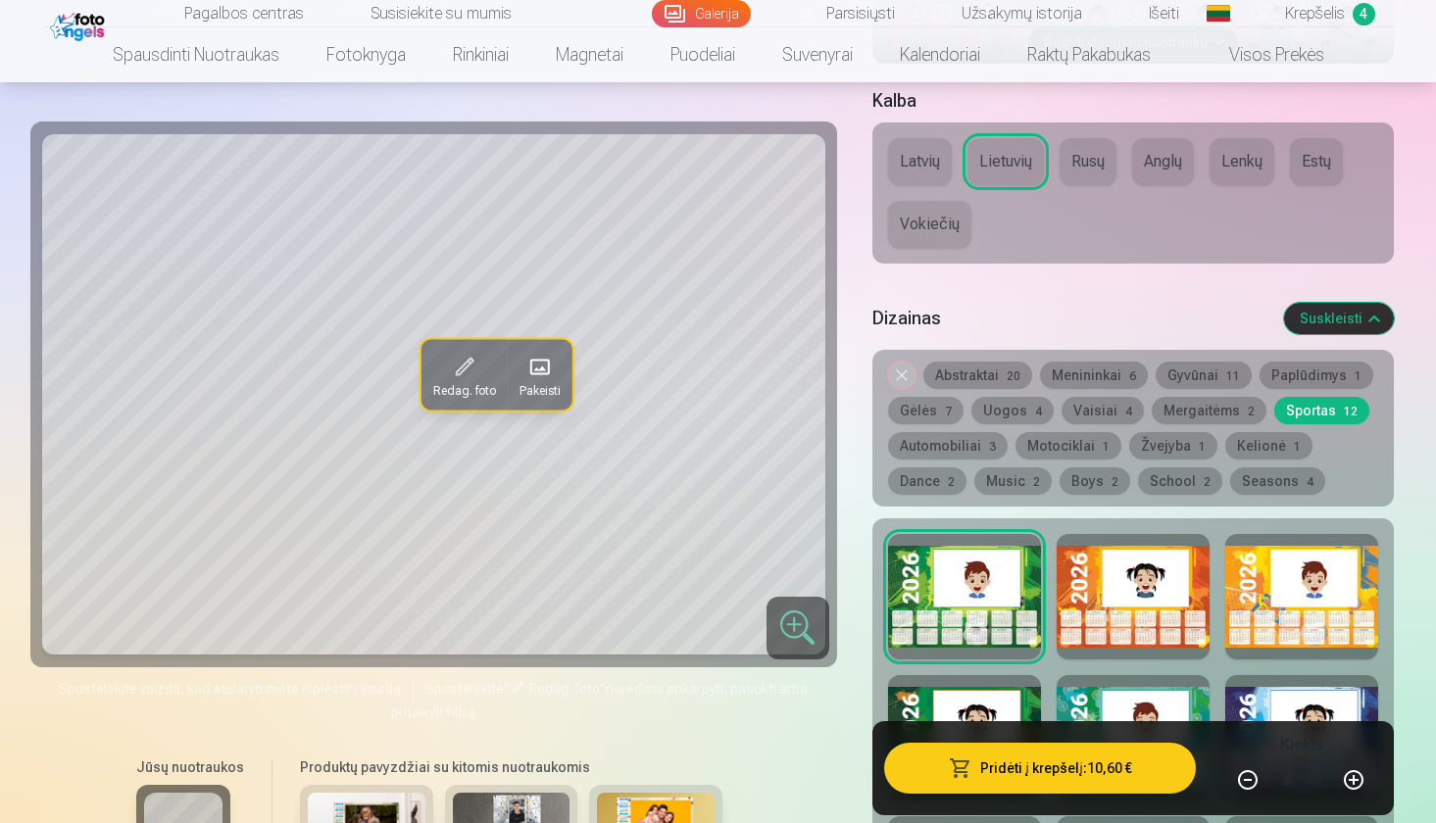
click at [1299, 6] on span "Krepšelis" at bounding box center [1315, 14] width 60 height 24
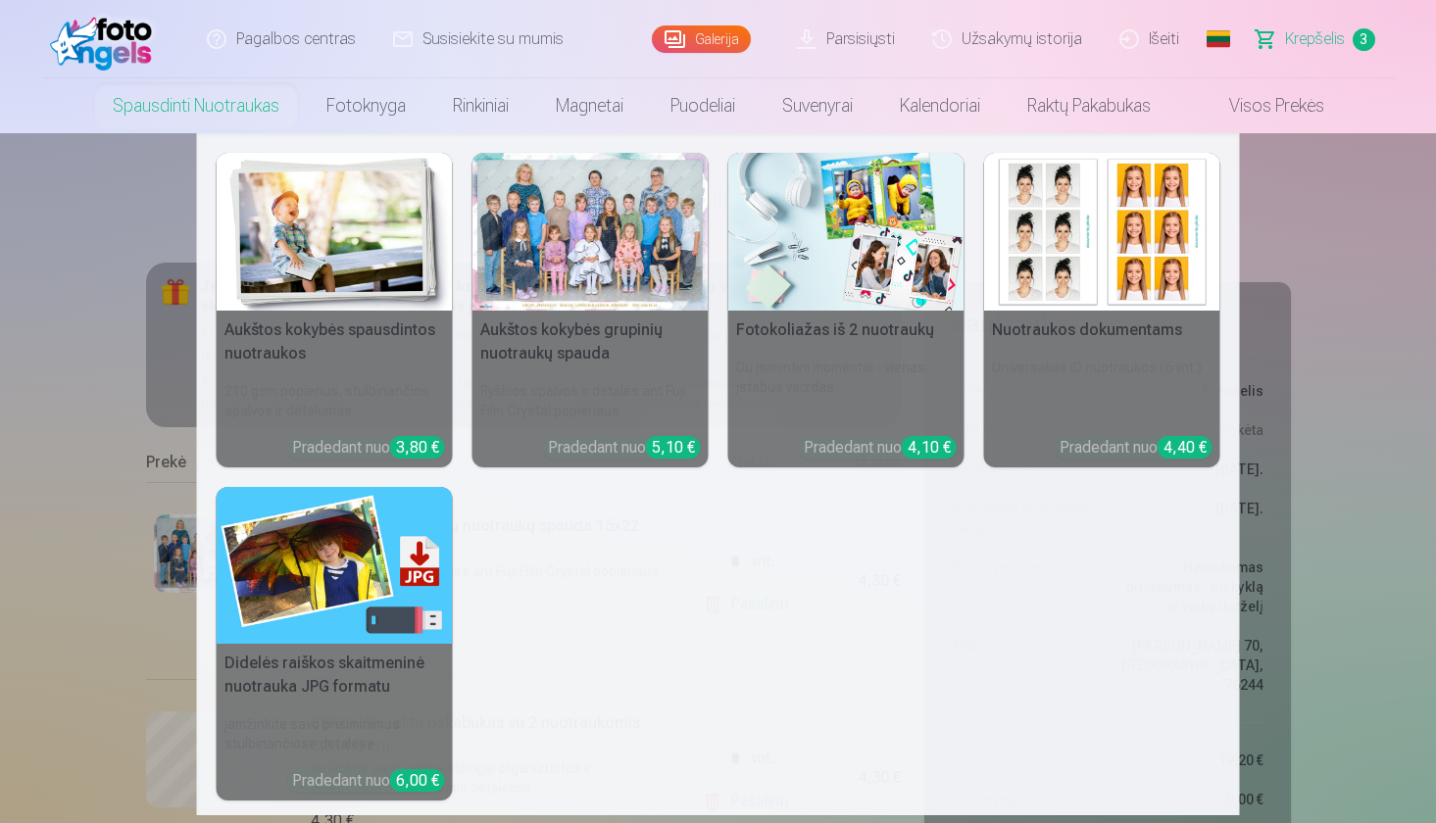
click at [188, 105] on link "Spausdinti nuotraukas" at bounding box center [196, 105] width 214 height 55
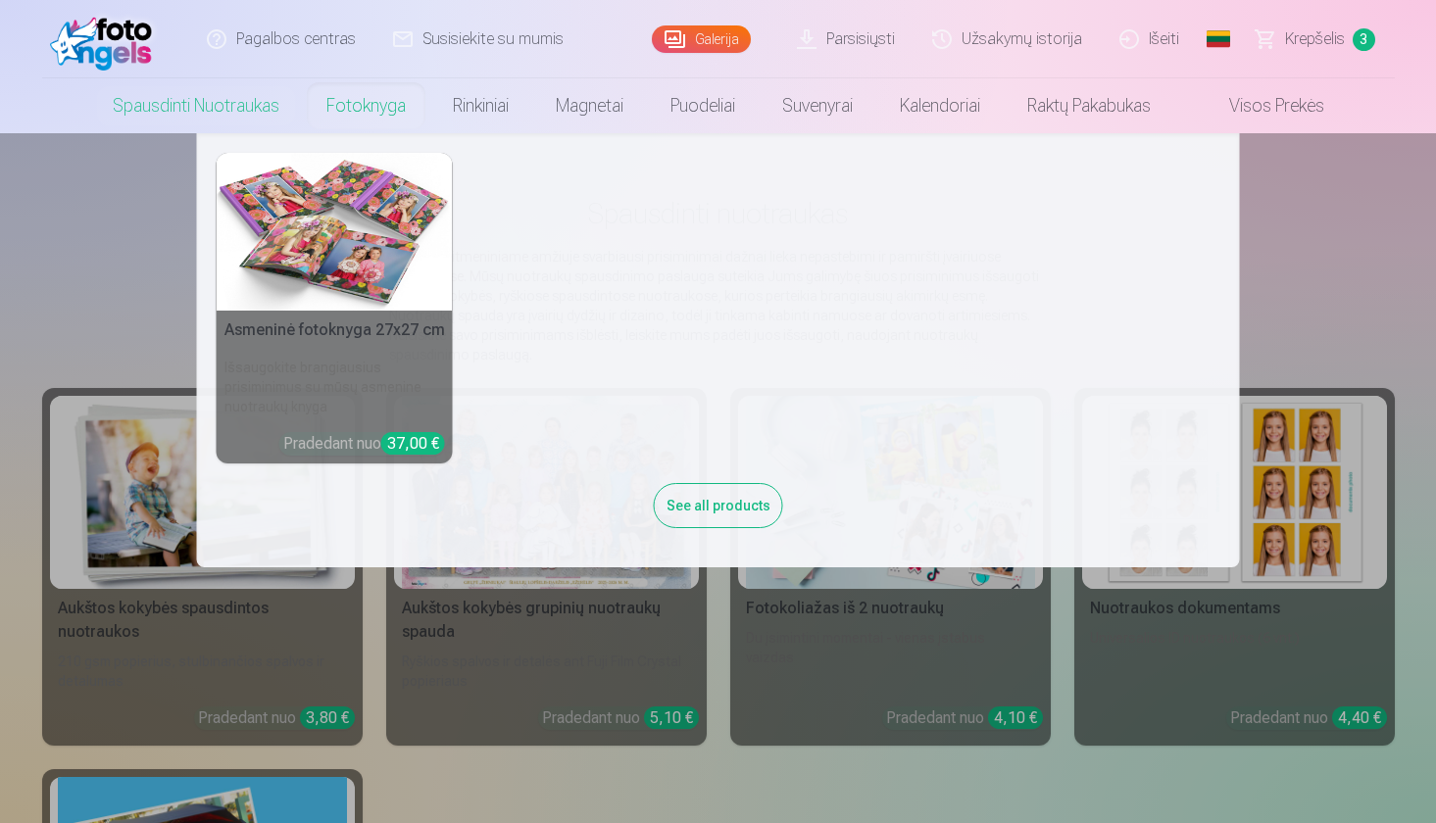
click at [372, 114] on link "Fotoknyga" at bounding box center [366, 105] width 126 height 55
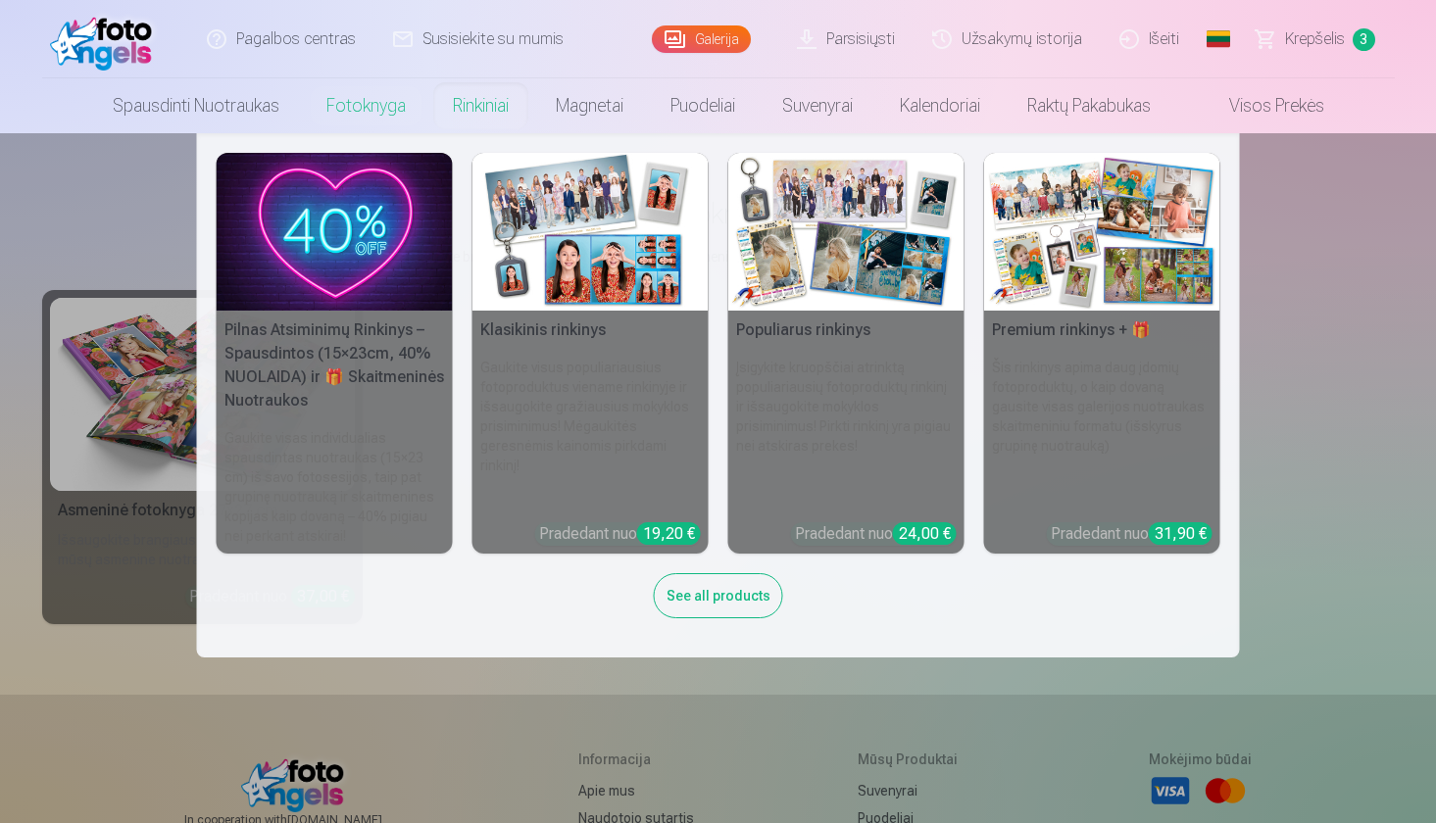
click at [457, 101] on link "Rinkiniai" at bounding box center [480, 105] width 103 height 55
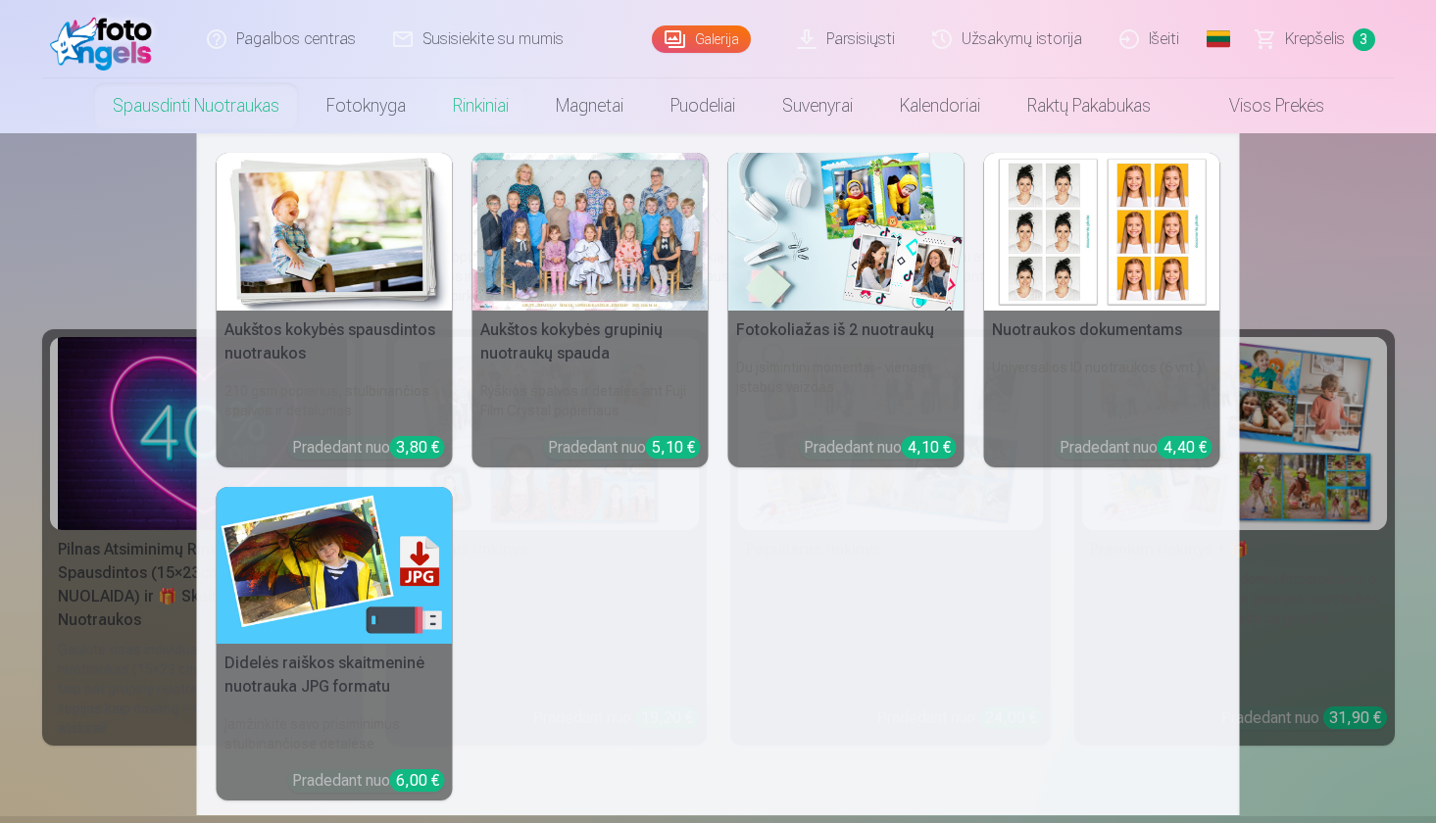
click at [239, 100] on link "Spausdinti nuotraukas" at bounding box center [196, 105] width 214 height 55
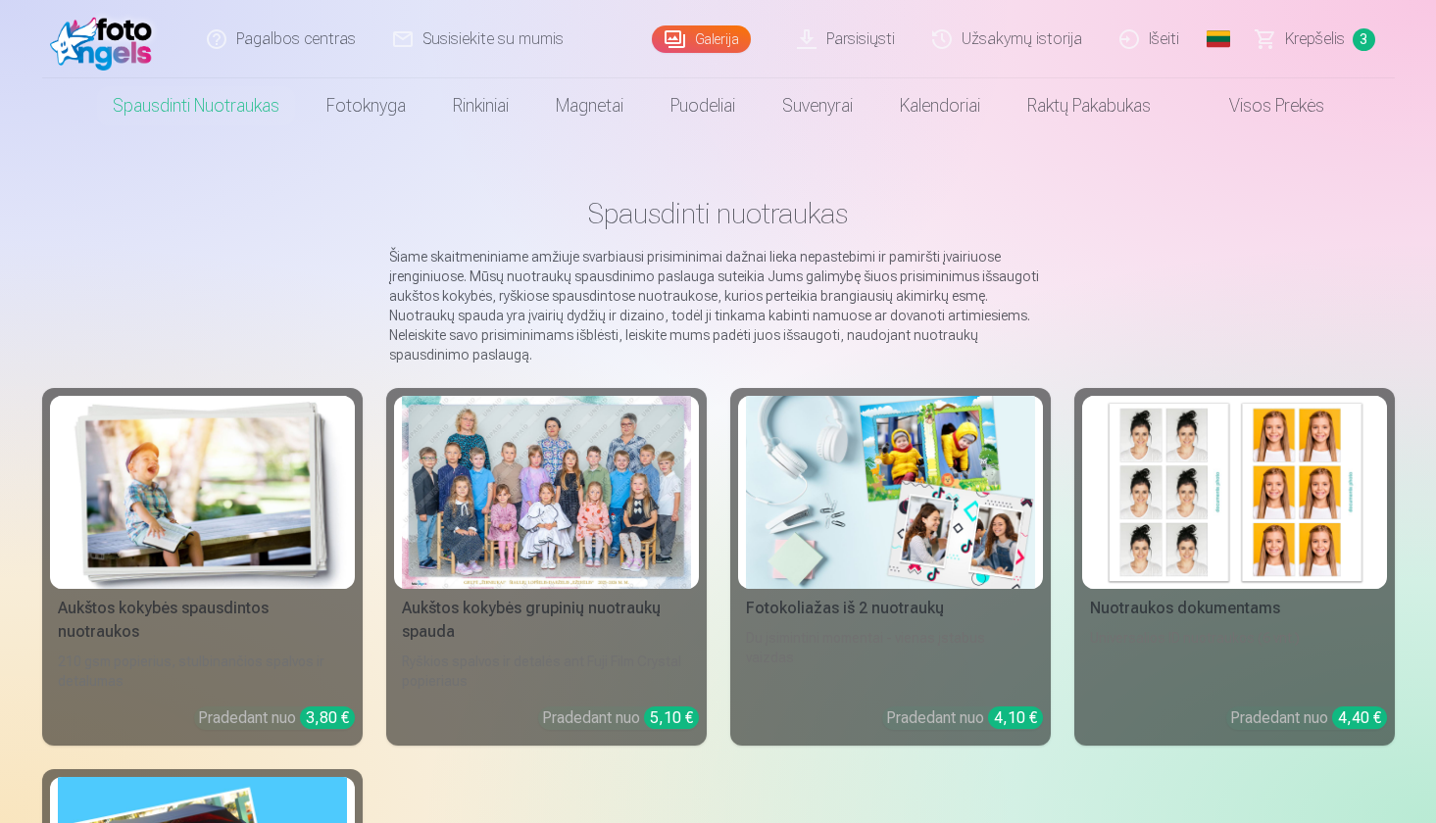
click at [1255, 103] on link "Visos prekės" at bounding box center [1260, 105] width 173 height 55
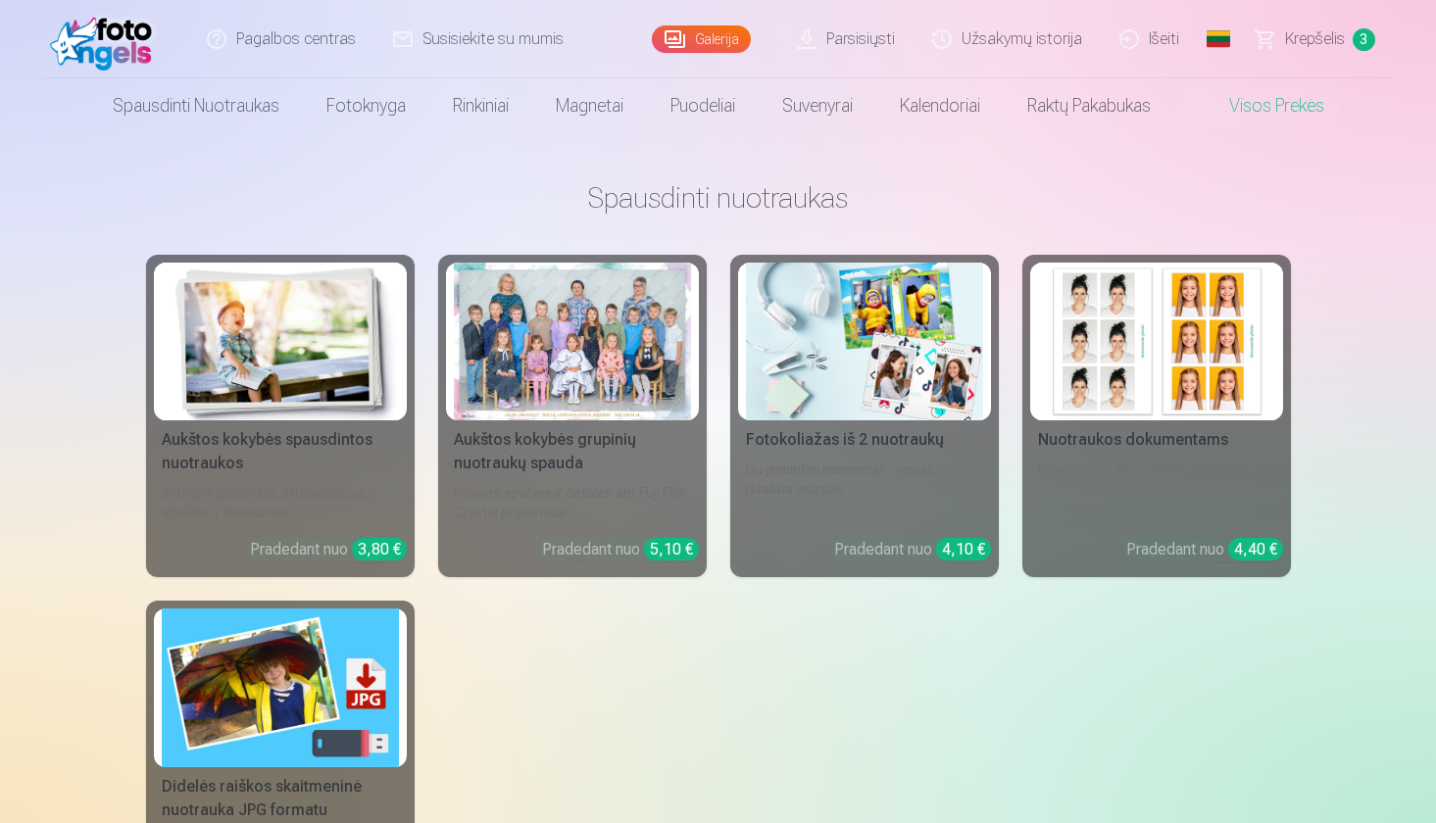
click at [644, 379] on div at bounding box center [572, 342] width 237 height 158
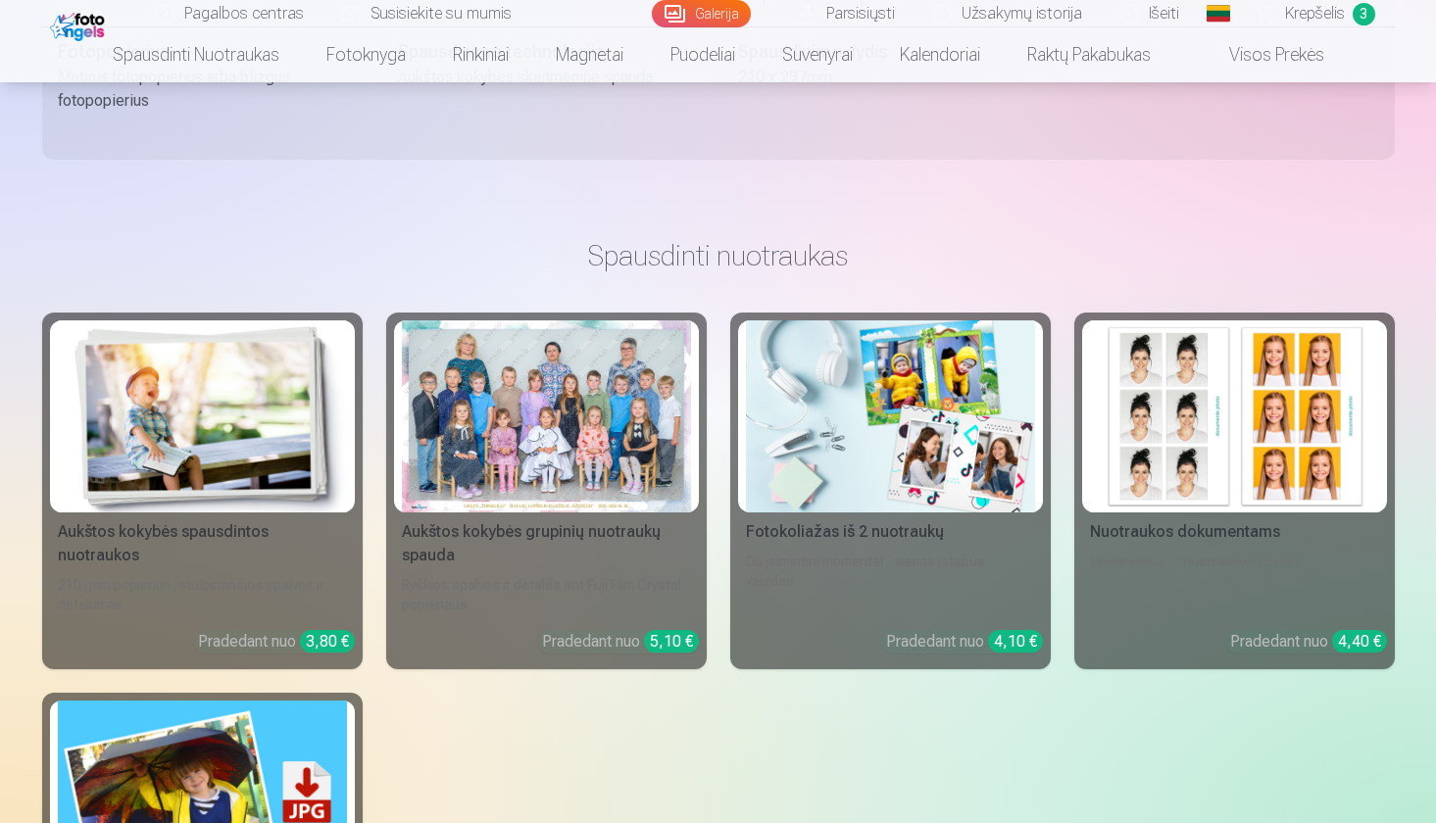
scroll to position [1519, 0]
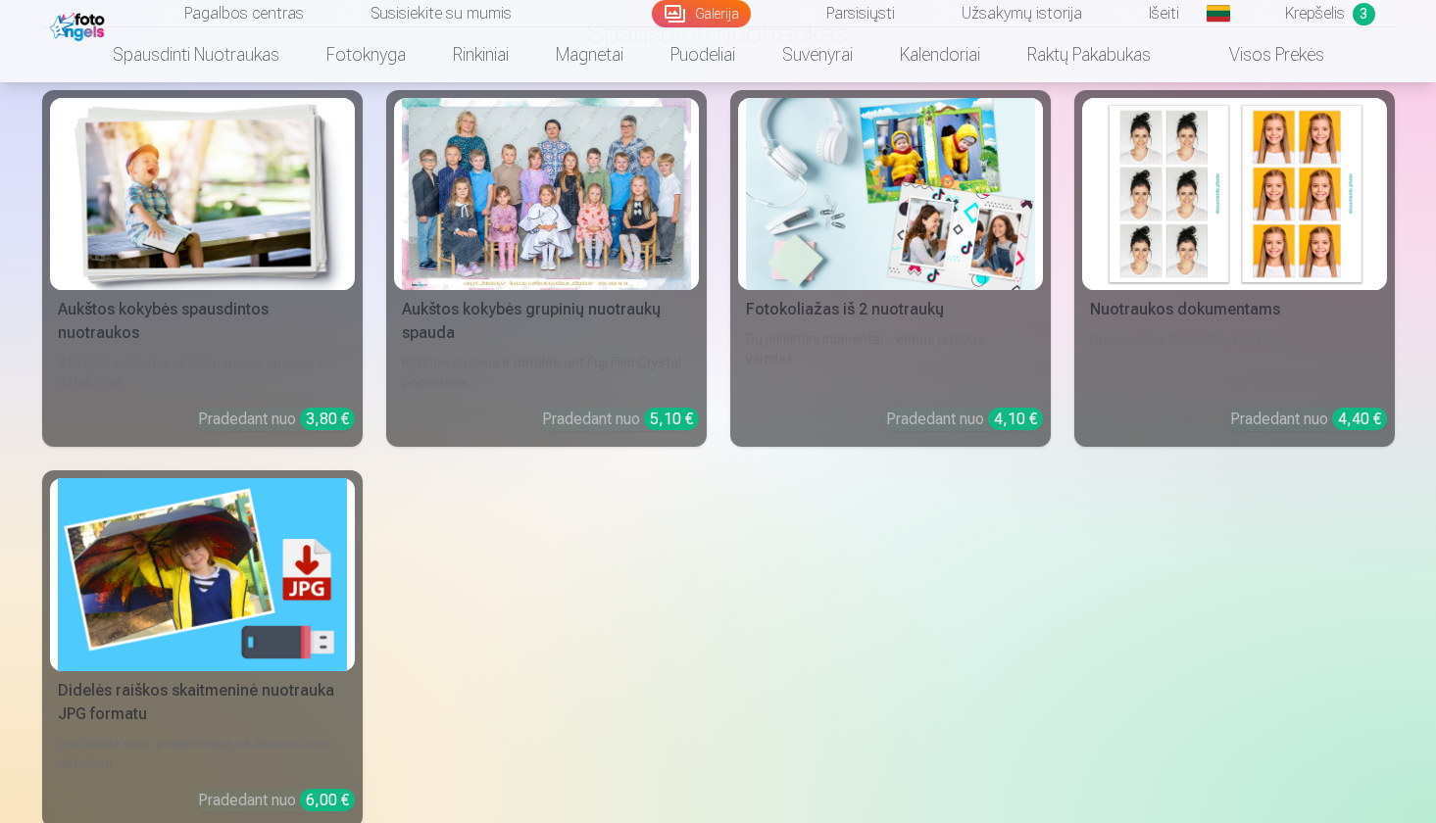
click at [87, 24] on img at bounding box center [80, 24] width 60 height 33
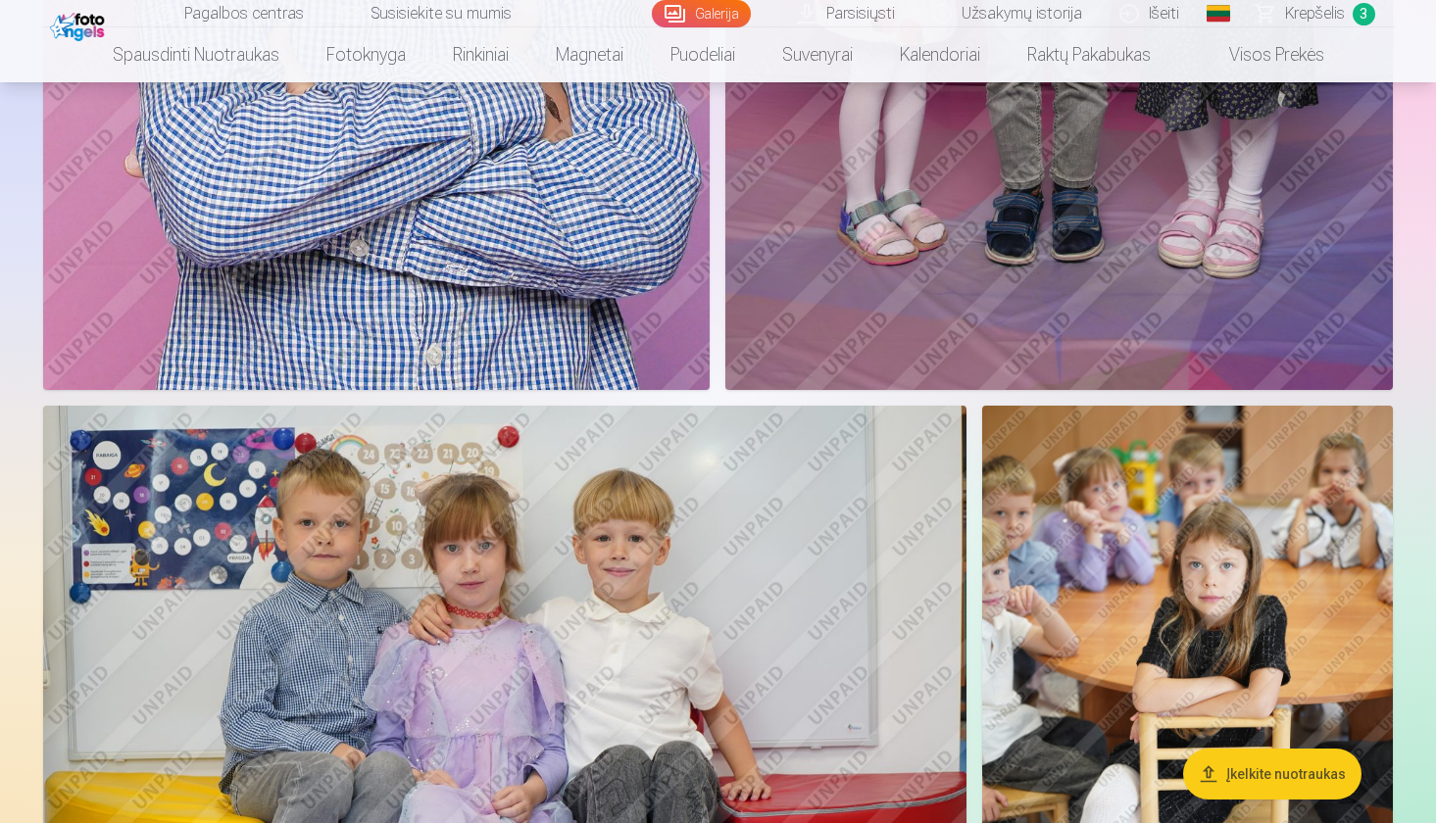
scroll to position [4022, 0]
click at [1291, 3] on span "Krepšelis" at bounding box center [1315, 14] width 60 height 24
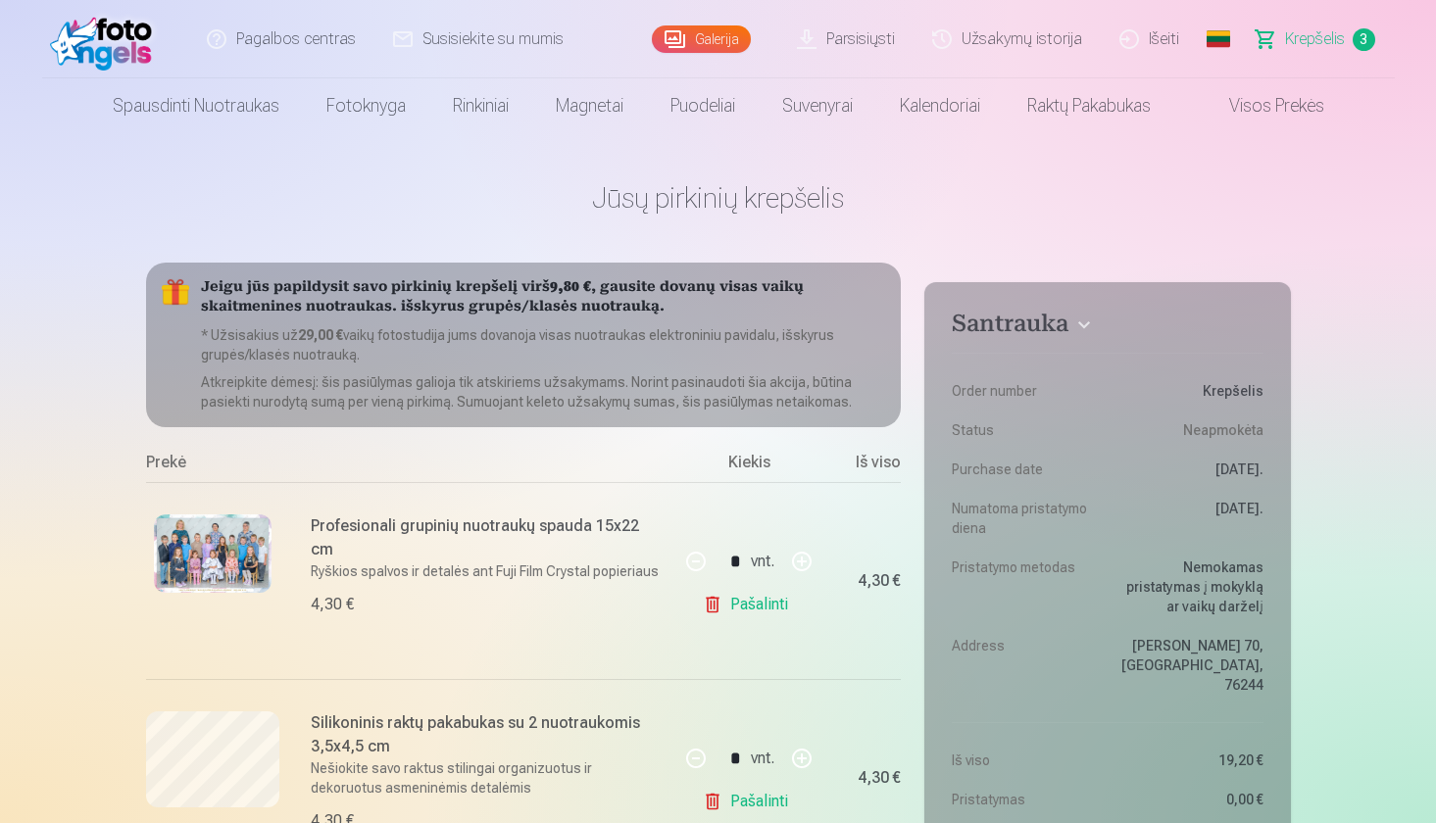
click at [1310, 93] on link "Visos prekės" at bounding box center [1260, 105] width 173 height 55
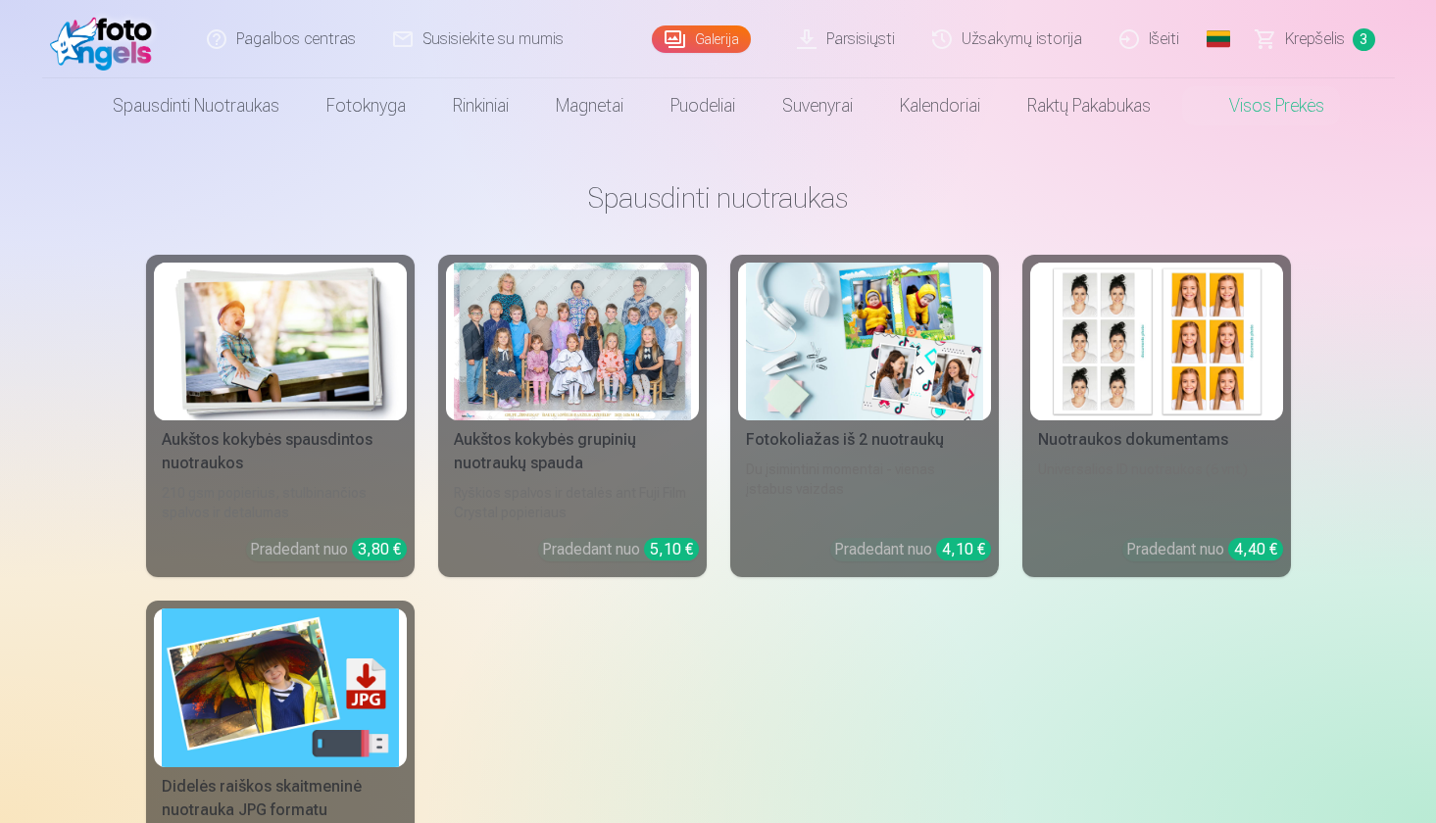
click at [1279, 100] on link "Visos prekės" at bounding box center [1260, 105] width 173 height 55
click at [597, 393] on div at bounding box center [572, 342] width 237 height 158
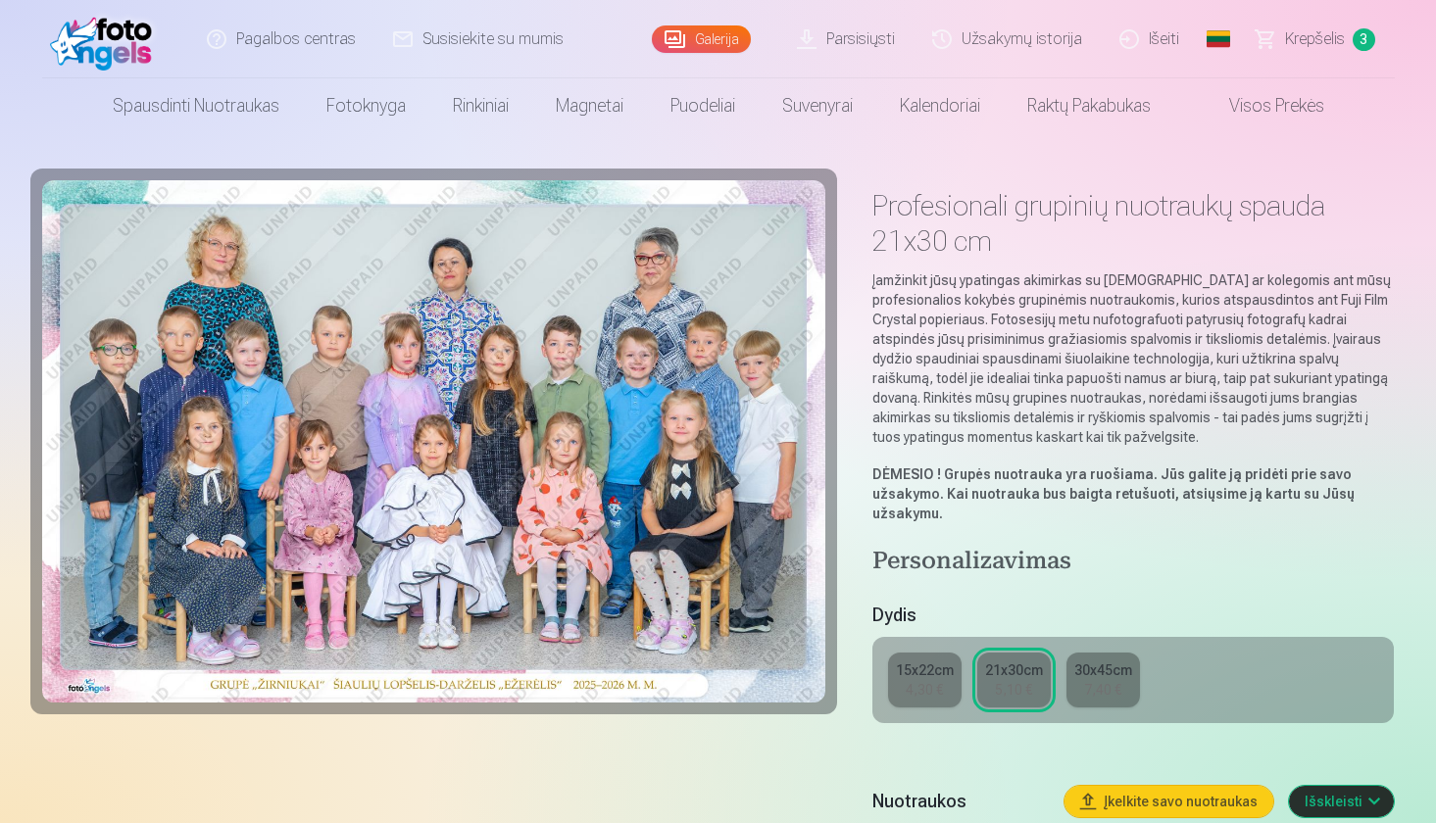
click at [1260, 97] on link "Visos prekės" at bounding box center [1260, 105] width 173 height 55
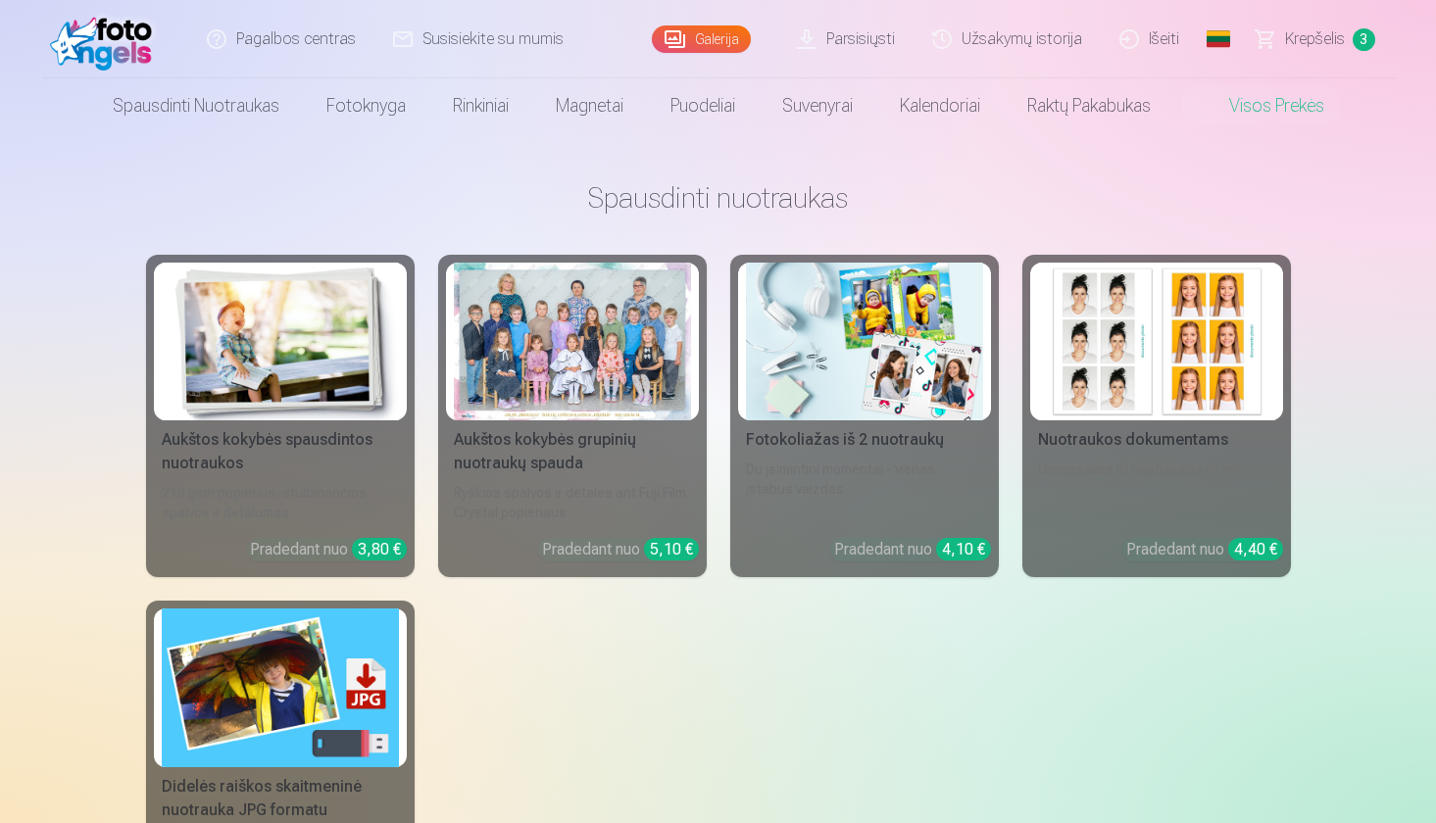
click at [1216, 115] on link "Visos prekės" at bounding box center [1260, 105] width 173 height 55
click at [698, 34] on link "Galerija" at bounding box center [701, 38] width 99 height 27
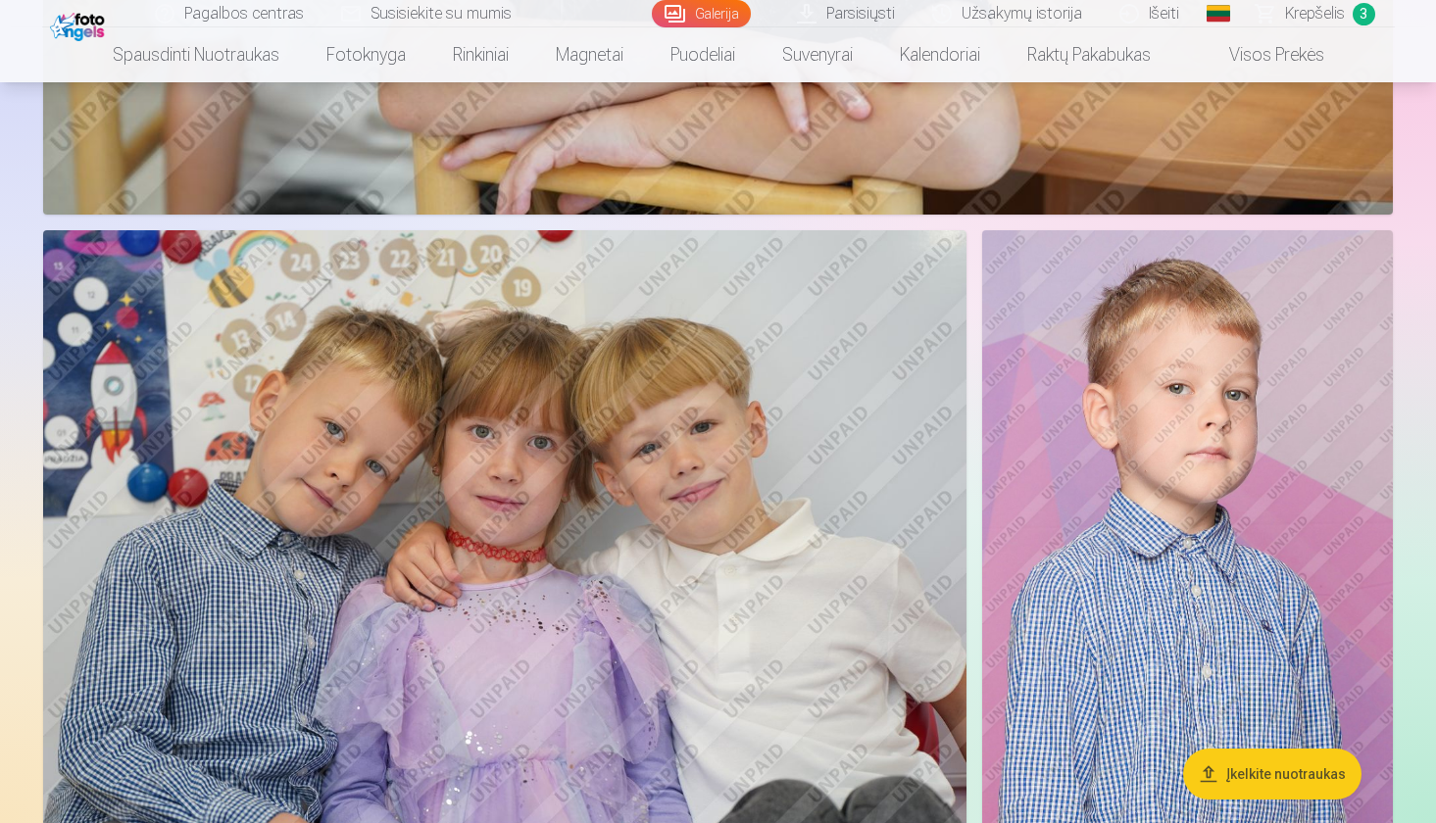
scroll to position [2551, 0]
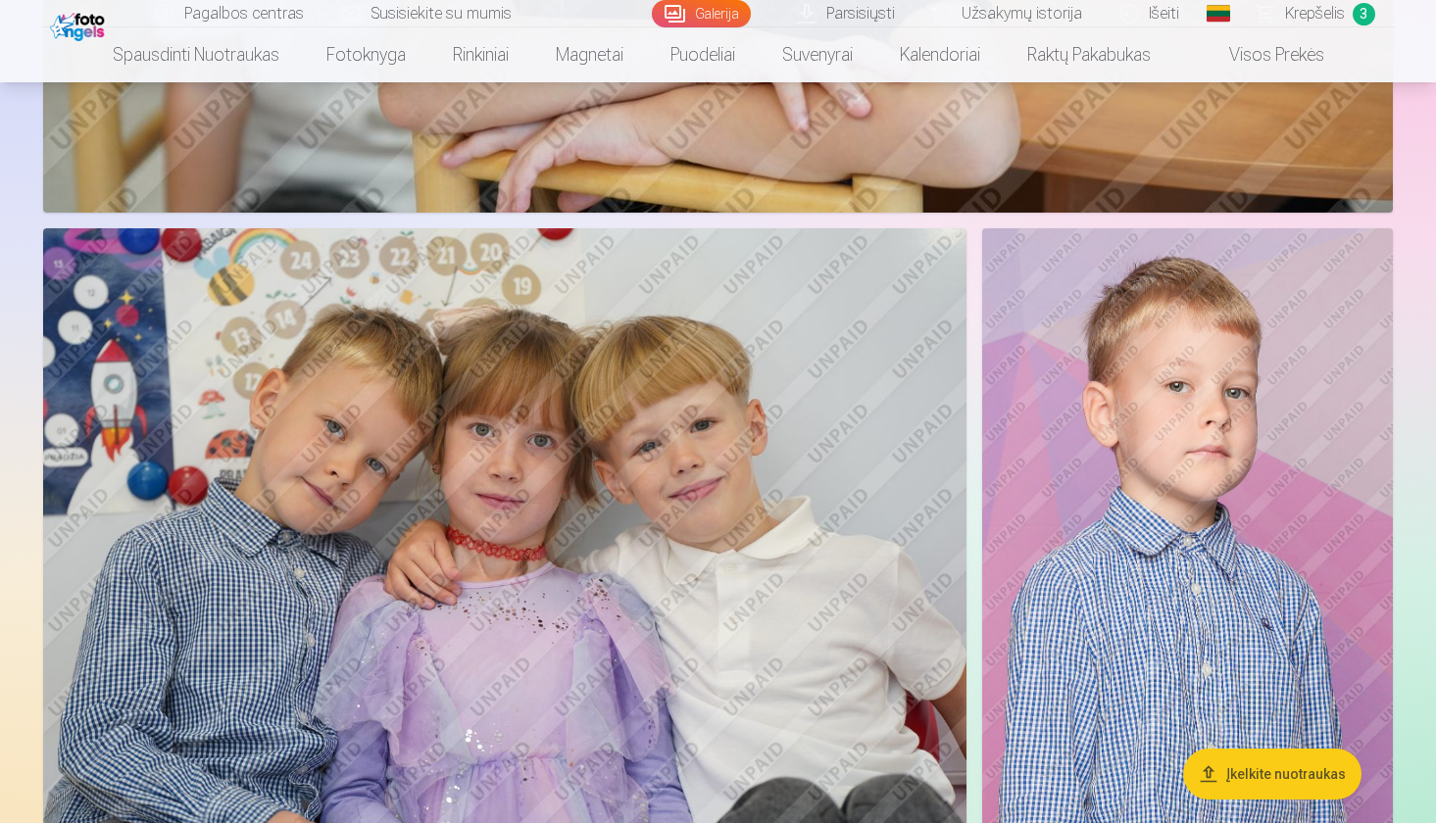
click at [1340, 16] on span "Krepšelis" at bounding box center [1315, 14] width 60 height 24
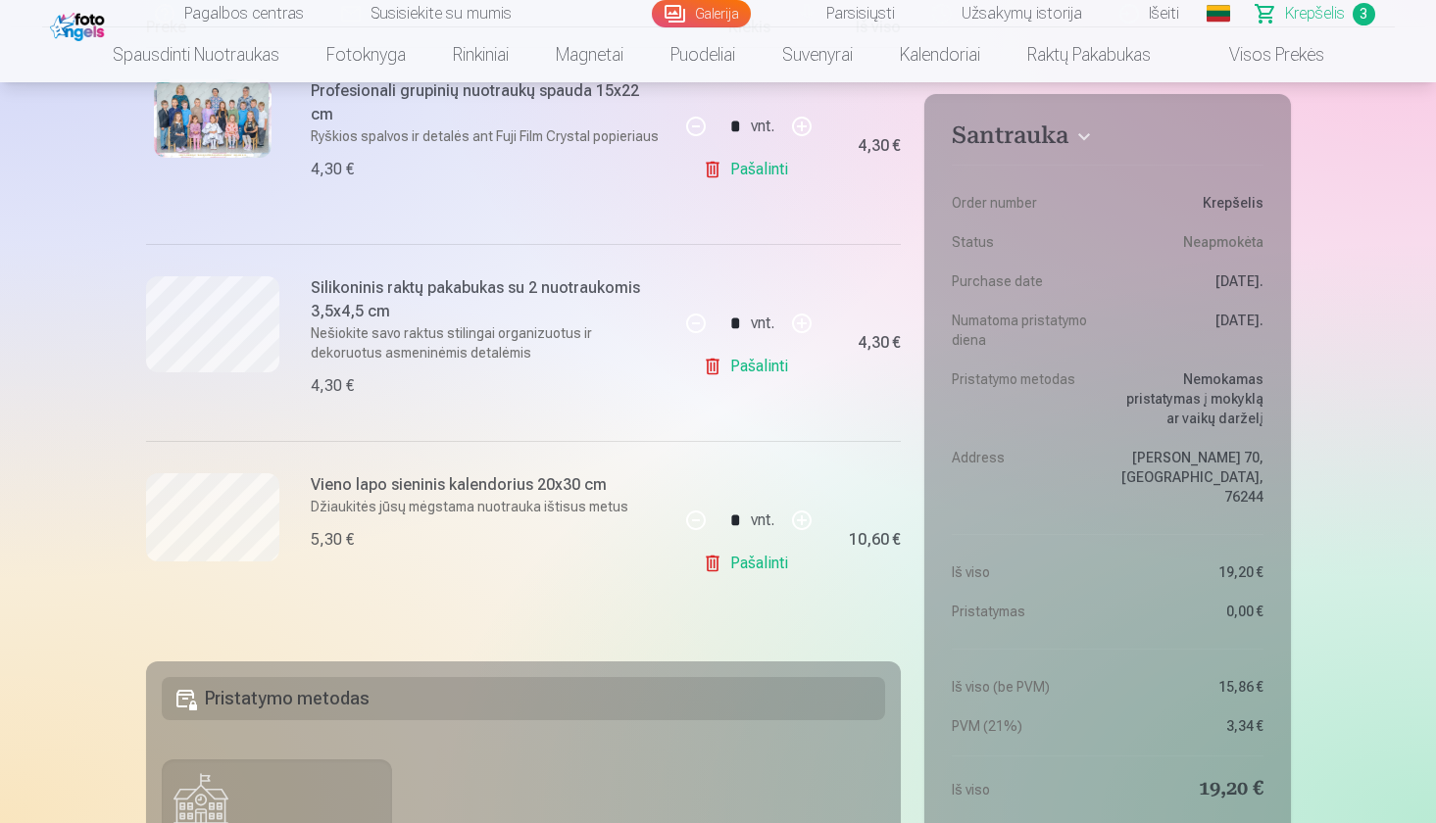
scroll to position [441, 0]
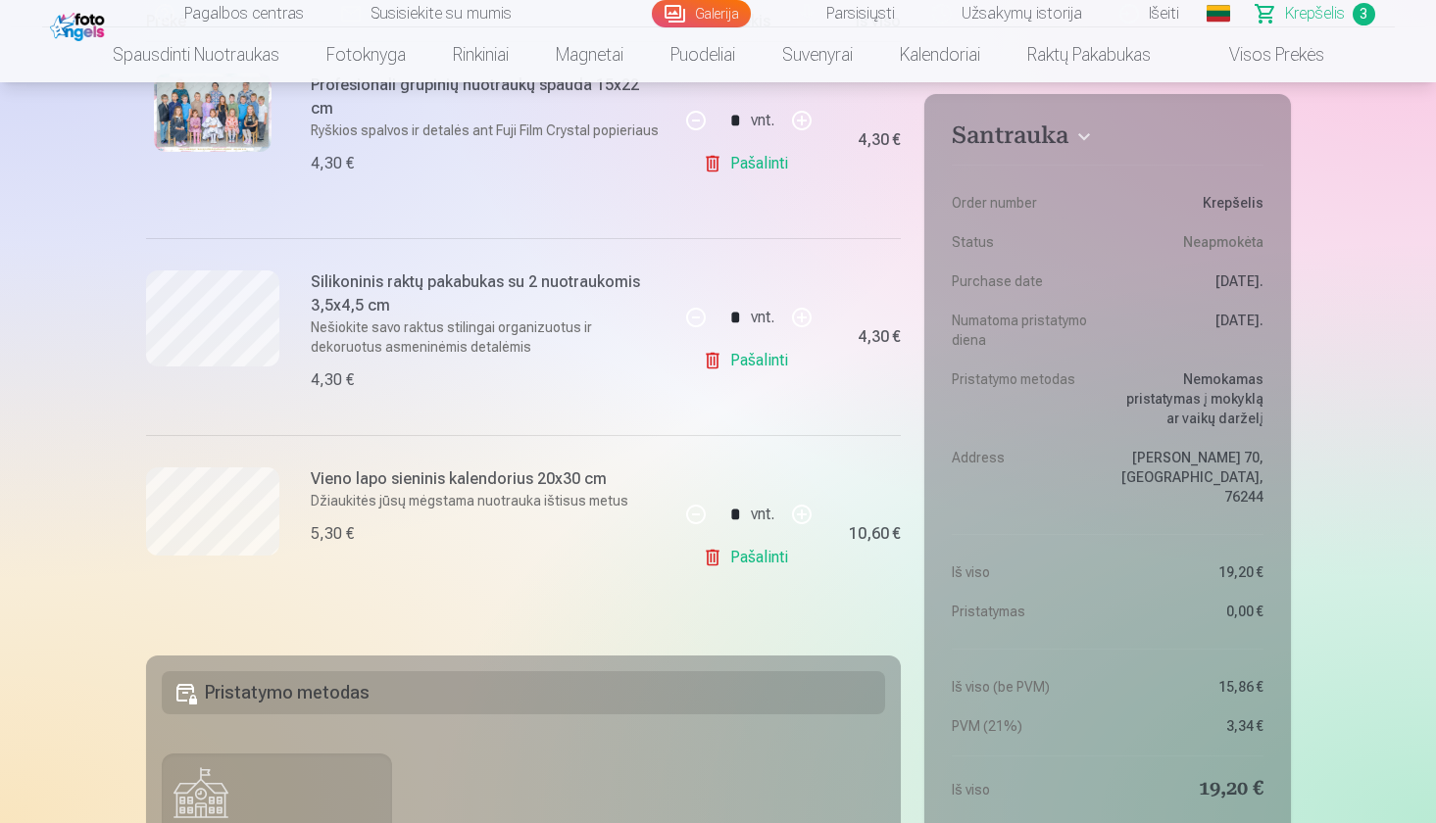
click at [802, 514] on button "button" at bounding box center [801, 514] width 47 height 47
type input "*"
click at [692, 18] on link "Galerija" at bounding box center [701, 13] width 99 height 27
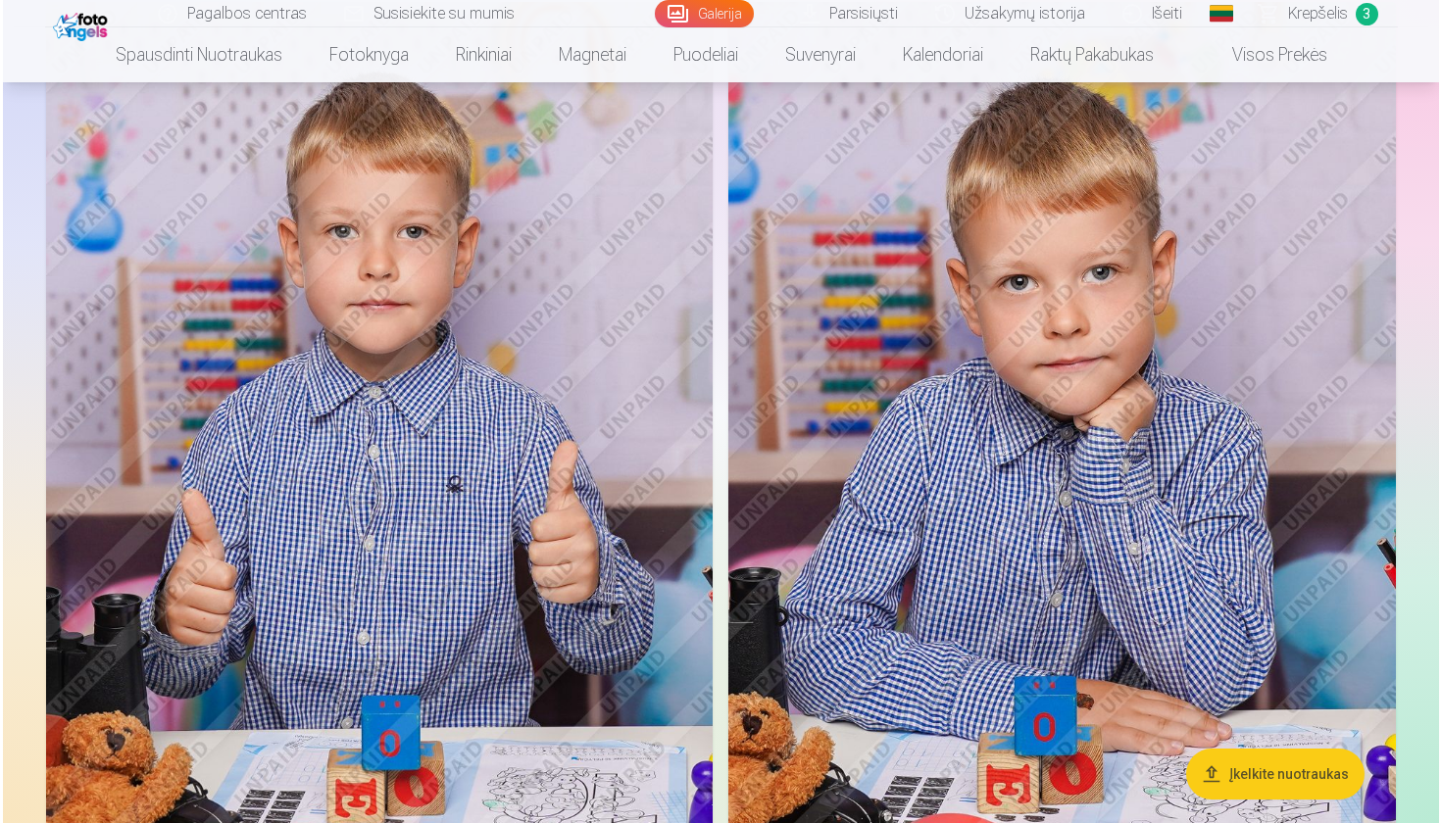
scroll to position [6367, 0]
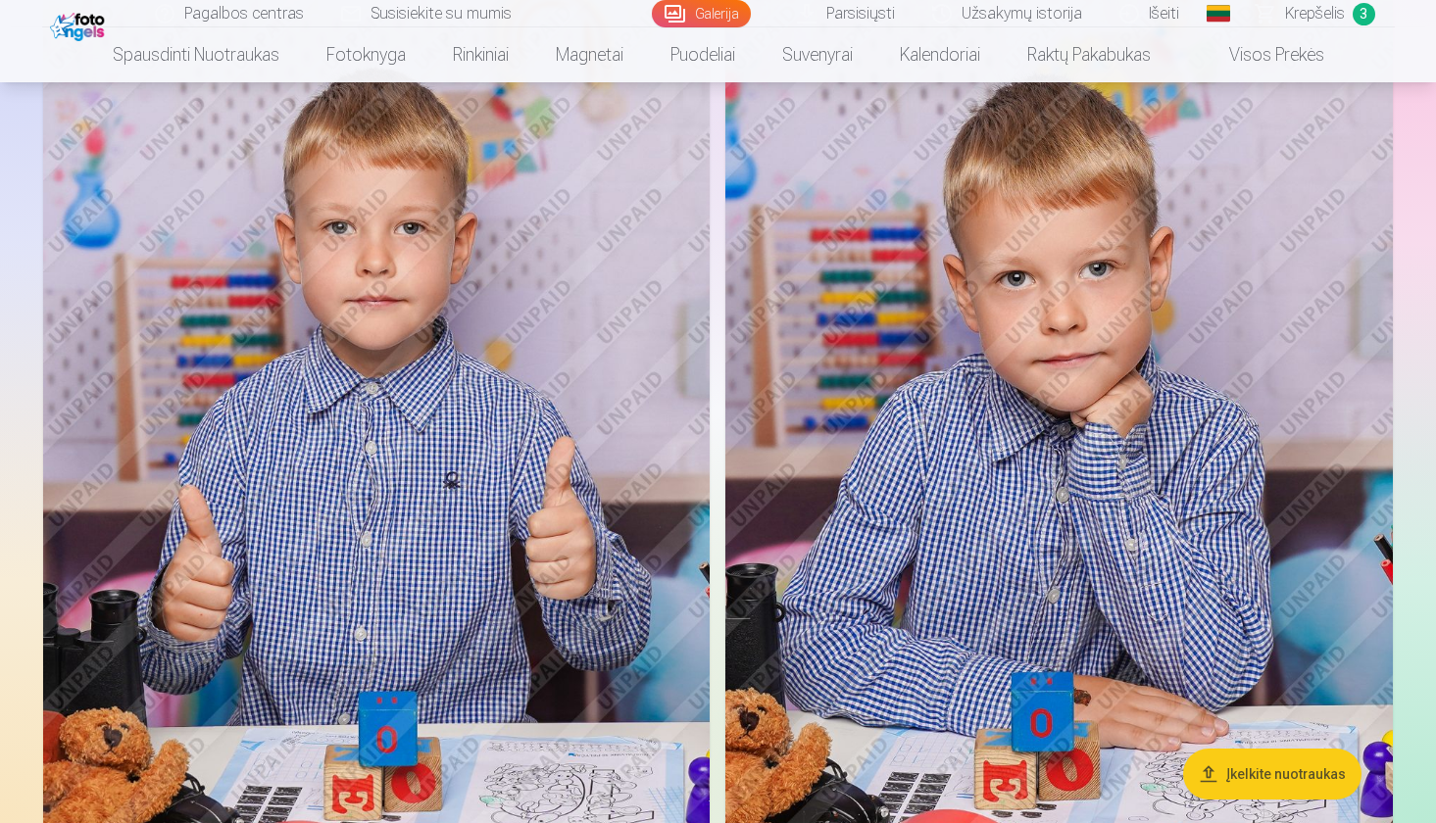
click at [1096, 353] on img at bounding box center [1058, 498] width 667 height 1001
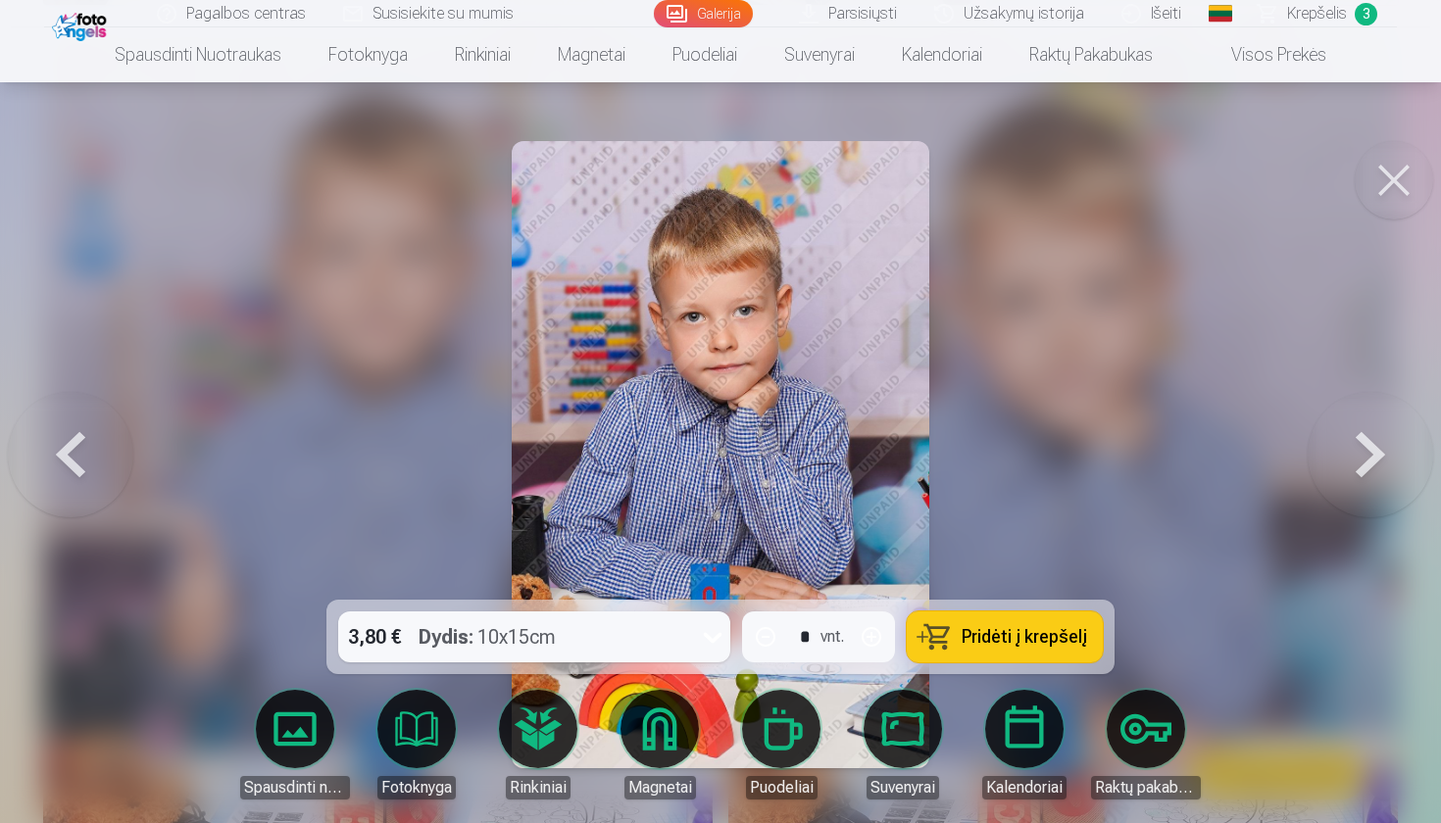
click at [634, 637] on div "3,80 € Dydis : 10x15cm" at bounding box center [515, 637] width 355 height 51
click at [997, 642] on span "Pridėti į krepšelį" at bounding box center [1023, 637] width 125 height 18
click at [1312, 20] on span "Krepšelis" at bounding box center [1317, 14] width 60 height 24
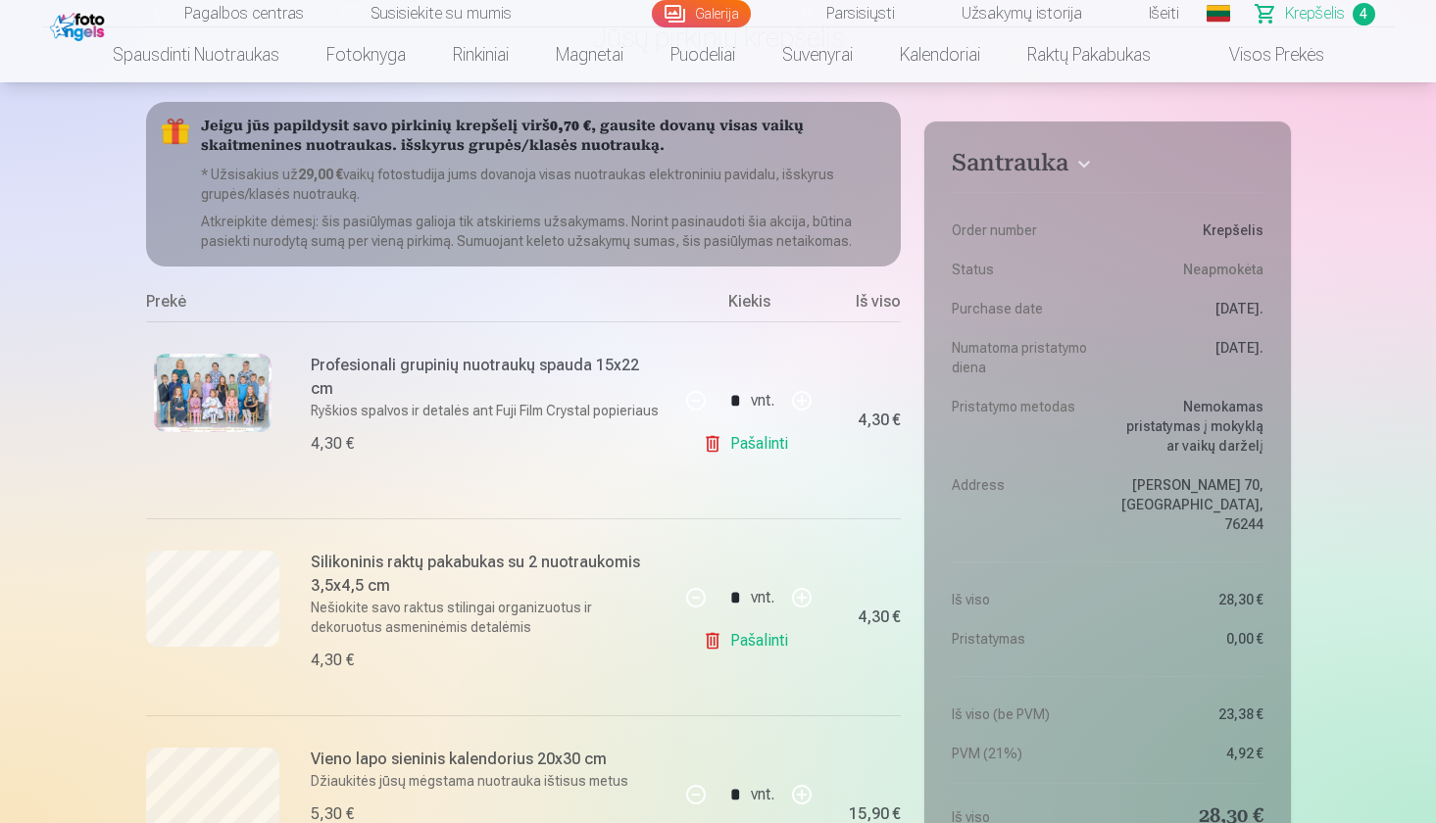
scroll to position [127, 0]
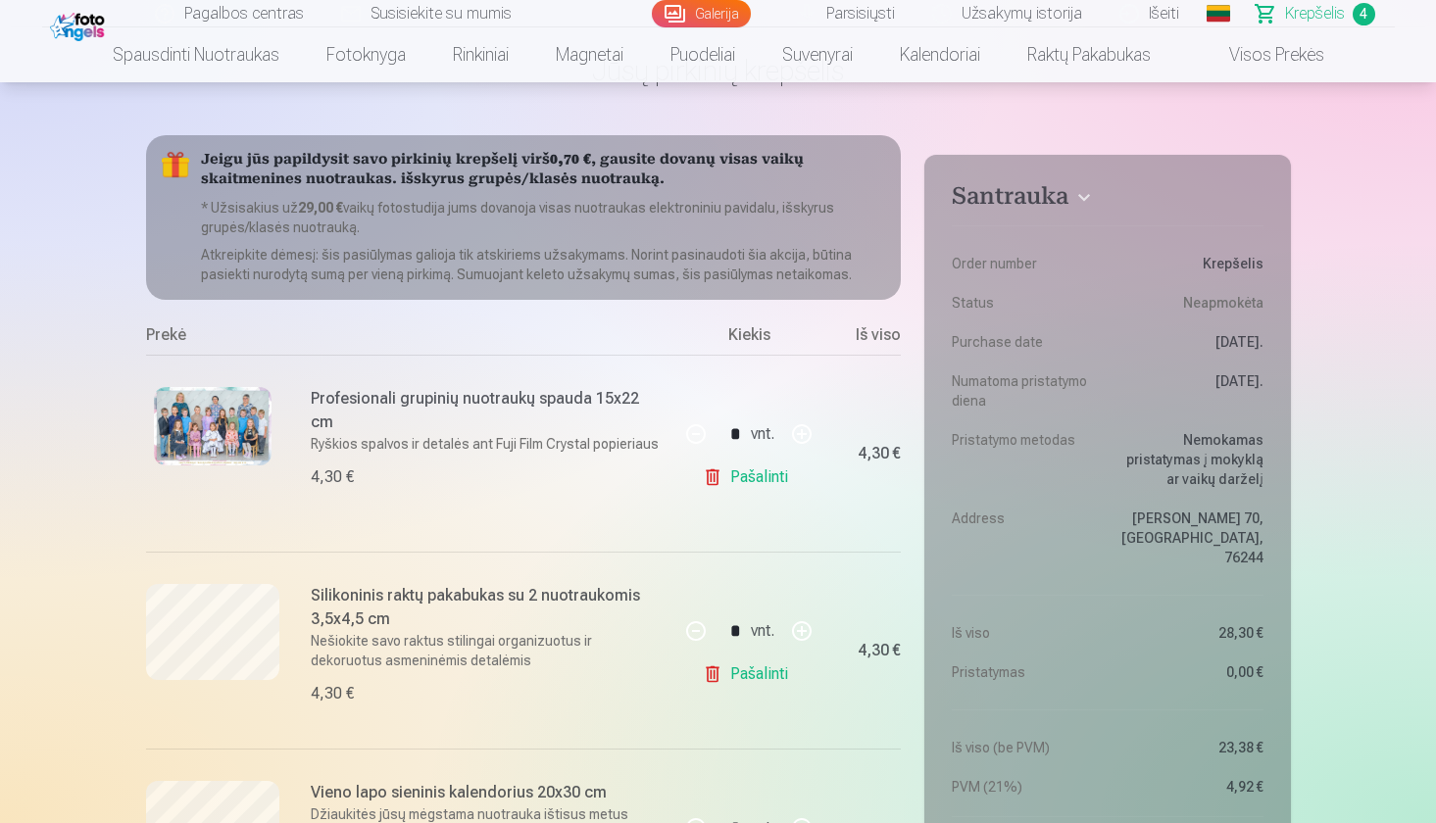
click at [715, 22] on link "Galerija" at bounding box center [701, 13] width 99 height 27
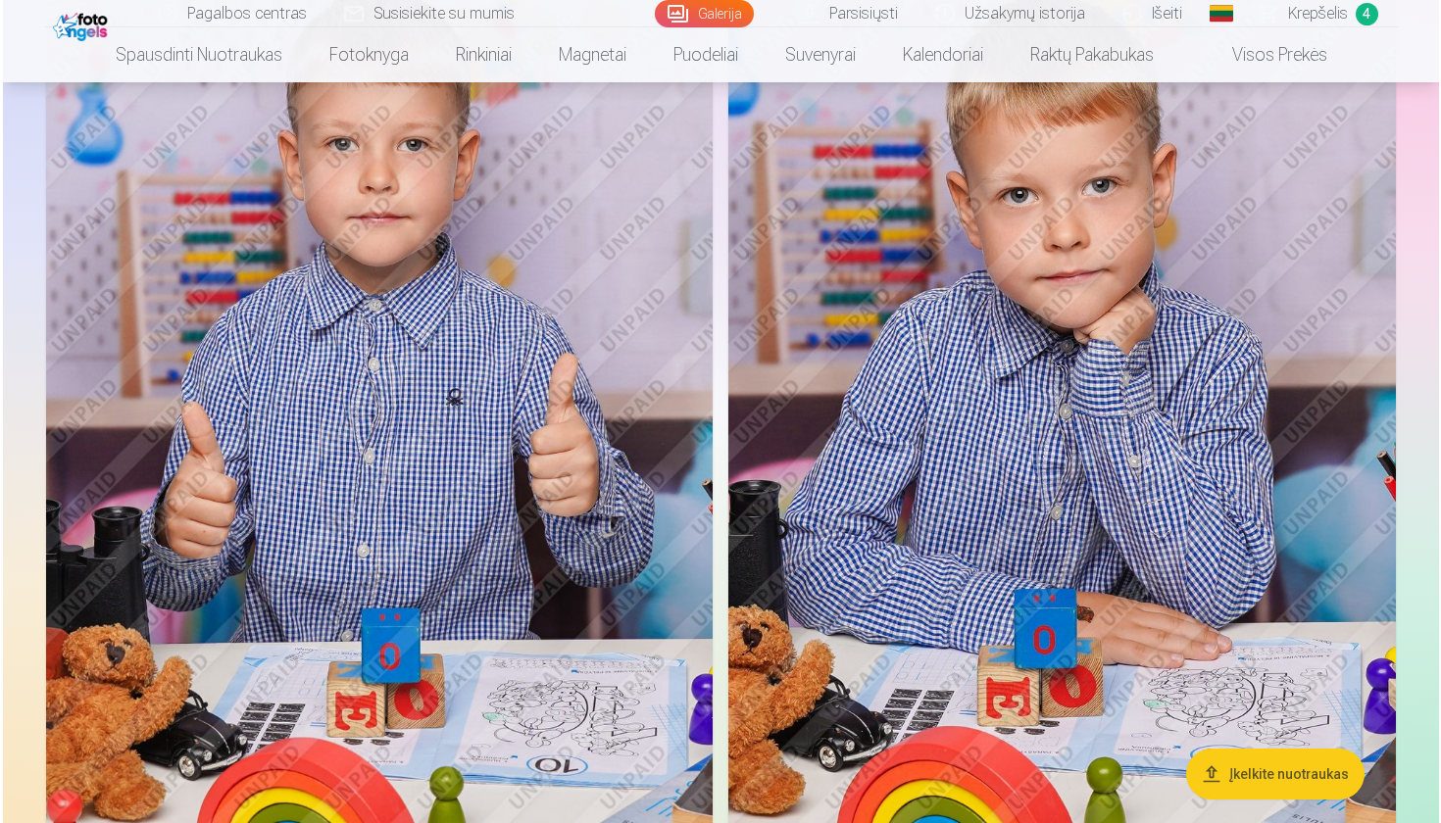
scroll to position [6469, 0]
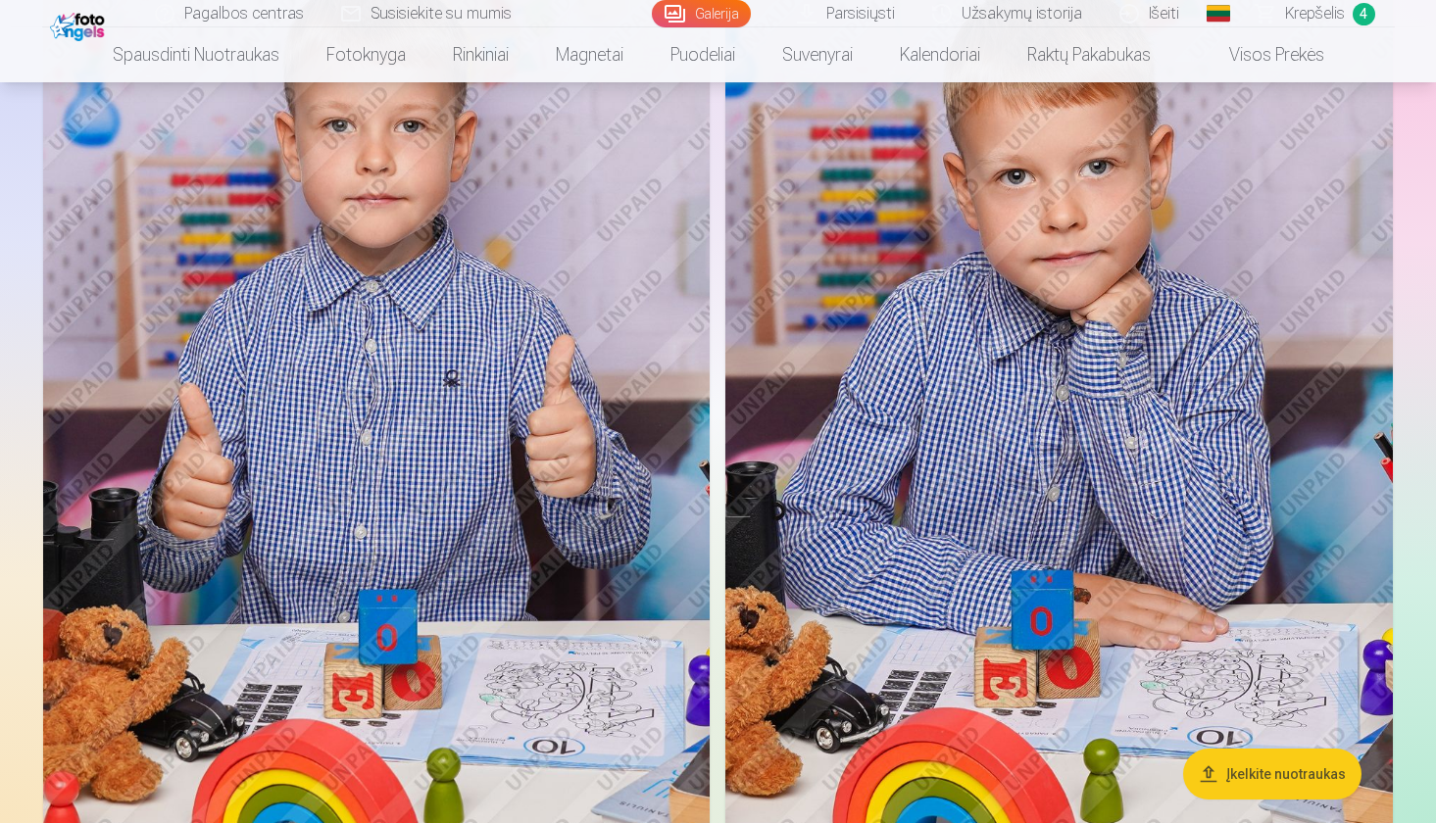
click at [442, 501] on img at bounding box center [376, 396] width 666 height 1001
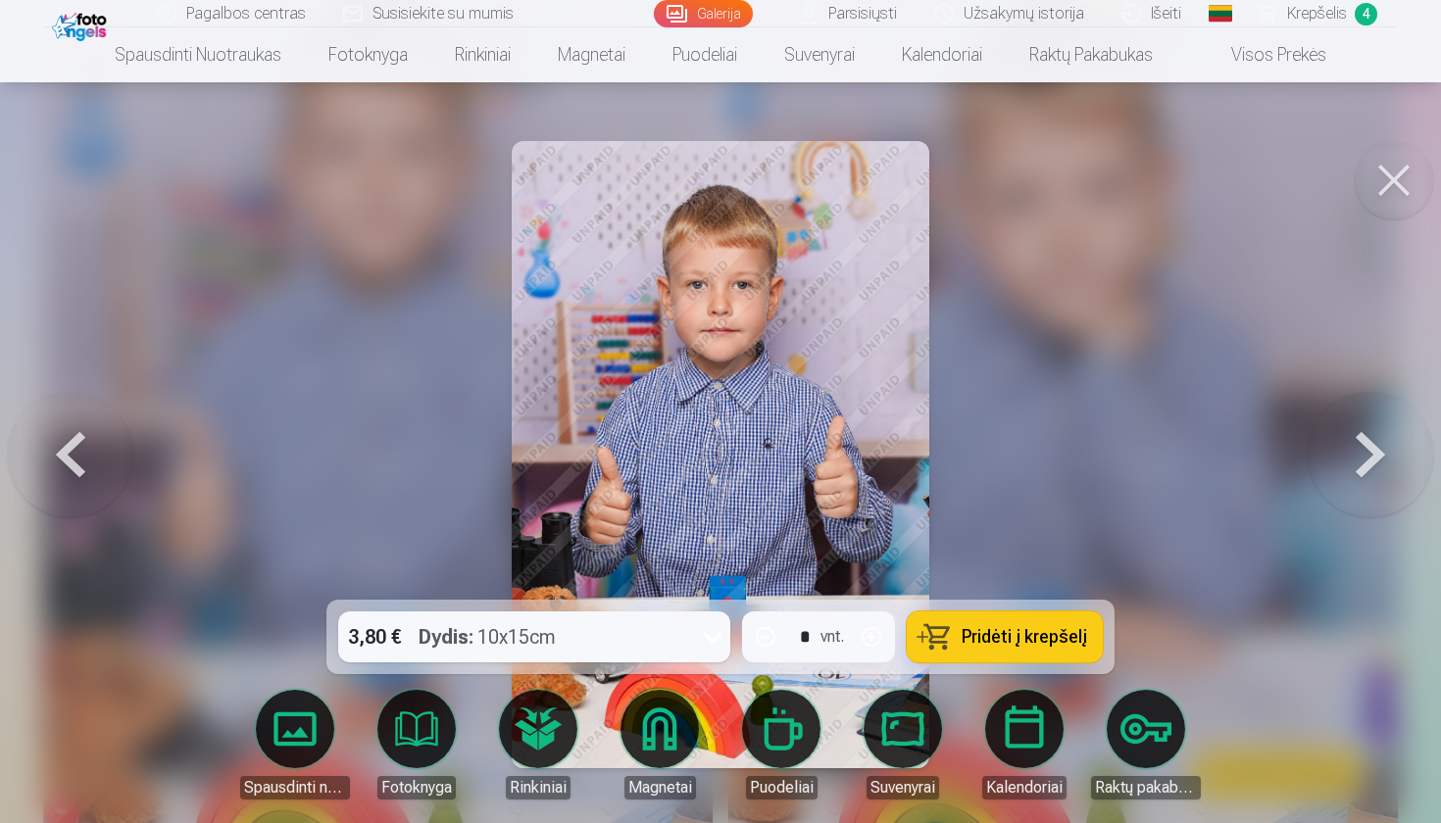
click at [1349, 19] on link "Krepšelis 4" at bounding box center [1318, 13] width 157 height 27
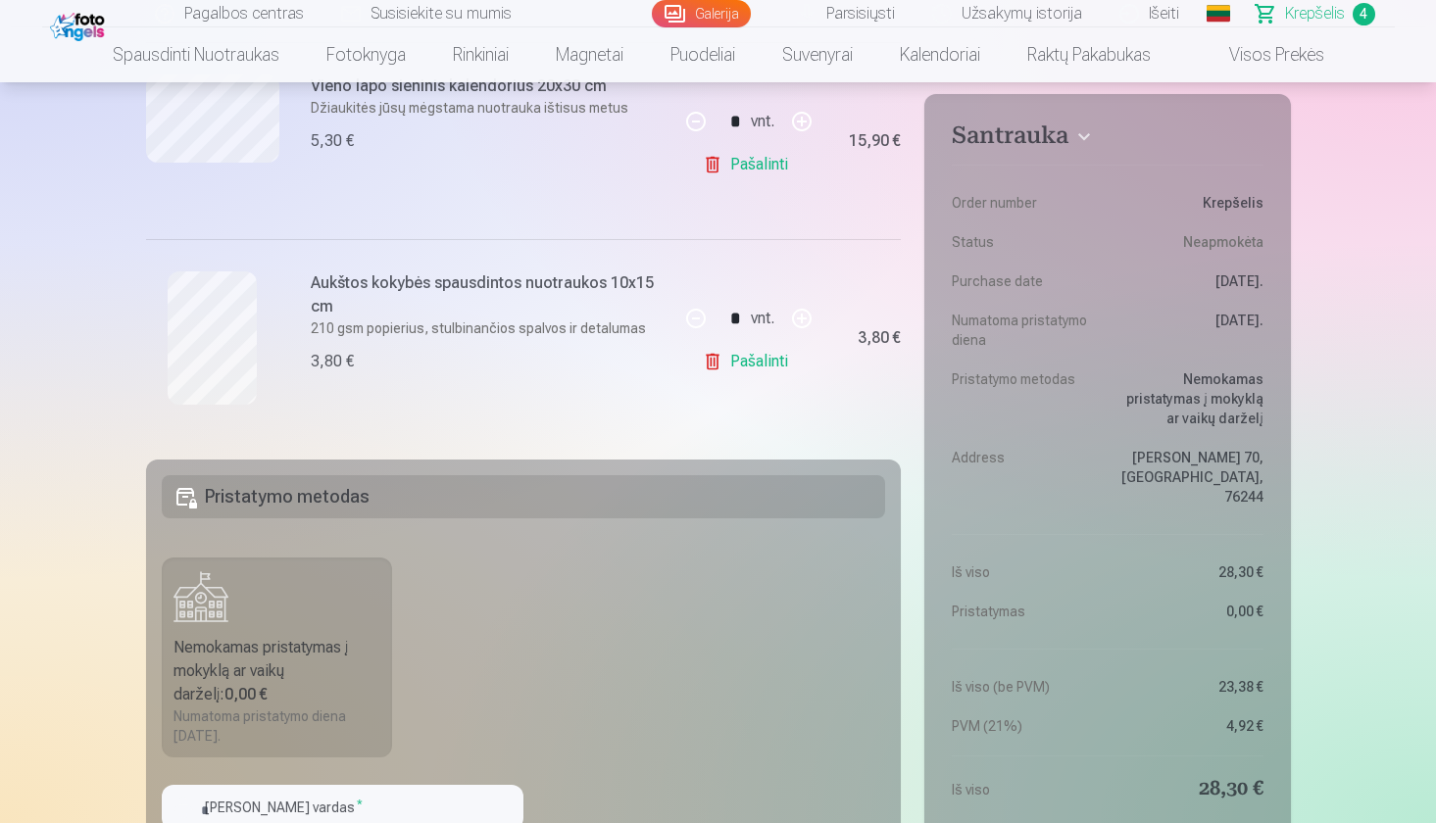
scroll to position [833, 0]
click at [724, 14] on link "Galerija" at bounding box center [701, 13] width 99 height 27
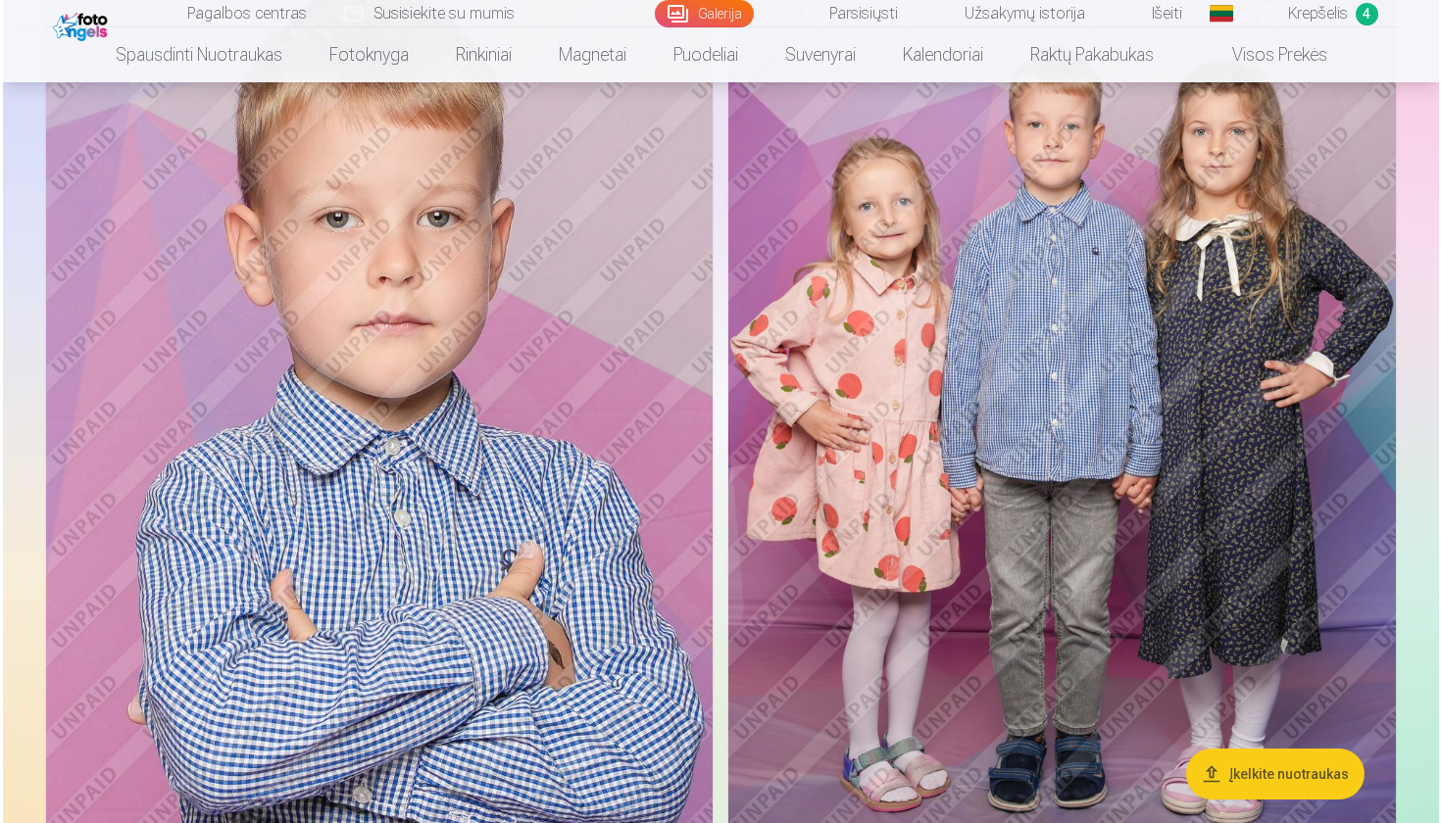
scroll to position [3475, 0]
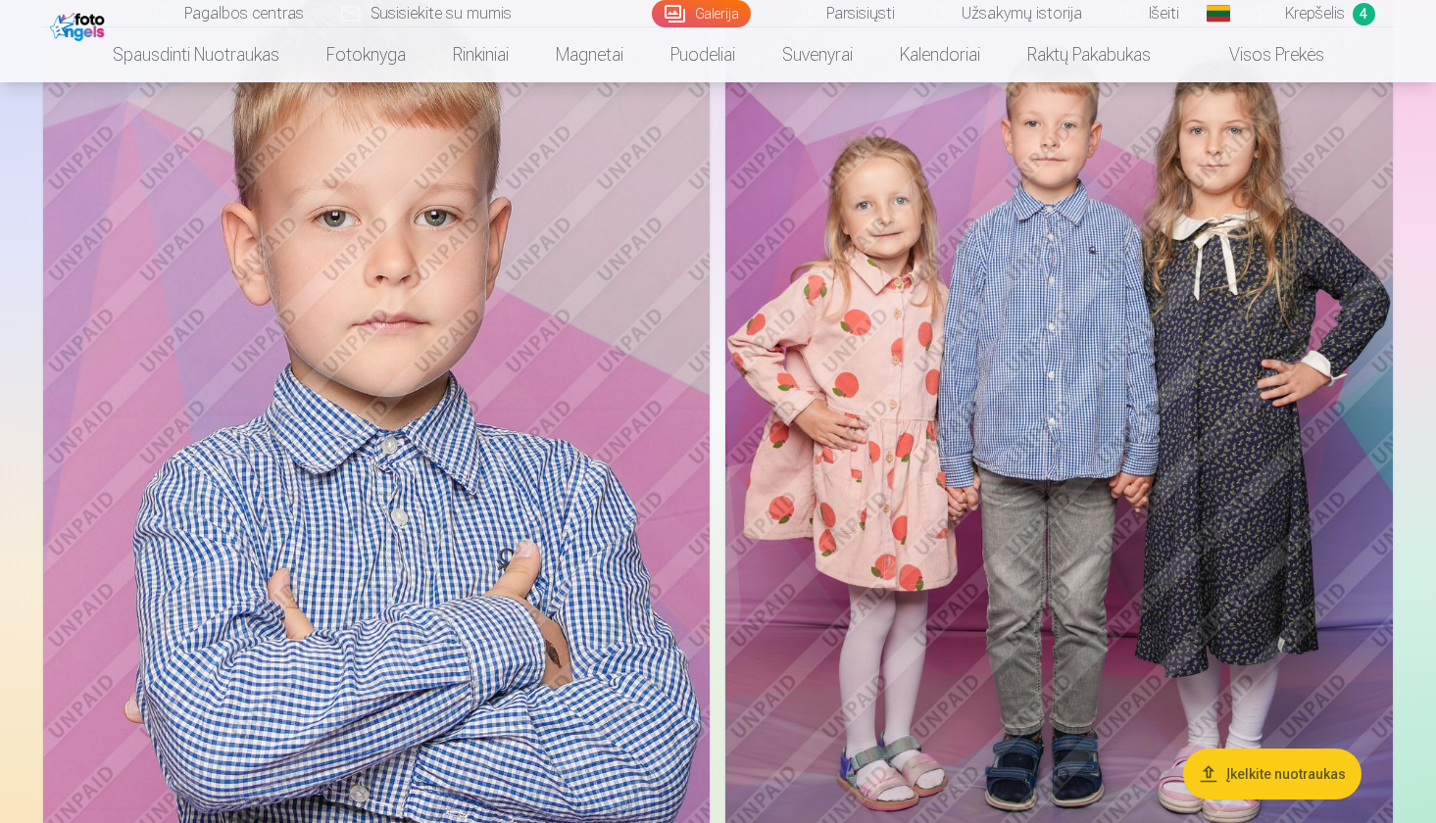
click at [481, 609] on img at bounding box center [376, 435] width 666 height 1001
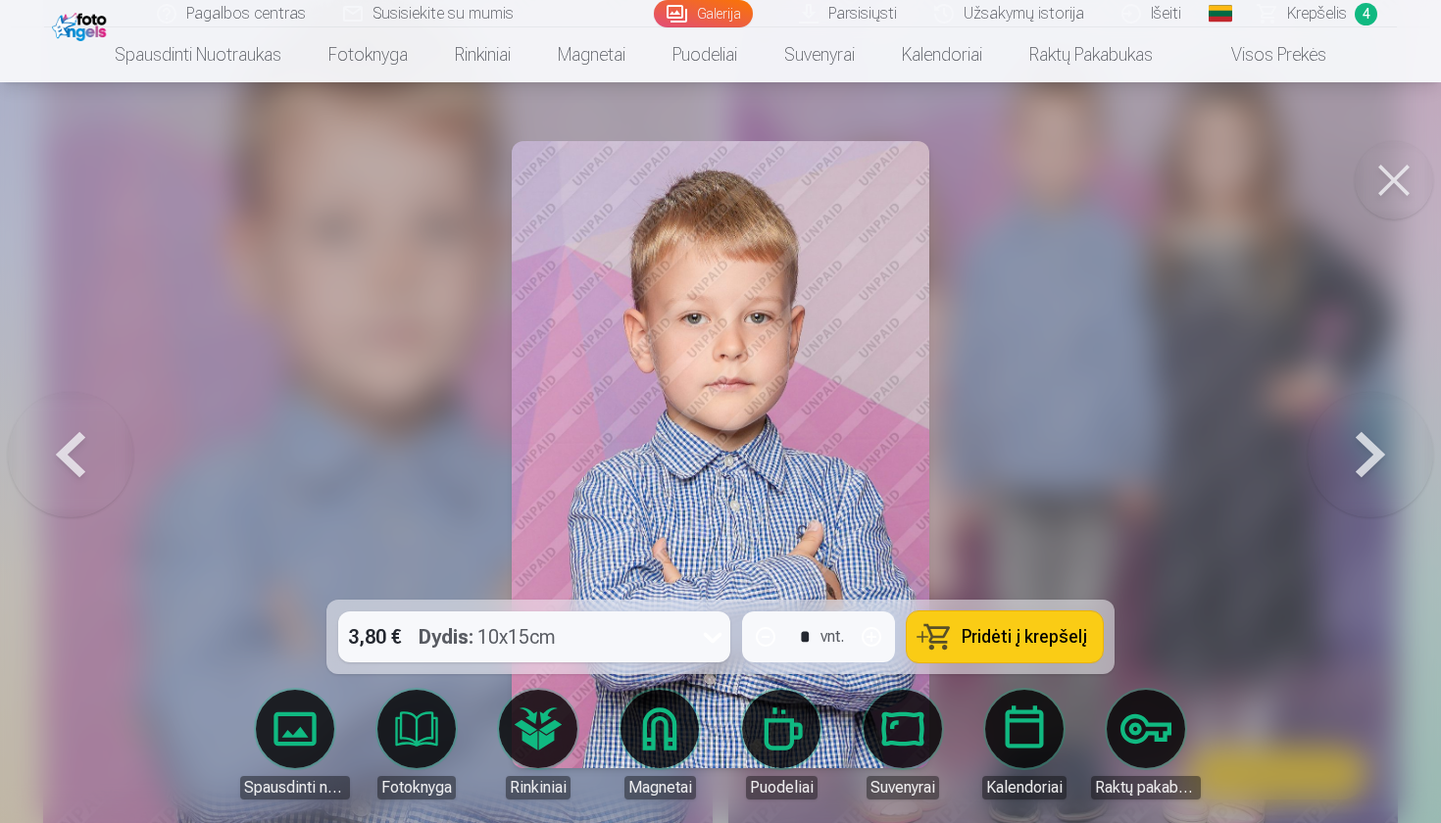
click at [1021, 628] on span "Pridėti į krepšelį" at bounding box center [1023, 637] width 125 height 18
click at [1323, 20] on span "Krepšelis" at bounding box center [1317, 14] width 60 height 24
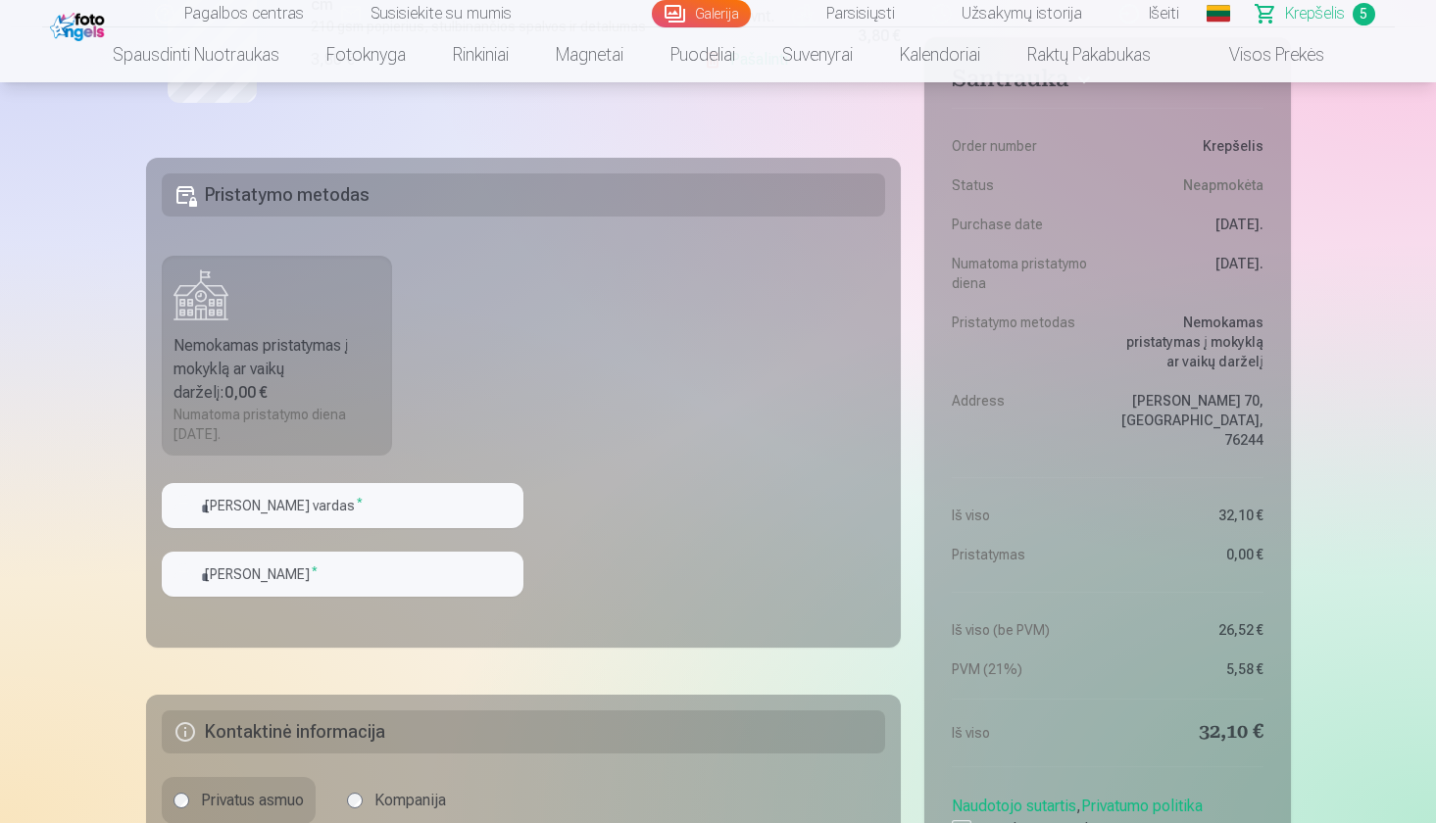
scroll to position [1315, 0]
click at [286, 357] on div "Nemokamas pristatymas į mokyklą ar vaikų darželį : 0,00 €" at bounding box center [277, 367] width 208 height 71
click at [326, 190] on h5 "Pristatymo metodas" at bounding box center [524, 193] width 724 height 43
click at [304, 359] on div "Nemokamas pristatymas į mokyklą ar vaikų darželį : 0,00 €" at bounding box center [277, 367] width 208 height 71
type input "********"
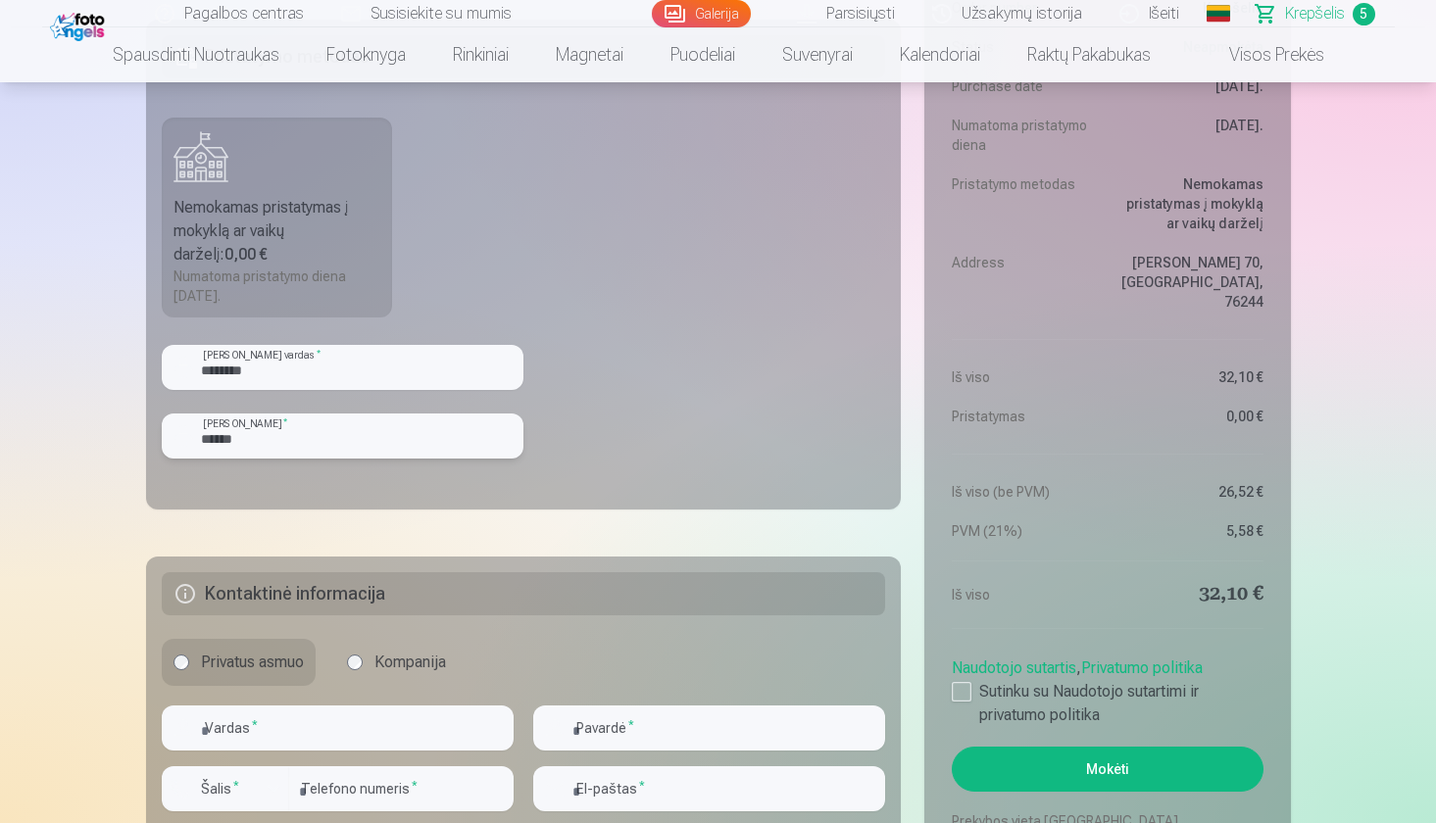
scroll to position [1450, 0]
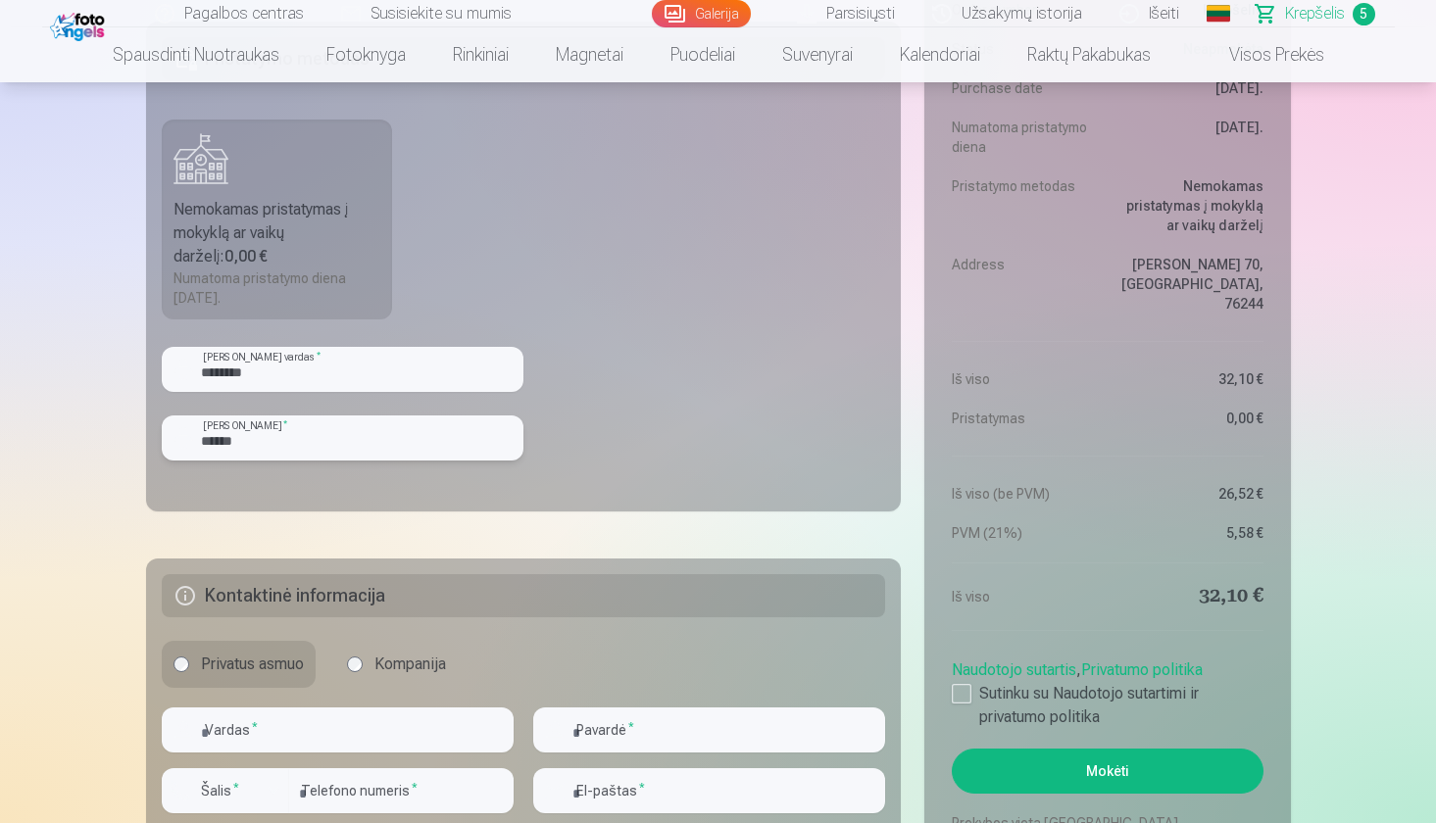
type input "******"
click at [286, 217] on div "Nemokamas pristatymas į mokyklą ar vaikų darželį : 0,00 €" at bounding box center [277, 233] width 208 height 71
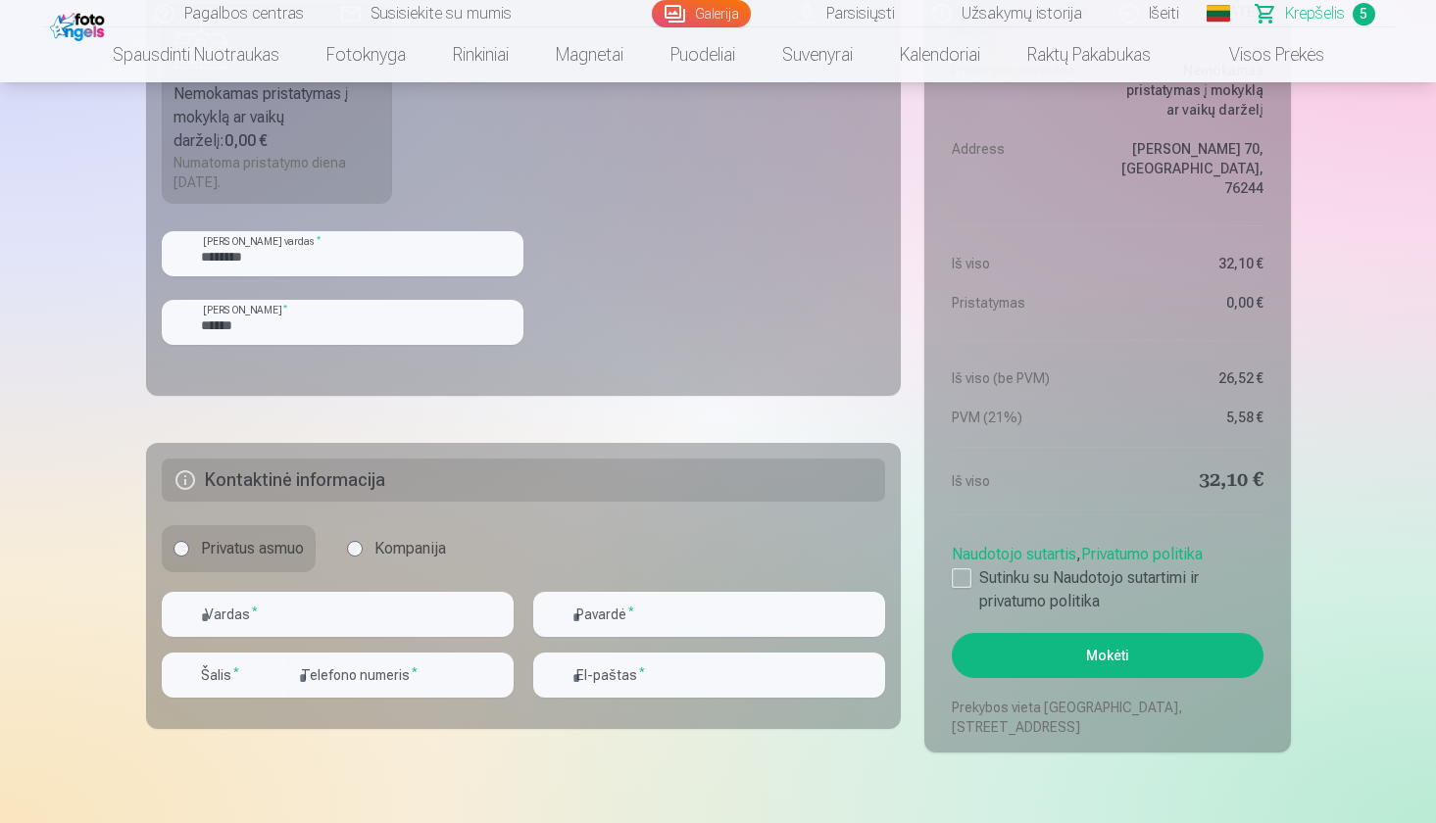
scroll to position [1585, 0]
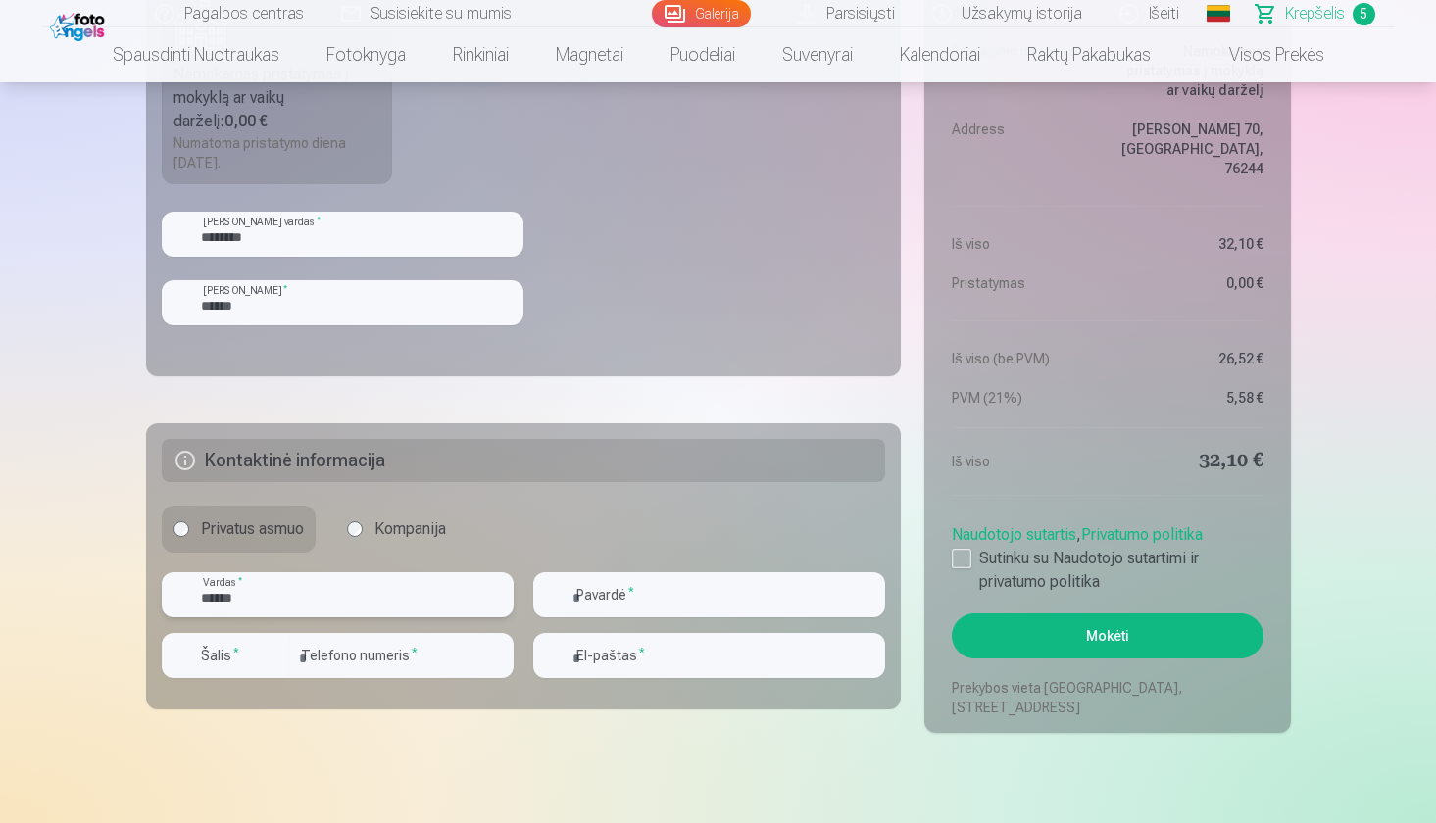
type input "******"
type input "*****"
click at [367, 647] on input "number" at bounding box center [401, 655] width 224 height 45
click at [264, 659] on div "button" at bounding box center [274, 656] width 24 height 24
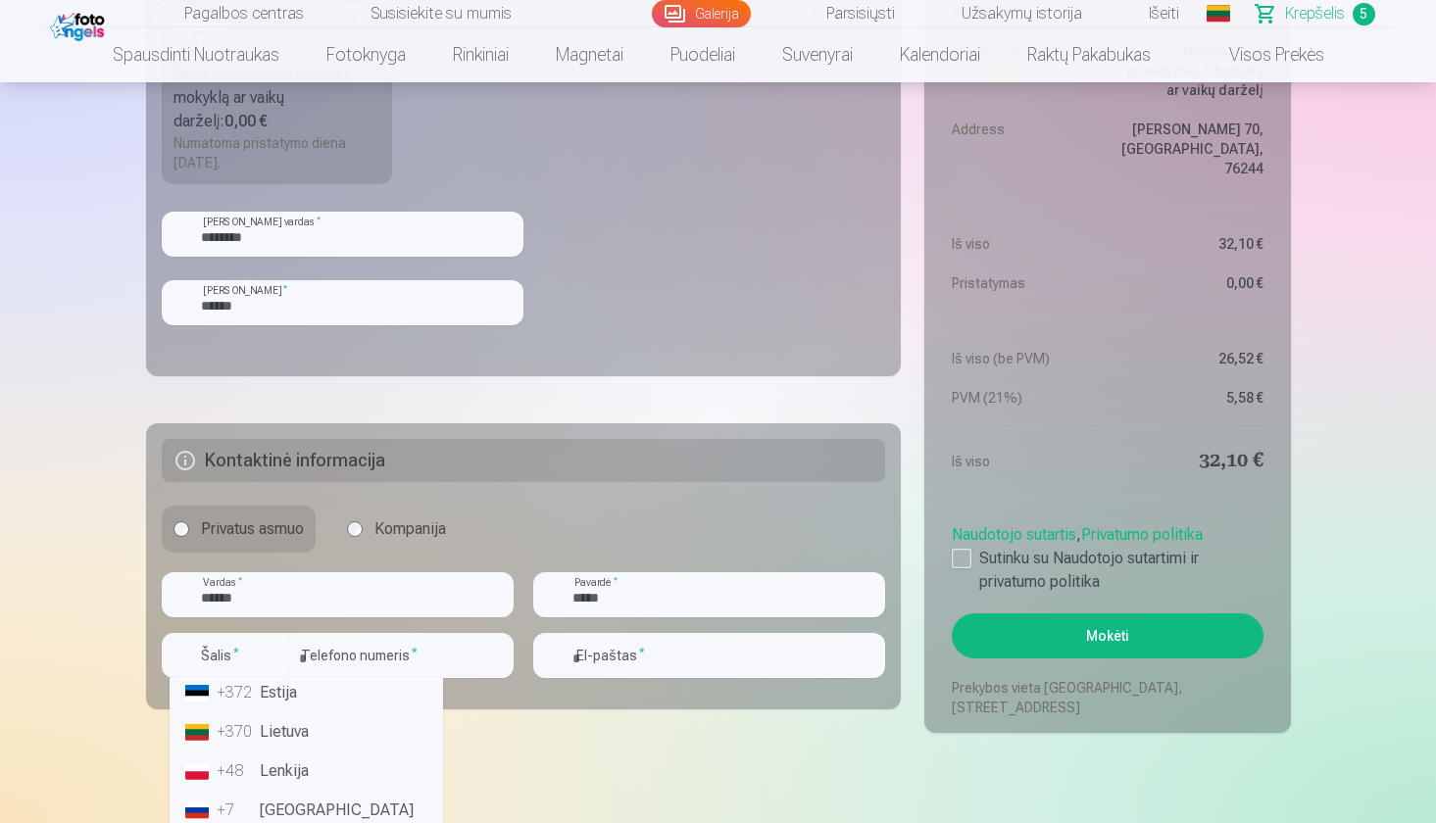
scroll to position [140, 0]
click at [263, 728] on li "+370 Lietuva" at bounding box center [306, 727] width 258 height 39
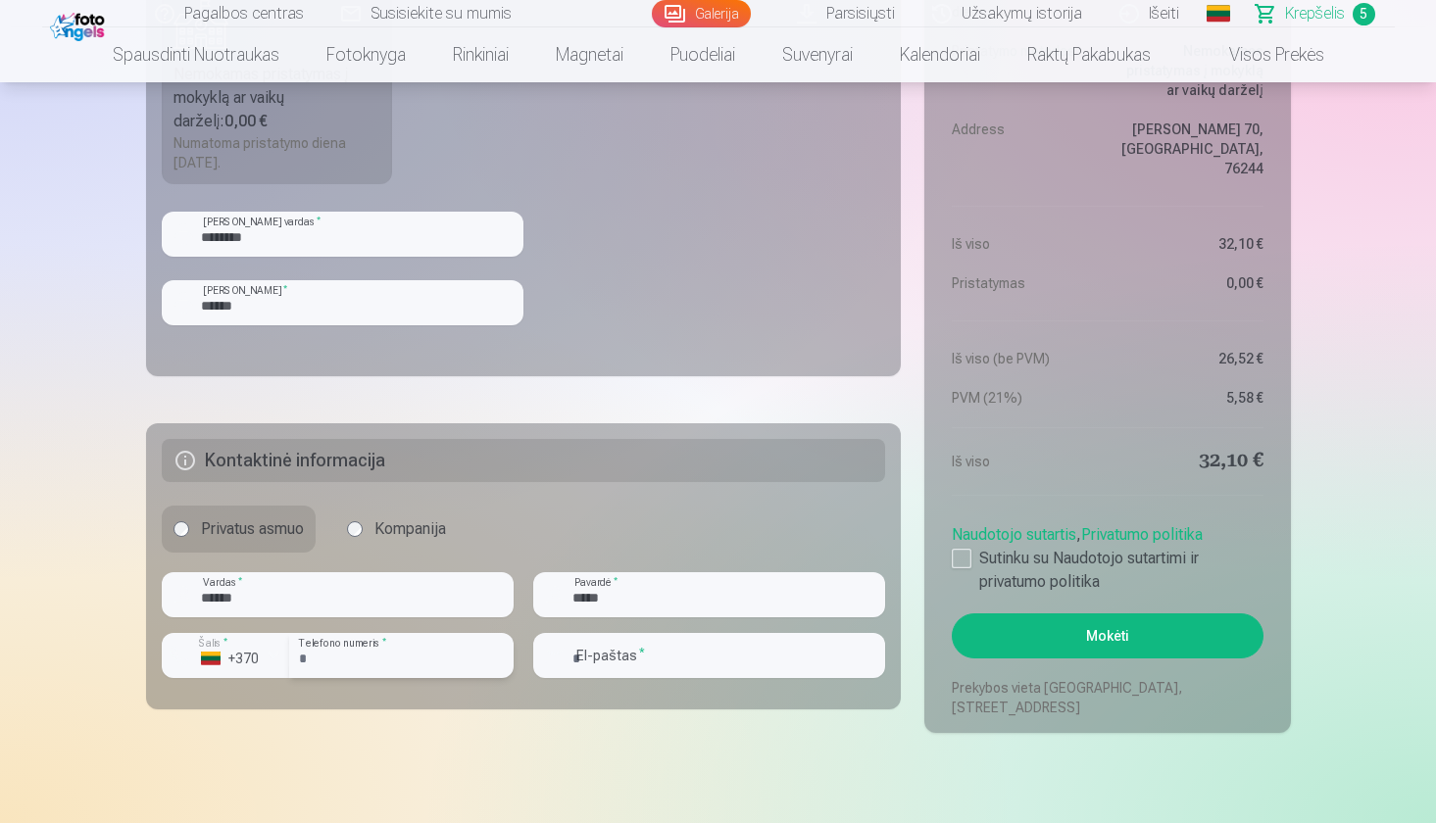
click at [417, 665] on input "number" at bounding box center [401, 655] width 224 height 45
type input "********"
type input "**********"
click at [966, 554] on div at bounding box center [962, 559] width 20 height 20
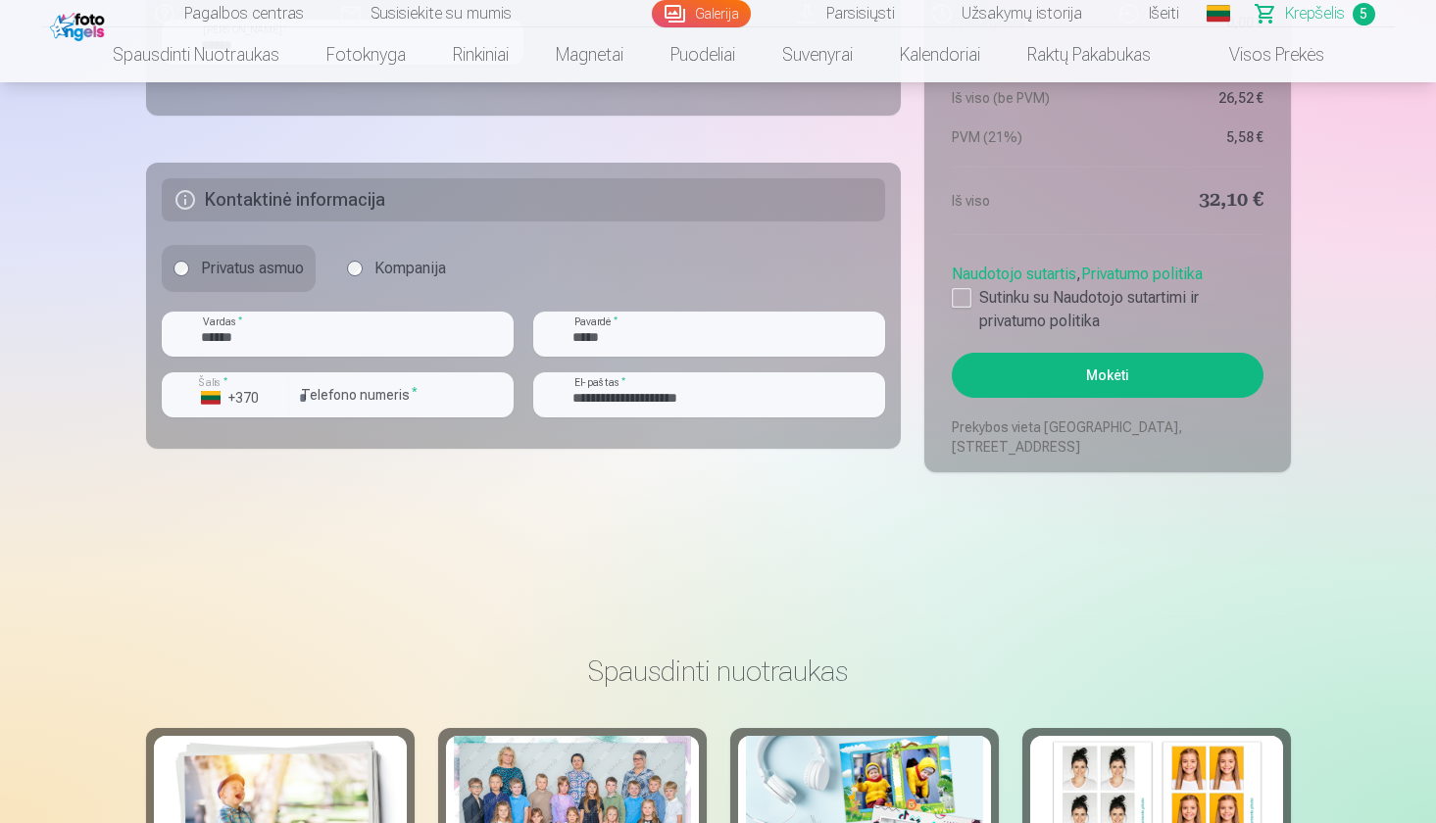
scroll to position [1845, 0]
